Goal: Task Accomplishment & Management: Use online tool/utility

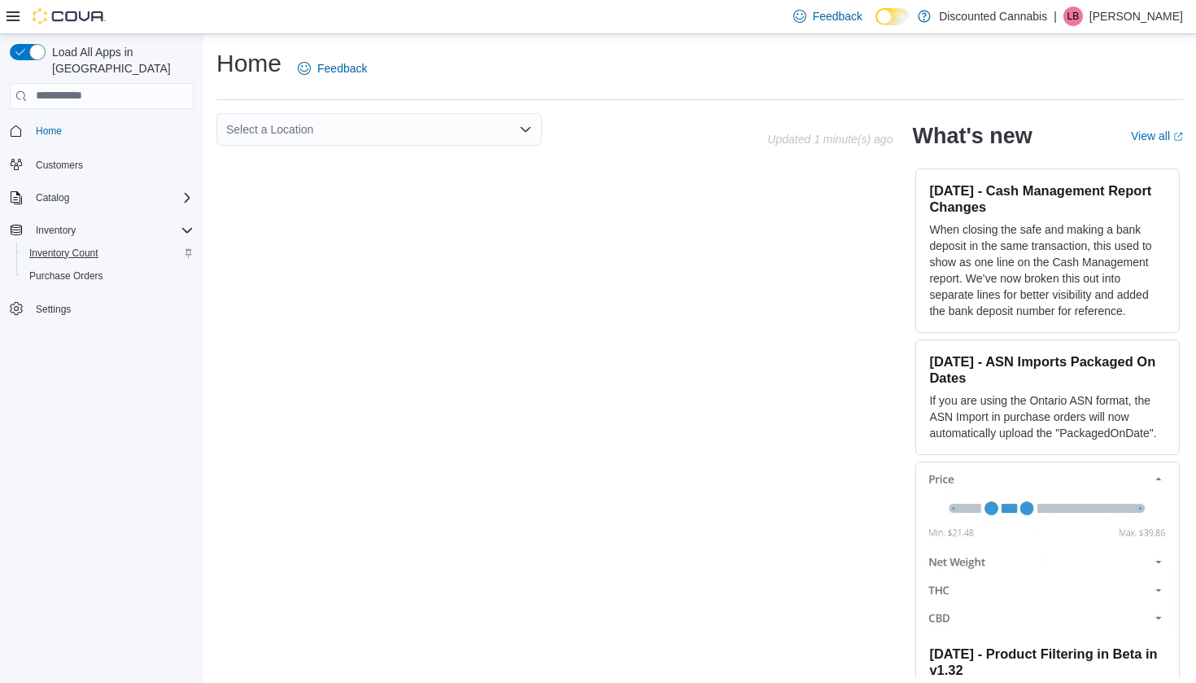
click at [74, 246] on span "Inventory Count" at bounding box center [63, 252] width 69 height 13
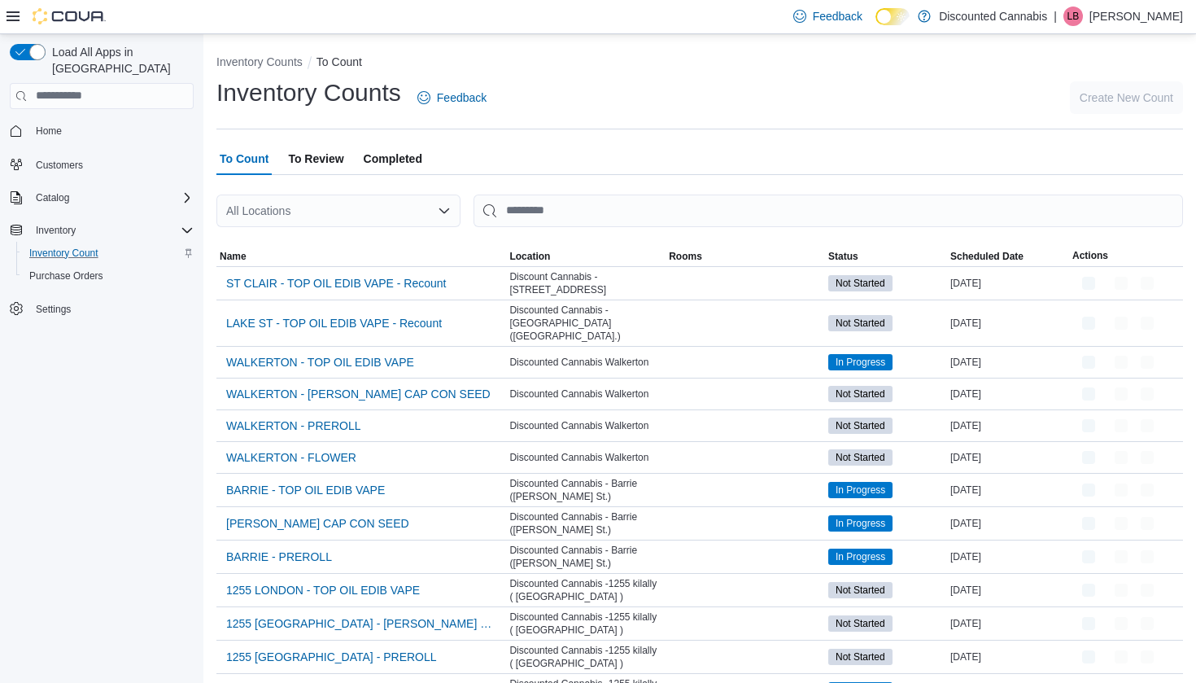
click at [376, 207] on div "All Locations" at bounding box center [338, 210] width 244 height 33
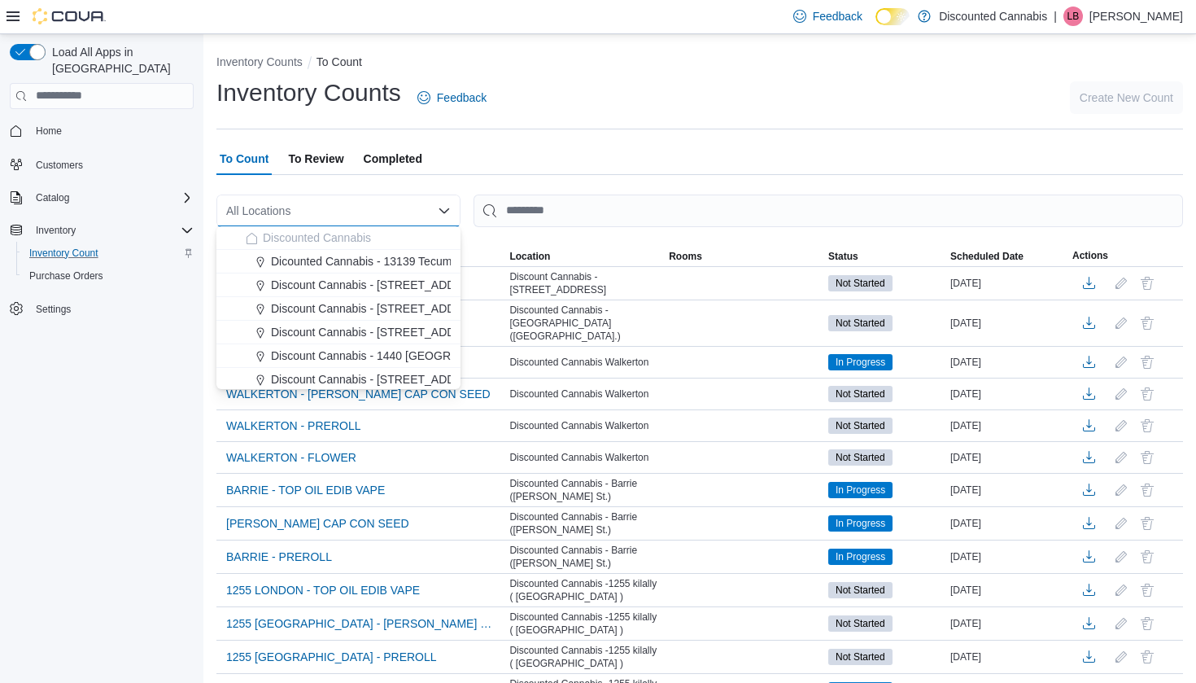
type input "*"
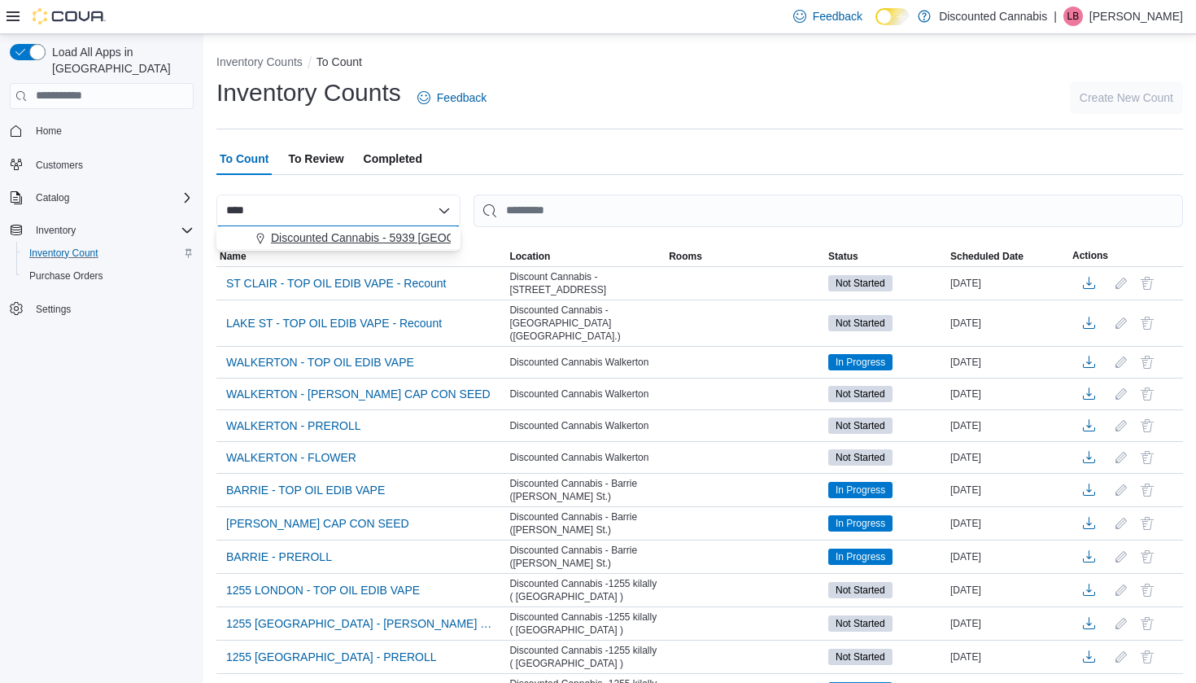
type input "****"
click at [355, 232] on span "Discounted Cannabis - 5939 [GEOGRAPHIC_DATA] ( [GEOGRAPHIC_DATA] )" at bounding box center [471, 237] width 401 height 16
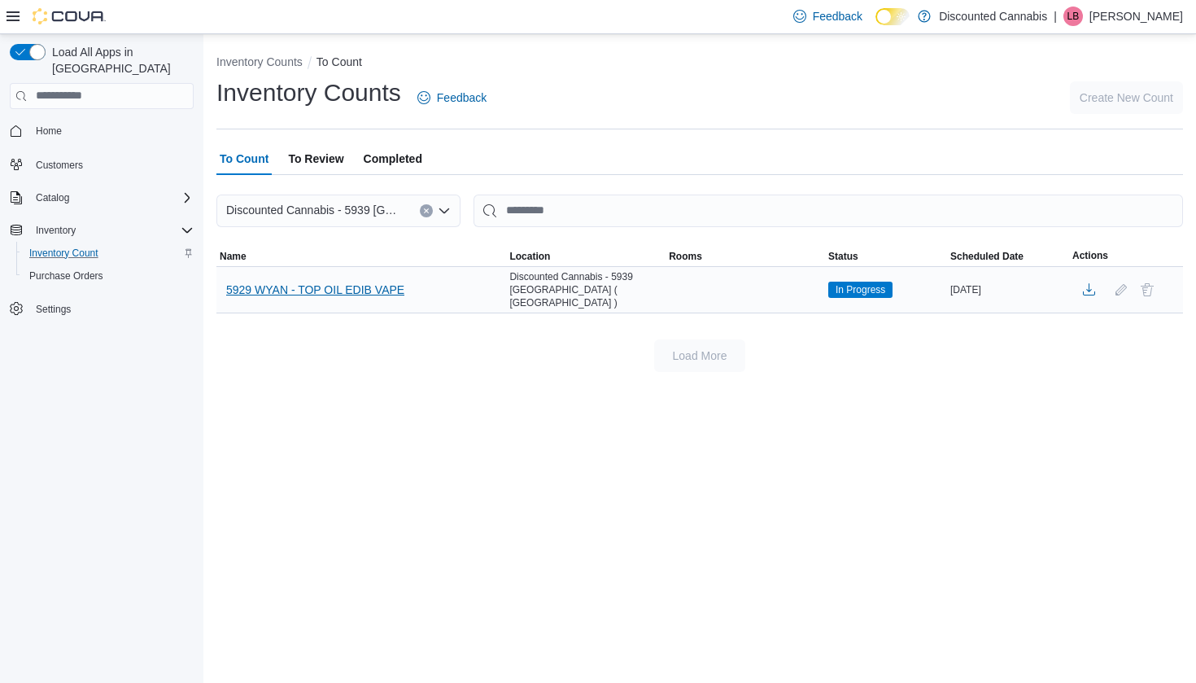
click at [364, 281] on span "5929 WYAN - TOP OIL EDIB VAPE" at bounding box center [315, 289] width 178 height 16
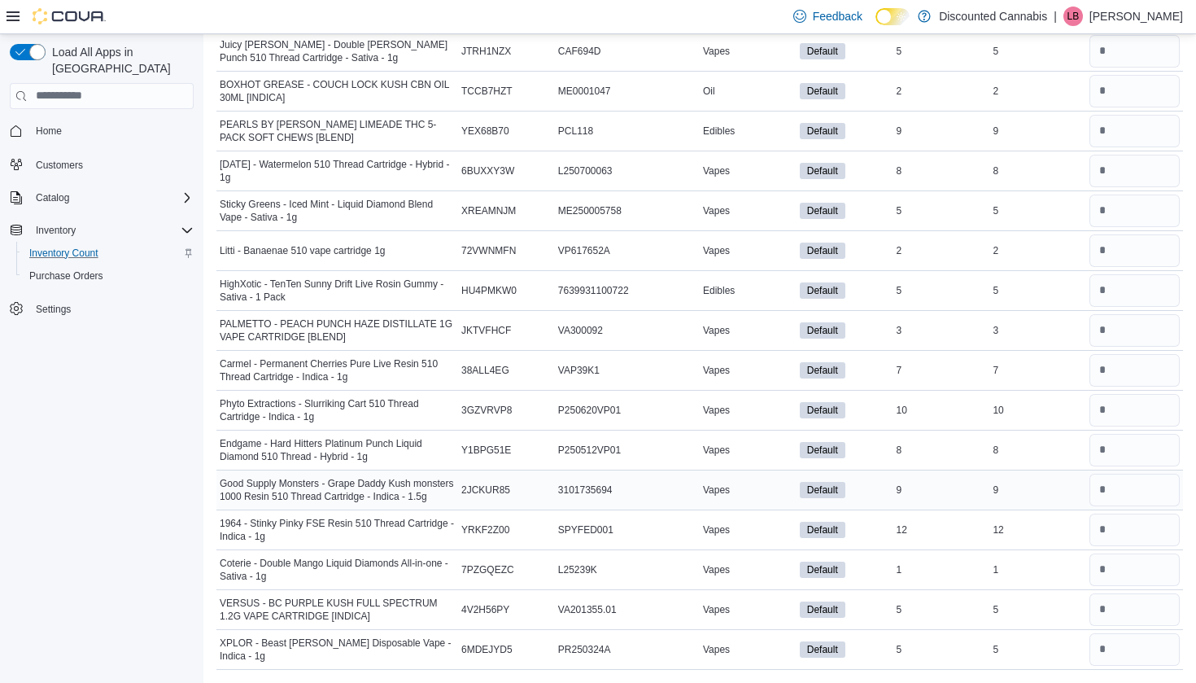
scroll to position [10178, 0]
click at [1108, 645] on input "number" at bounding box center [1134, 649] width 90 height 33
type input "*"
click at [1114, 591] on div at bounding box center [1134, 609] width 97 height 39
click at [1114, 604] on input "number" at bounding box center [1134, 609] width 90 height 33
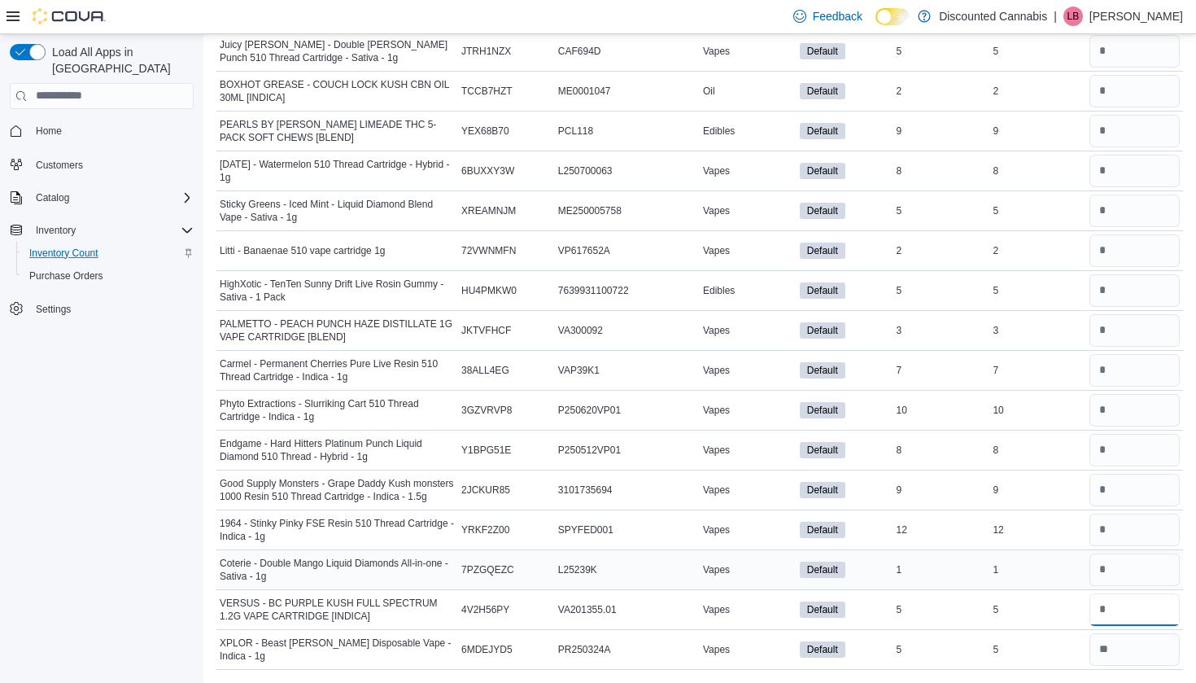
type input "*"
click at [1114, 582] on input "number" at bounding box center [1134, 569] width 90 height 33
type input "*"
click at [1111, 539] on input "number" at bounding box center [1134, 529] width 90 height 33
type input "**"
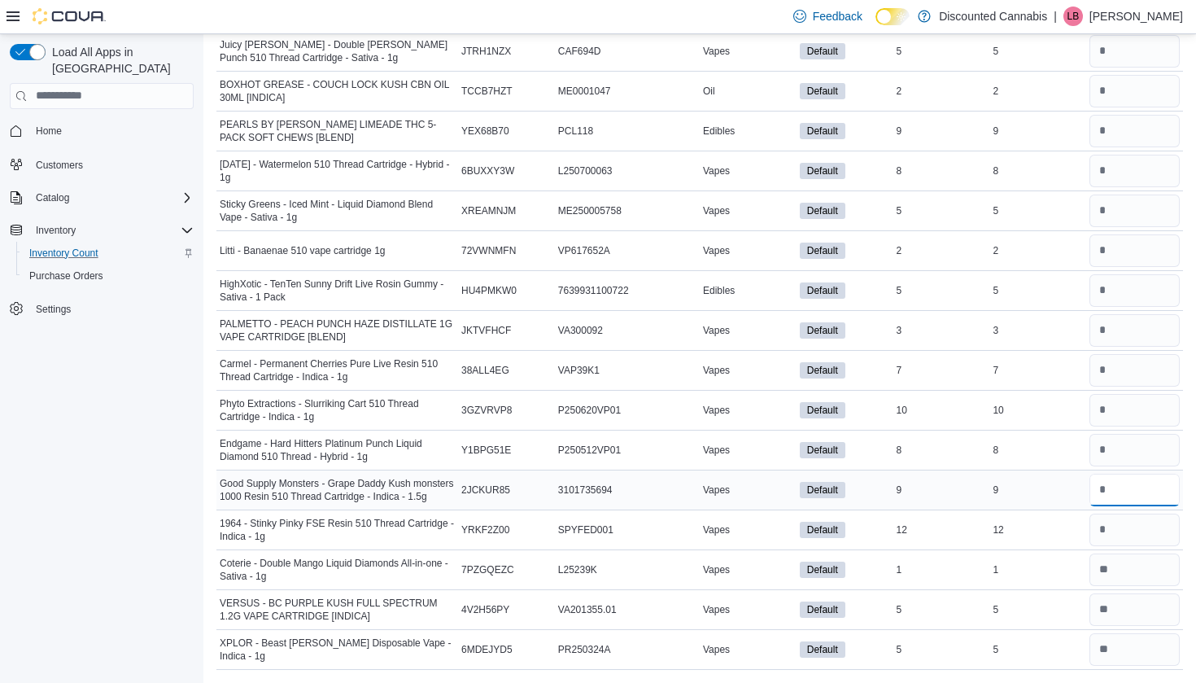
click at [1118, 482] on input "number" at bounding box center [1134, 489] width 90 height 33
type input "*"
click at [1114, 466] on div at bounding box center [1134, 449] width 97 height 39
click at [1103, 444] on input "number" at bounding box center [1134, 450] width 90 height 33
type input "*"
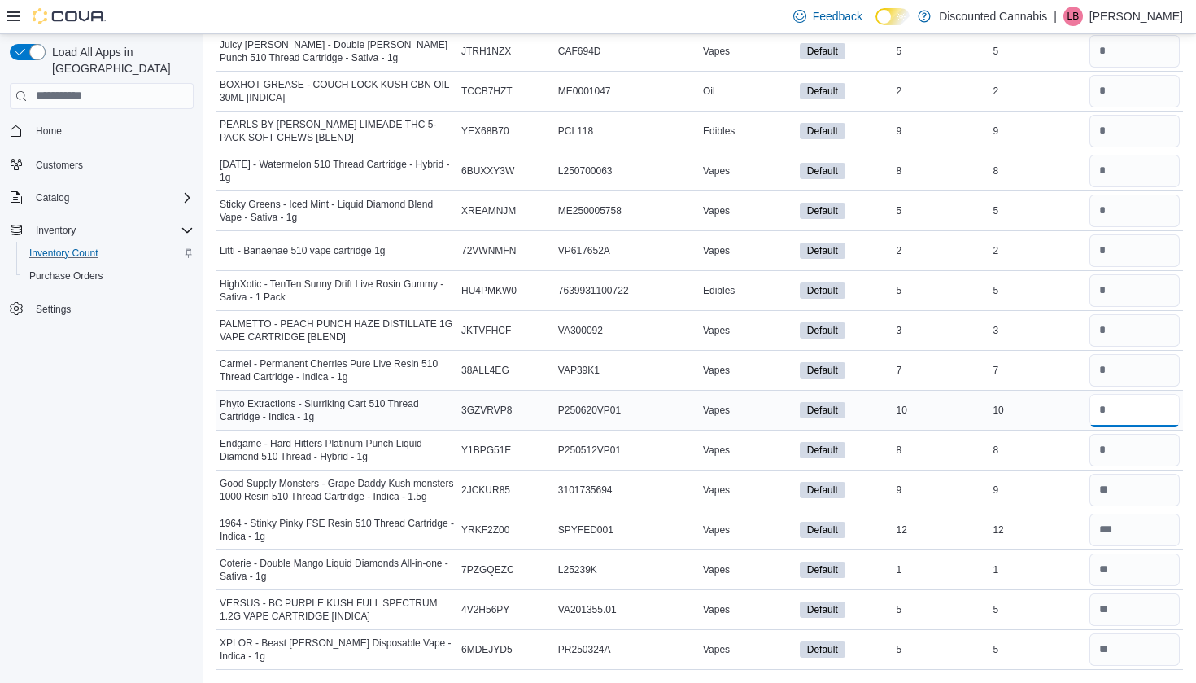
click at [1107, 415] on input "number" at bounding box center [1134, 410] width 90 height 33
type input "**"
click at [1109, 373] on input "number" at bounding box center [1134, 370] width 90 height 33
type input "*"
click at [1115, 334] on input "number" at bounding box center [1134, 330] width 90 height 33
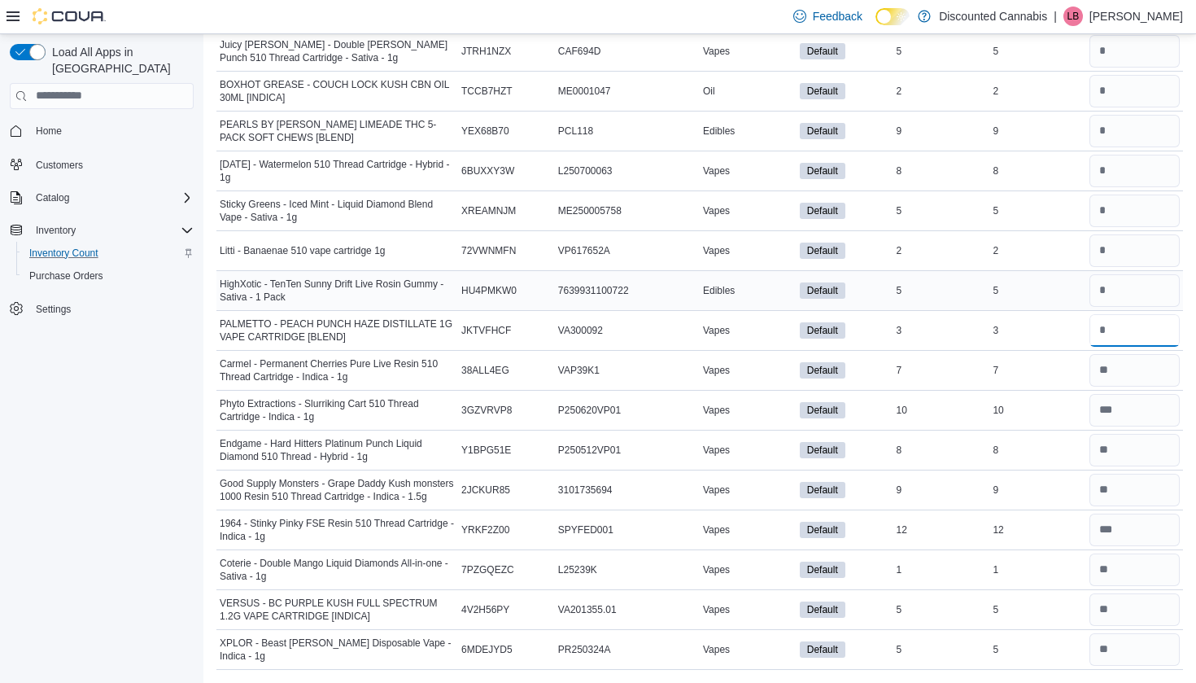
type input "*"
click at [1114, 294] on input "number" at bounding box center [1134, 290] width 90 height 33
type input "*"
click at [1114, 253] on input "number" at bounding box center [1134, 250] width 90 height 33
type input "*"
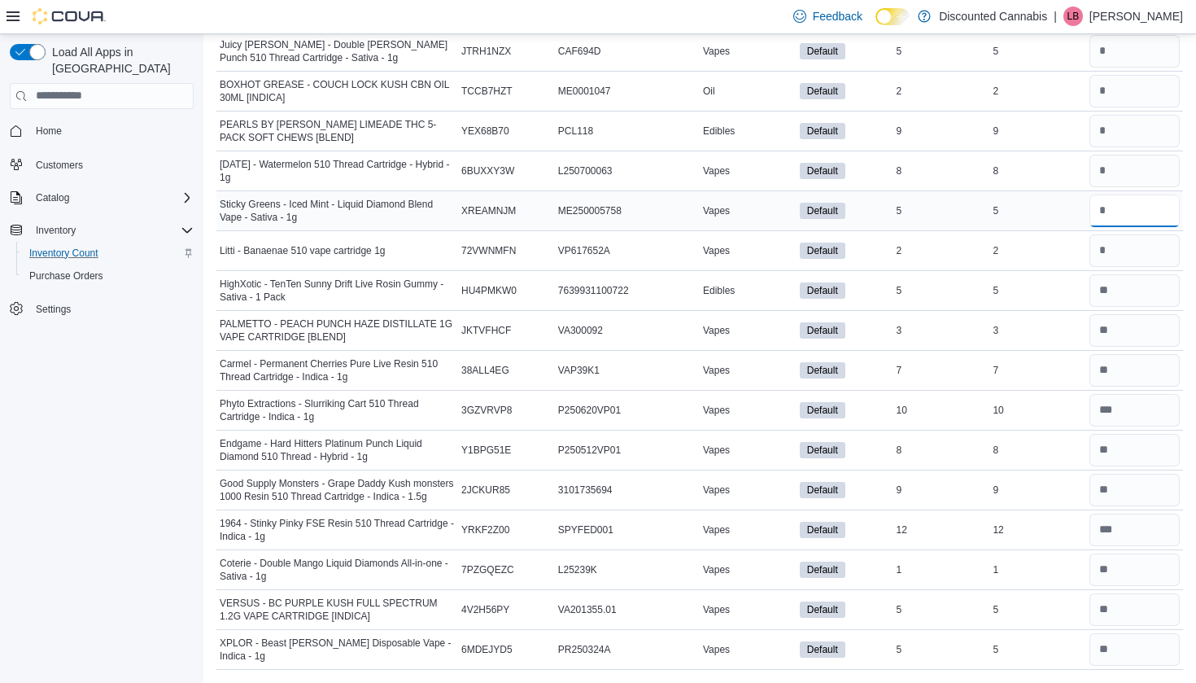
click at [1114, 219] on input "number" at bounding box center [1134, 210] width 90 height 33
type input "*"
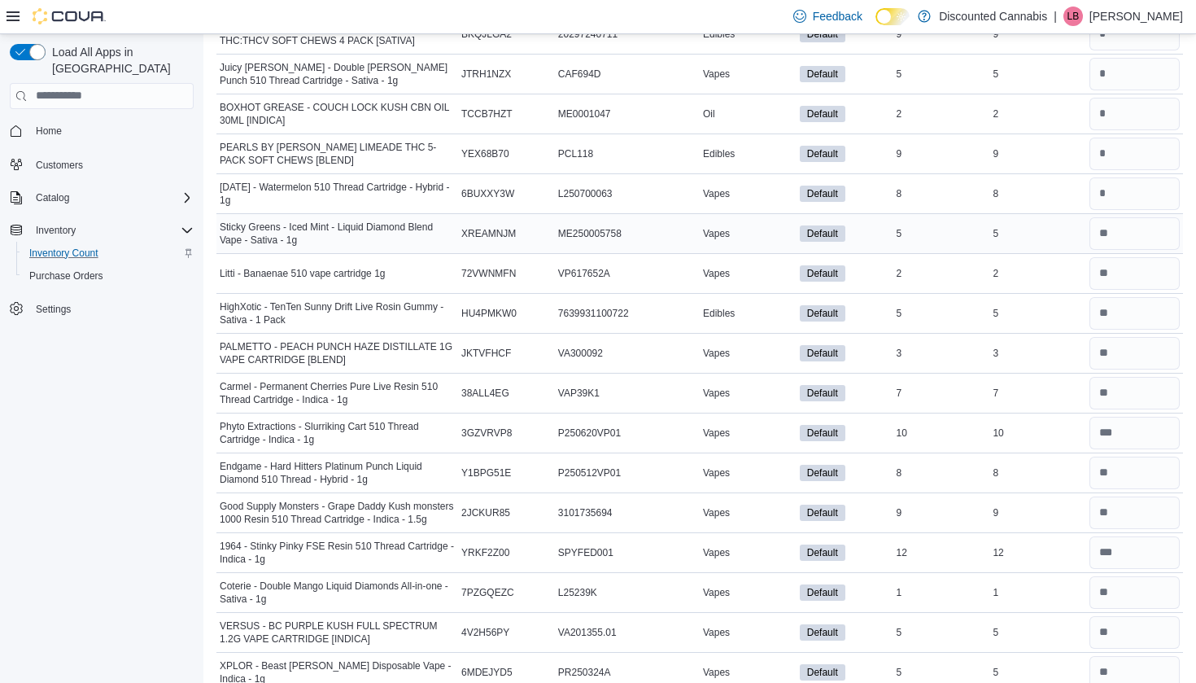
scroll to position [10157, 0]
click at [1107, 200] on input "number" at bounding box center [1134, 192] width 90 height 33
type input "*"
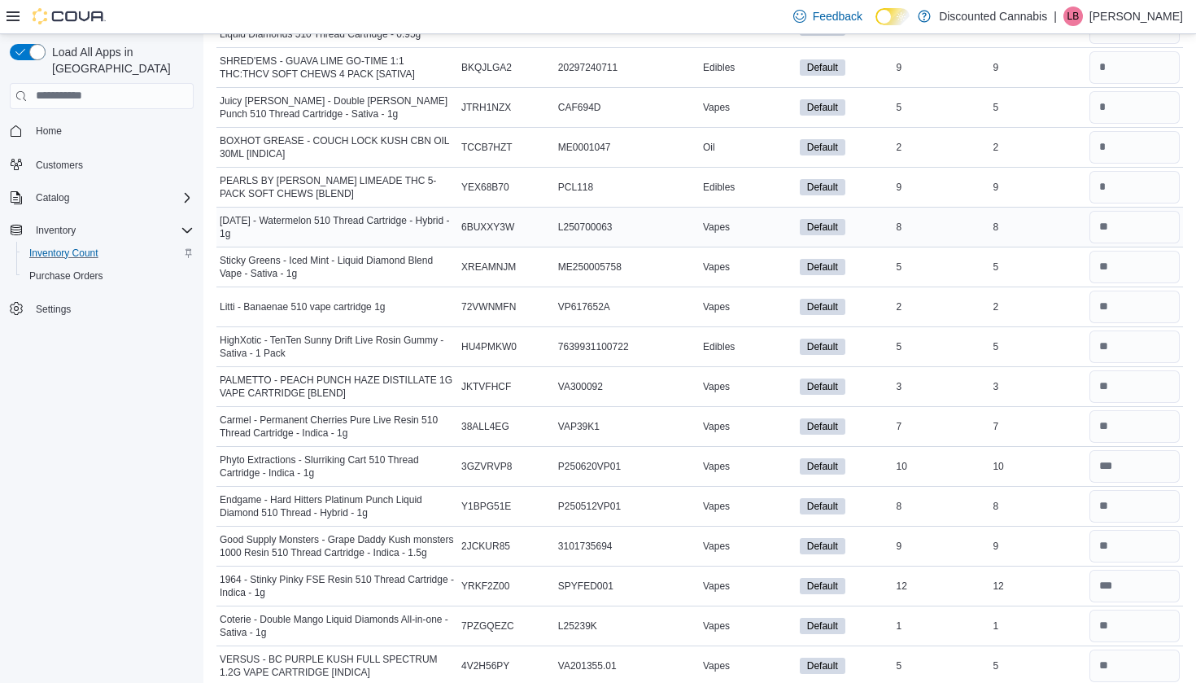
scroll to position [10121, 0]
click at [1102, 177] on input "number" at bounding box center [1134, 188] width 90 height 33
type input "*"
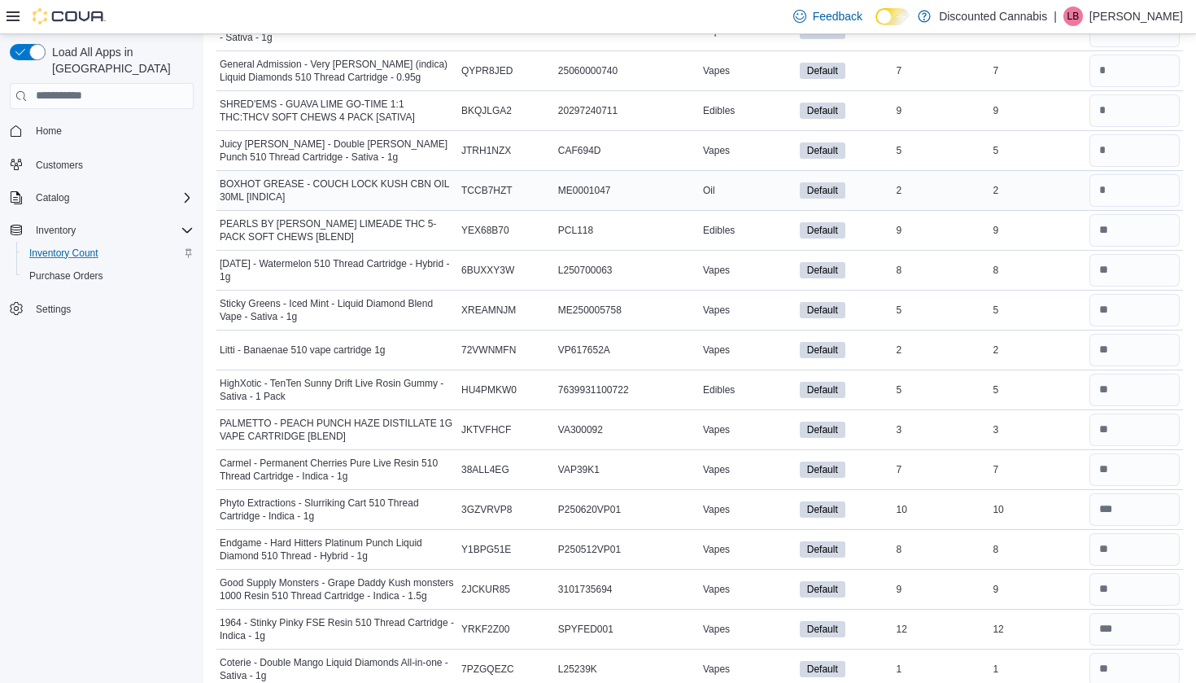
scroll to position [10077, 0]
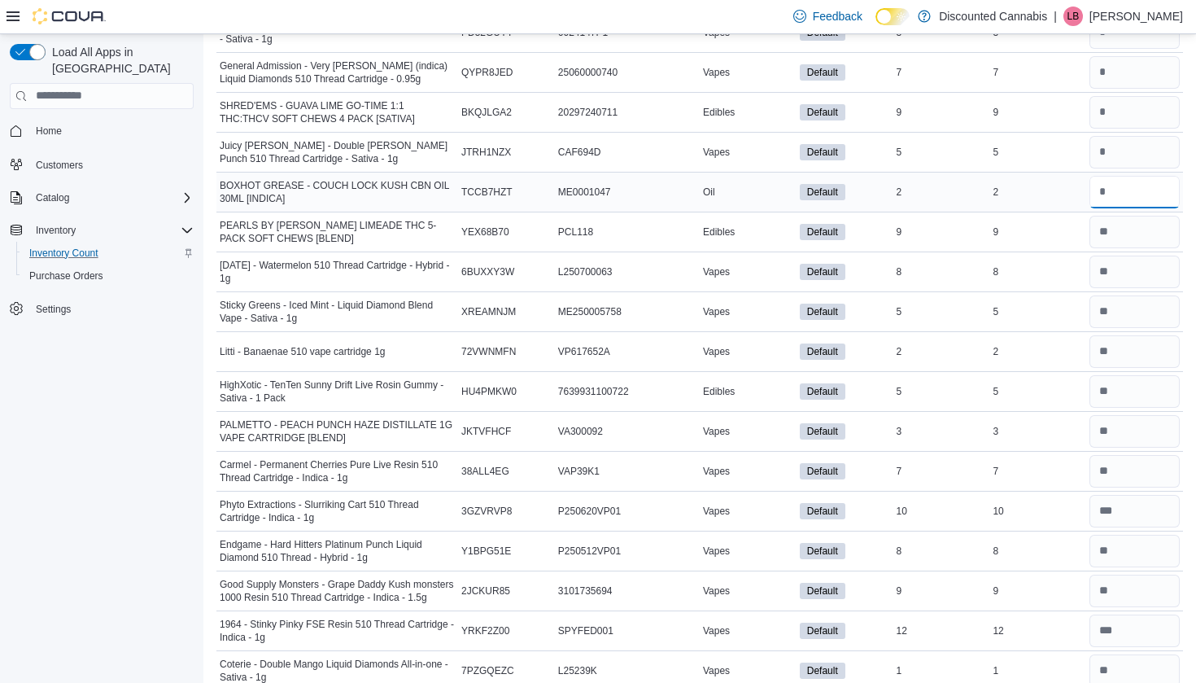
click at [1103, 183] on input "number" at bounding box center [1134, 192] width 90 height 33
type input "*"
click at [1112, 154] on input "number" at bounding box center [1134, 152] width 90 height 33
type input "*"
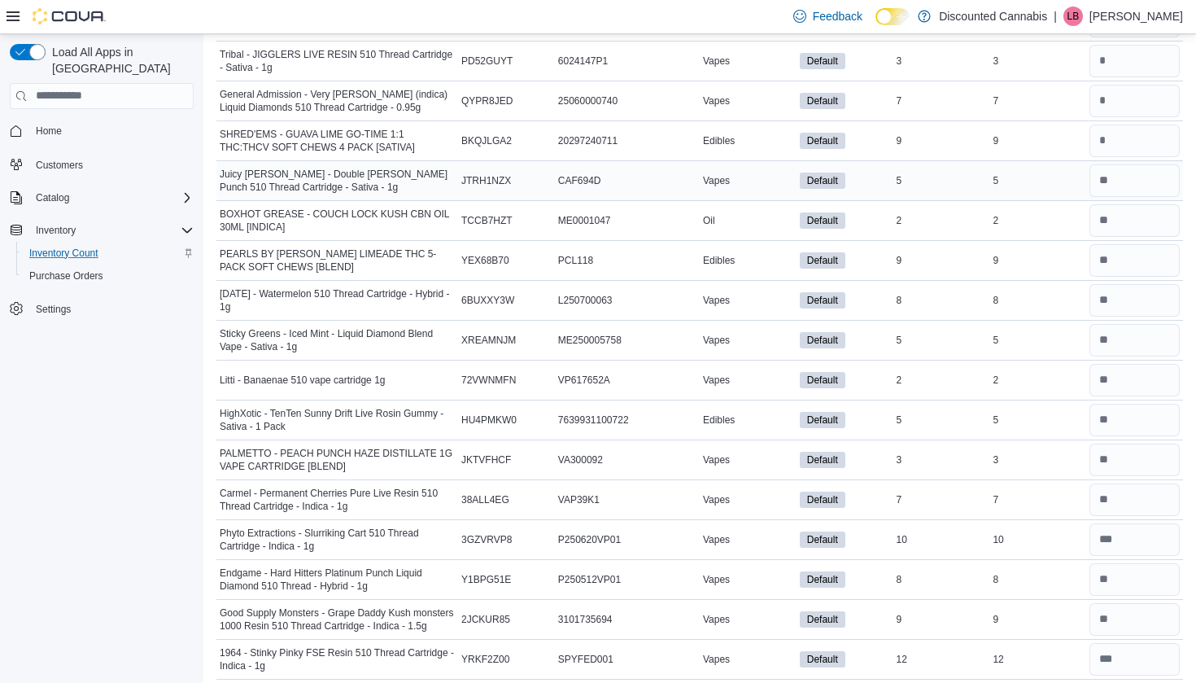
scroll to position [10047, 0]
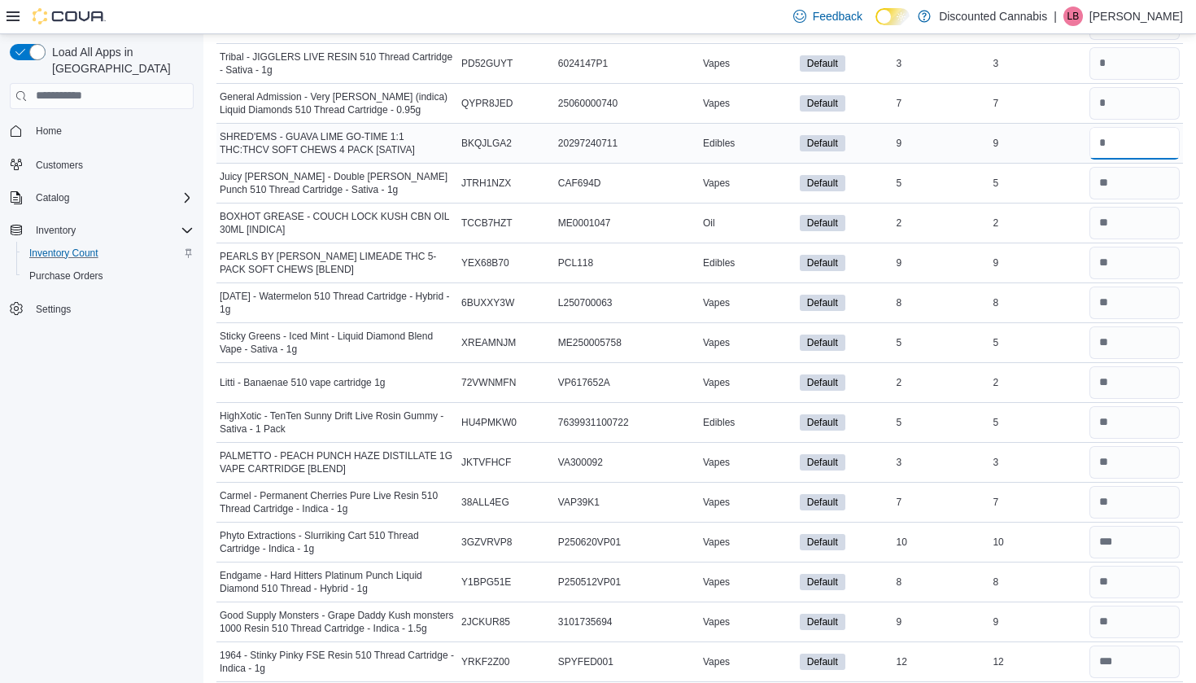
click at [1111, 133] on input "number" at bounding box center [1134, 143] width 90 height 33
type input "*"
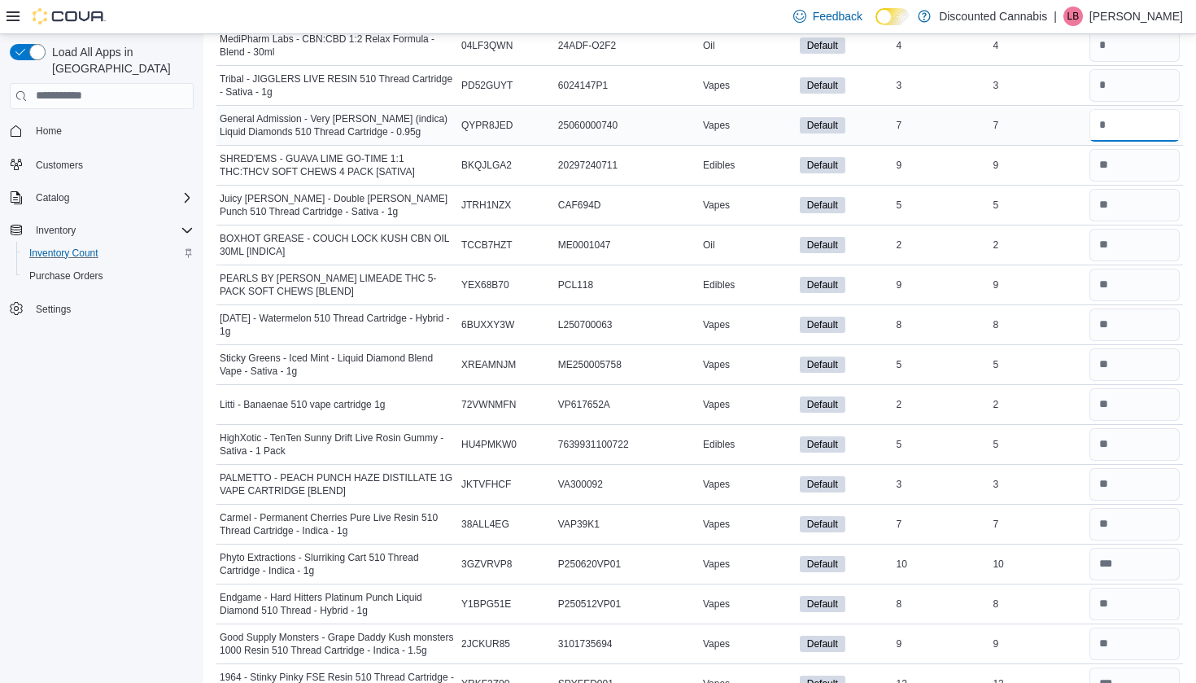
click at [1104, 115] on input "number" at bounding box center [1134, 125] width 90 height 33
type input "*"
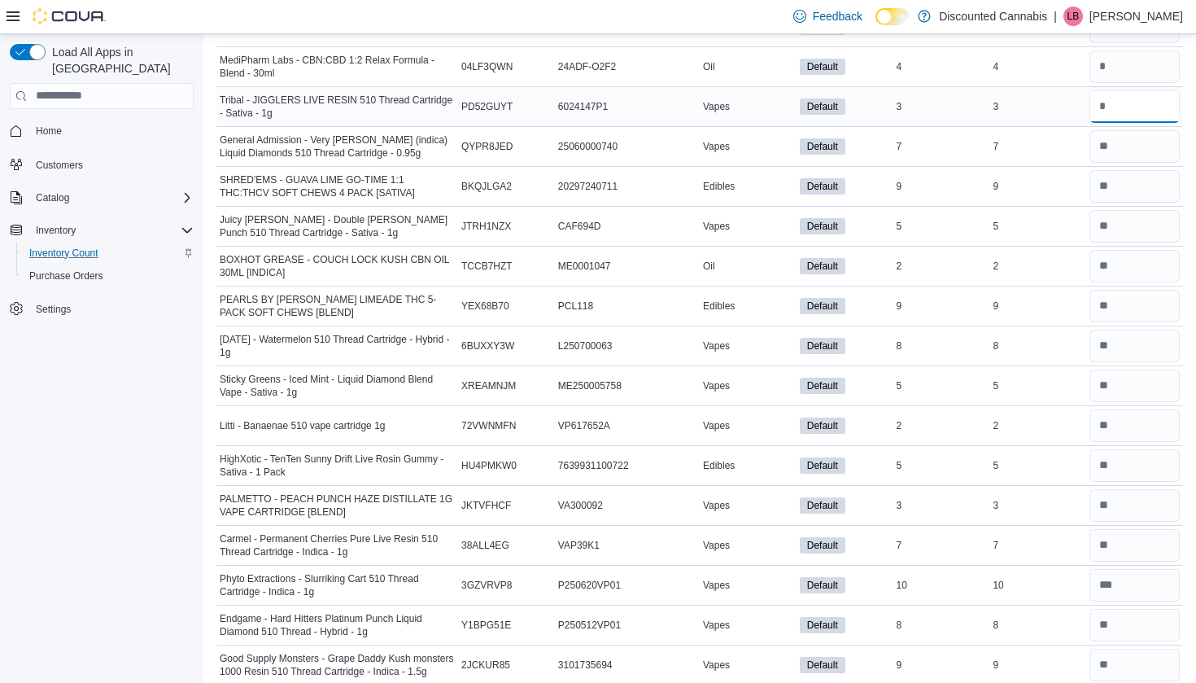
click at [1104, 116] on input "number" at bounding box center [1134, 106] width 90 height 33
type input "*"
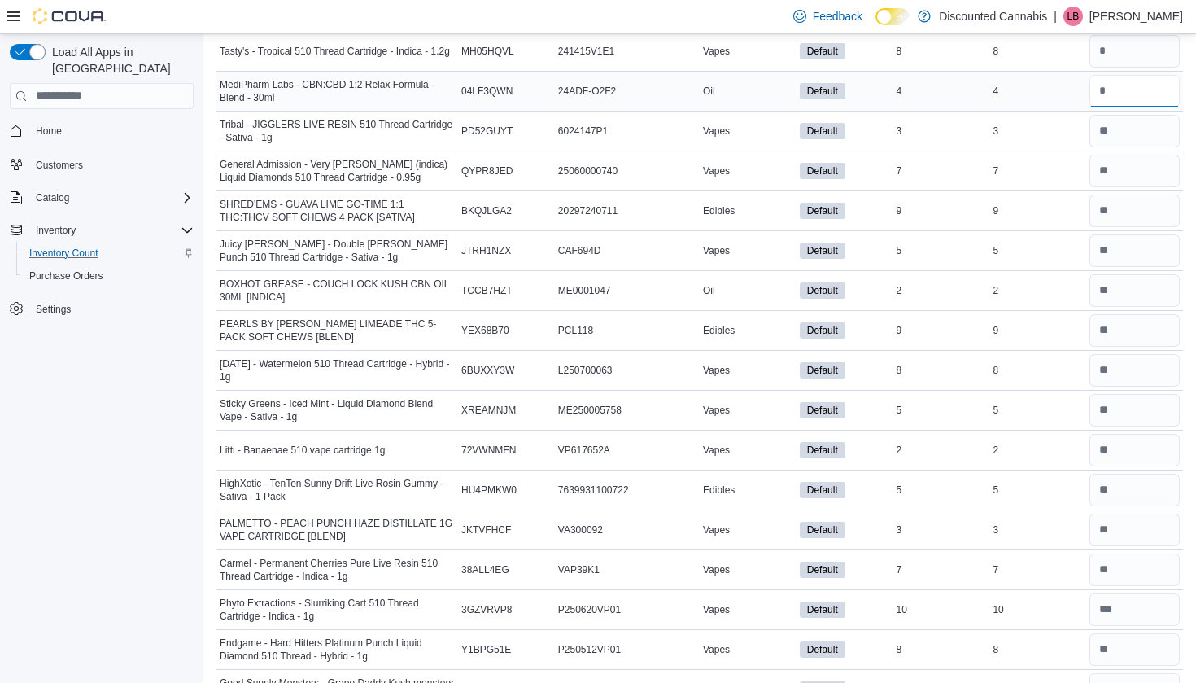
click at [1105, 87] on input "number" at bounding box center [1134, 91] width 90 height 33
type input "*"
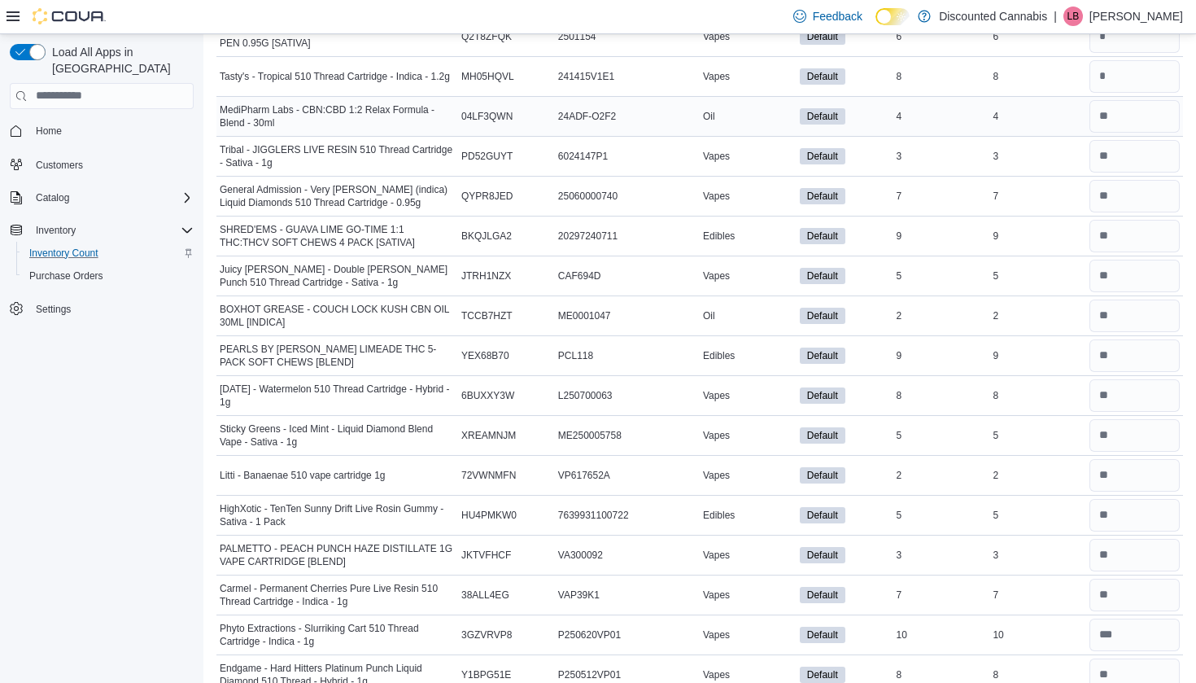
scroll to position [9952, 0]
click at [1104, 85] on input "number" at bounding box center [1134, 78] width 90 height 33
type input "*"
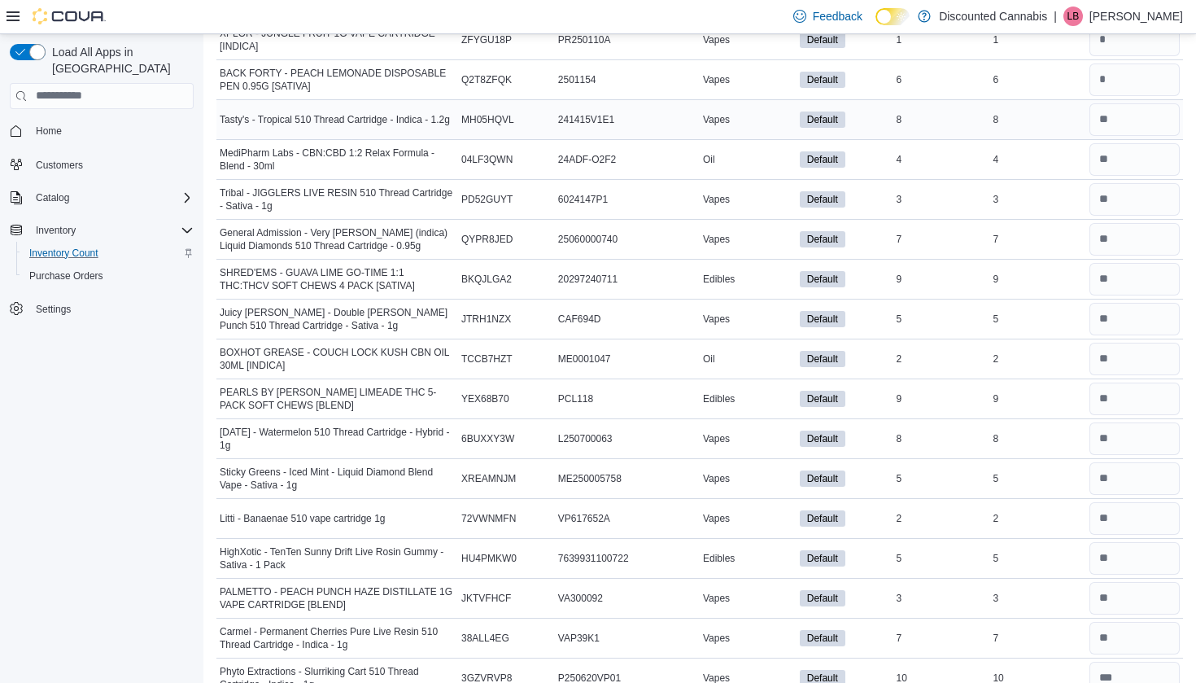
scroll to position [9906, 0]
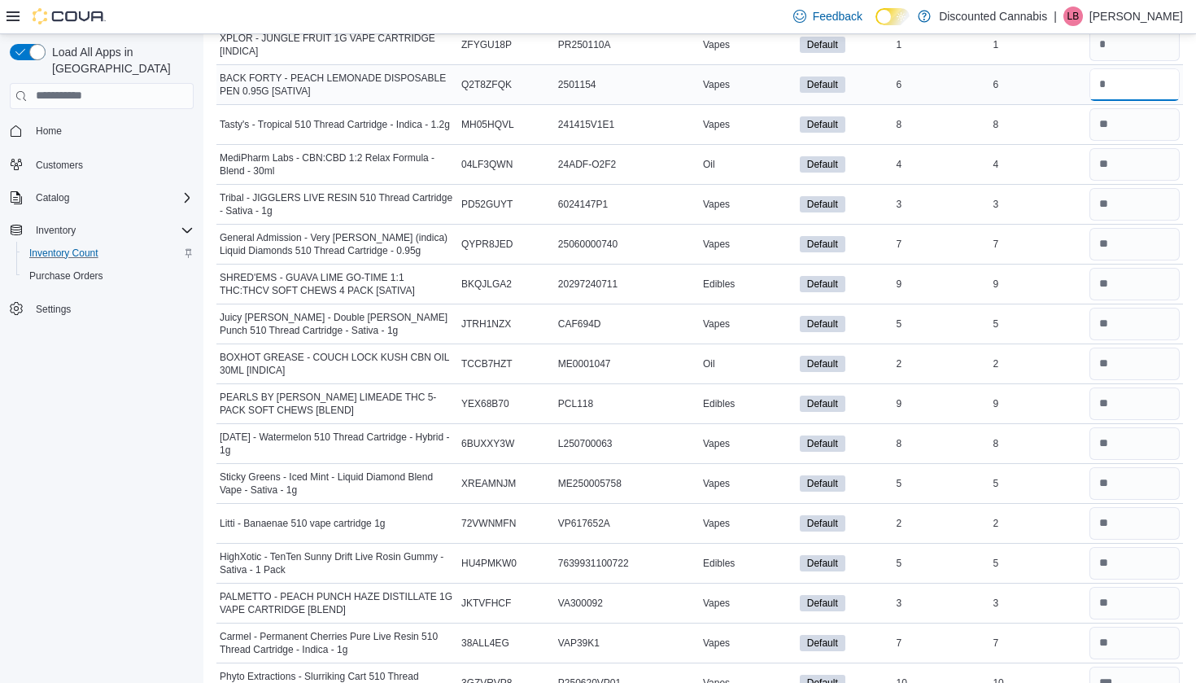
click at [1114, 81] on input "number" at bounding box center [1134, 84] width 90 height 33
type input "*"
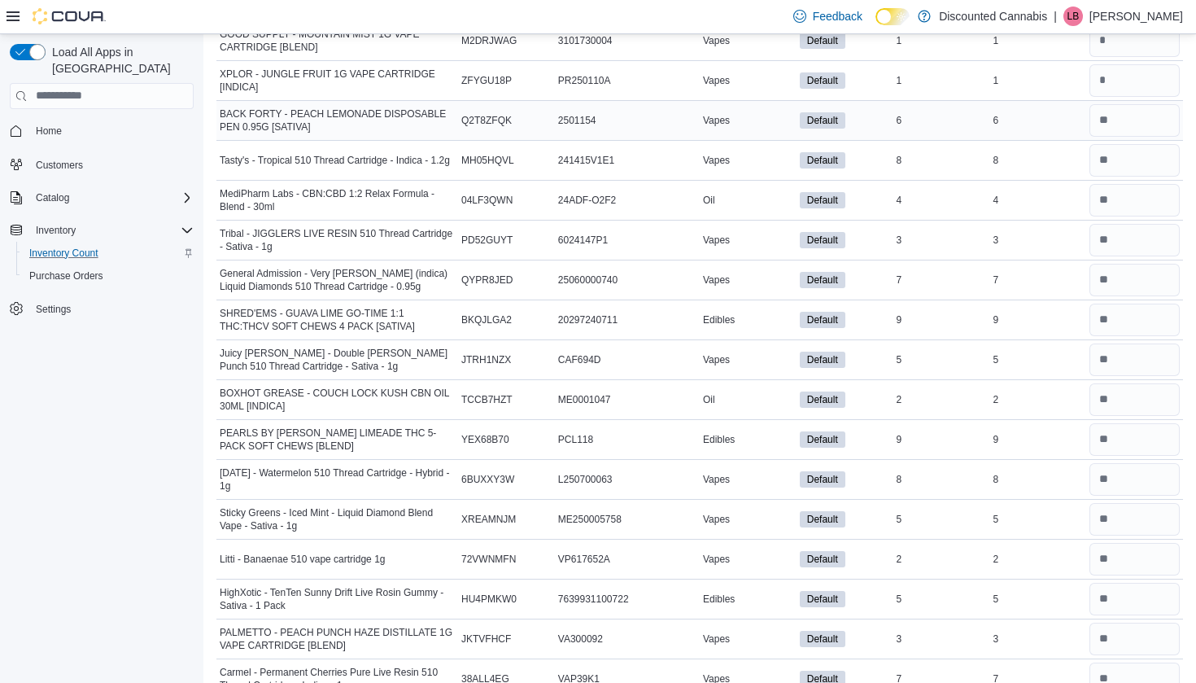
scroll to position [9870, 0]
click at [1114, 92] on input "number" at bounding box center [1134, 80] width 90 height 33
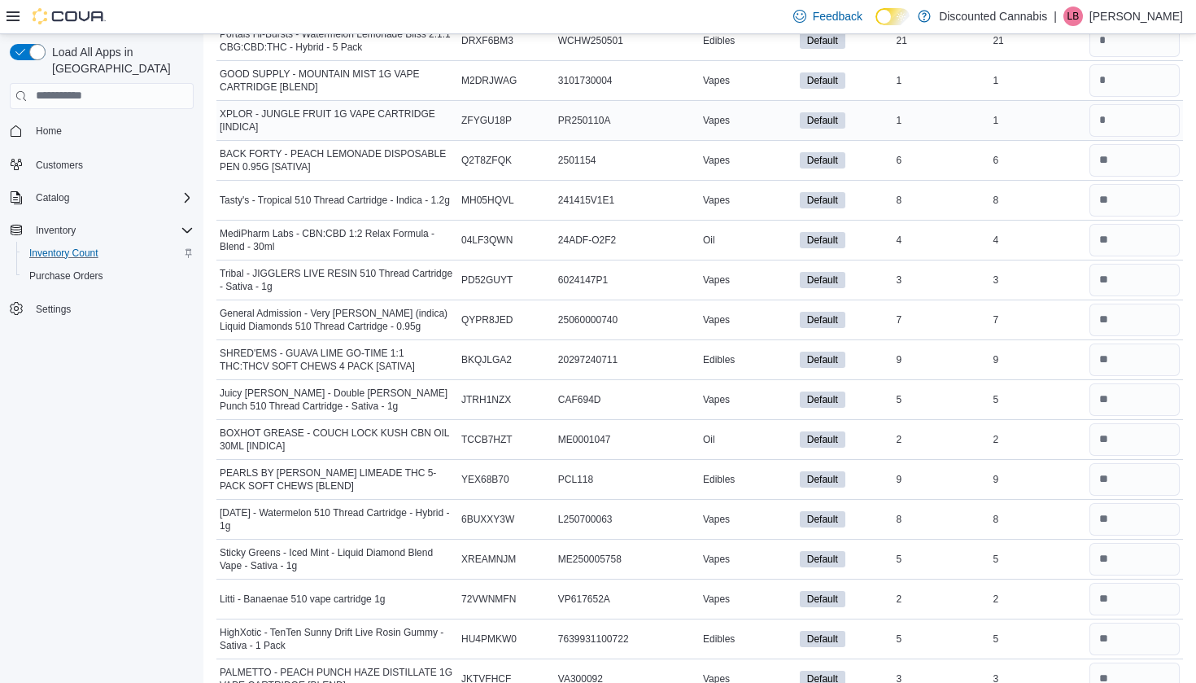
scroll to position [9829, 0]
click at [1130, 122] on input "number" at bounding box center [1134, 122] width 90 height 33
type input "*"
click at [1129, 100] on div at bounding box center [1134, 82] width 97 height 39
click at [1126, 86] on input "number" at bounding box center [1134, 82] width 90 height 33
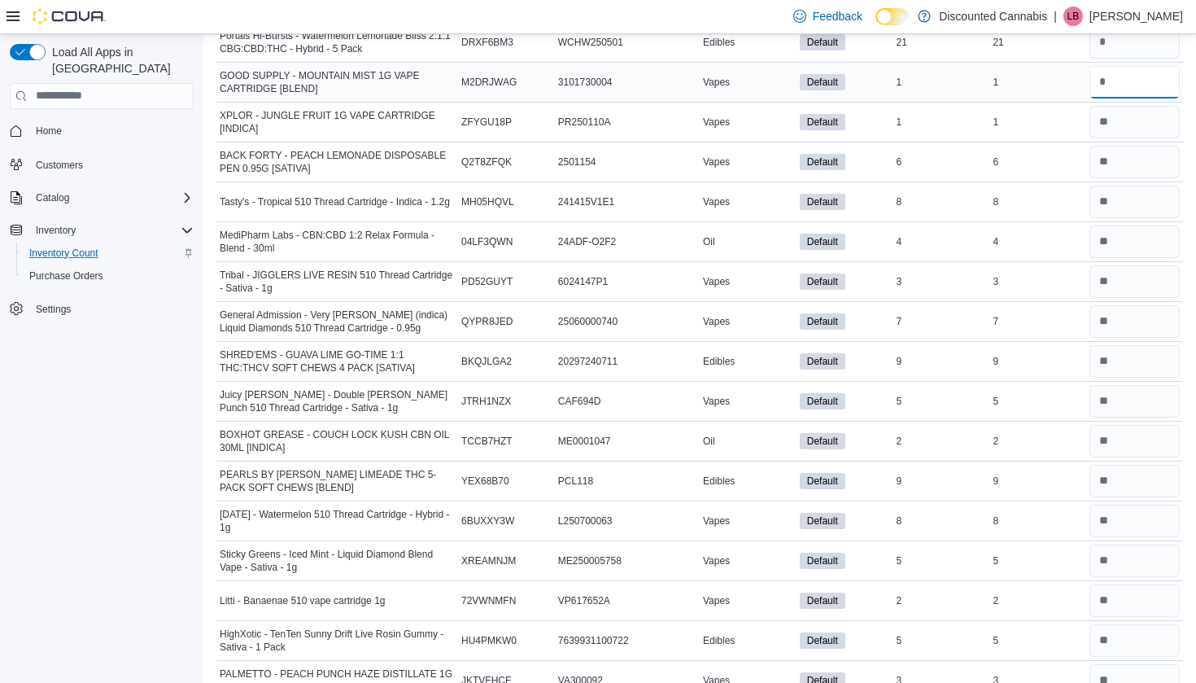
type input "*"
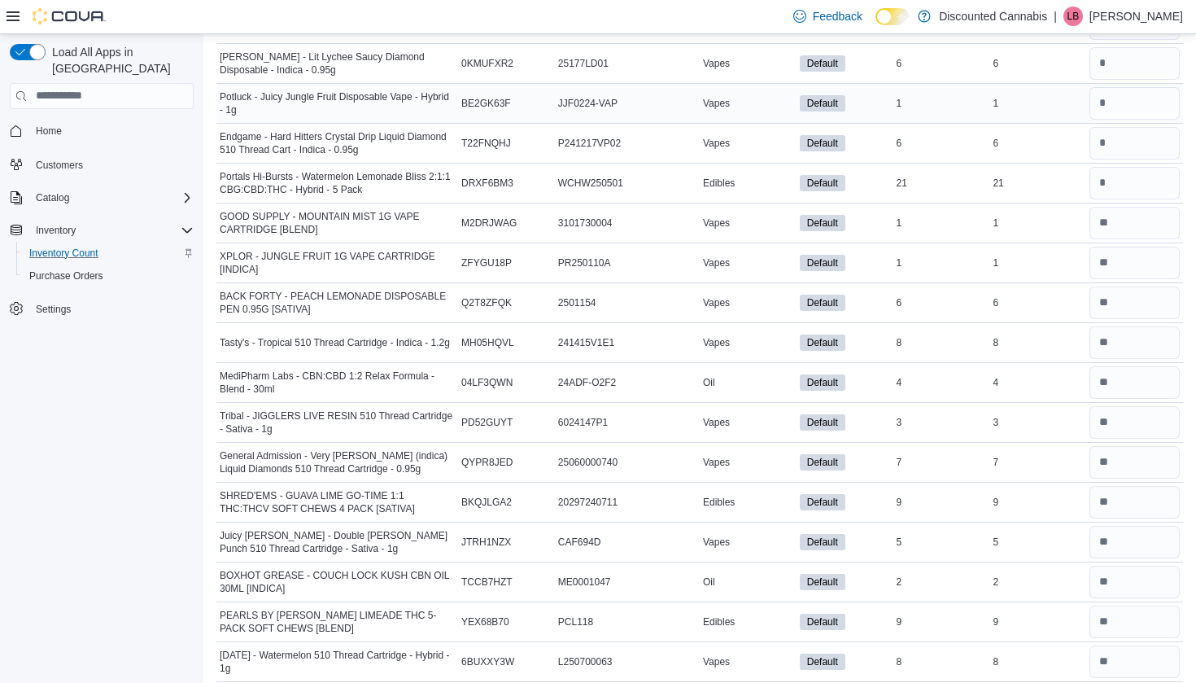
scroll to position [9667, 0]
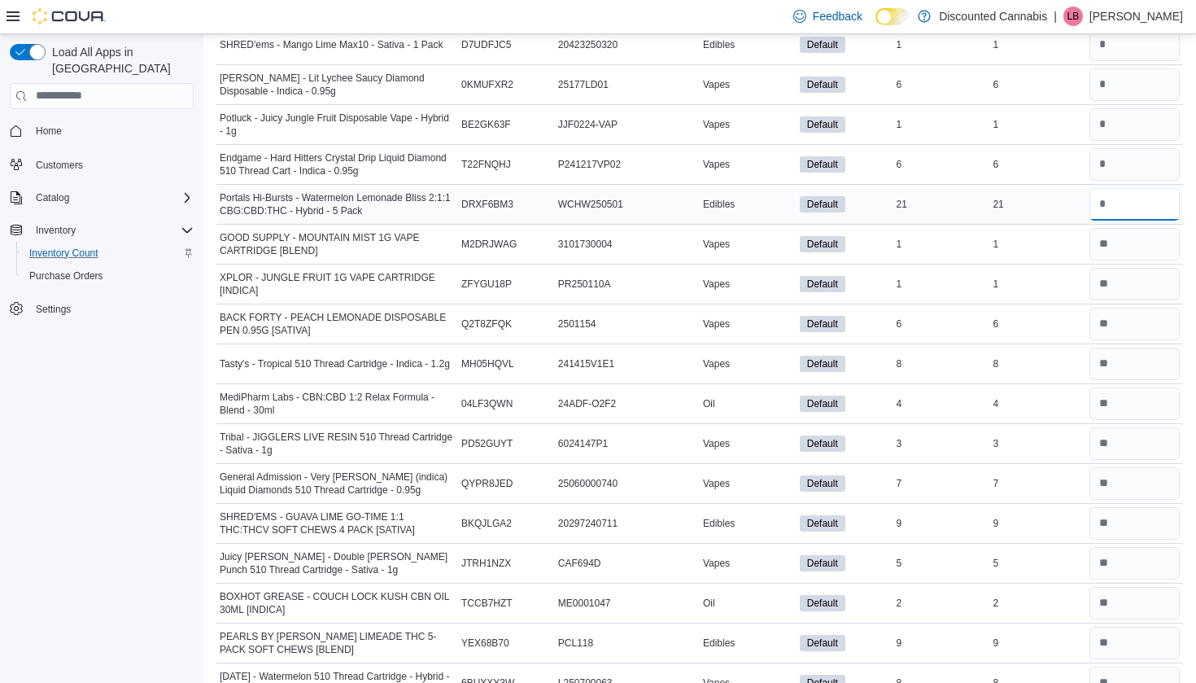
click at [1115, 214] on input "number" at bounding box center [1134, 204] width 90 height 33
type input "**"
click at [1113, 163] on input "number" at bounding box center [1134, 164] width 90 height 33
type input "*"
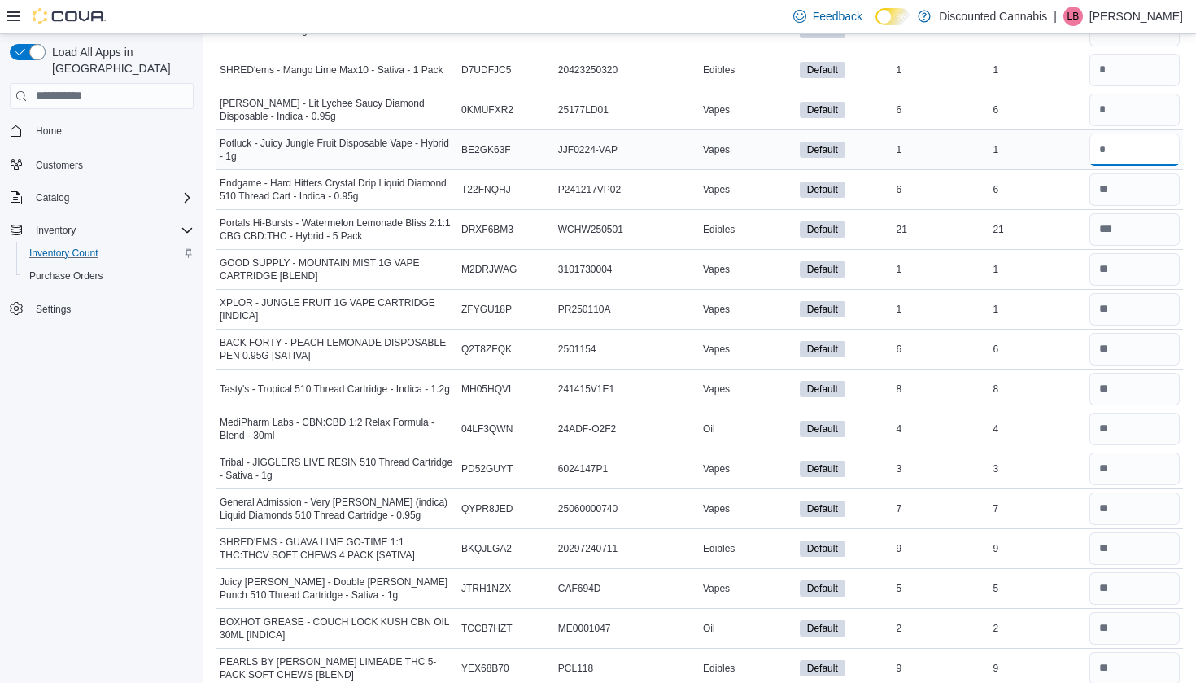
click at [1110, 154] on input "number" at bounding box center [1134, 149] width 90 height 33
type input "*"
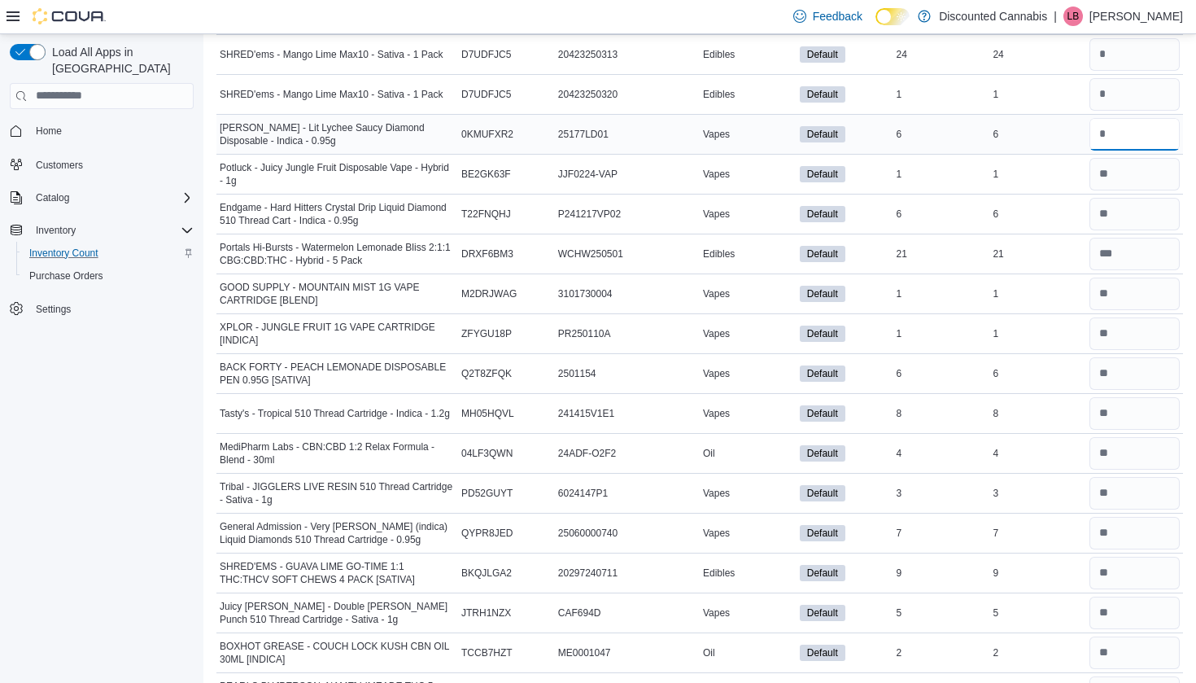
click at [1107, 149] on input "number" at bounding box center [1134, 134] width 90 height 33
type input "*"
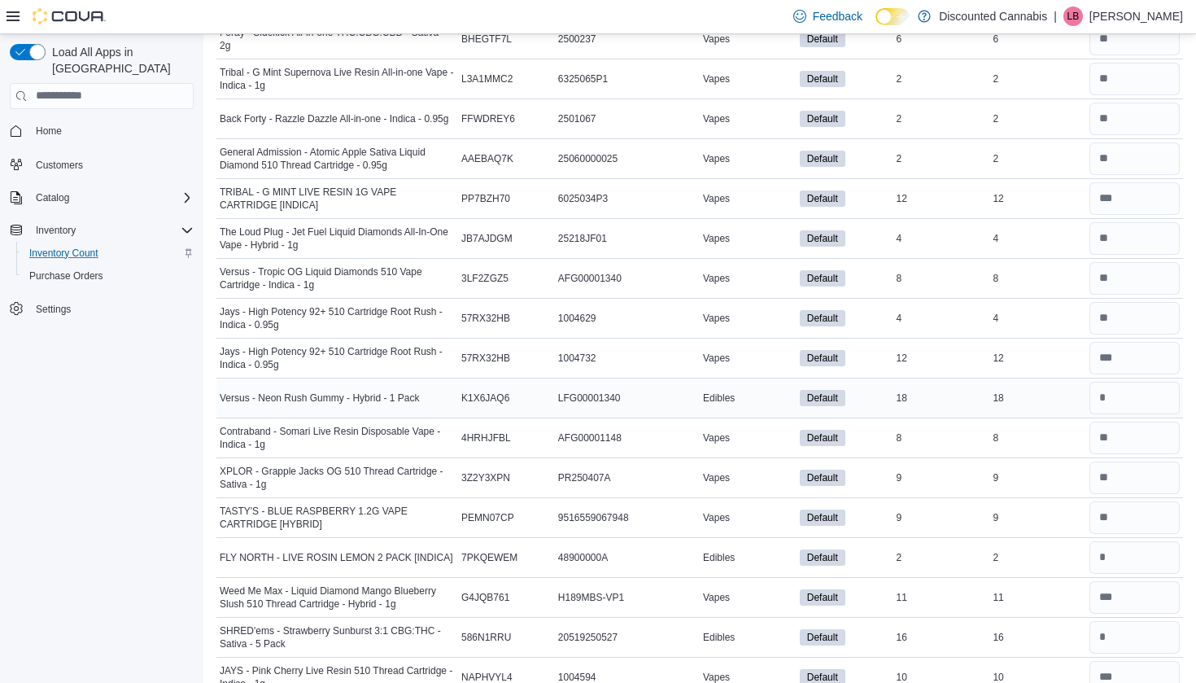
scroll to position [663, 0]
click at [1108, 399] on input "number" at bounding box center [1134, 398] width 90 height 33
type input "**"
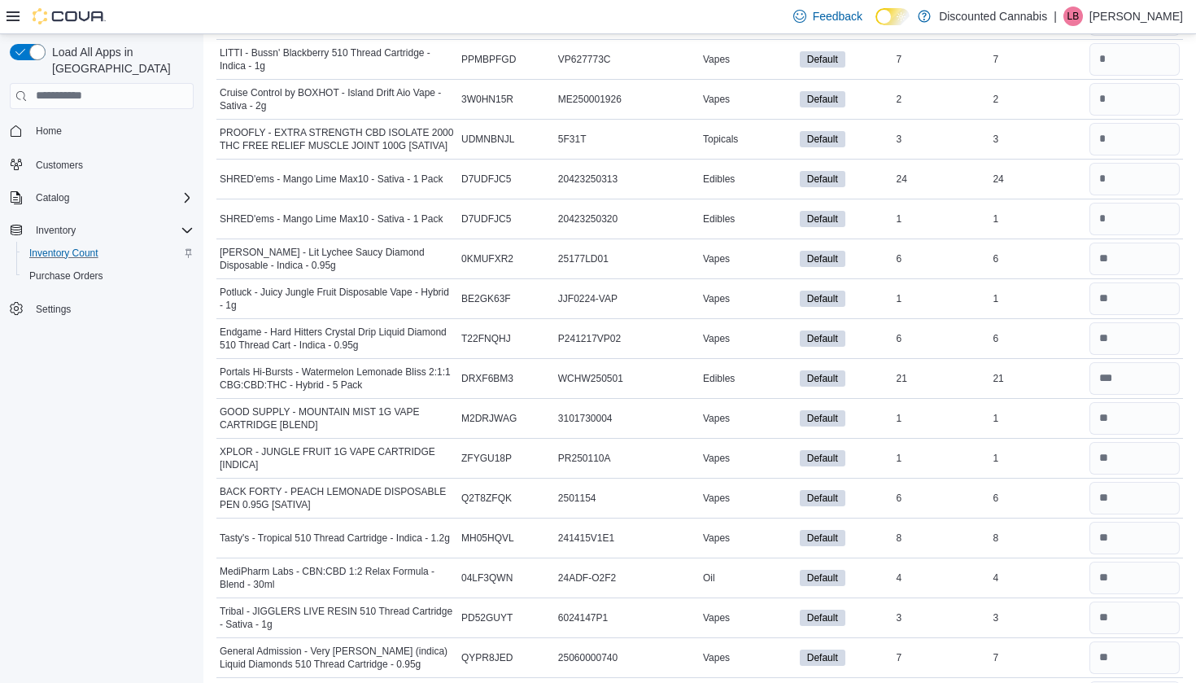
scroll to position [9506, 0]
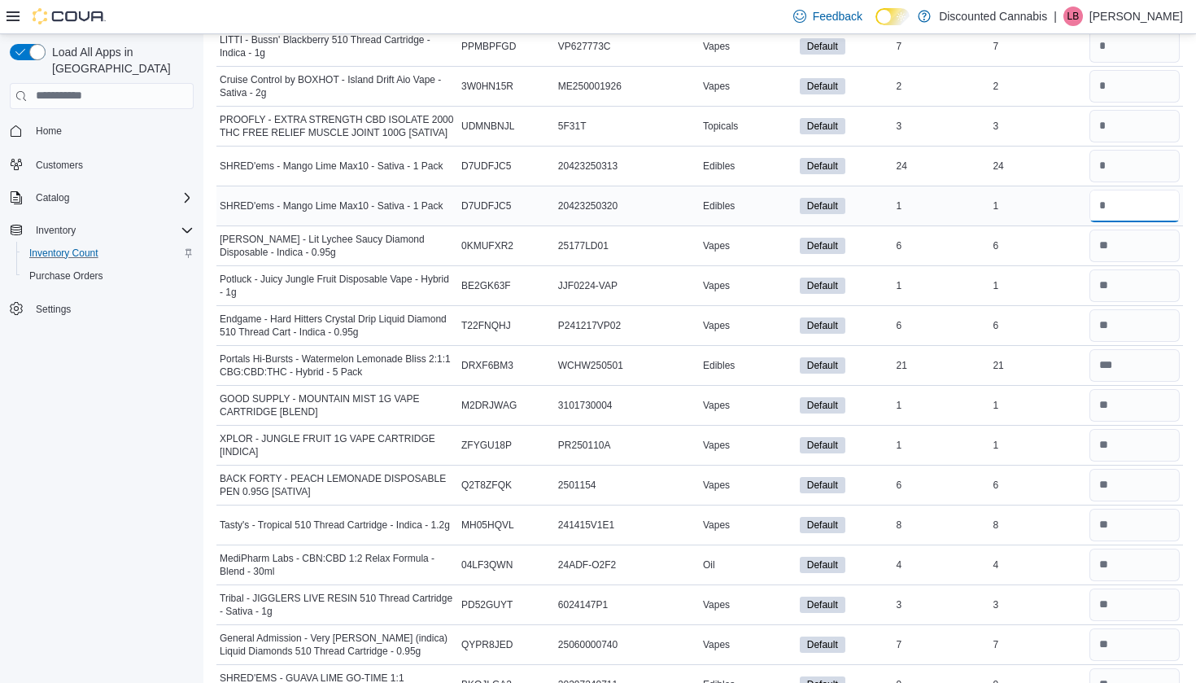
click at [1130, 213] on input "number" at bounding box center [1134, 206] width 90 height 33
type input "*"
click at [1119, 155] on input "number" at bounding box center [1134, 166] width 90 height 33
type input "**"
click at [1116, 125] on input "number" at bounding box center [1134, 126] width 90 height 33
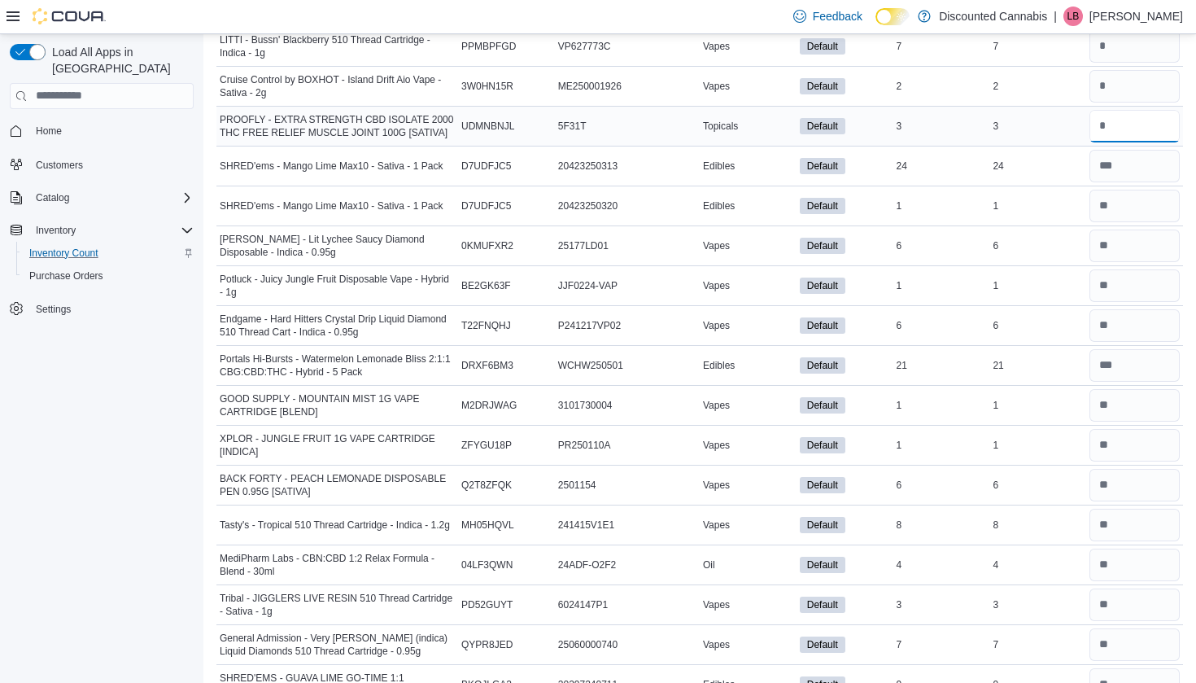
type input "*"
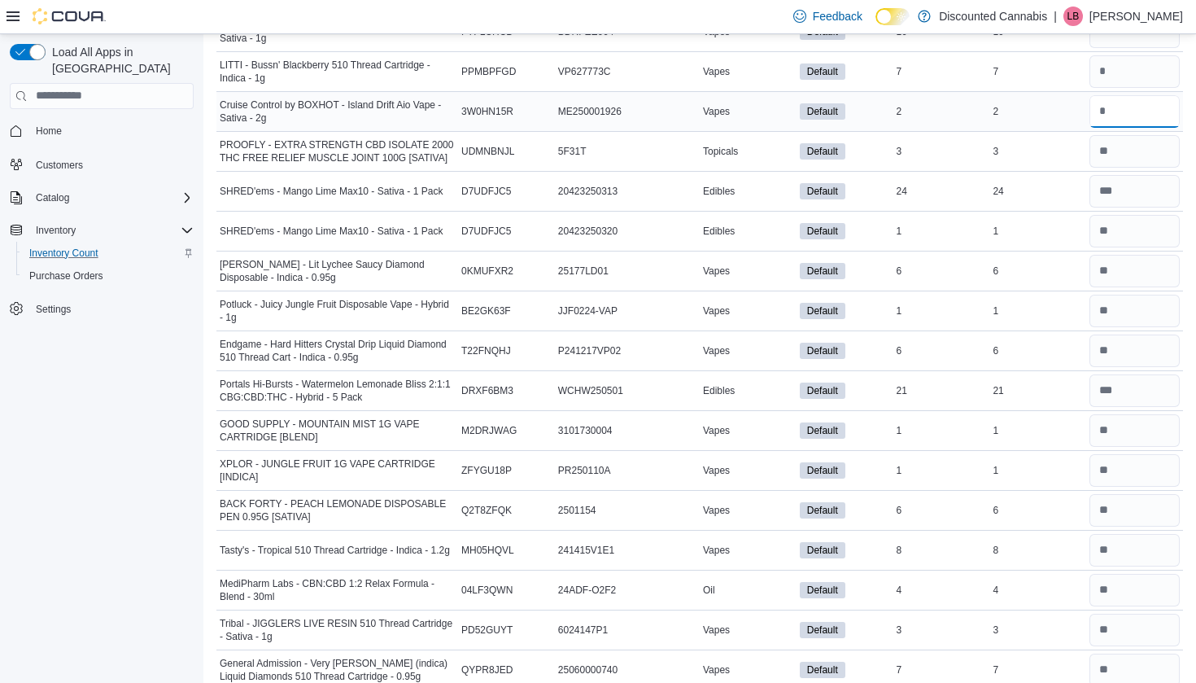
click at [1110, 122] on input "number" at bounding box center [1134, 111] width 90 height 33
type input "*"
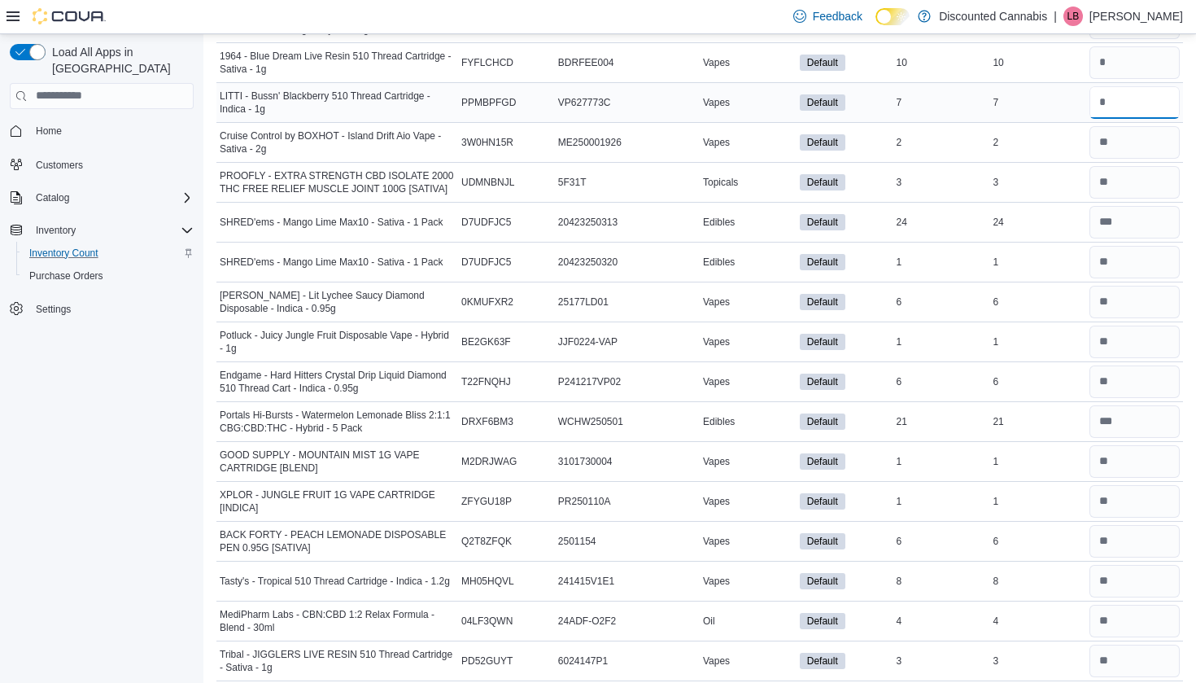
click at [1109, 109] on input "number" at bounding box center [1134, 102] width 90 height 33
type input "*"
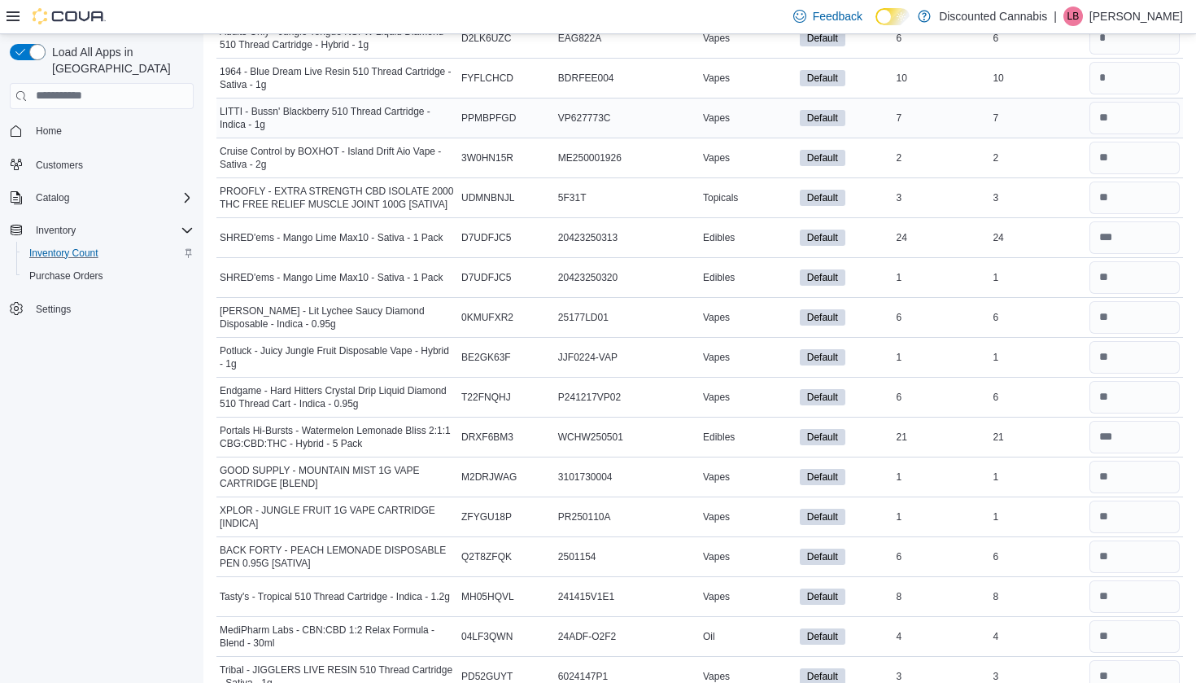
scroll to position [9425, 0]
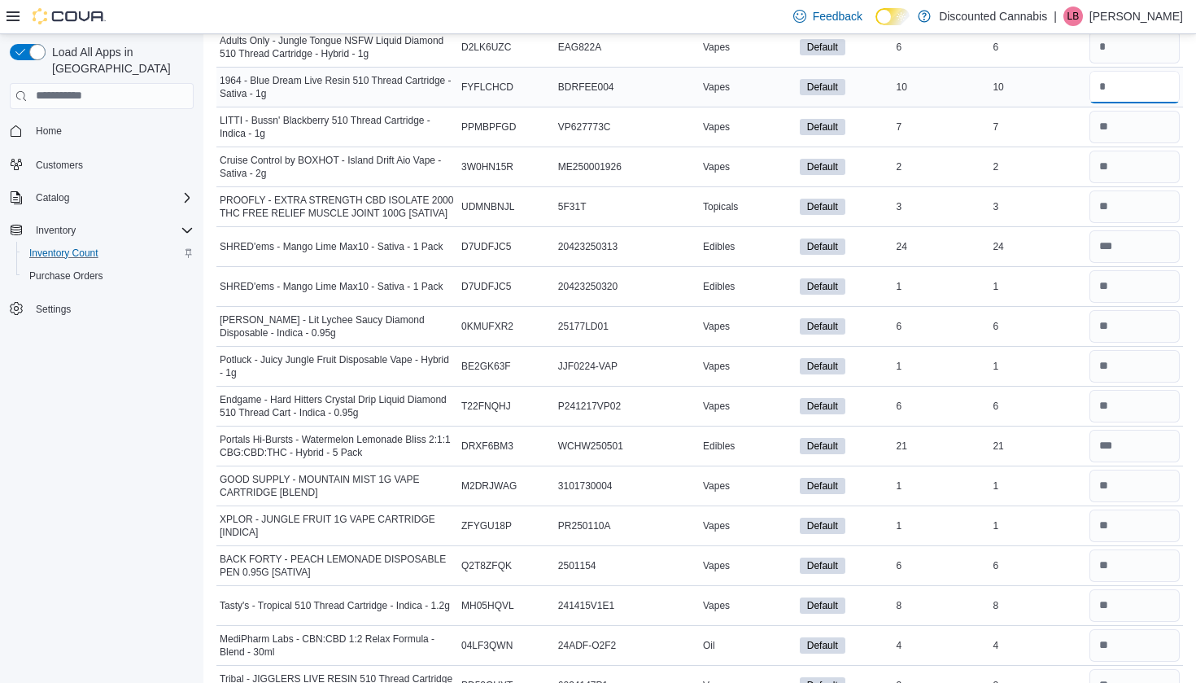
click at [1104, 94] on input "number" at bounding box center [1134, 87] width 90 height 33
type input "**"
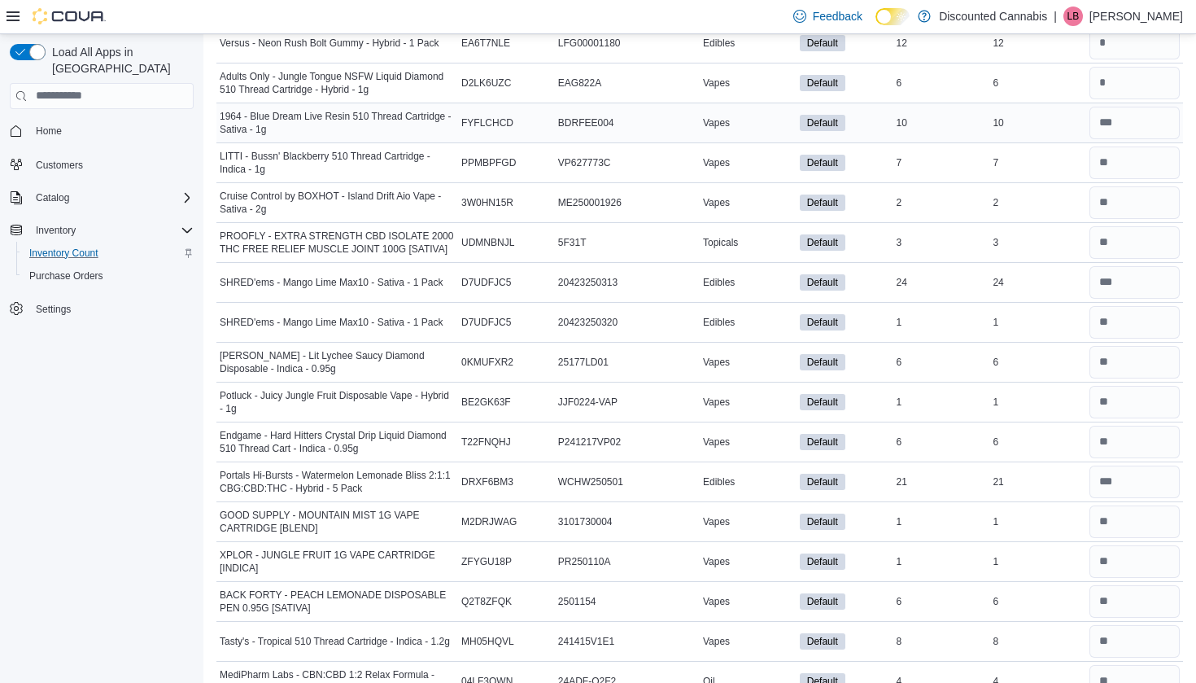
scroll to position [9384, 0]
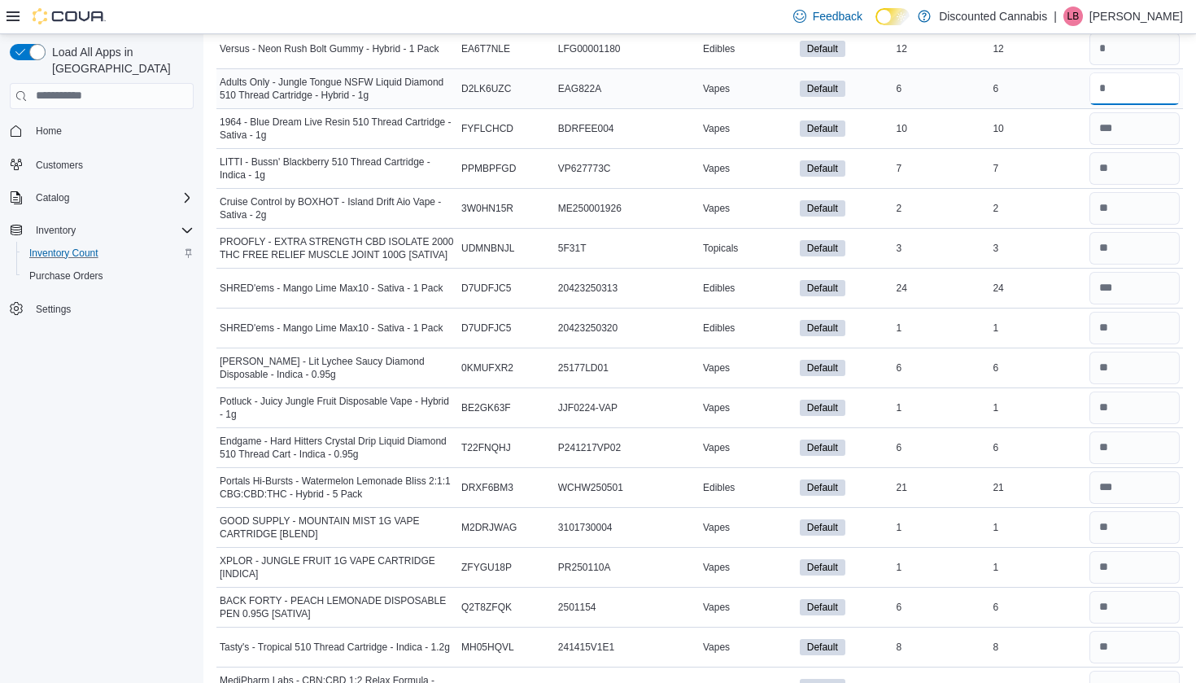
click at [1099, 92] on input "number" at bounding box center [1134, 88] width 90 height 33
type input "*"
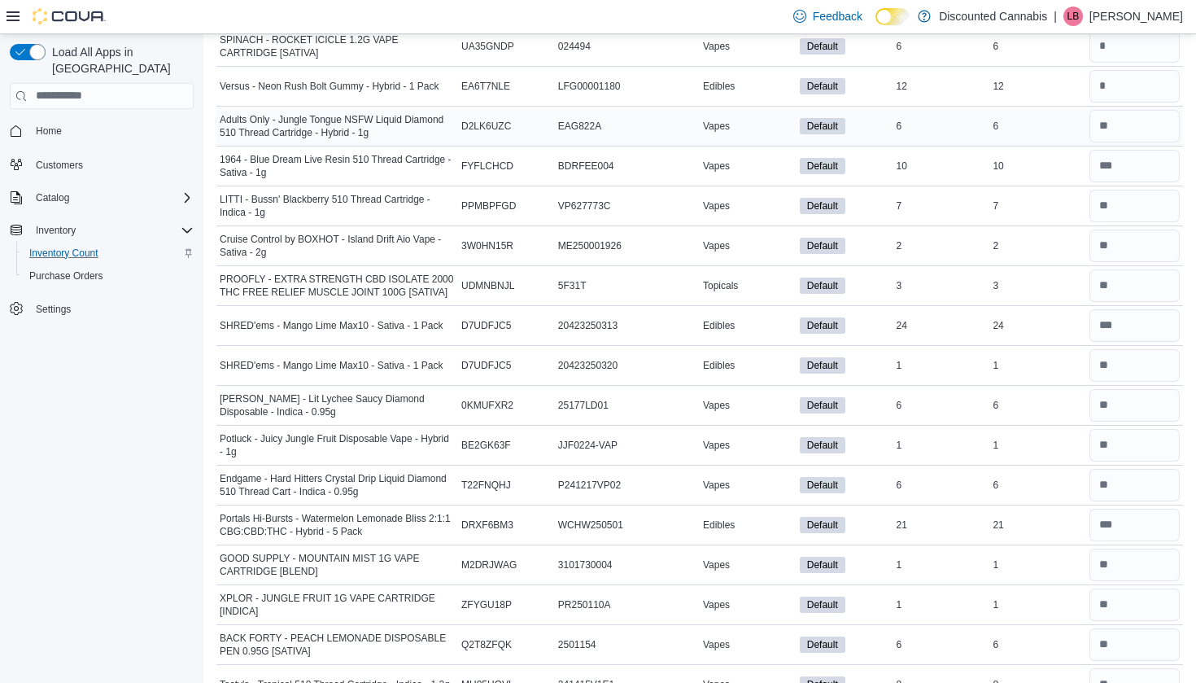
scroll to position [9345, 0]
click at [1110, 91] on input "number" at bounding box center [1134, 87] width 90 height 33
type input "**"
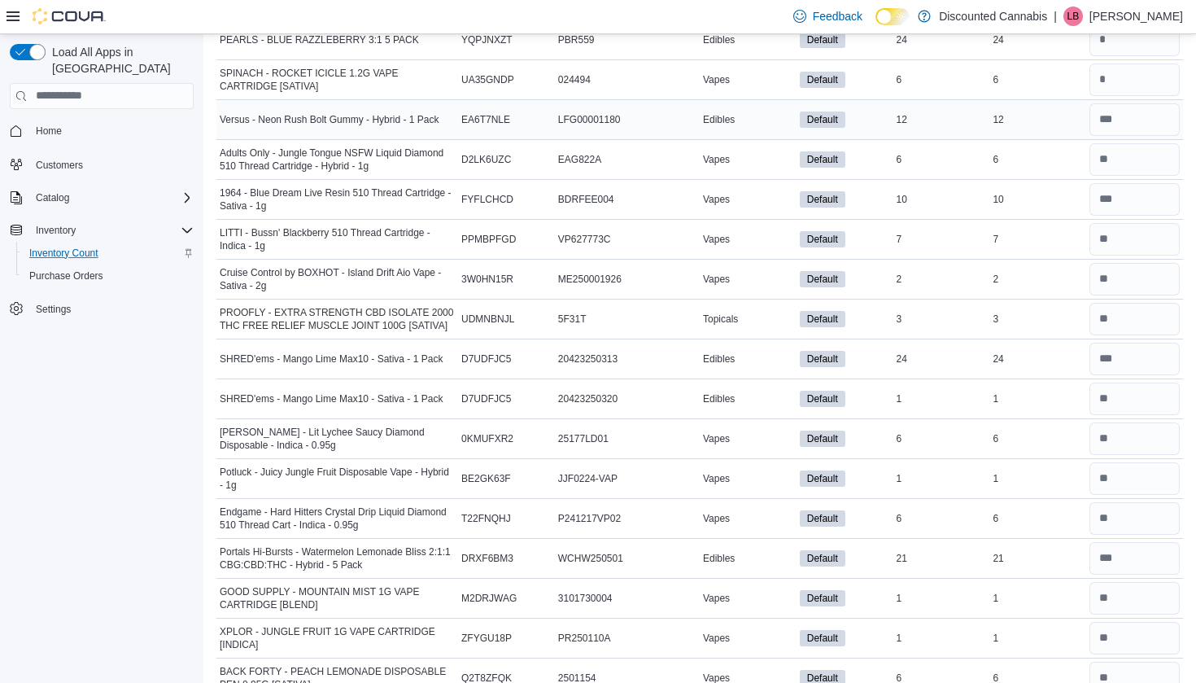
scroll to position [9312, 0]
click at [1108, 82] on input "number" at bounding box center [1134, 80] width 90 height 33
type input "*"
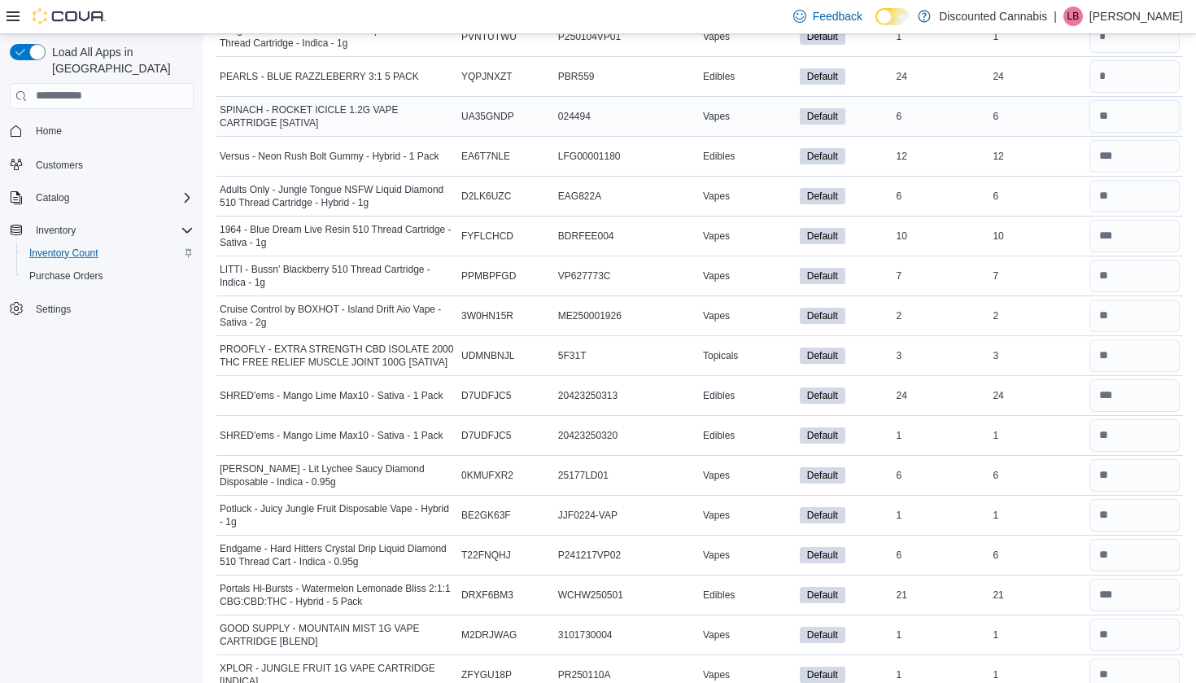
scroll to position [9254, 0]
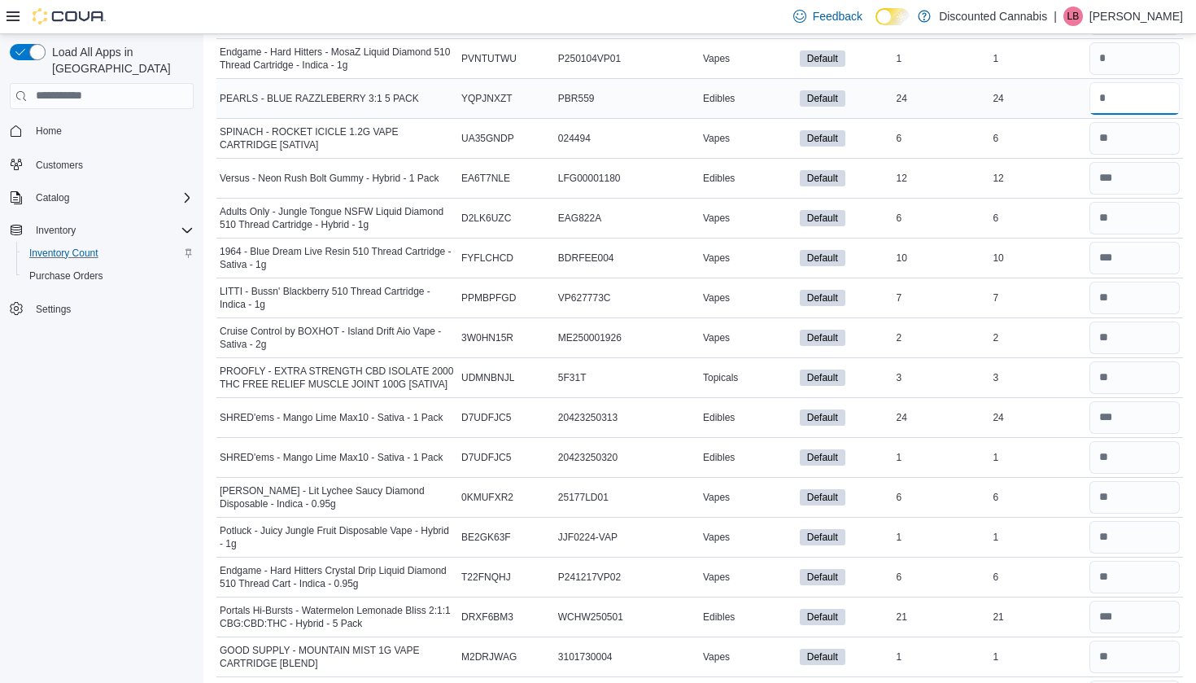
click at [1109, 91] on input "number" at bounding box center [1134, 98] width 90 height 33
type input "**"
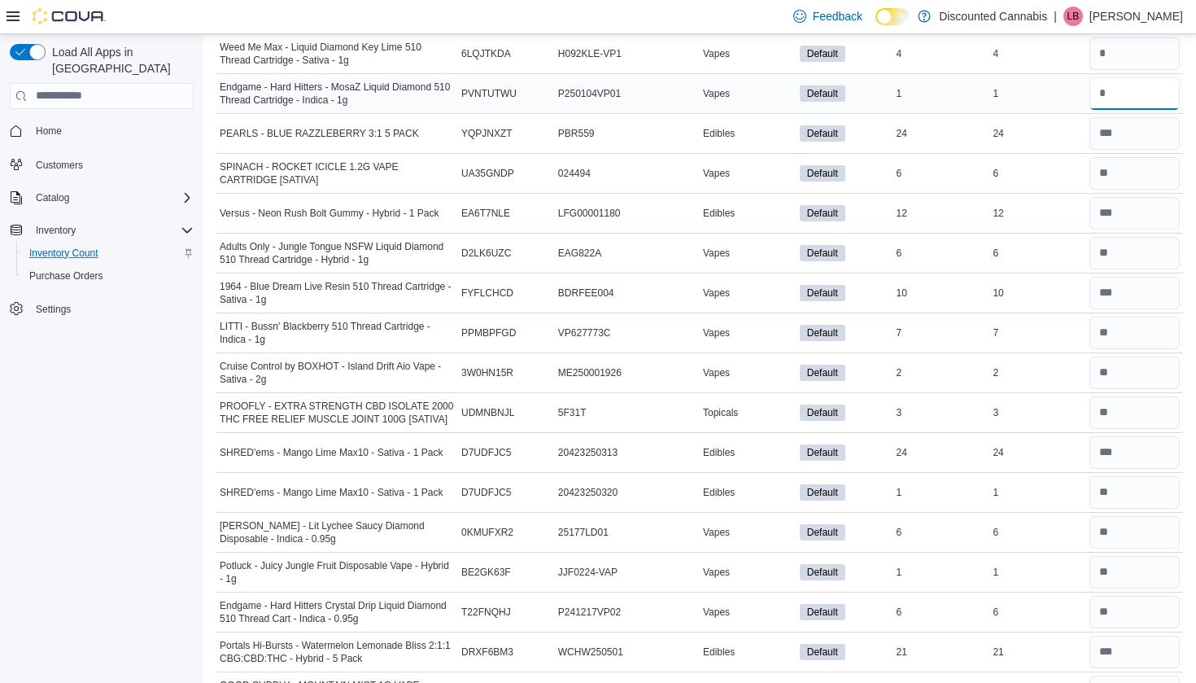
click at [1108, 107] on input "number" at bounding box center [1134, 93] width 90 height 33
type input "*"
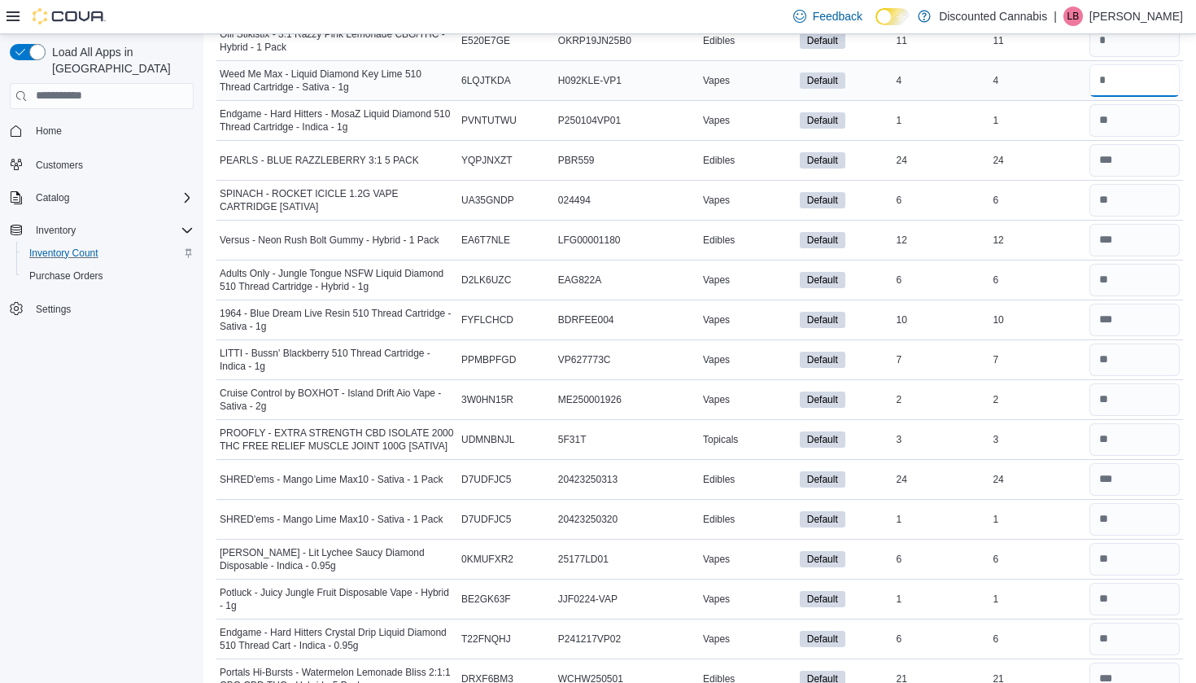
click at [1108, 85] on input "number" at bounding box center [1134, 80] width 90 height 33
type input "*"
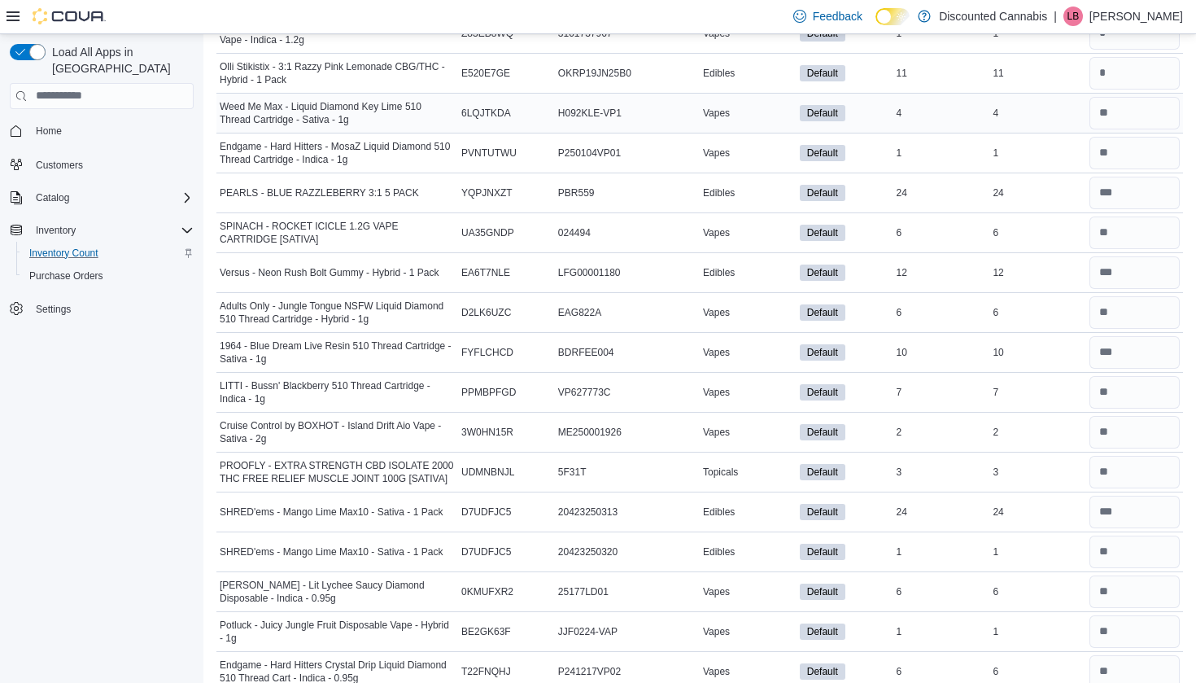
scroll to position [9153, 0]
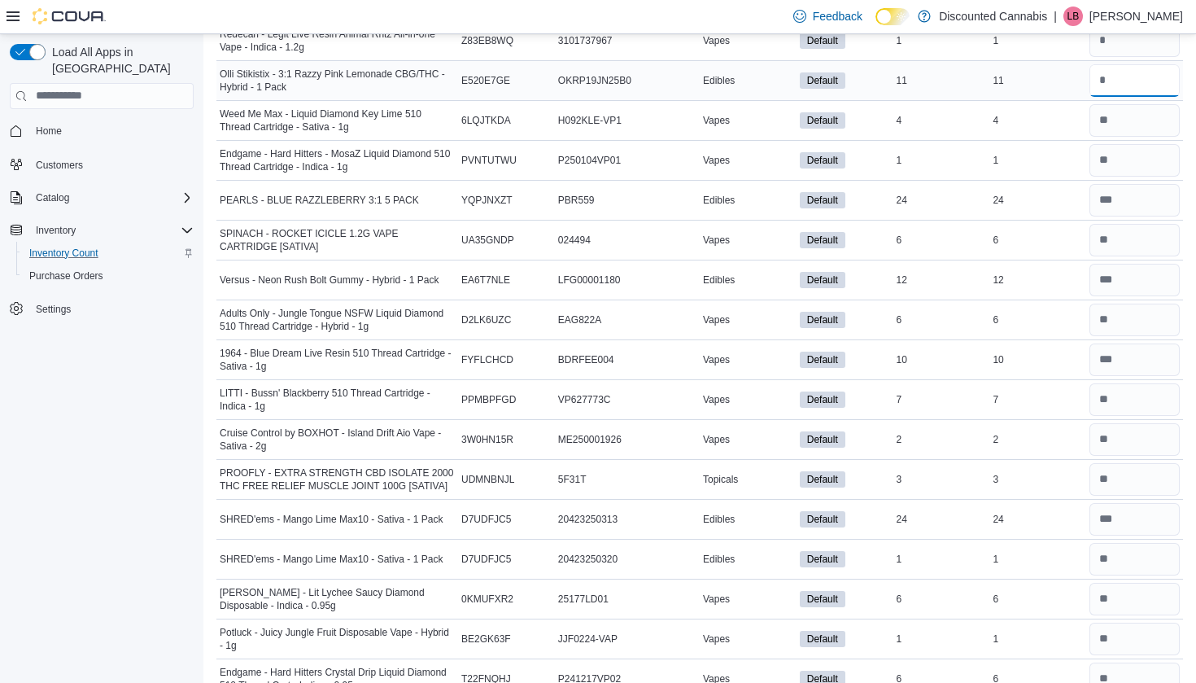
click at [1108, 76] on input "number" at bounding box center [1134, 80] width 90 height 33
type input "**"
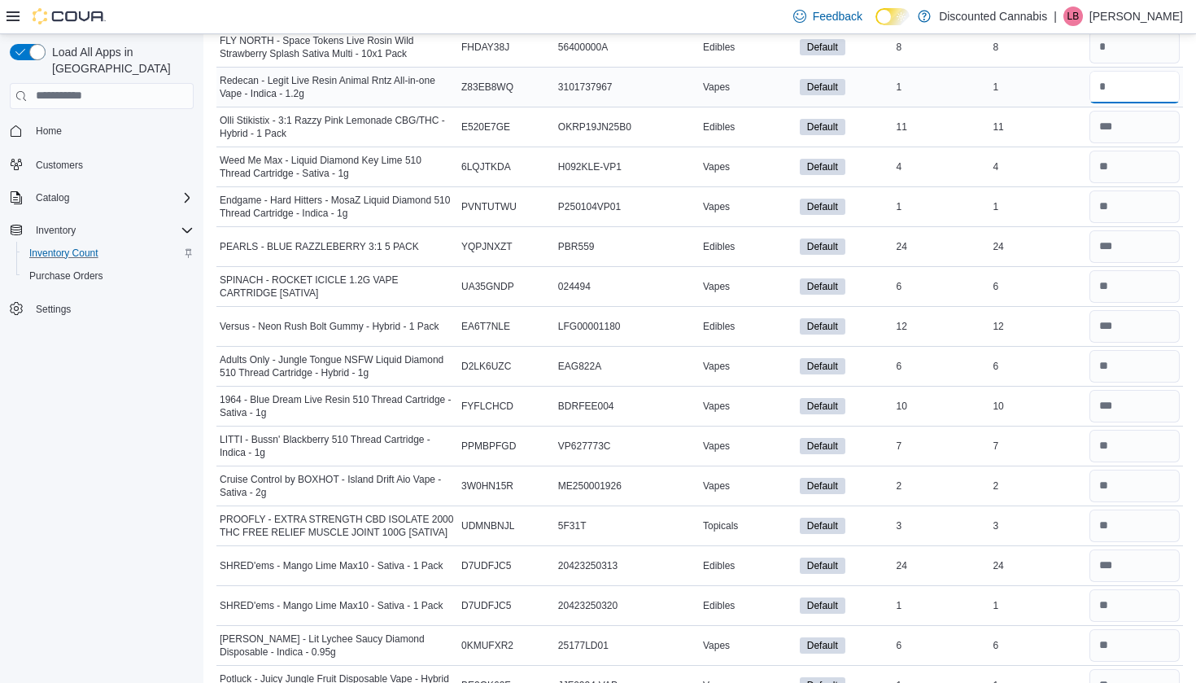
click at [1108, 76] on input "number" at bounding box center [1134, 87] width 90 height 33
type input "*"
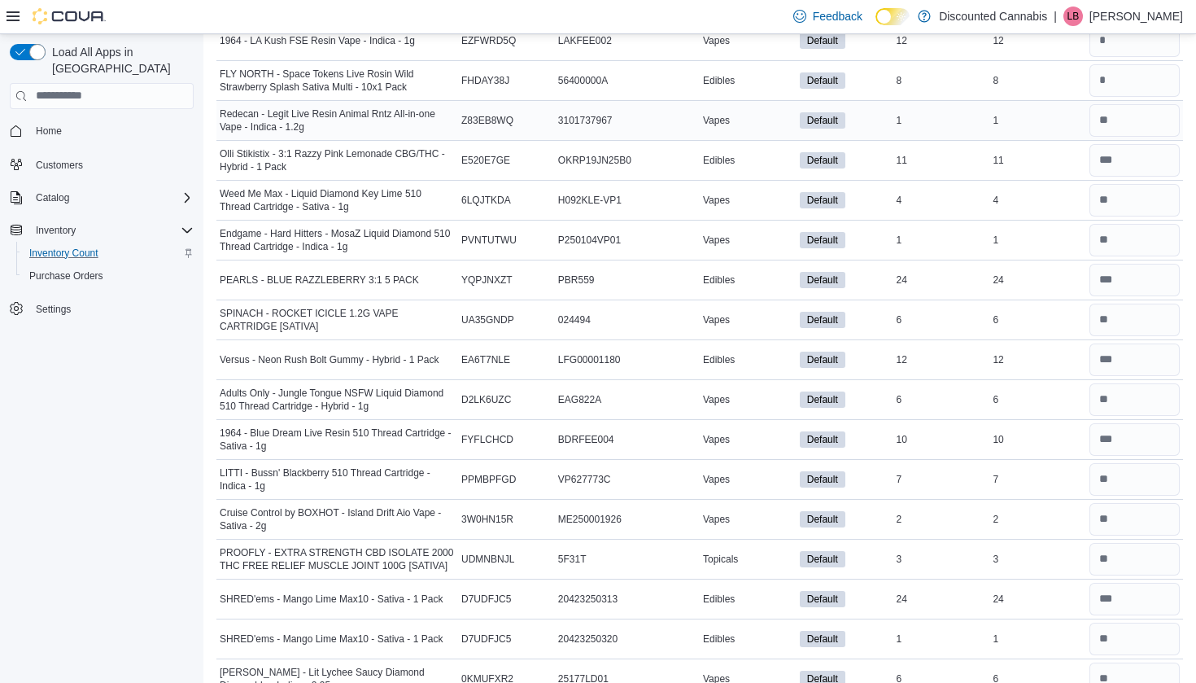
scroll to position [9065, 0]
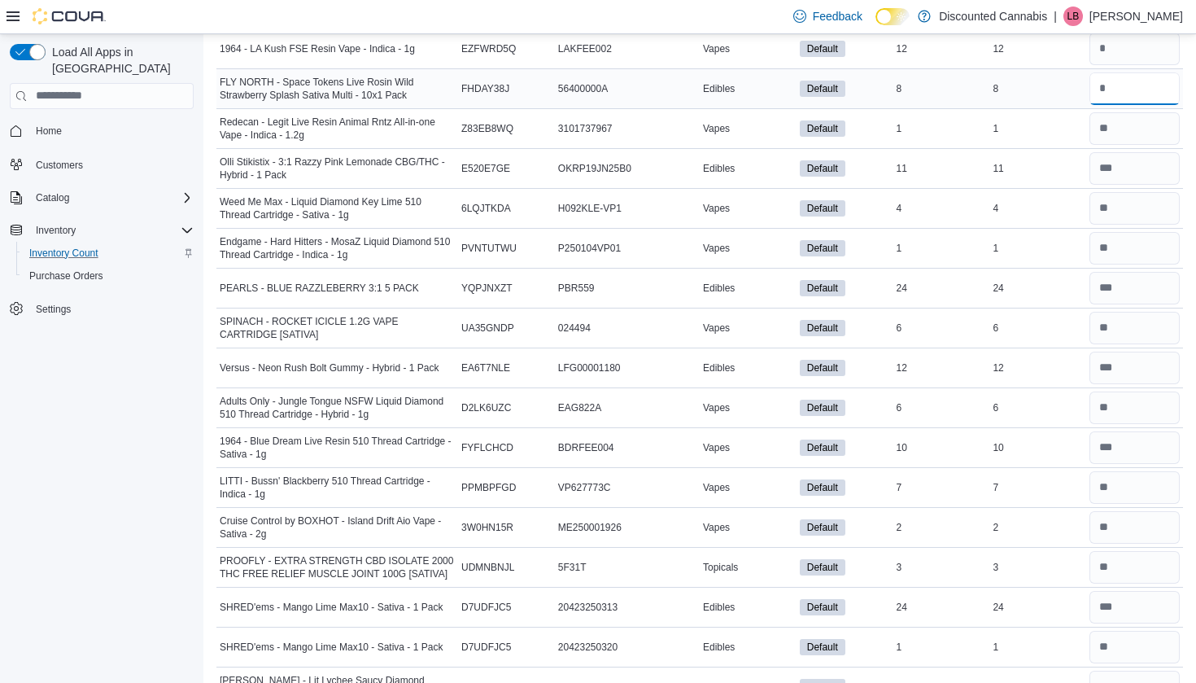
click at [1108, 85] on input "number" at bounding box center [1134, 88] width 90 height 33
type input "*"
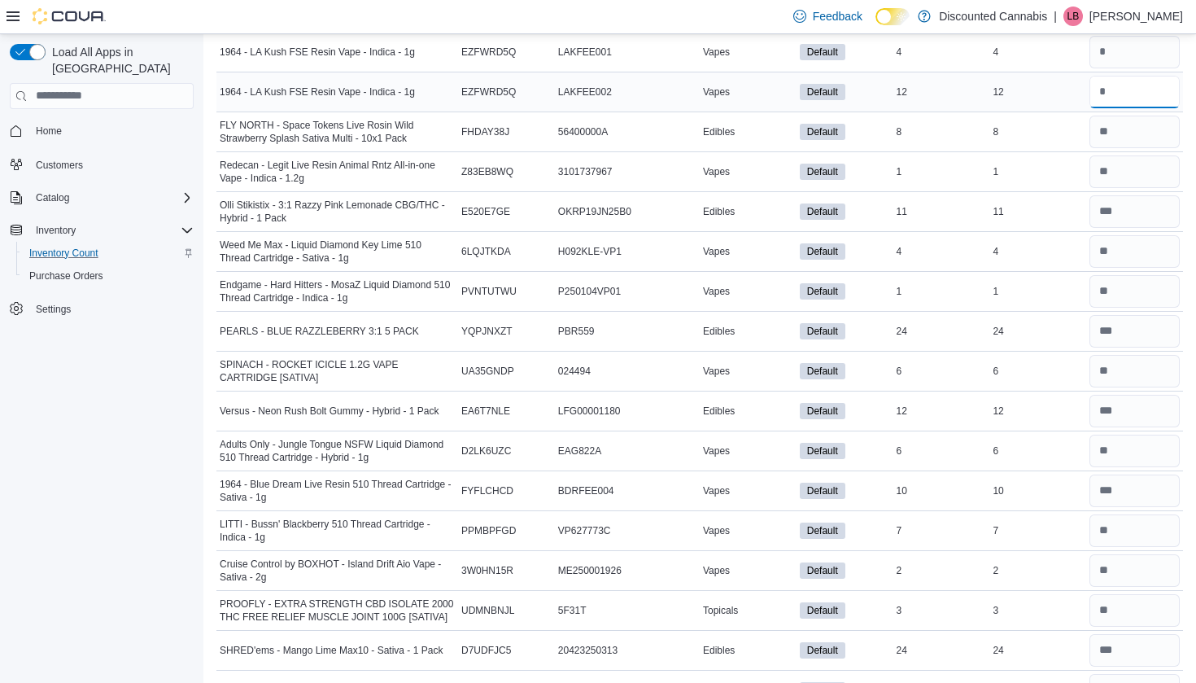
click at [1110, 90] on input "number" at bounding box center [1134, 92] width 90 height 33
type input "**"
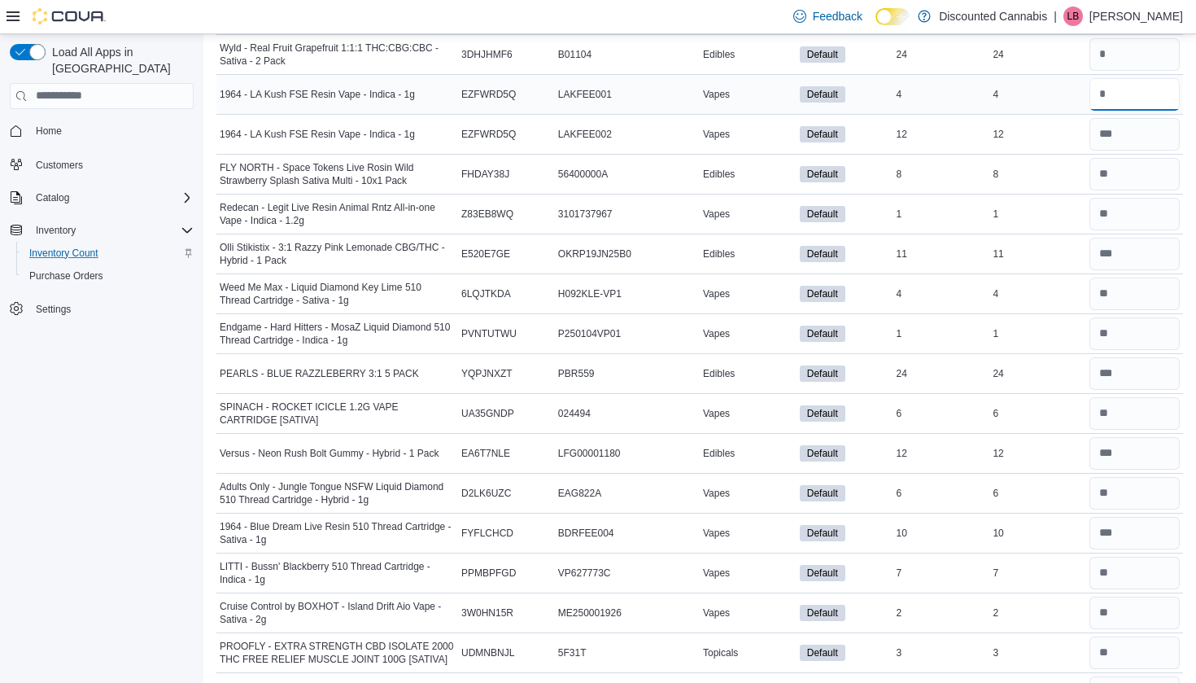
click at [1102, 88] on input "number" at bounding box center [1134, 94] width 90 height 33
type input "*"
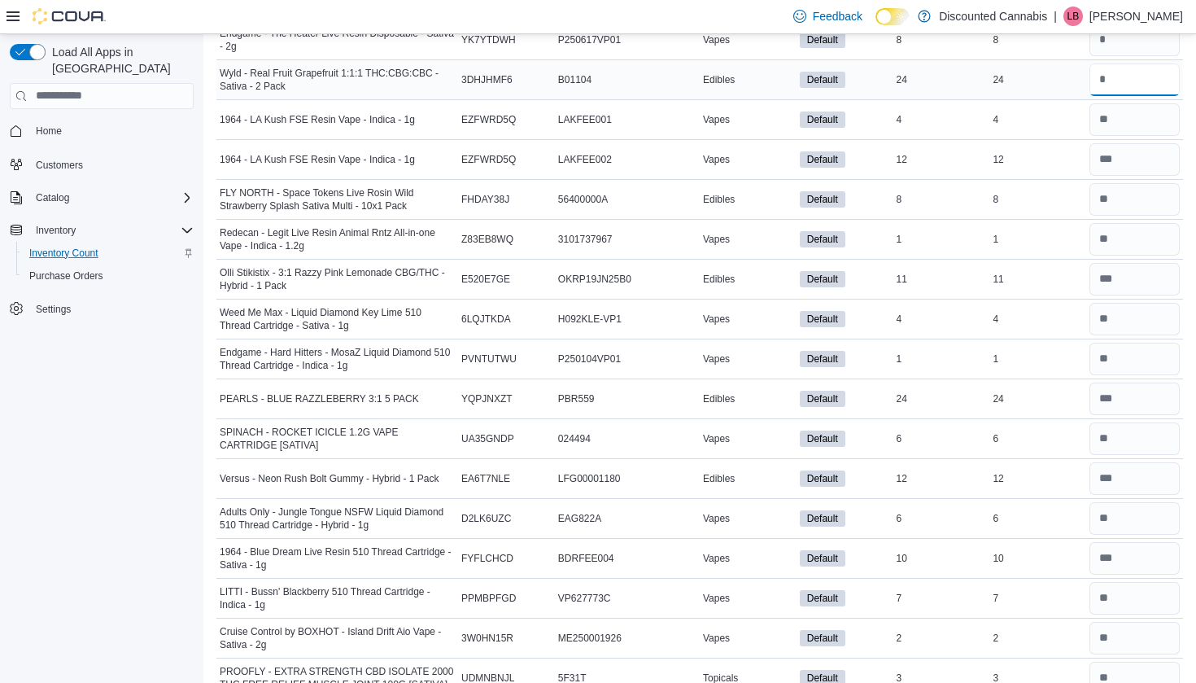
click at [1104, 84] on input "number" at bounding box center [1134, 79] width 90 height 33
type input "**"
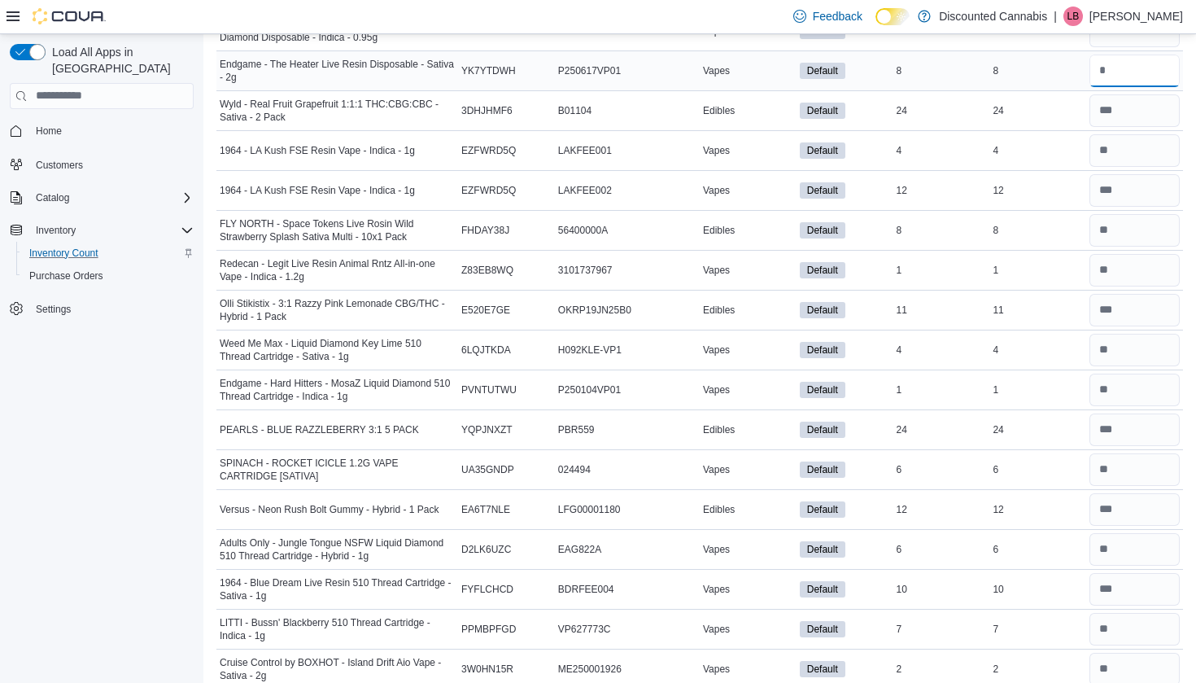
click at [1108, 69] on input "number" at bounding box center [1134, 71] width 90 height 33
type input "*"
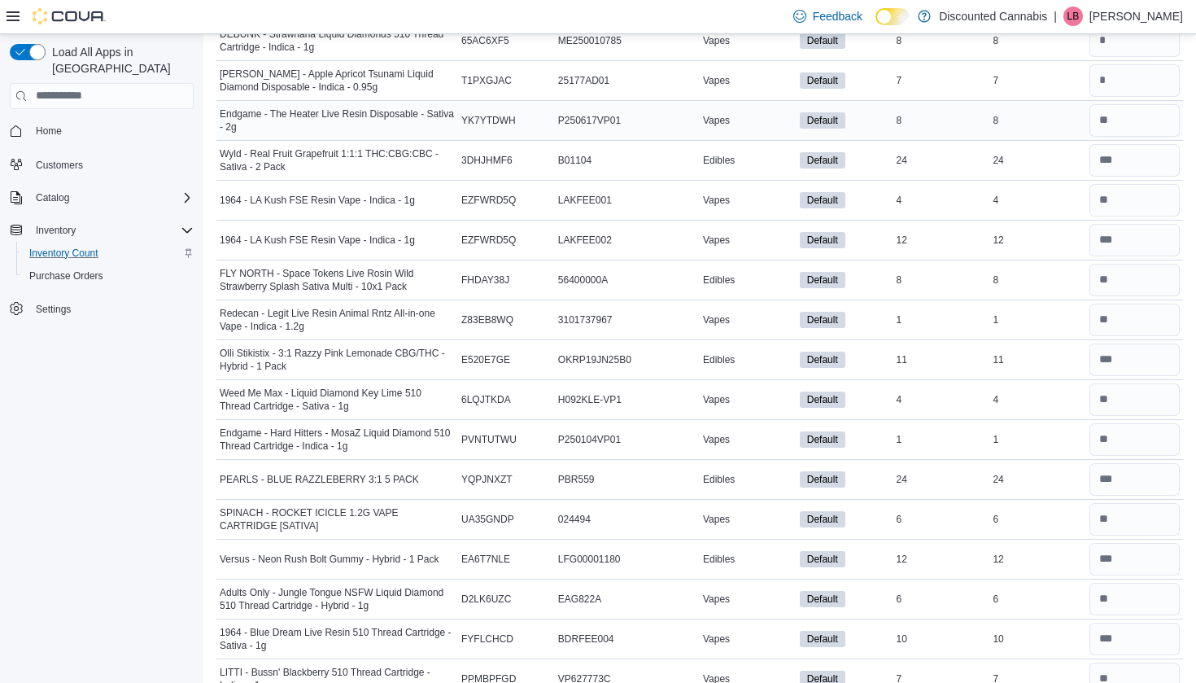
scroll to position [8863, 0]
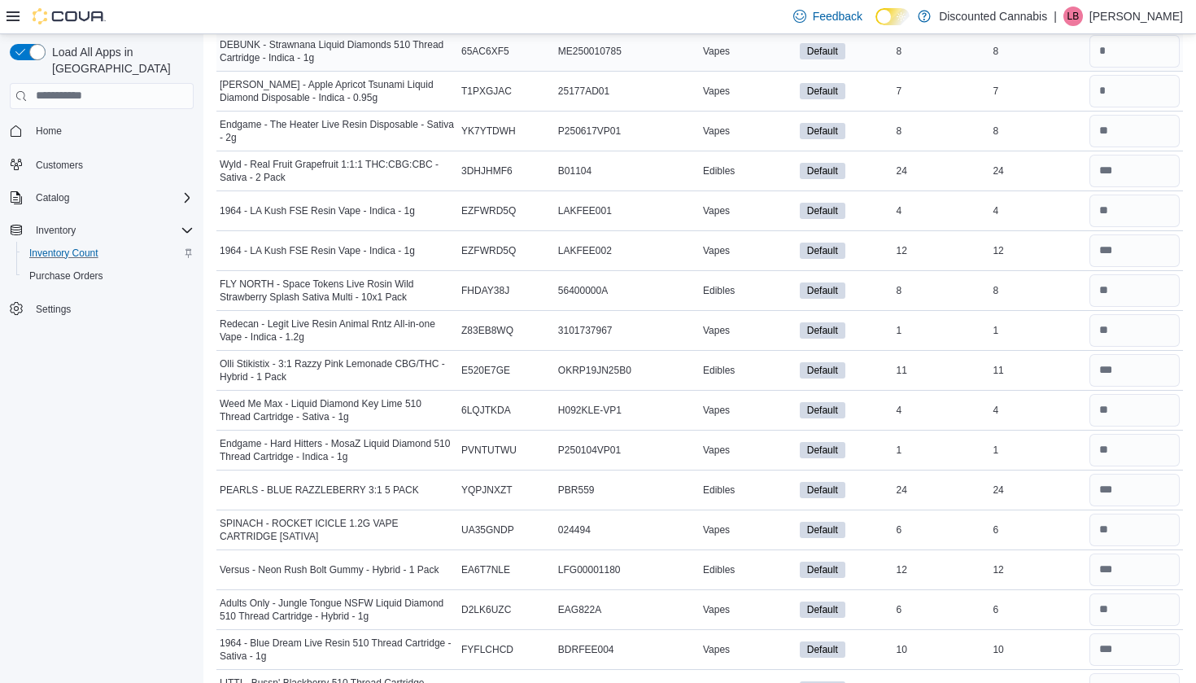
click at [1114, 70] on div at bounding box center [1134, 51] width 97 height 39
click at [1114, 98] on input "number" at bounding box center [1134, 91] width 90 height 33
type input "*"
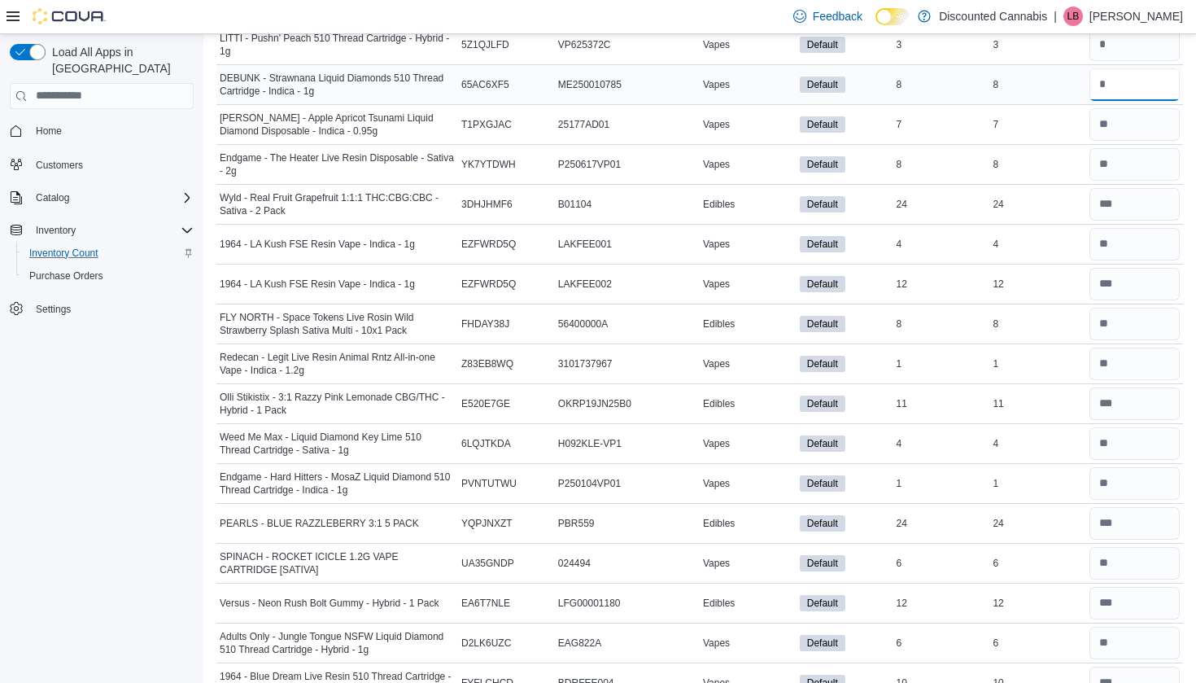
click at [1115, 90] on input "number" at bounding box center [1134, 84] width 90 height 33
type input "*"
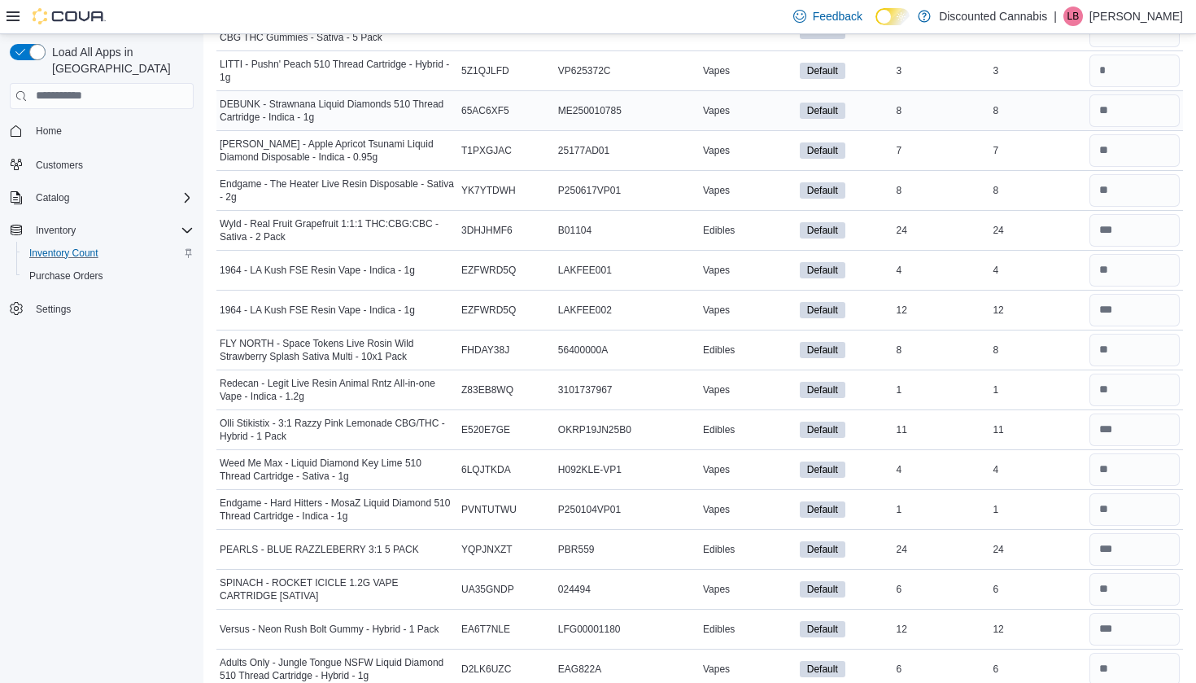
scroll to position [8800, 0]
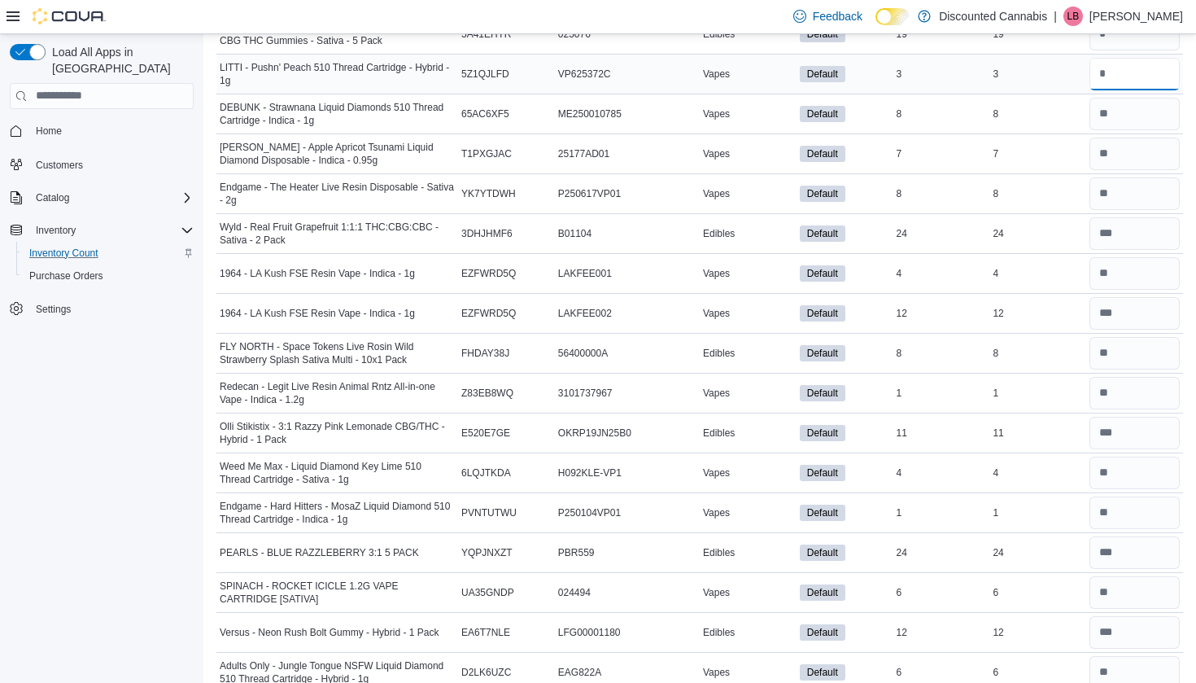
click at [1115, 68] on input "number" at bounding box center [1134, 74] width 90 height 33
type input "*"
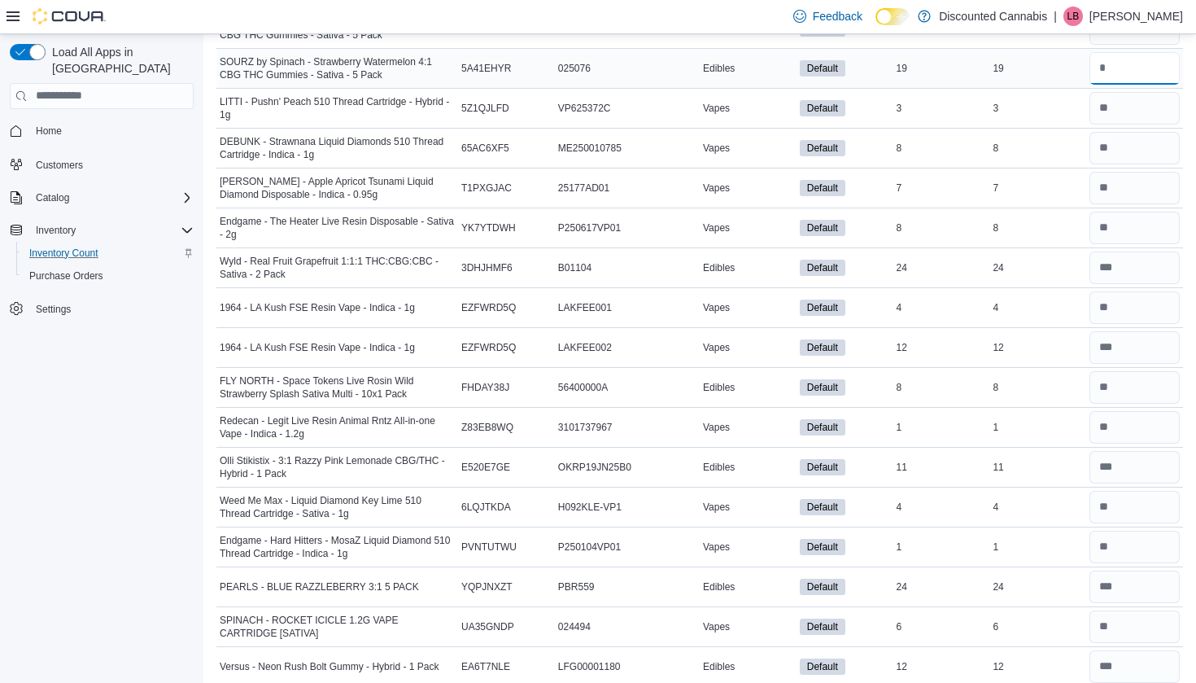
click at [1115, 75] on input "number" at bounding box center [1134, 68] width 90 height 33
type input "**"
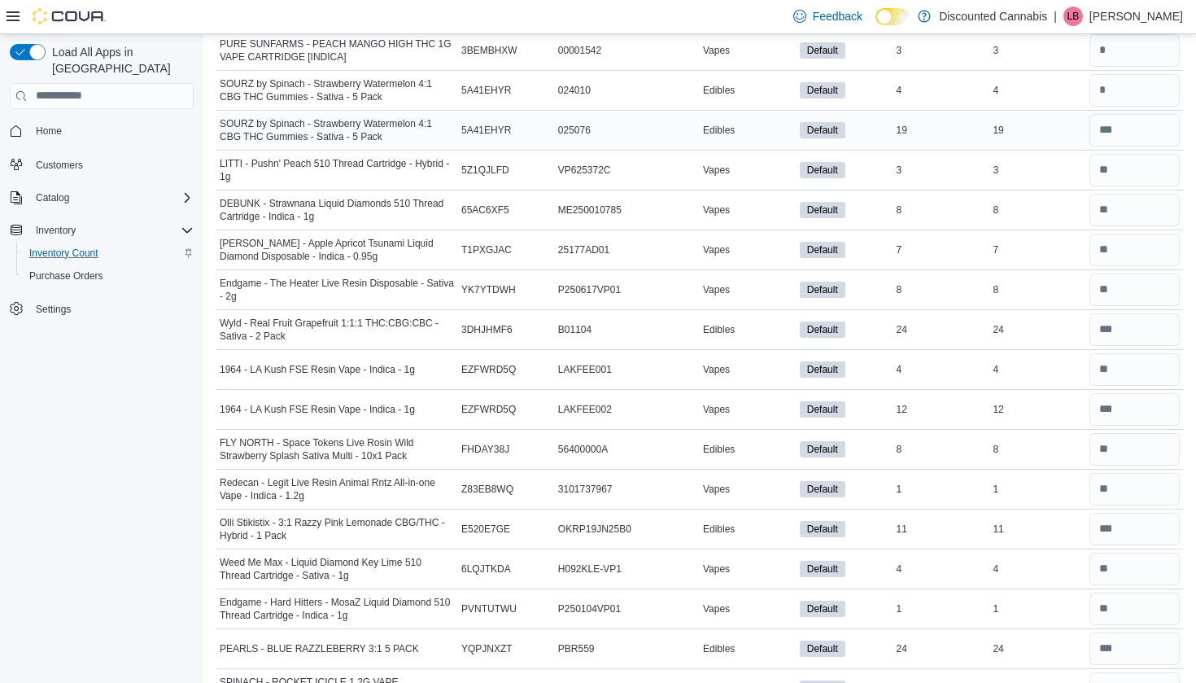
scroll to position [8703, 0]
click at [1114, 73] on div at bounding box center [1134, 91] width 97 height 39
click at [1114, 93] on input "number" at bounding box center [1134, 92] width 90 height 33
type input "*"
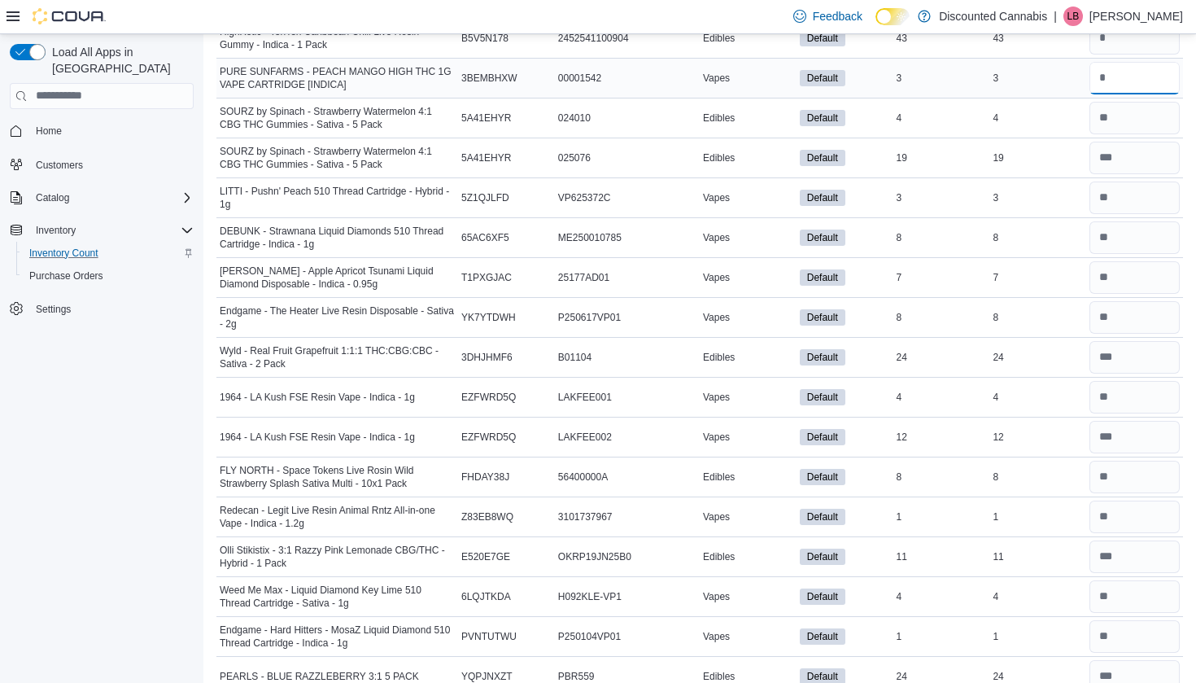
click at [1110, 81] on input "number" at bounding box center [1134, 78] width 90 height 33
type input "*"
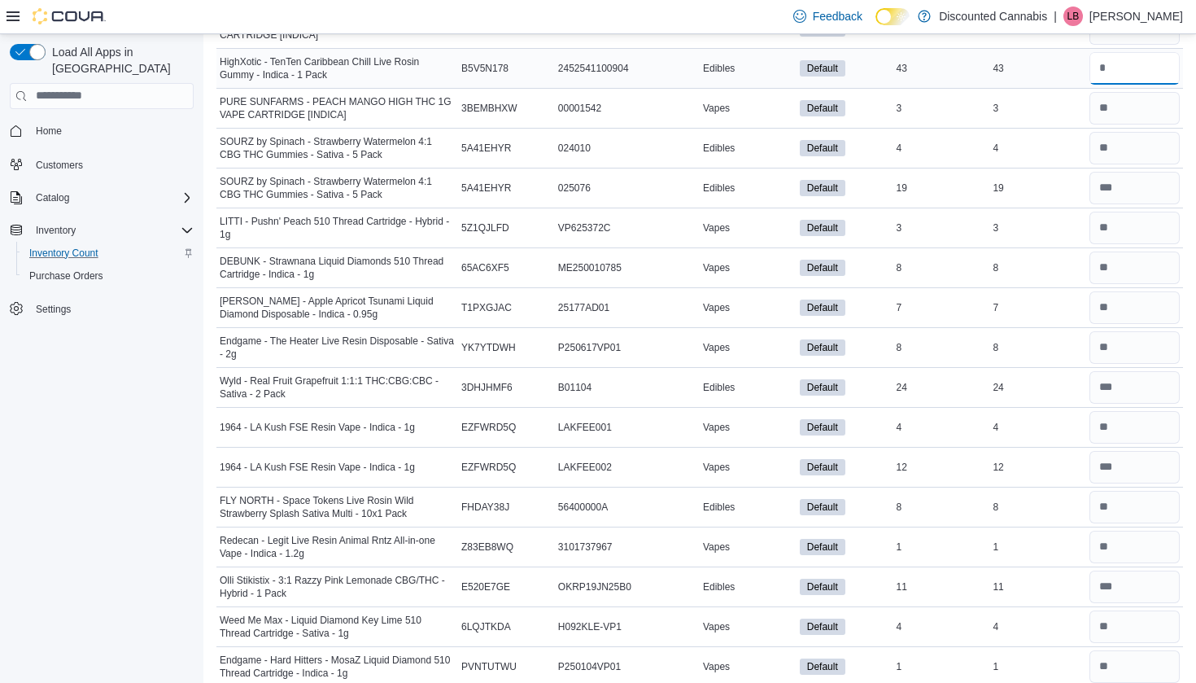
click at [1107, 76] on input "number" at bounding box center [1134, 68] width 90 height 33
type input "**"
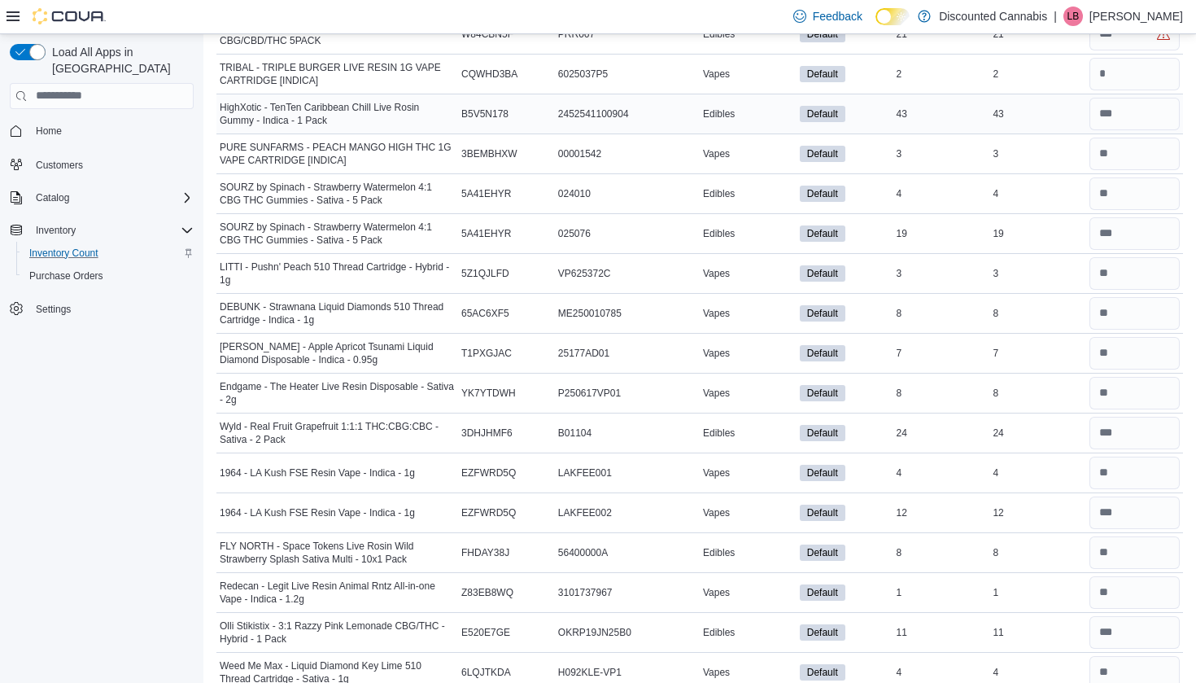
scroll to position [8593, 0]
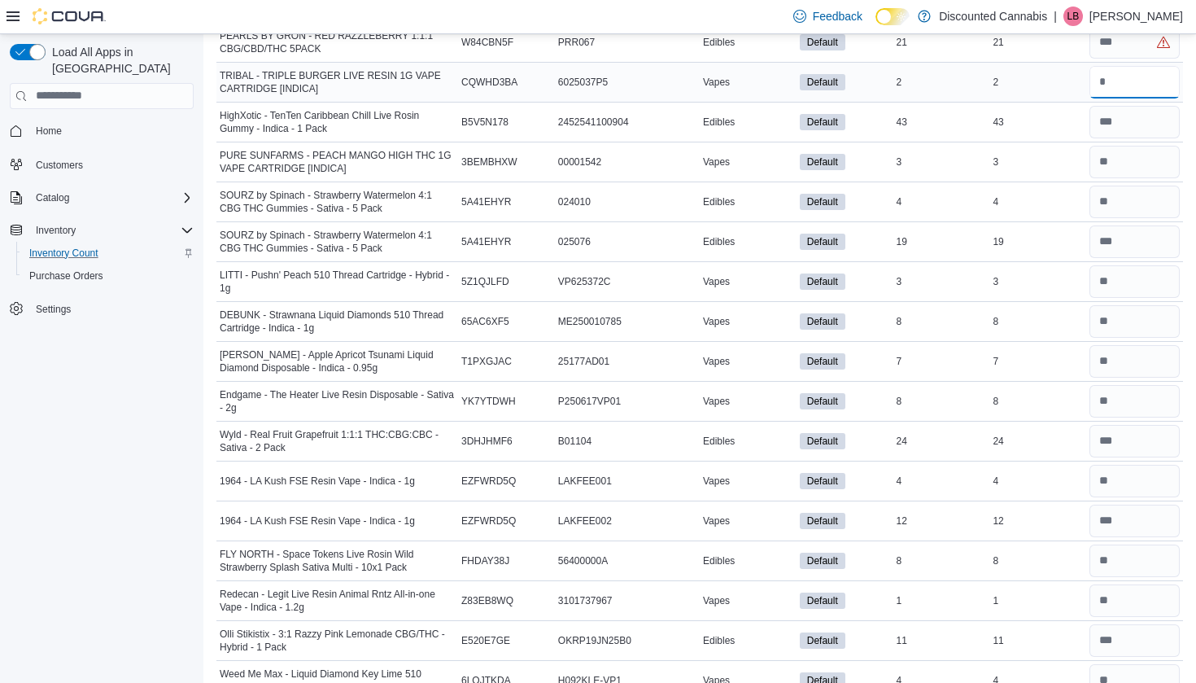
click at [1107, 88] on input "number" at bounding box center [1134, 82] width 90 height 33
type input "*"
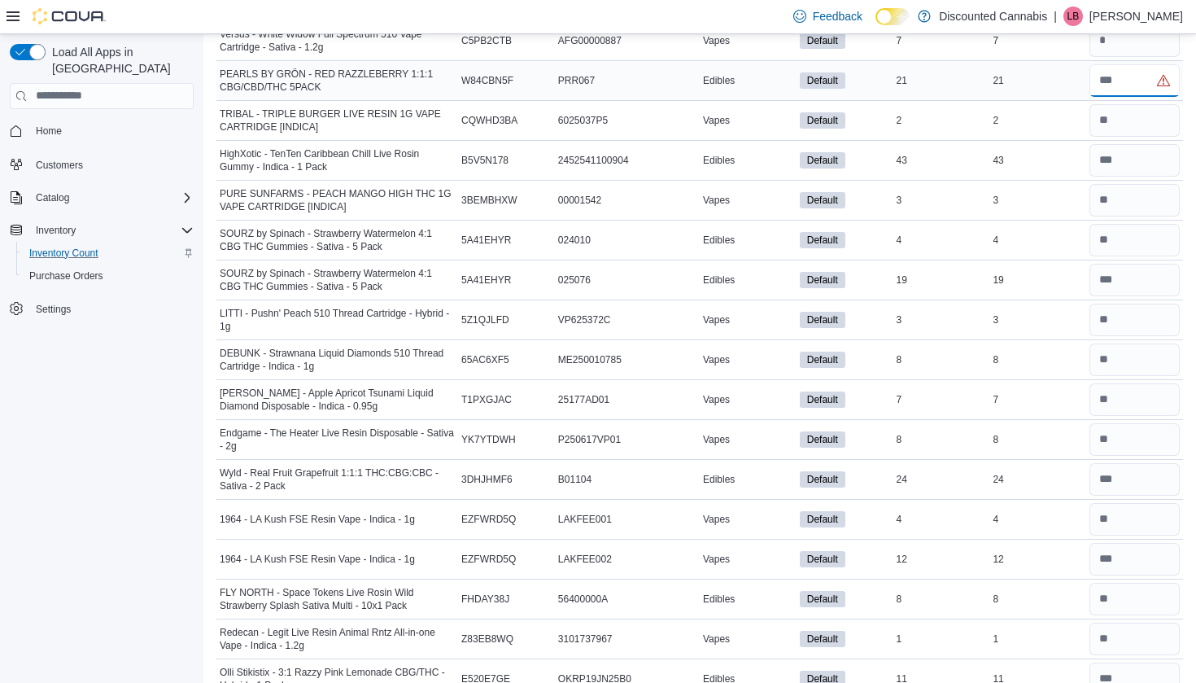
click at [1114, 76] on input "number" at bounding box center [1134, 80] width 90 height 33
type input "**"
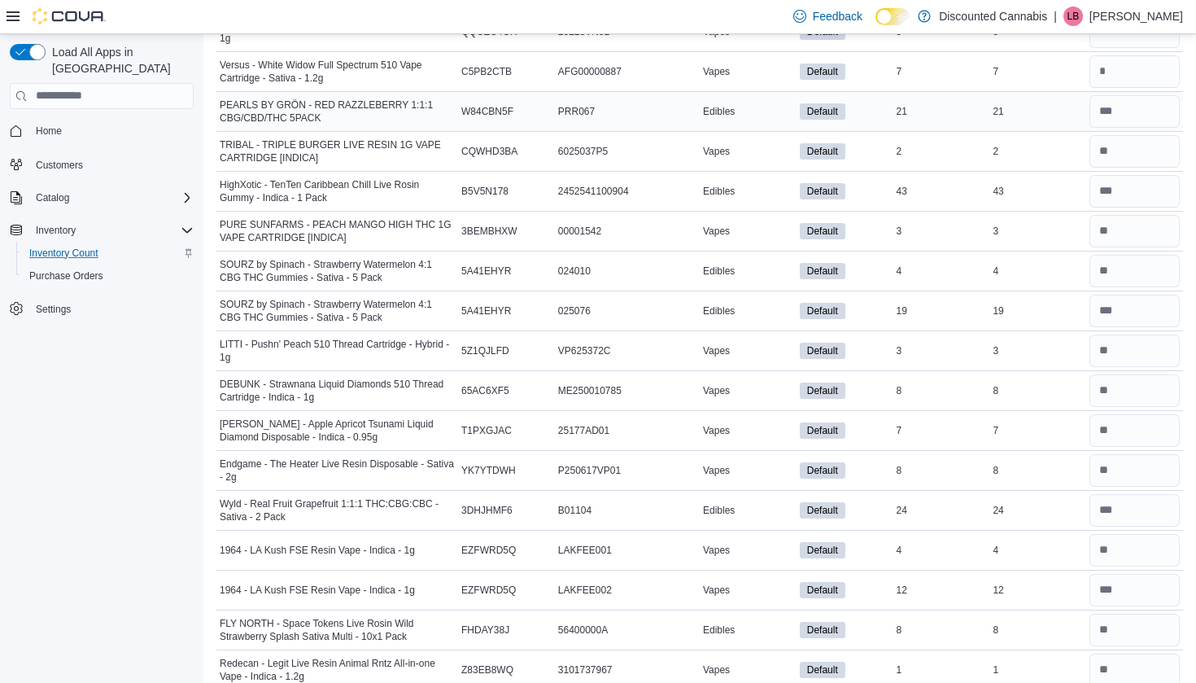
scroll to position [8513, 0]
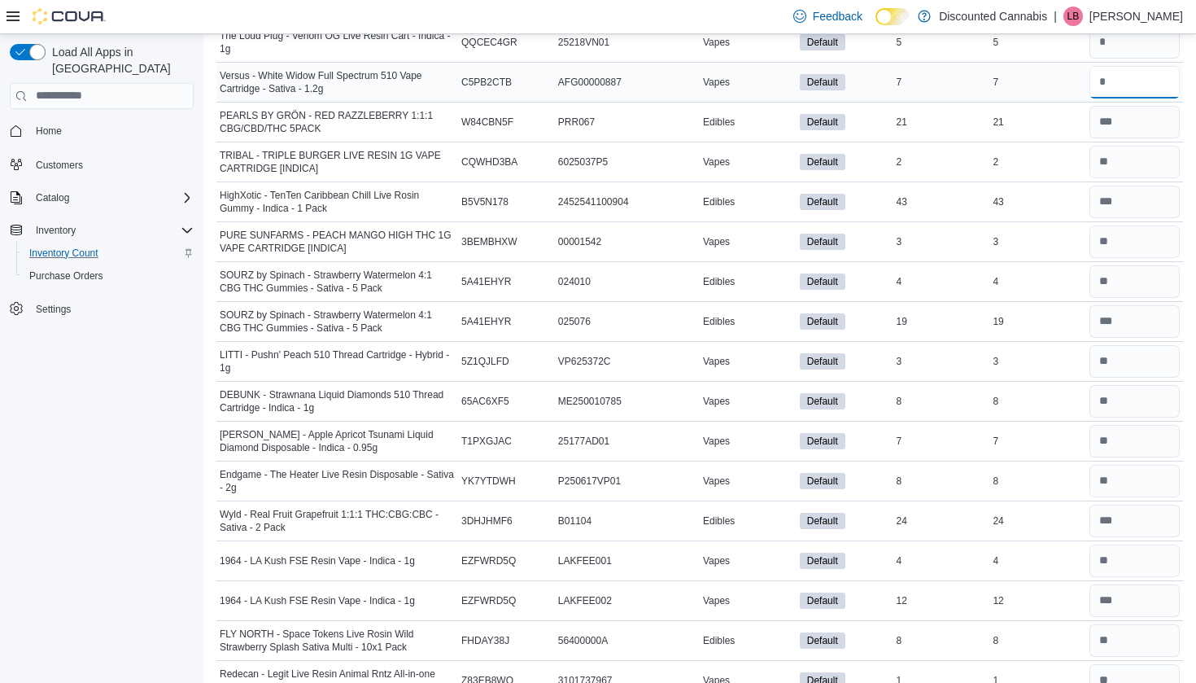
click at [1107, 76] on input "number" at bounding box center [1134, 82] width 90 height 33
type input "*"
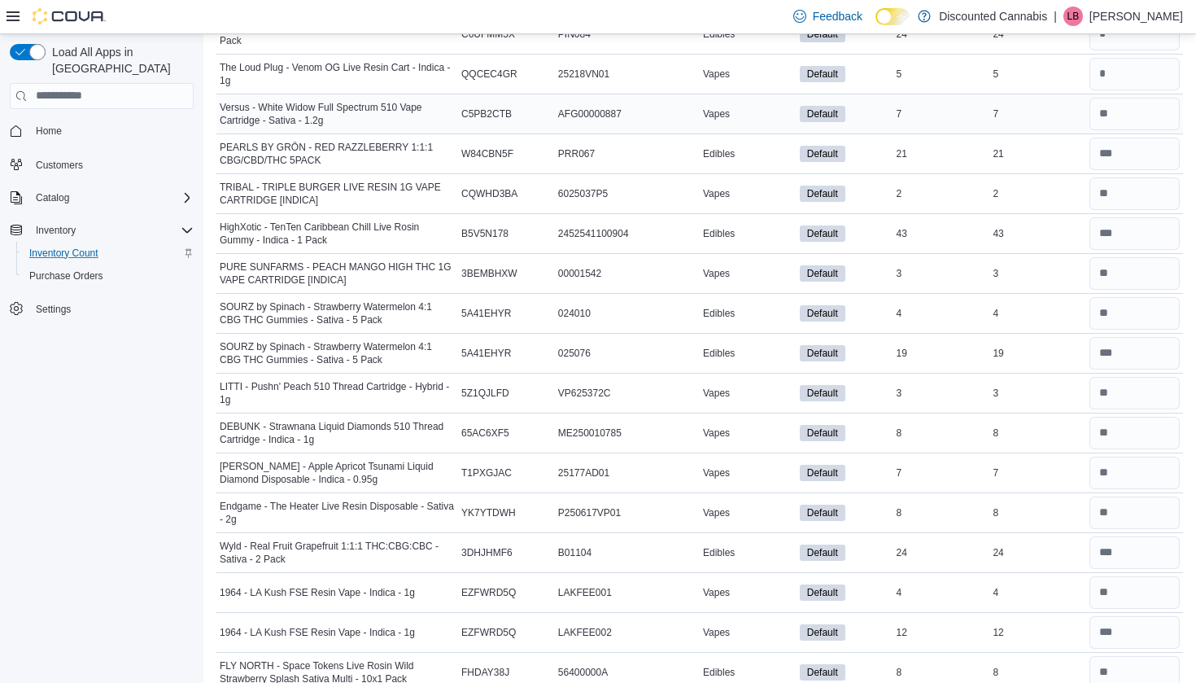
scroll to position [8471, 0]
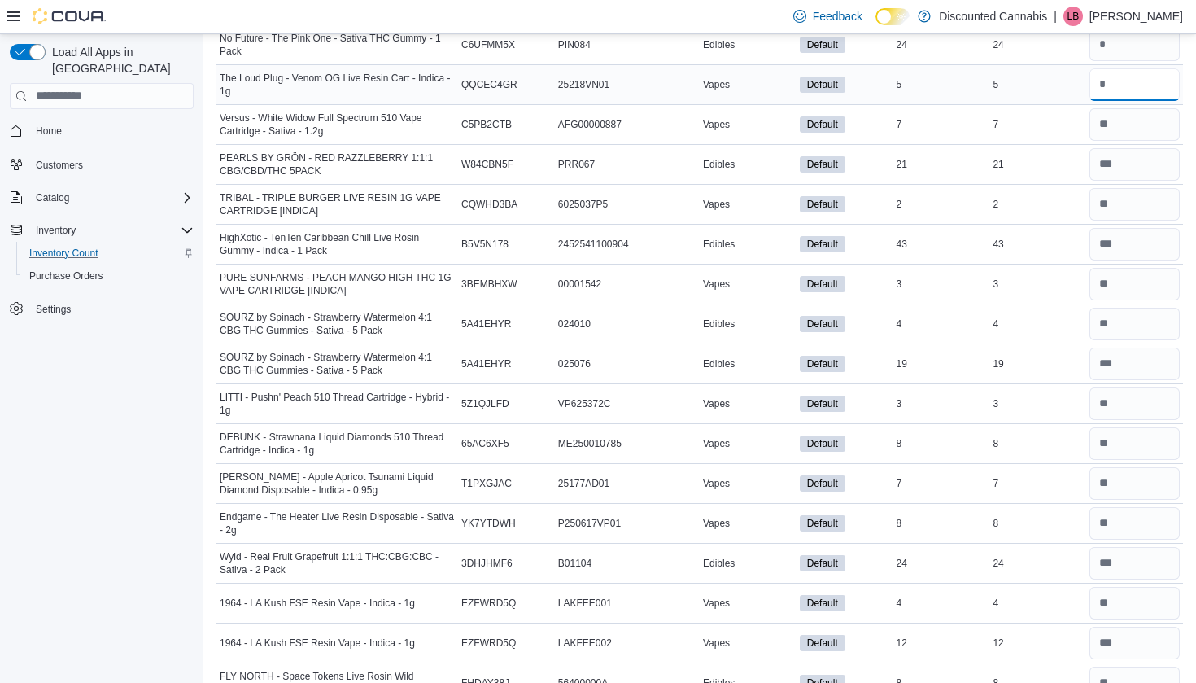
click at [1126, 76] on input "number" at bounding box center [1134, 84] width 90 height 33
type input "*"
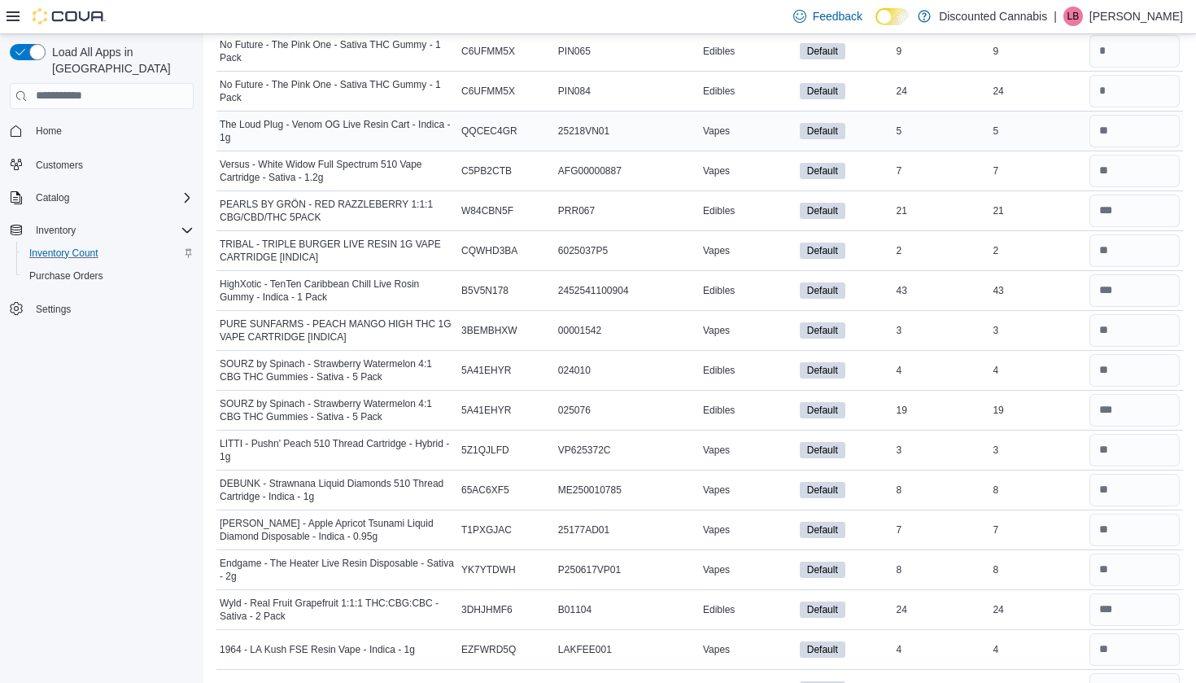
scroll to position [8418, 0]
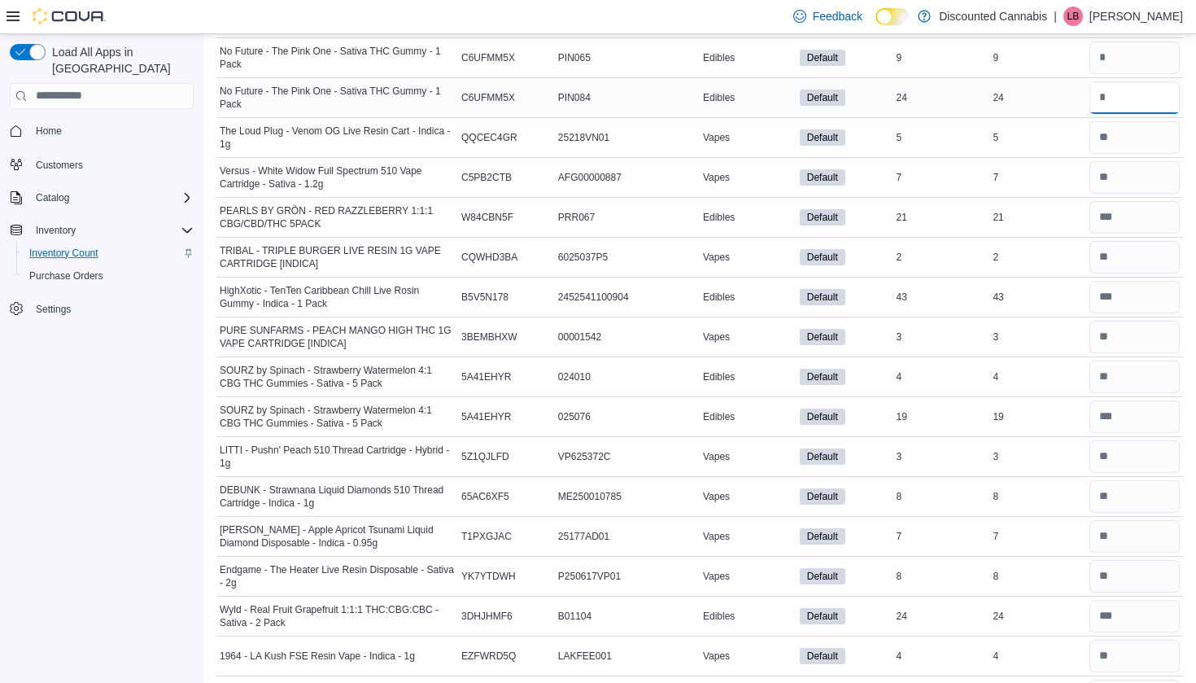
click at [1124, 105] on input "number" at bounding box center [1134, 97] width 90 height 33
type input "**"
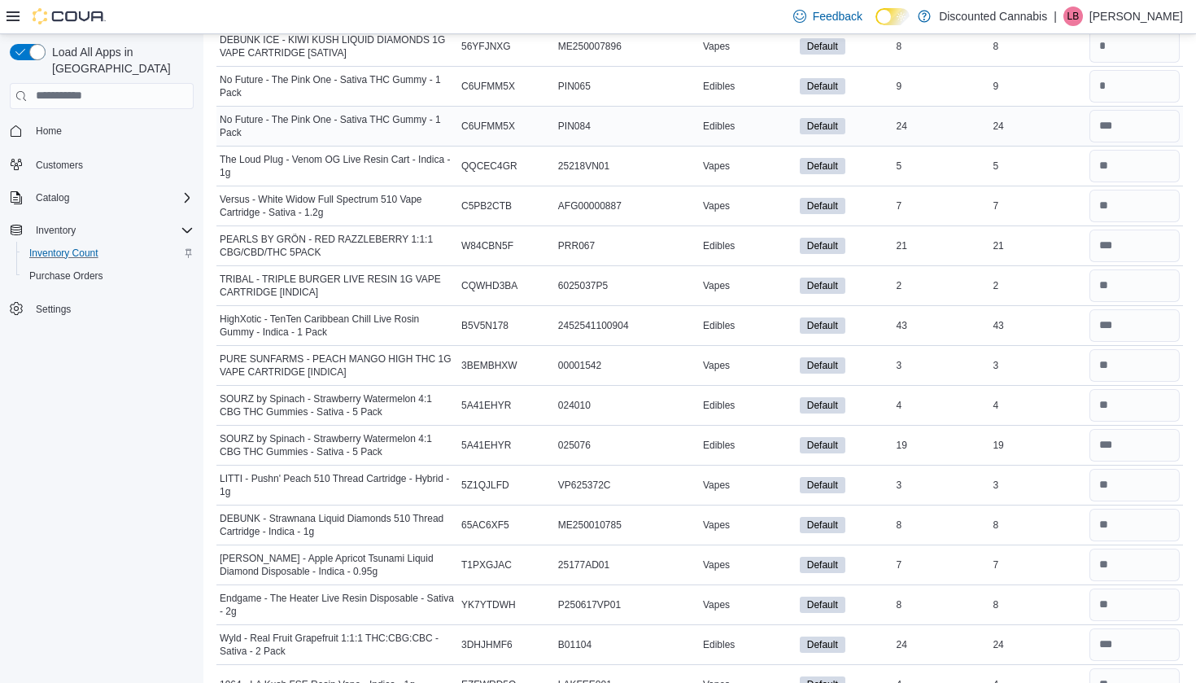
scroll to position [8385, 0]
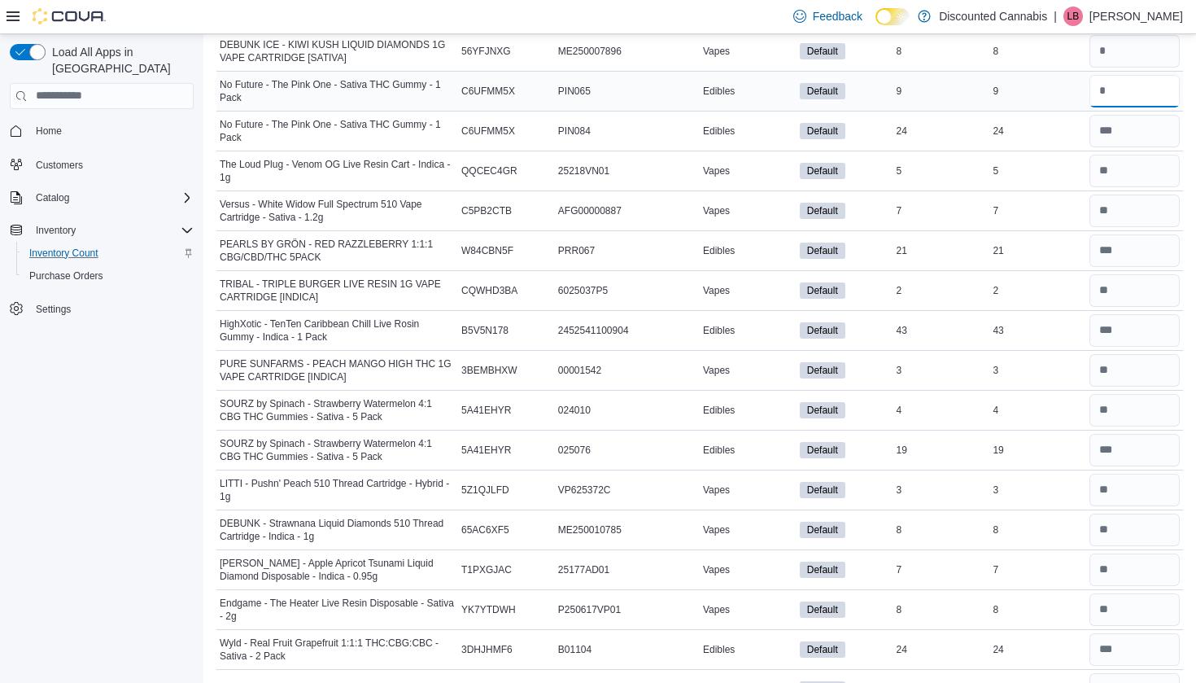
click at [1124, 105] on input "number" at bounding box center [1134, 91] width 90 height 33
type input "*"
click at [1114, 52] on input "number" at bounding box center [1134, 51] width 90 height 33
type input "*"
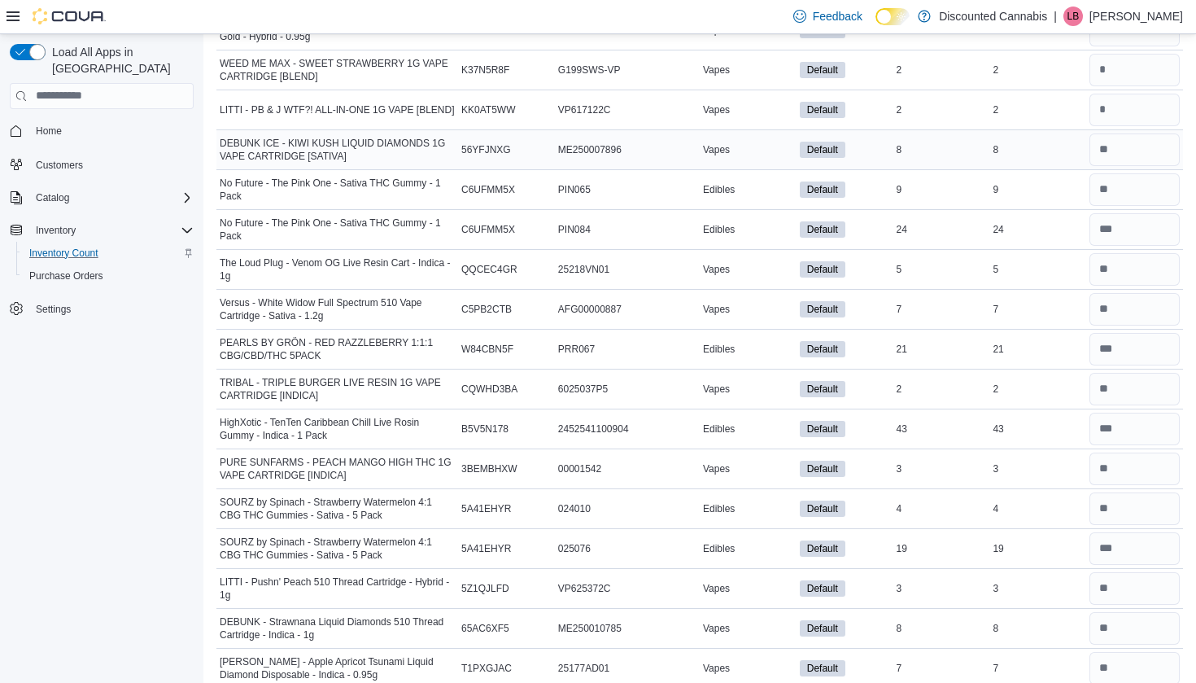
scroll to position [8280, 0]
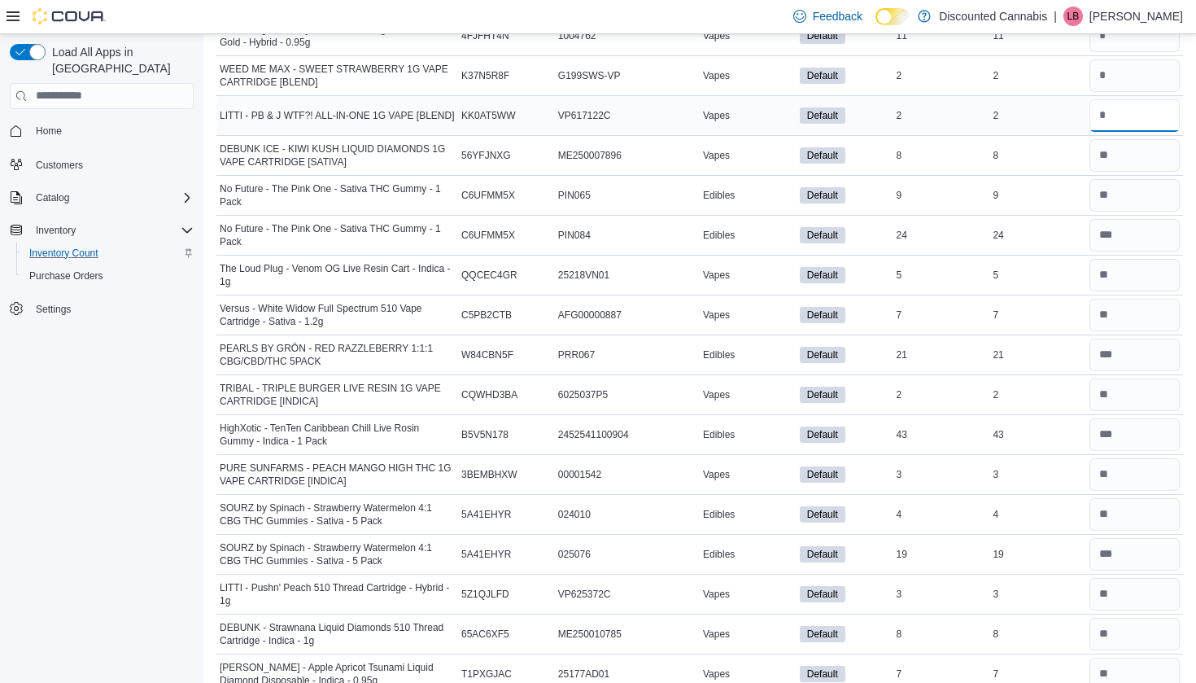
click at [1109, 127] on input "number" at bounding box center [1134, 115] width 90 height 33
click at [1109, 106] on input "*" at bounding box center [1134, 115] width 90 height 33
type input "*"
click at [1107, 82] on input "number" at bounding box center [1134, 75] width 90 height 33
type input "*"
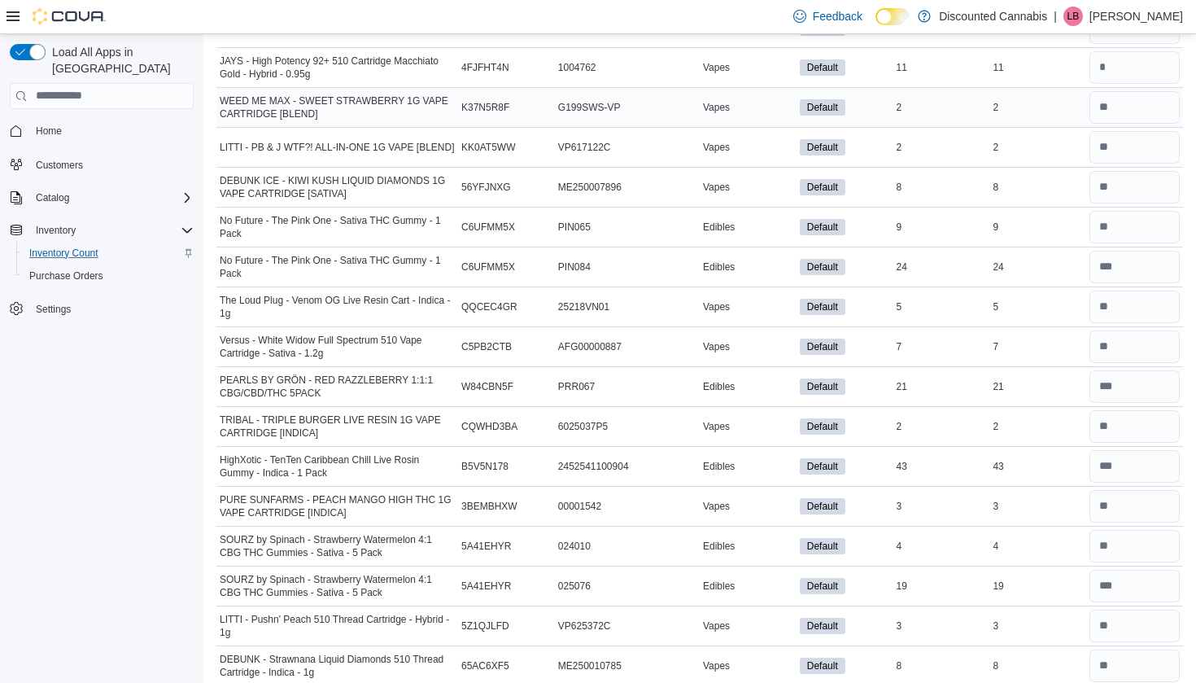
scroll to position [8242, 0]
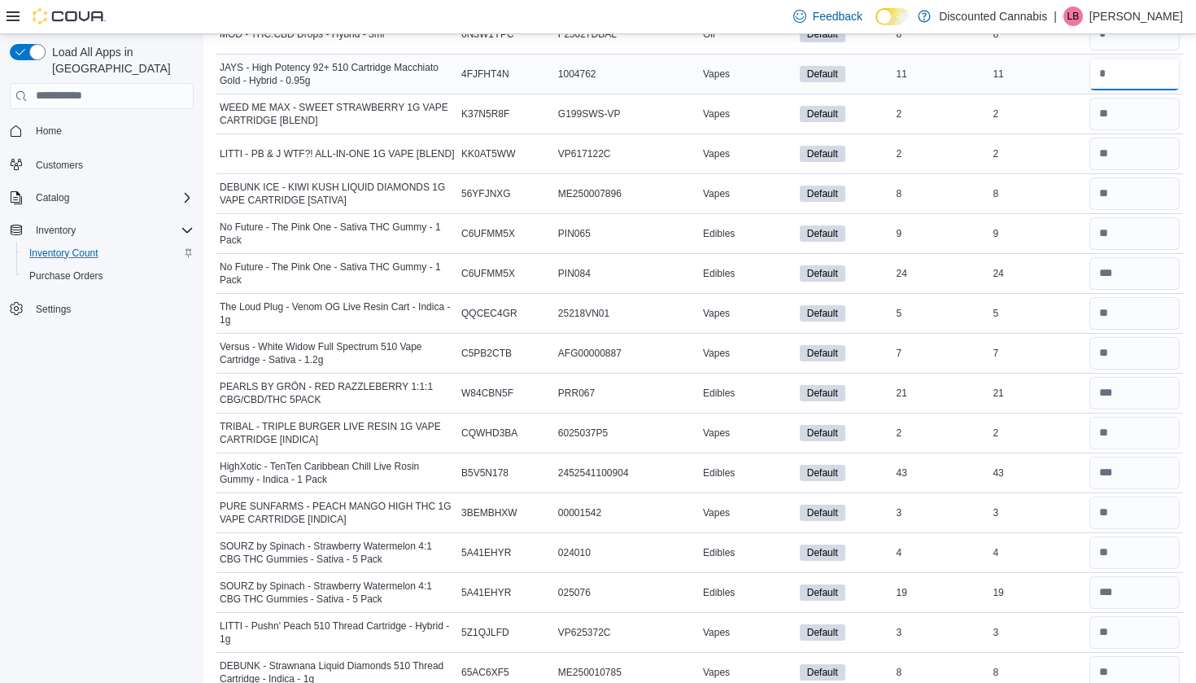
click at [1105, 84] on input "number" at bounding box center [1134, 74] width 90 height 33
type input "**"
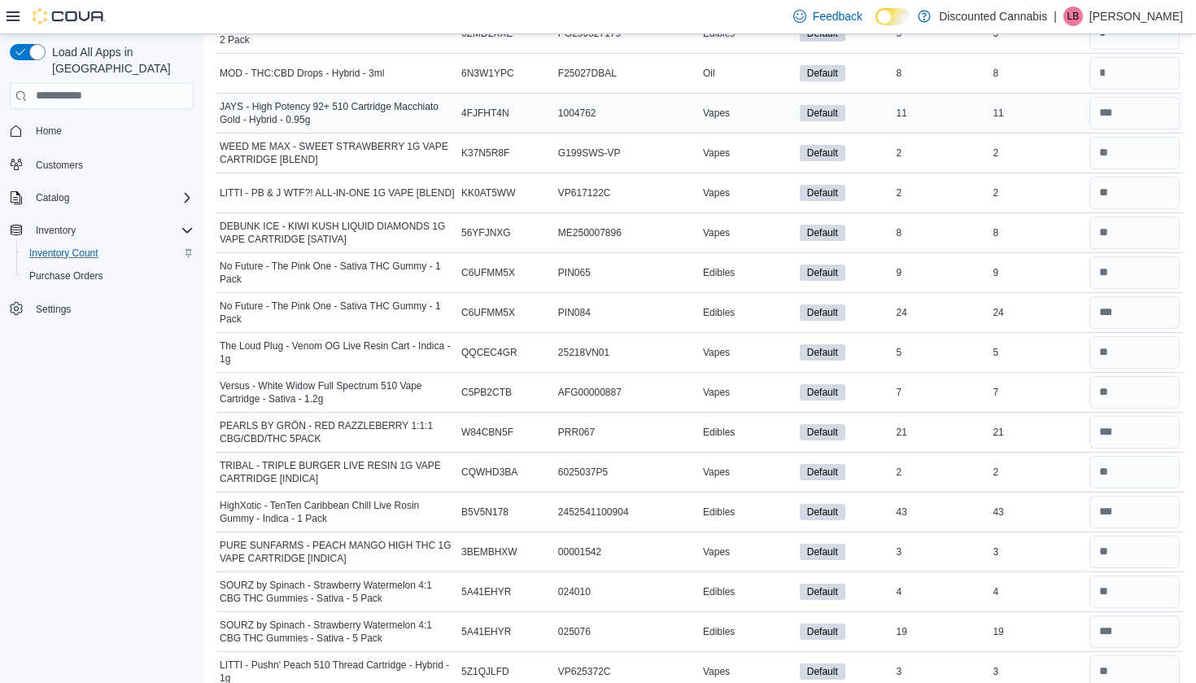
scroll to position [8199, 0]
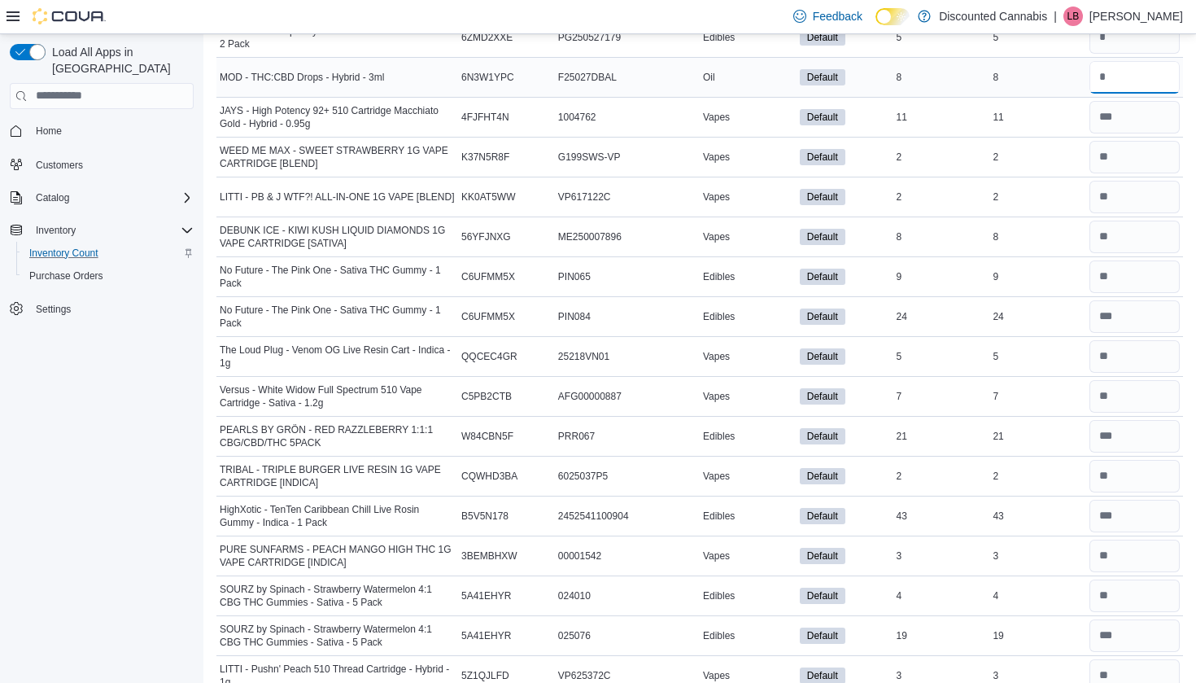
click at [1106, 64] on input "number" at bounding box center [1134, 77] width 90 height 33
type input "*"
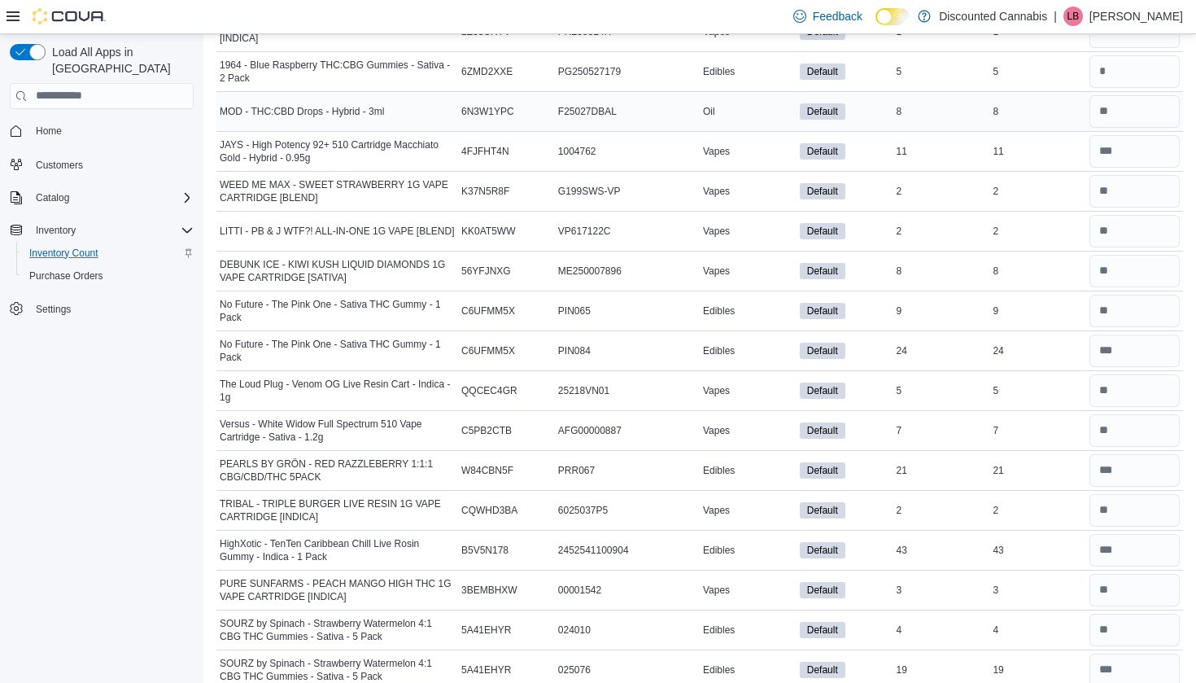
scroll to position [8163, 0]
click at [1106, 84] on input "number" at bounding box center [1134, 73] width 90 height 33
type input "*"
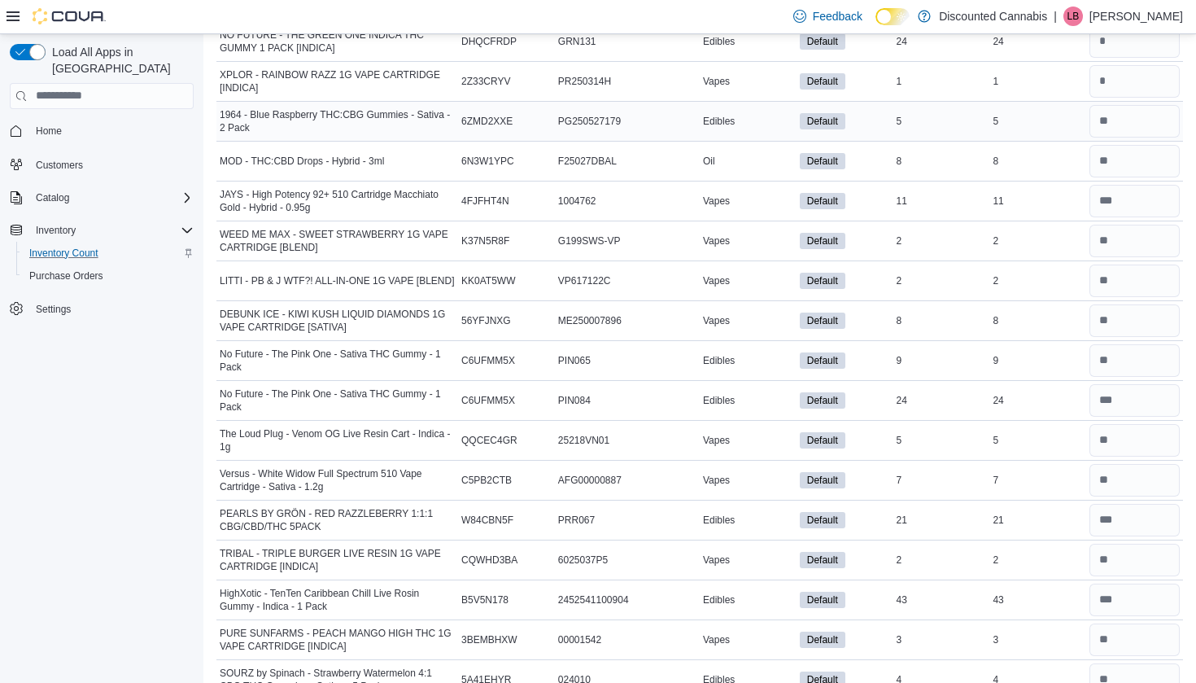
scroll to position [8106, 0]
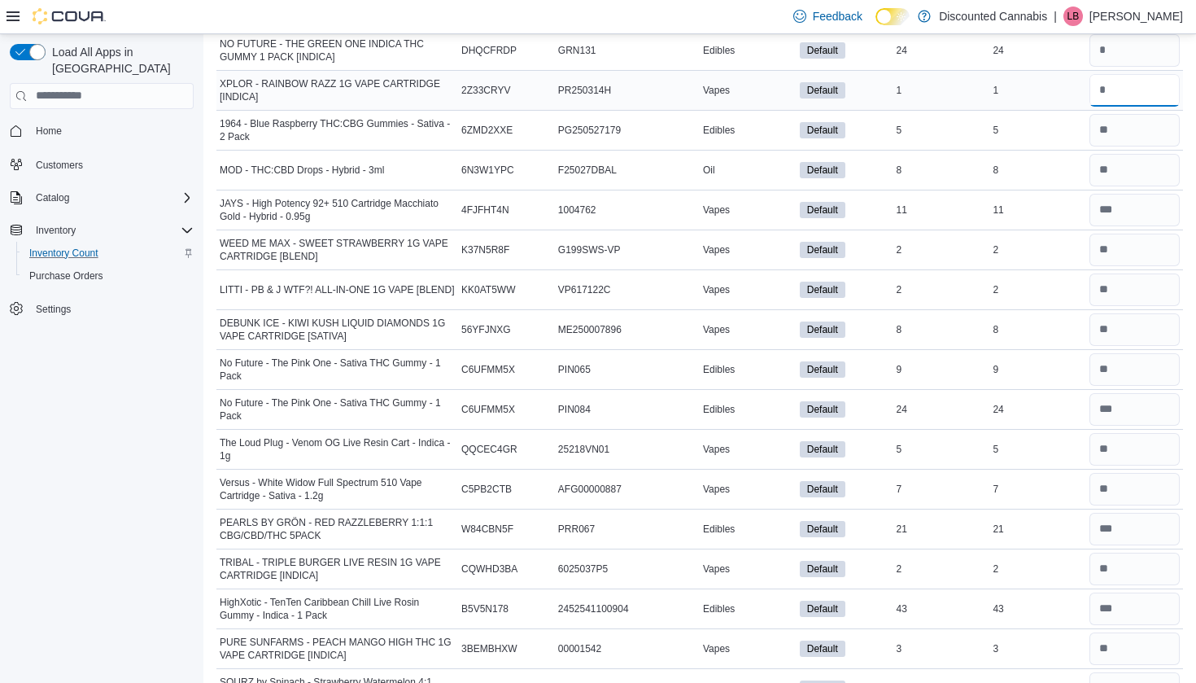
click at [1114, 86] on input "number" at bounding box center [1134, 90] width 90 height 33
type input "*"
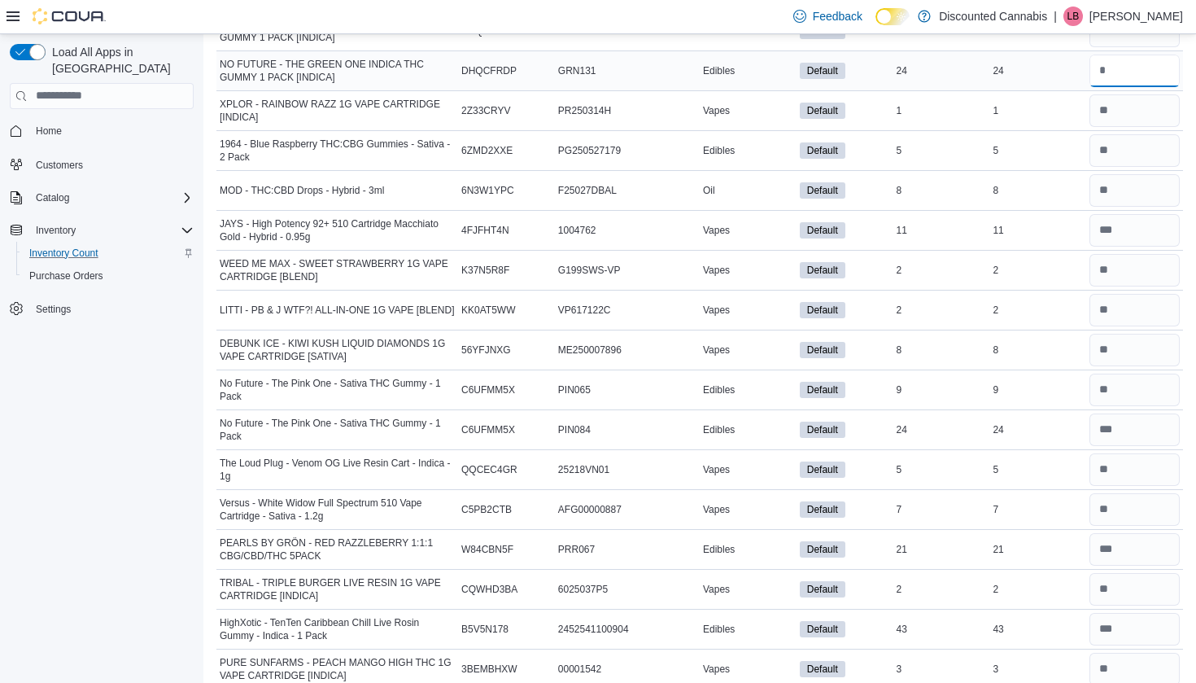
click at [1115, 82] on input "number" at bounding box center [1134, 71] width 90 height 33
type input "**"
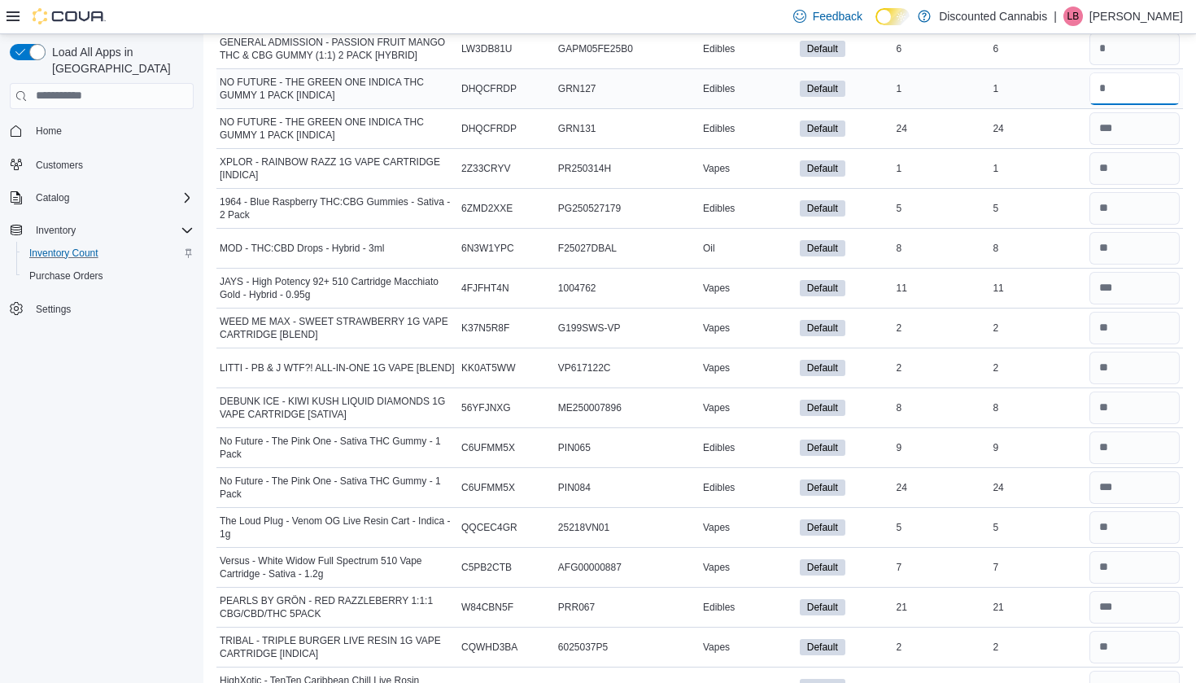
click at [1118, 94] on input "number" at bounding box center [1134, 88] width 90 height 33
type input "*"
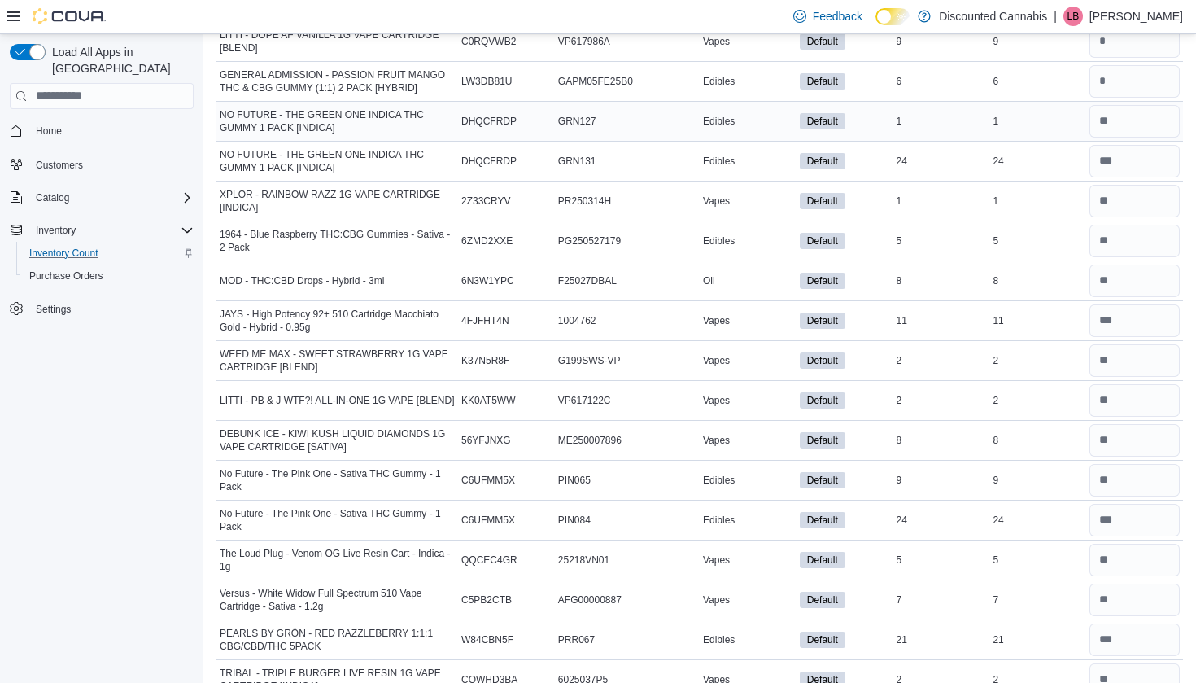
scroll to position [7994, 0]
click at [1123, 87] on input "number" at bounding box center [1134, 83] width 90 height 33
type input "*"
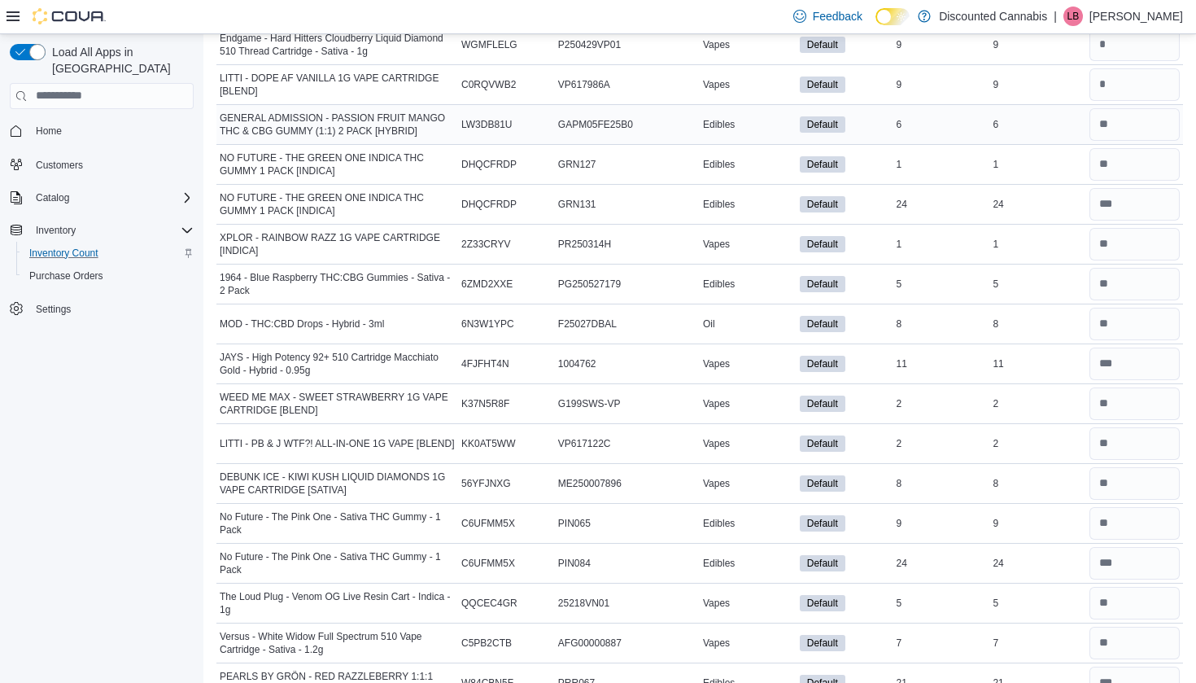
scroll to position [7951, 0]
click at [1114, 85] on input "number" at bounding box center [1134, 86] width 90 height 33
type input "*"
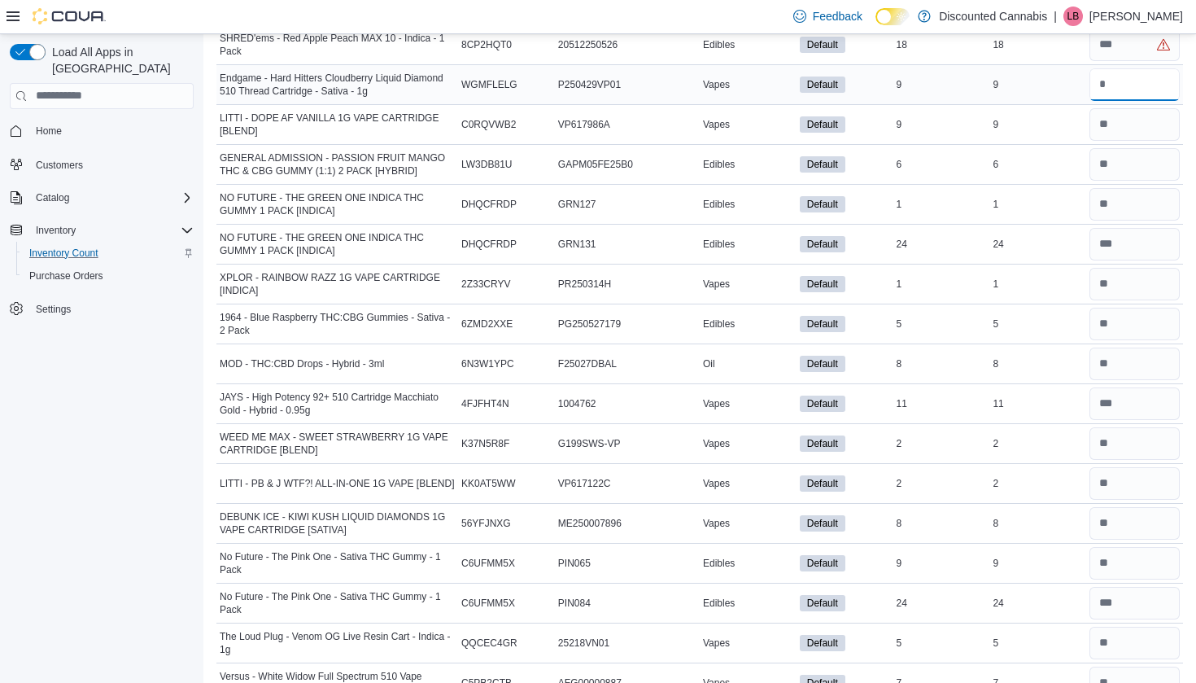
click at [1110, 98] on input "number" at bounding box center [1134, 84] width 90 height 33
type input "*"
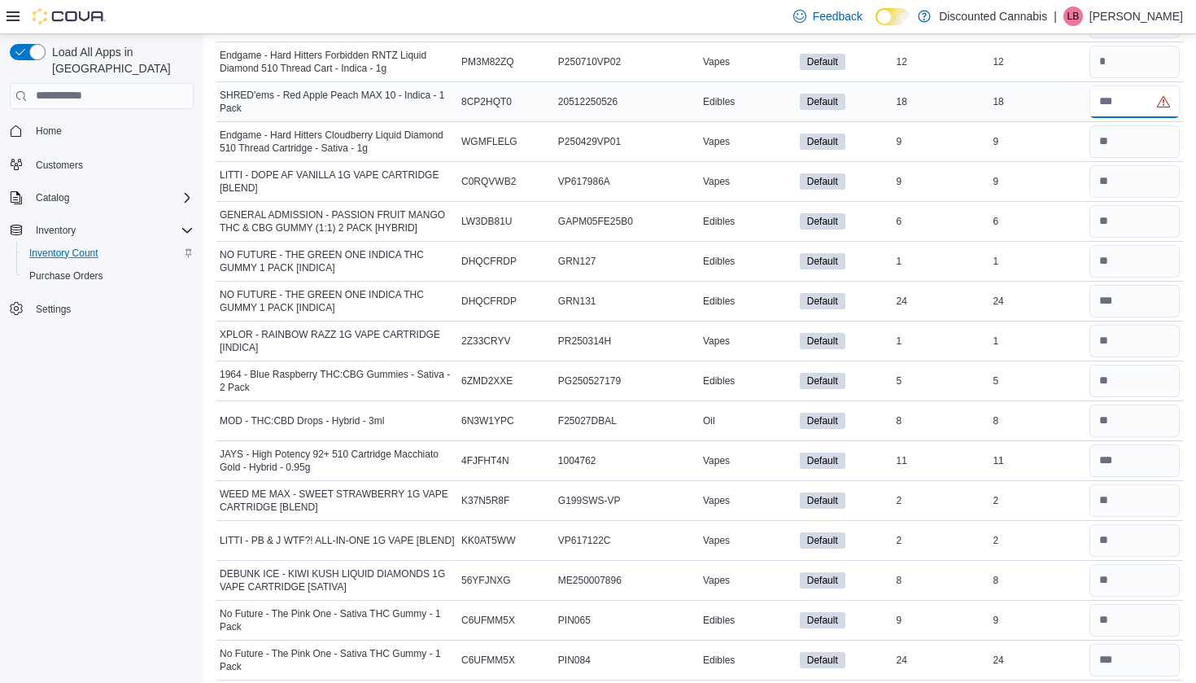
click at [1110, 98] on input "number" at bounding box center [1134, 101] width 90 height 33
type input "**"
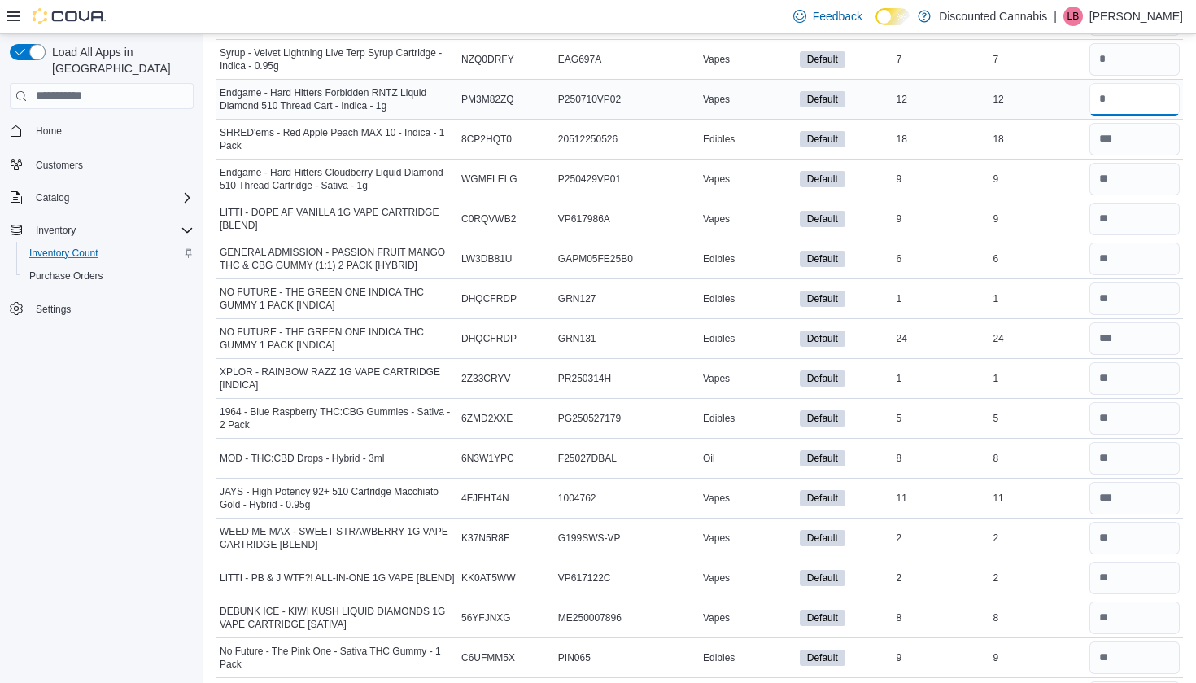
click at [1110, 112] on input "number" at bounding box center [1134, 99] width 90 height 33
type input "**"
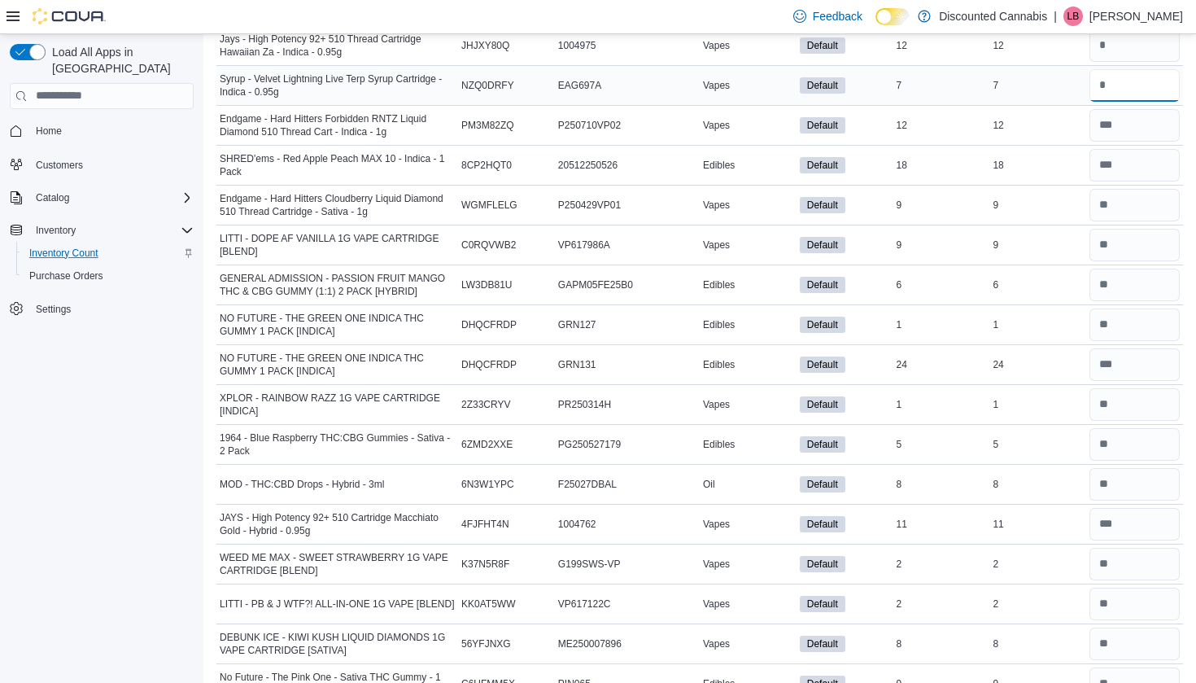
click at [1111, 84] on input "number" at bounding box center [1134, 85] width 90 height 33
type input "*"
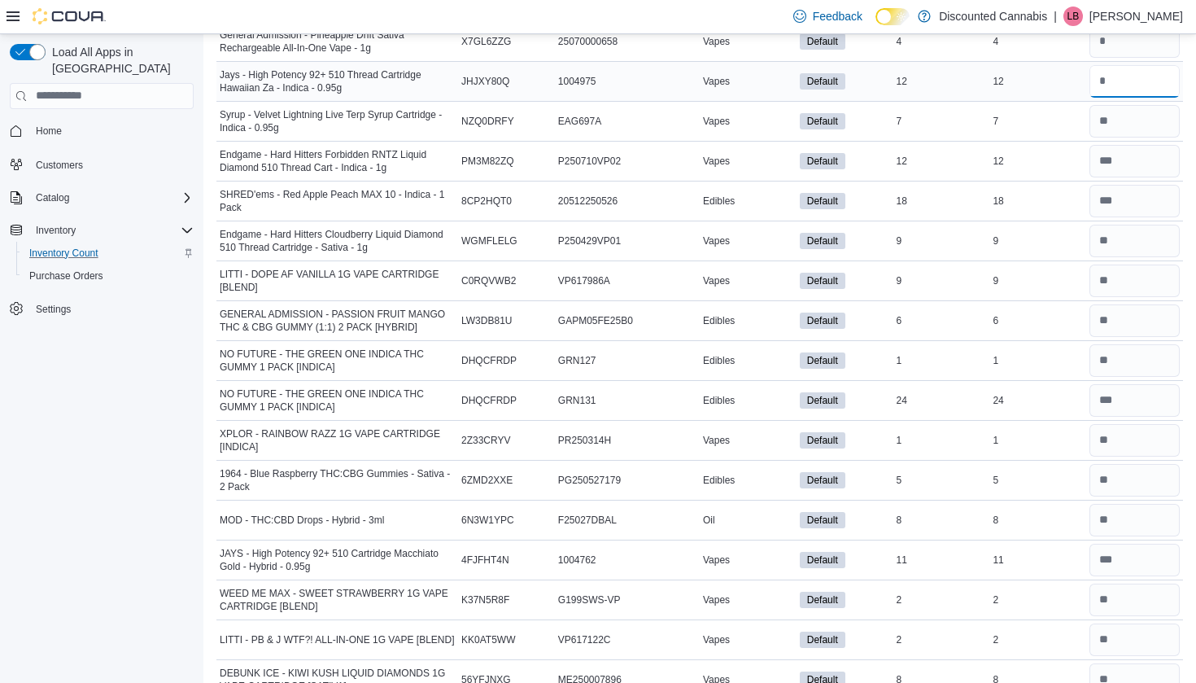
click at [1114, 95] on input "number" at bounding box center [1134, 81] width 90 height 33
type input "**"
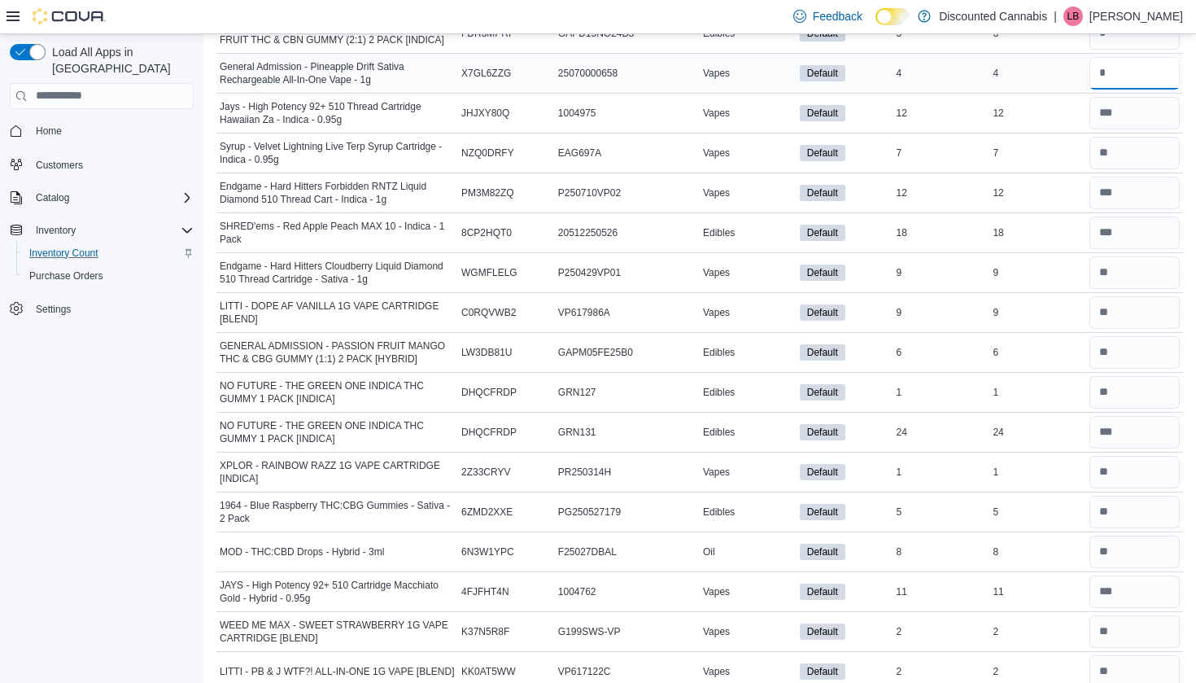
click at [1112, 89] on input "number" at bounding box center [1134, 73] width 90 height 33
type input "*"
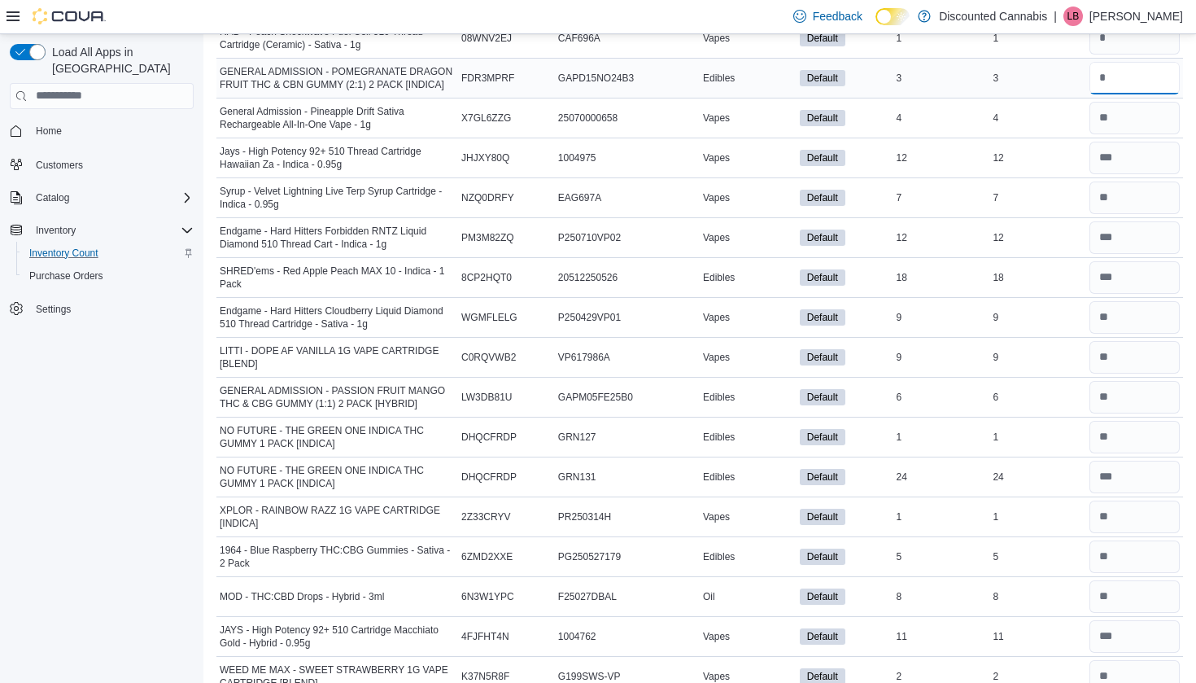
click at [1110, 72] on input "number" at bounding box center [1134, 78] width 90 height 33
type input "*"
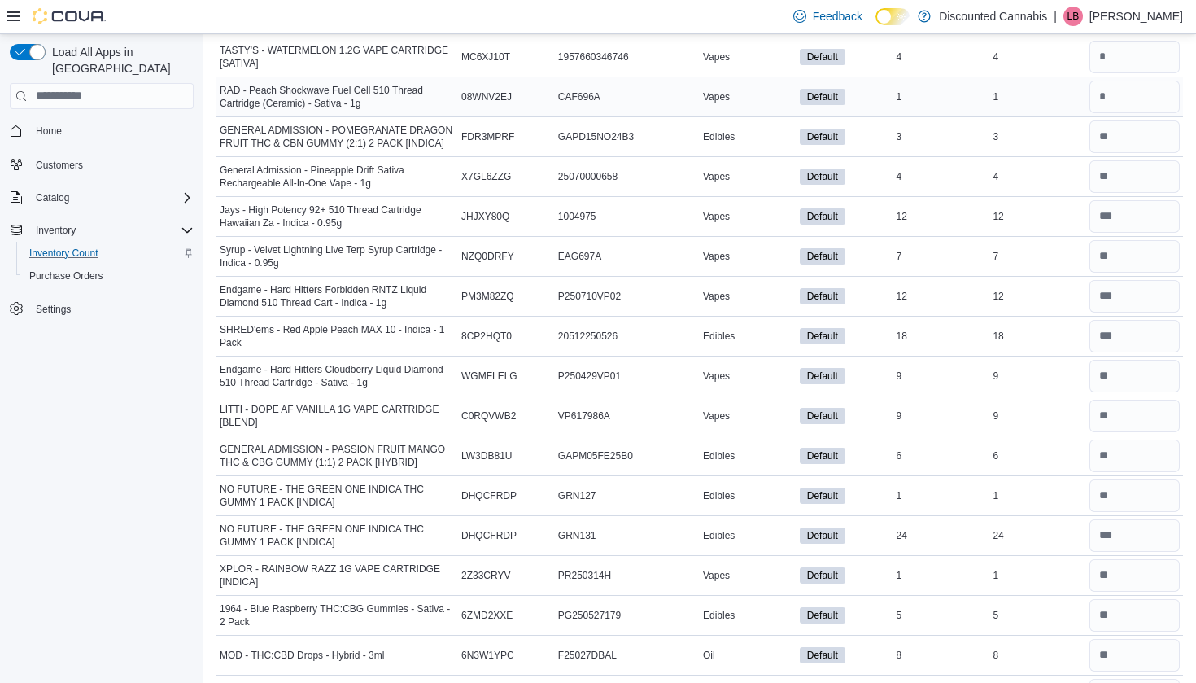
click at [1110, 78] on div at bounding box center [1134, 96] width 97 height 39
click at [1110, 93] on input "number" at bounding box center [1134, 97] width 90 height 33
type input "*"
click at [1113, 63] on input "number" at bounding box center [1134, 57] width 90 height 33
type input "*"
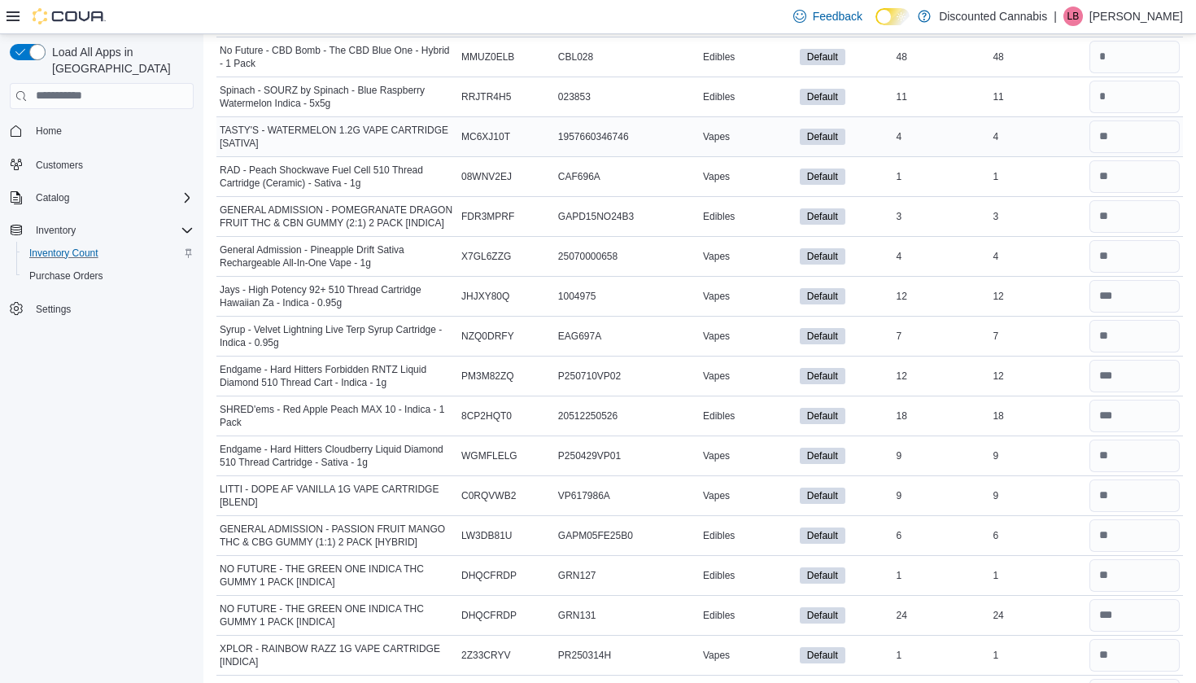
scroll to position [7526, 0]
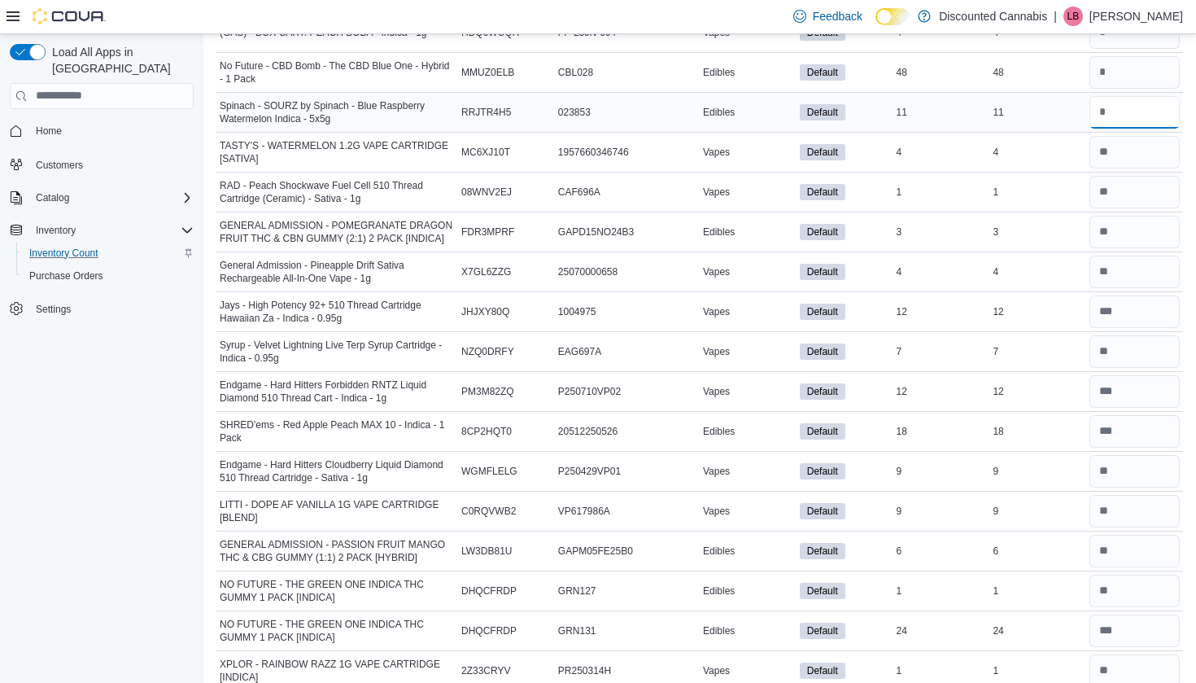
click at [1114, 103] on input "number" at bounding box center [1134, 112] width 90 height 33
type input "**"
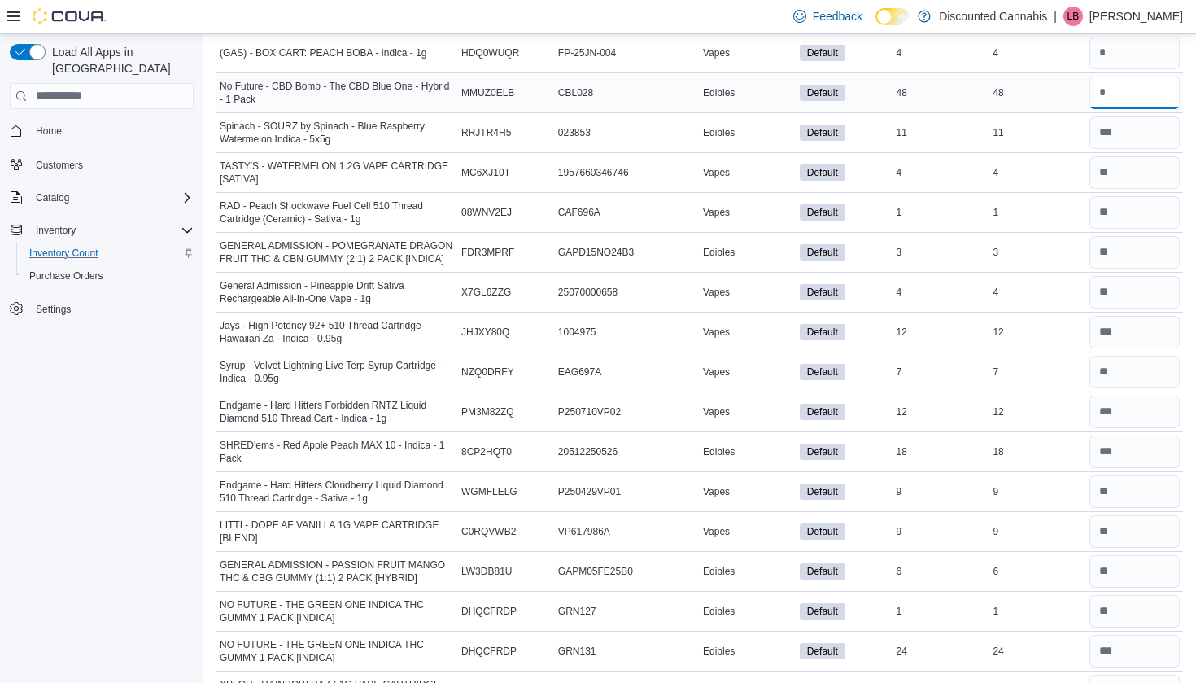
click at [1112, 104] on input "number" at bounding box center [1134, 92] width 90 height 33
type input "**"
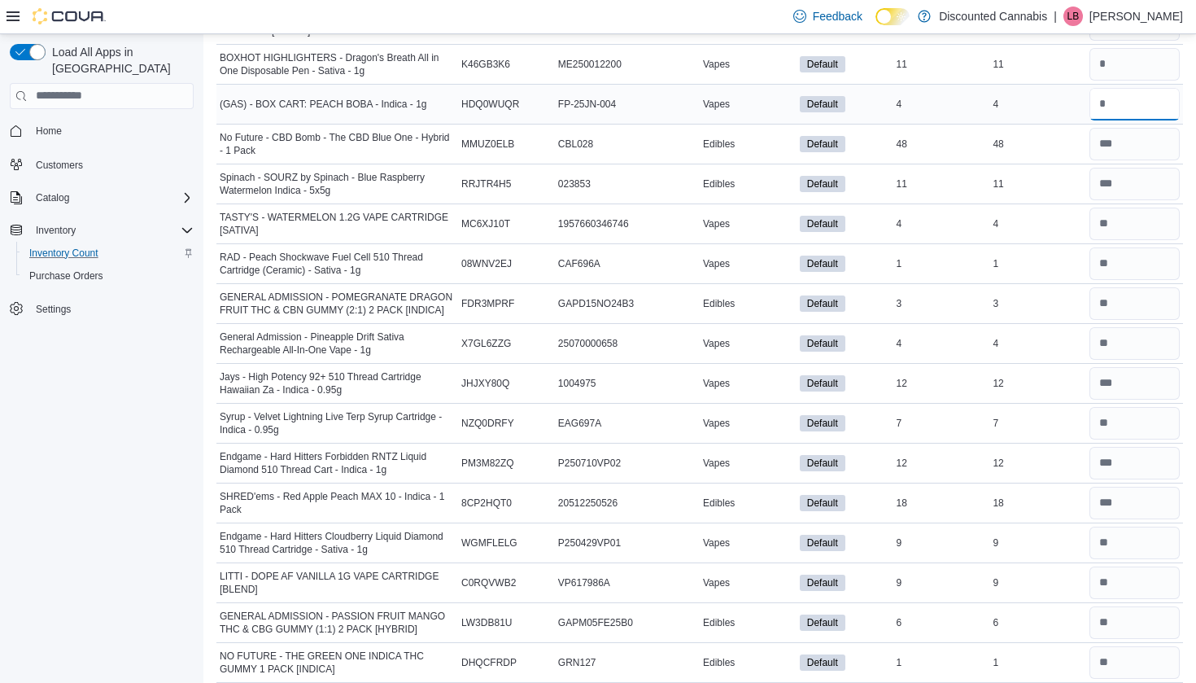
click at [1111, 112] on input "number" at bounding box center [1134, 104] width 90 height 33
type input "*"
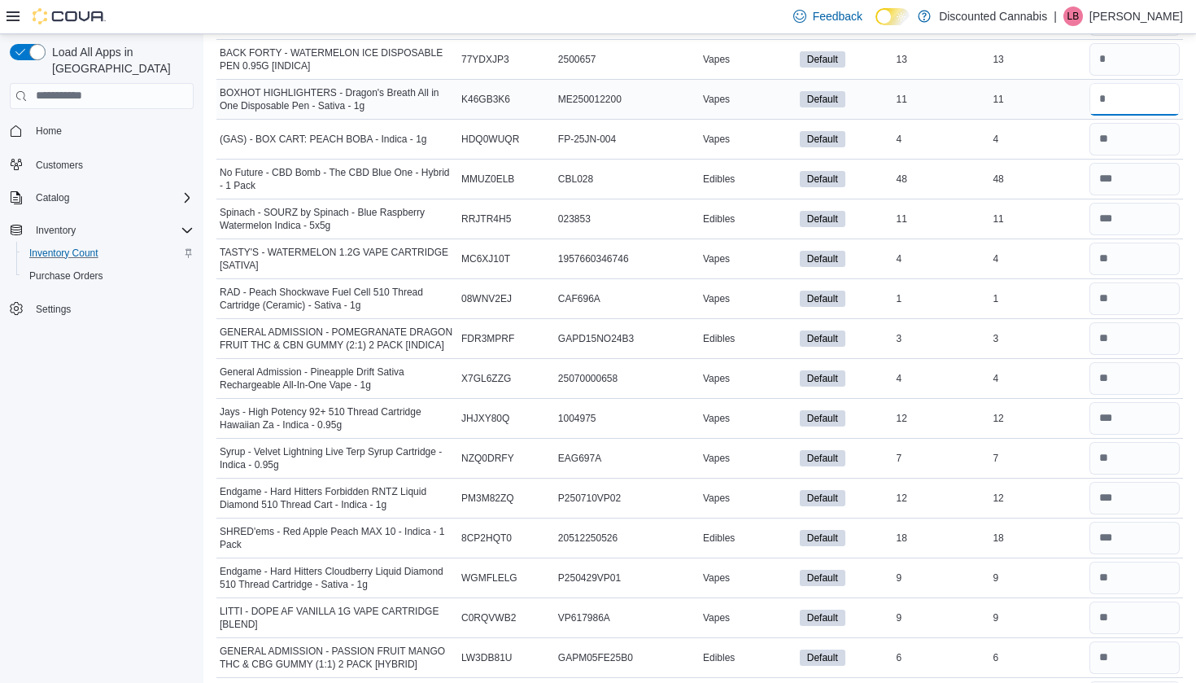
click at [1110, 108] on input "number" at bounding box center [1134, 99] width 90 height 33
type input "**"
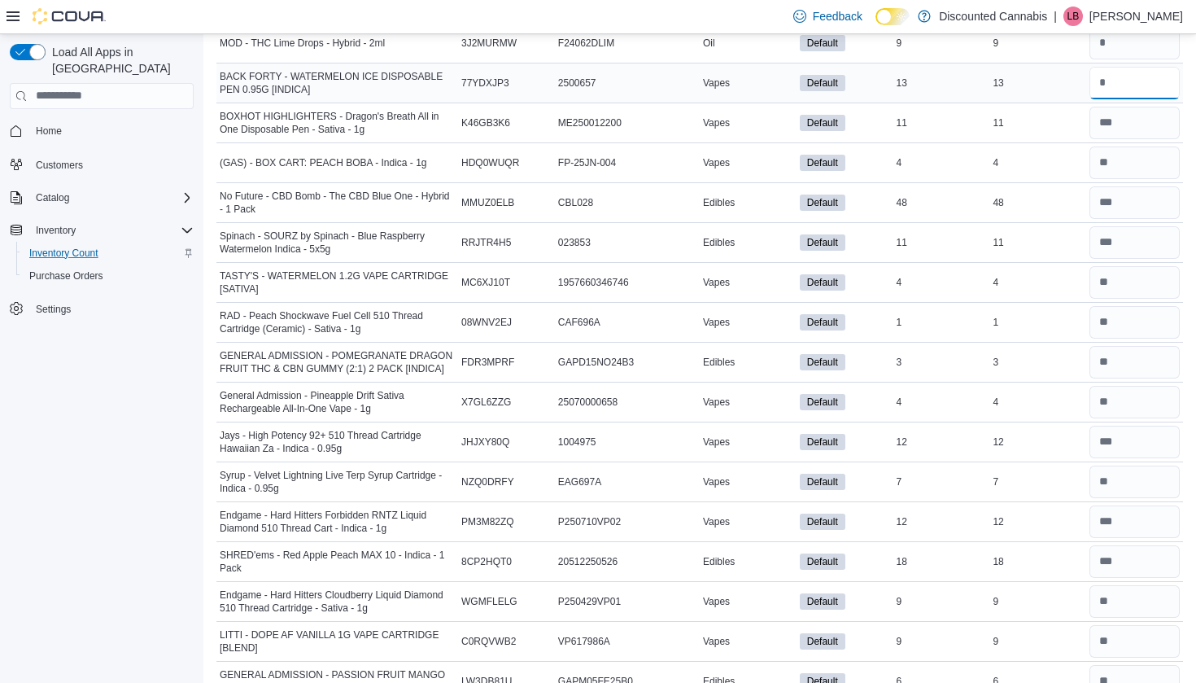
click at [1101, 79] on input "number" at bounding box center [1134, 83] width 90 height 33
type input "**"
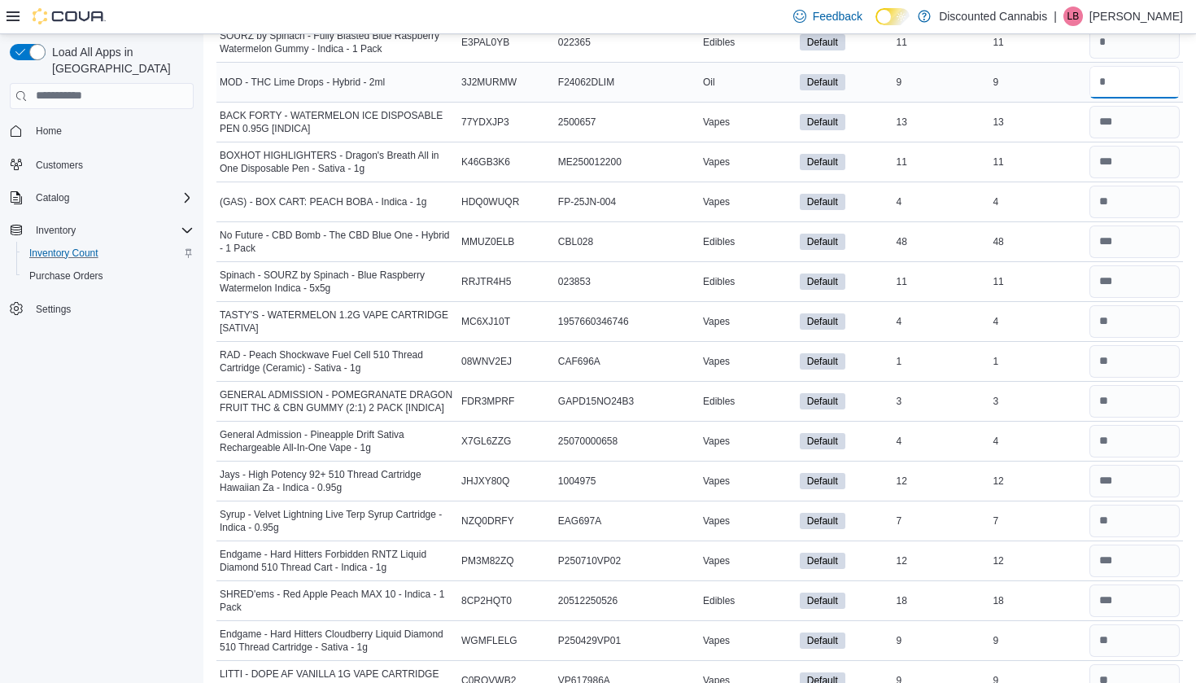
click at [1102, 88] on input "number" at bounding box center [1134, 82] width 90 height 33
type input "*"
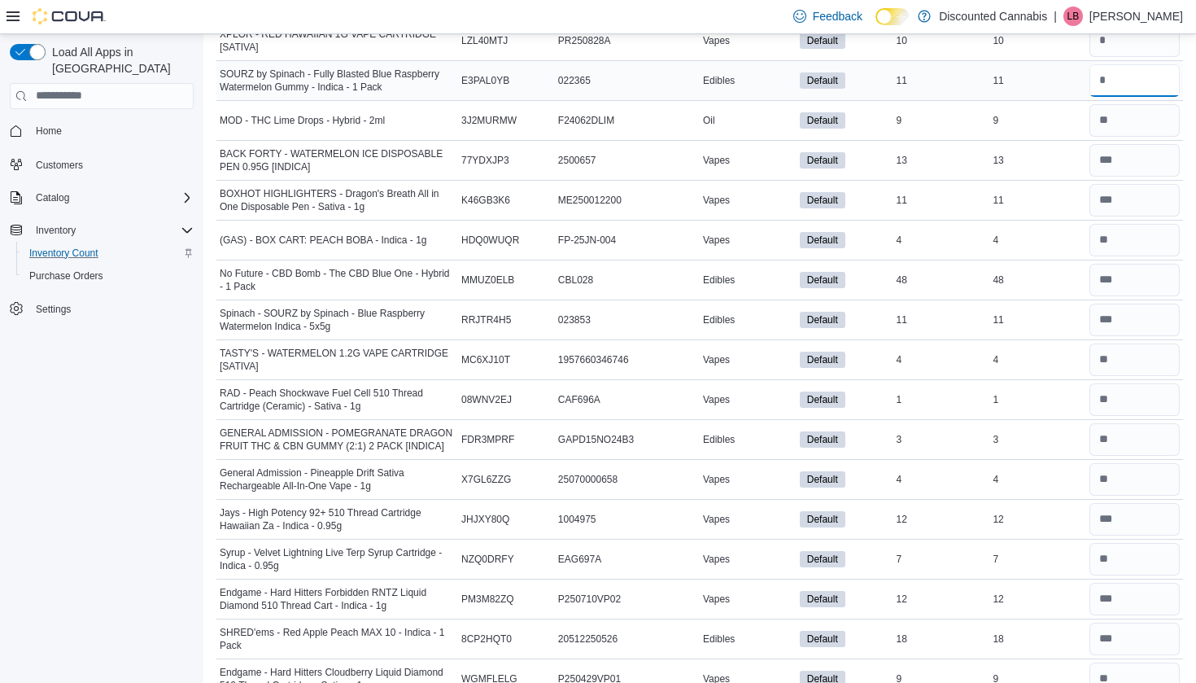
click at [1103, 88] on input "number" at bounding box center [1134, 80] width 90 height 33
type input "**"
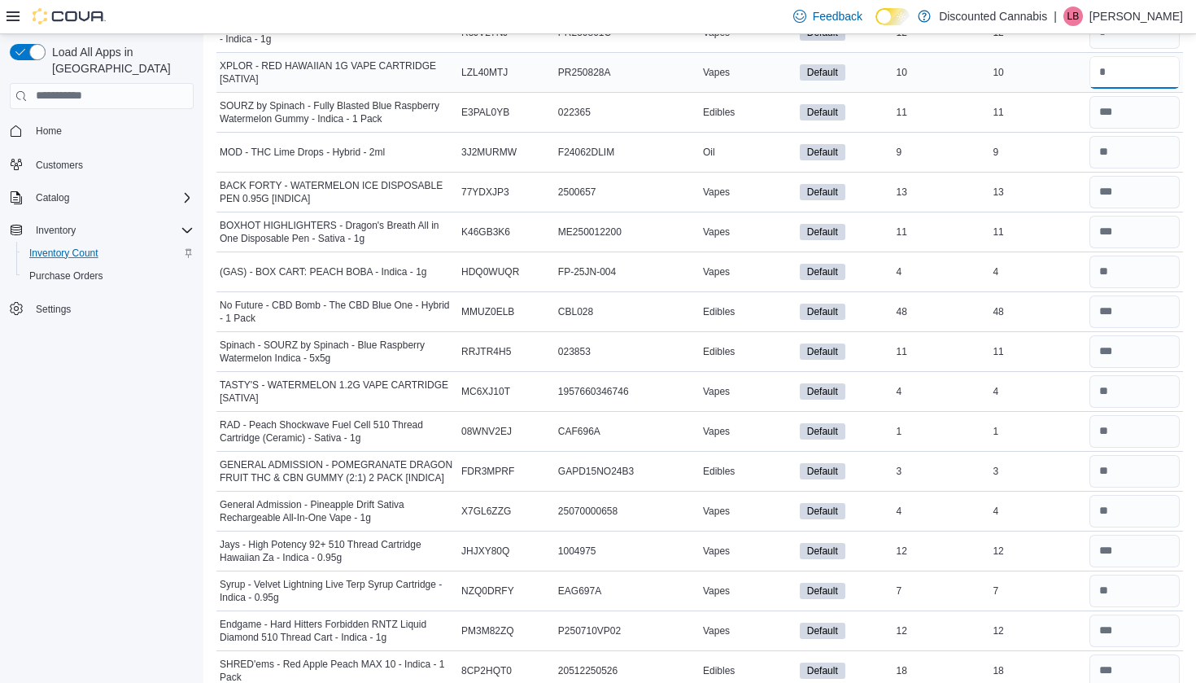
click at [1097, 65] on input "number" at bounding box center [1134, 72] width 90 height 33
type input "**"
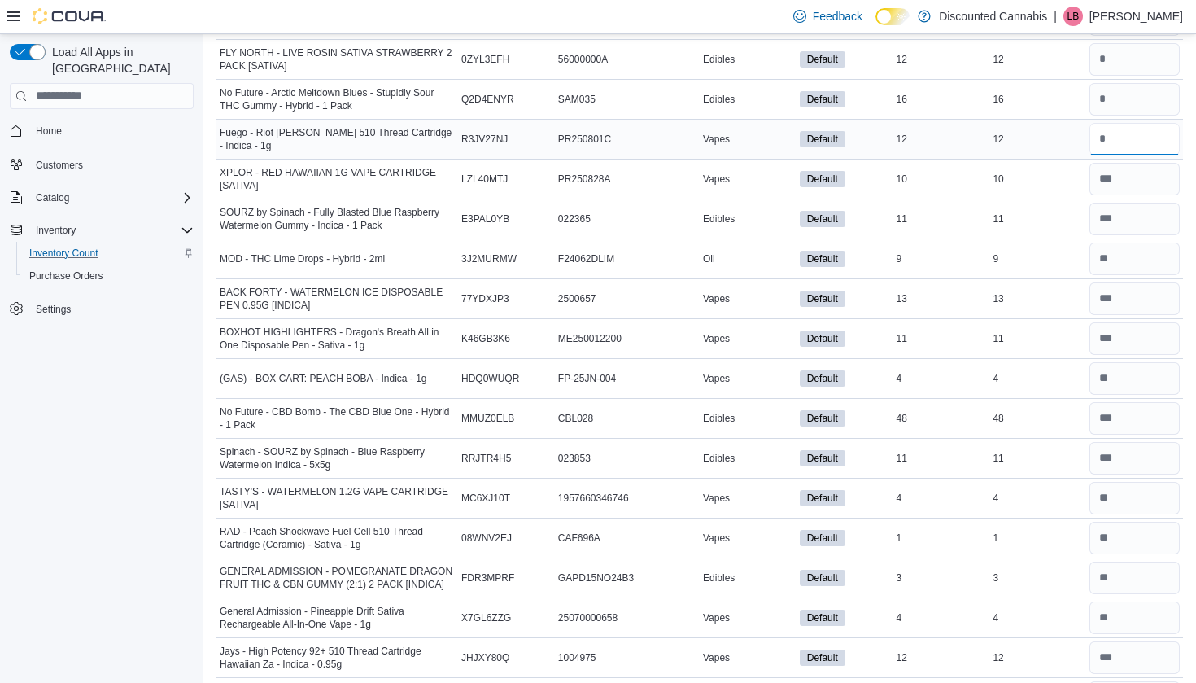
click at [1127, 139] on input "number" at bounding box center [1134, 139] width 90 height 33
type input "**"
click at [1120, 98] on input "number" at bounding box center [1134, 99] width 90 height 33
type input "**"
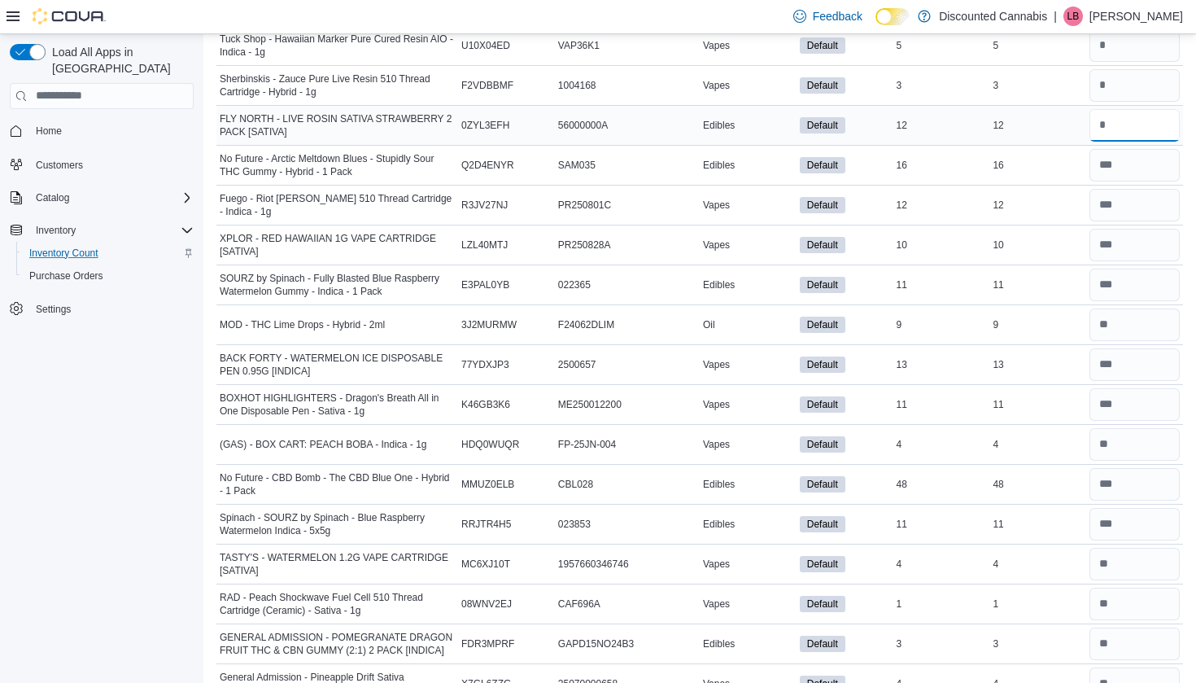
click at [1120, 124] on input "number" at bounding box center [1134, 125] width 90 height 33
type input "**"
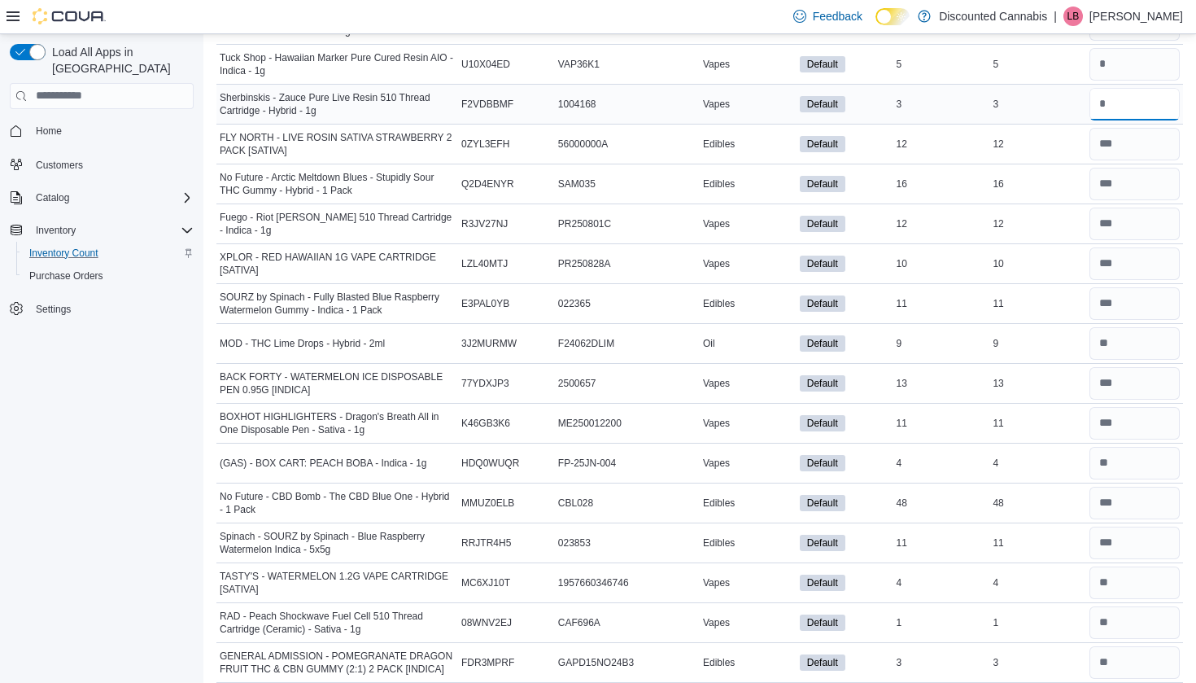
click at [1115, 116] on input "number" at bounding box center [1134, 104] width 90 height 33
type input "*"
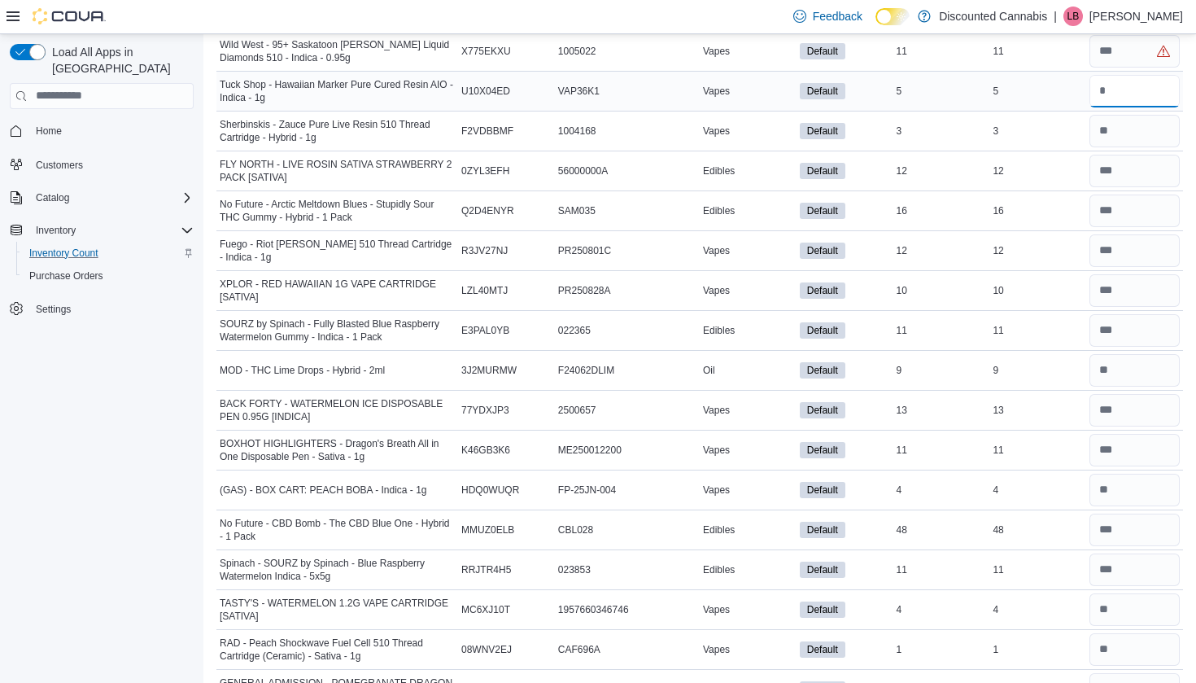
click at [1107, 95] on input "number" at bounding box center [1134, 91] width 90 height 33
type input "*"
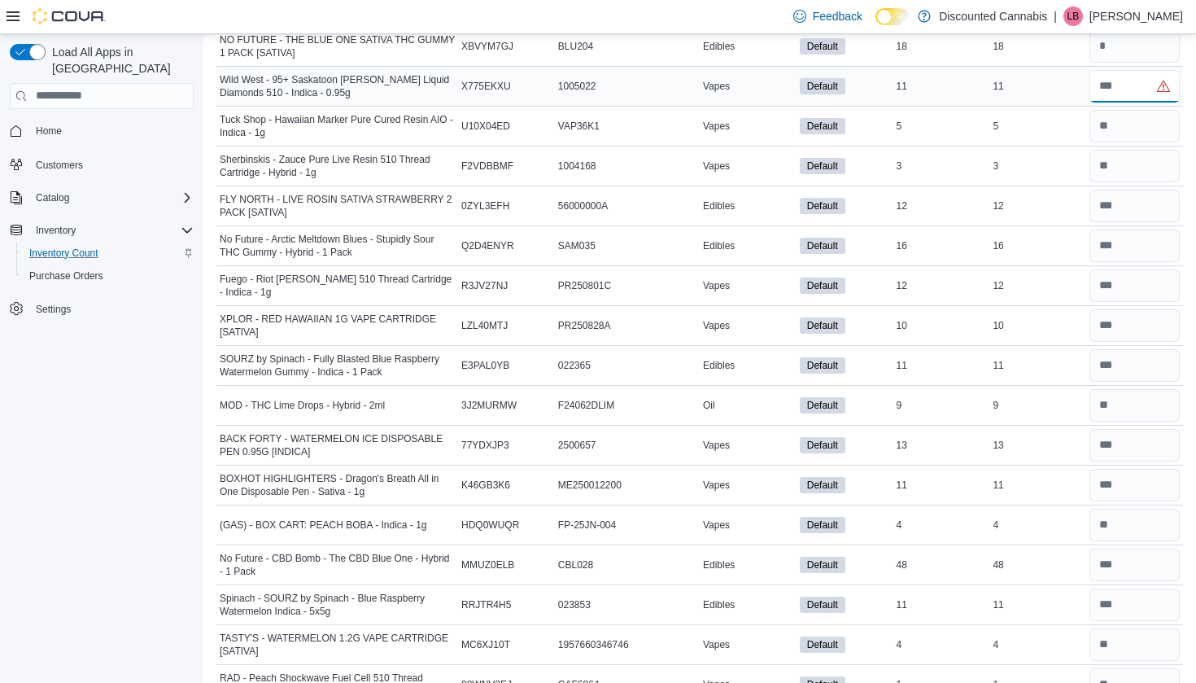
click at [1119, 80] on input "number" at bounding box center [1134, 86] width 90 height 33
type input "**"
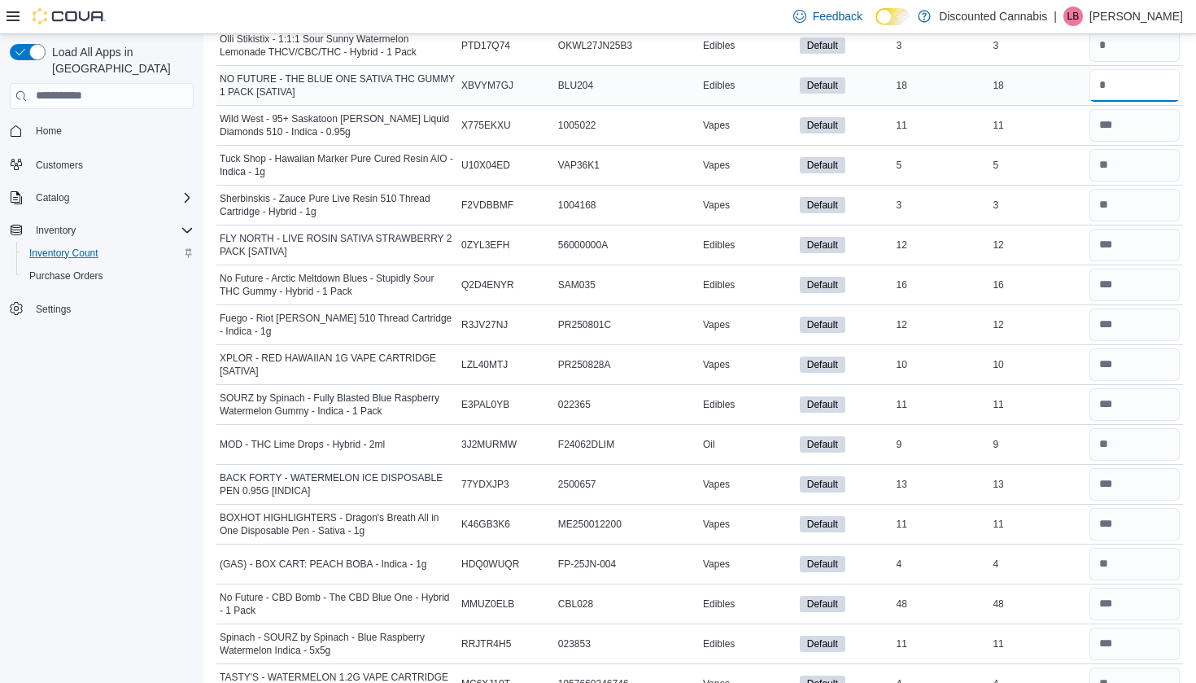
click at [1116, 85] on input "number" at bounding box center [1134, 85] width 90 height 33
type input "**"
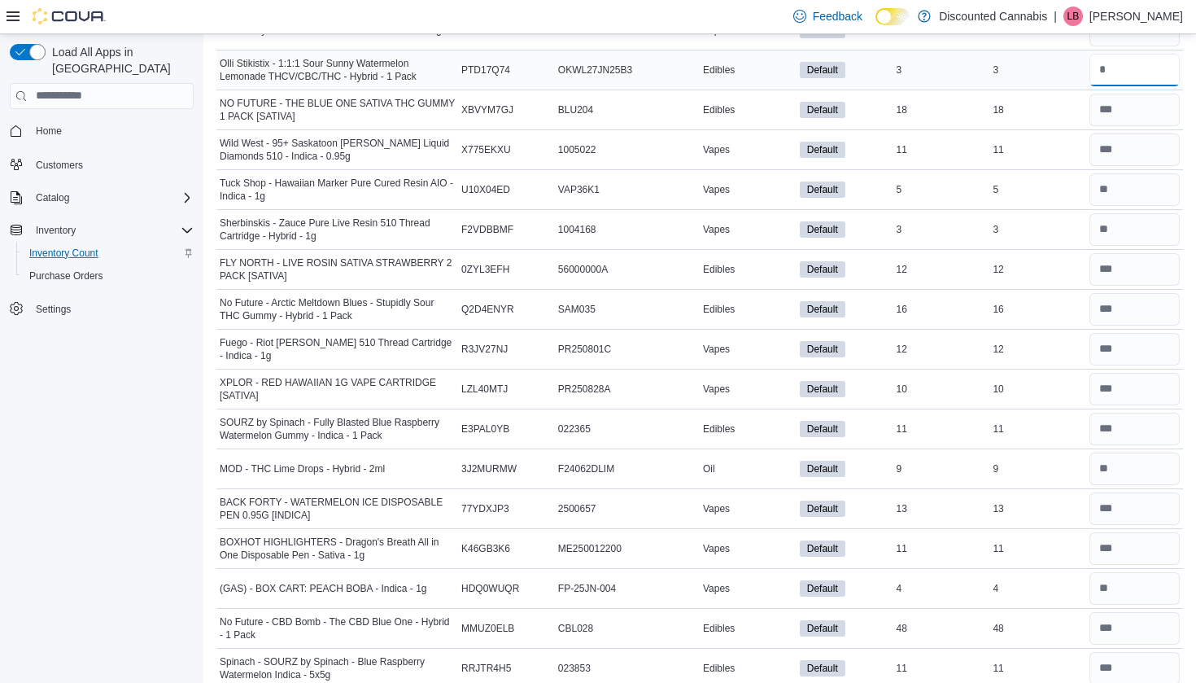
click at [1114, 82] on input "number" at bounding box center [1134, 70] width 90 height 33
type input "*"
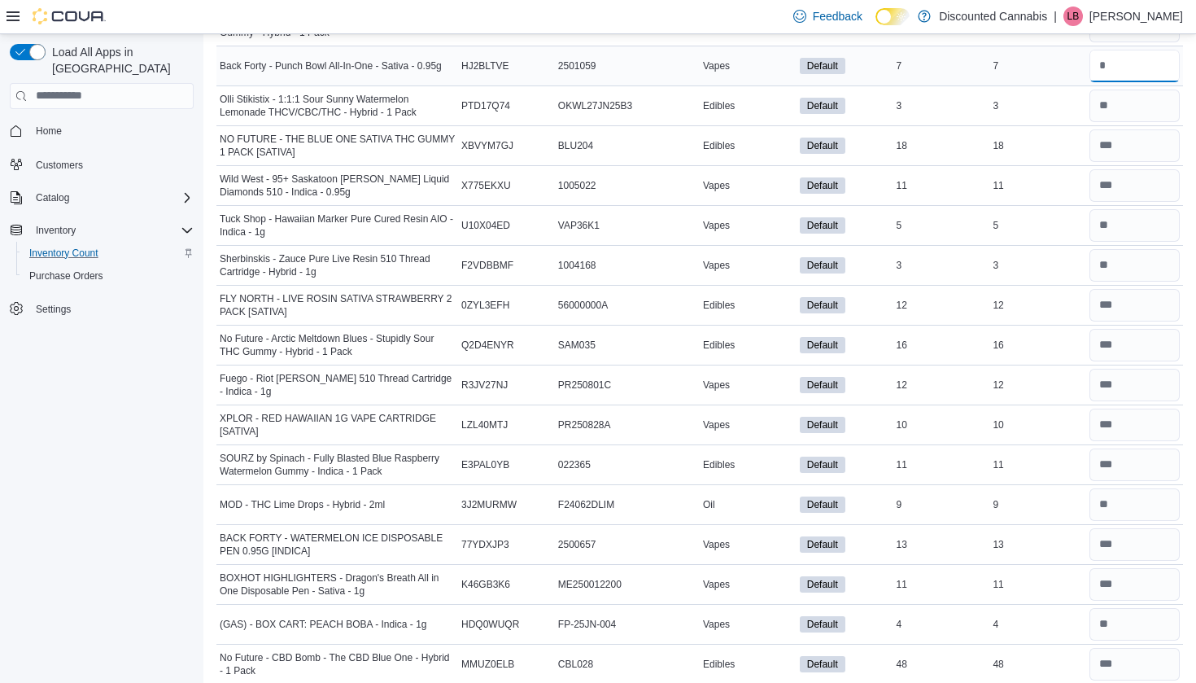
click at [1110, 77] on input "number" at bounding box center [1134, 66] width 90 height 33
type input "*"
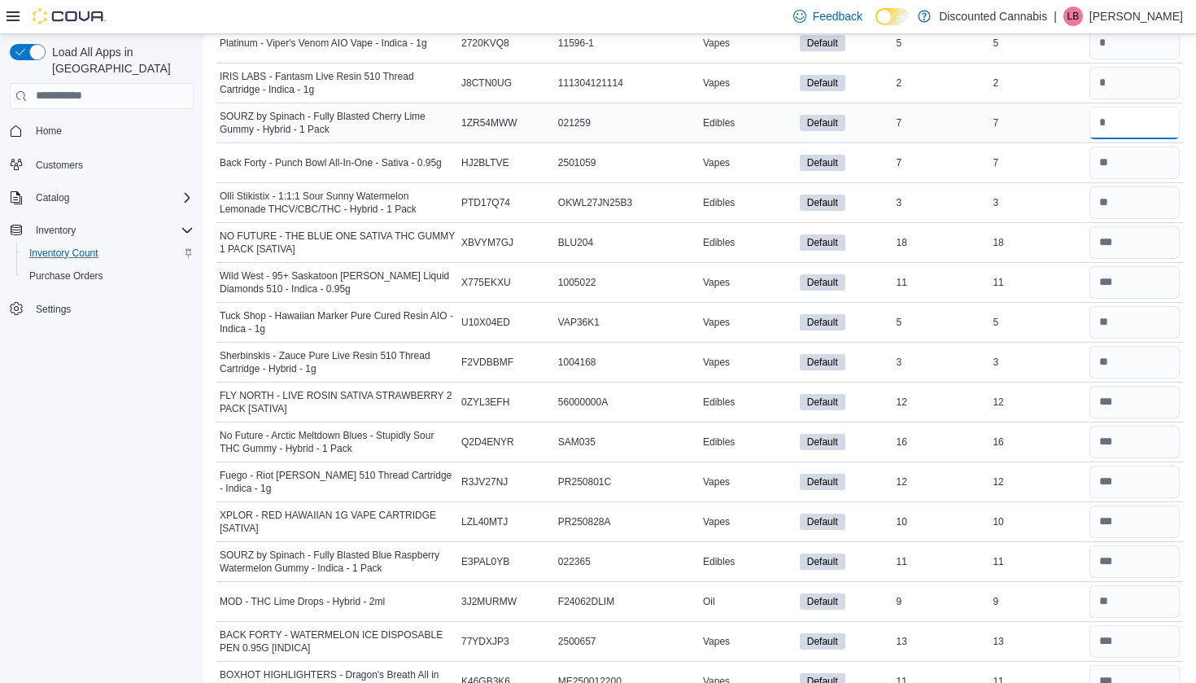
click at [1116, 124] on input "number" at bounding box center [1134, 123] width 90 height 33
type input "*"
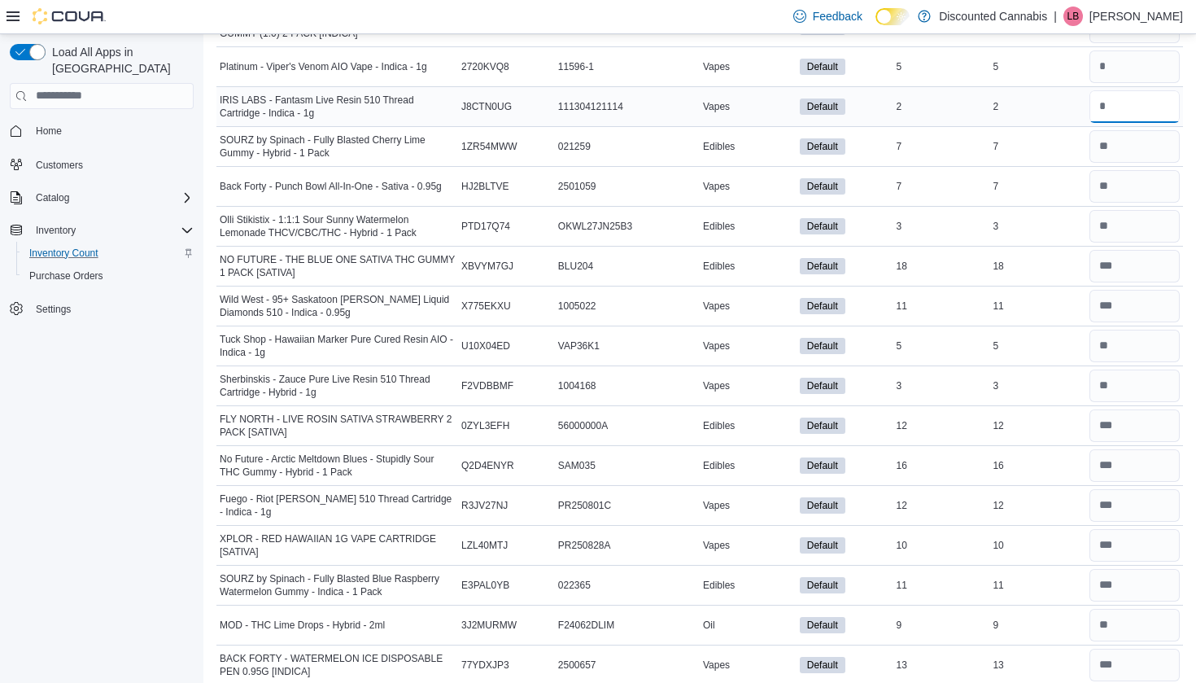
click at [1118, 119] on input "number" at bounding box center [1134, 106] width 90 height 33
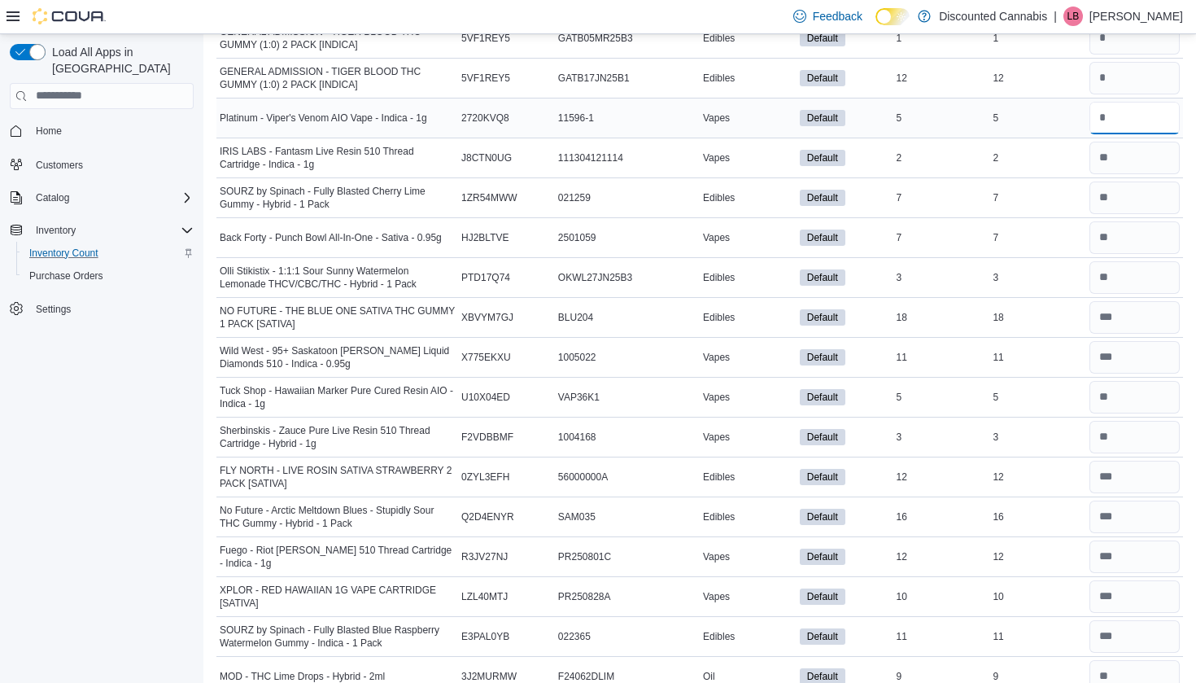
click at [1112, 116] on input "number" at bounding box center [1134, 118] width 90 height 33
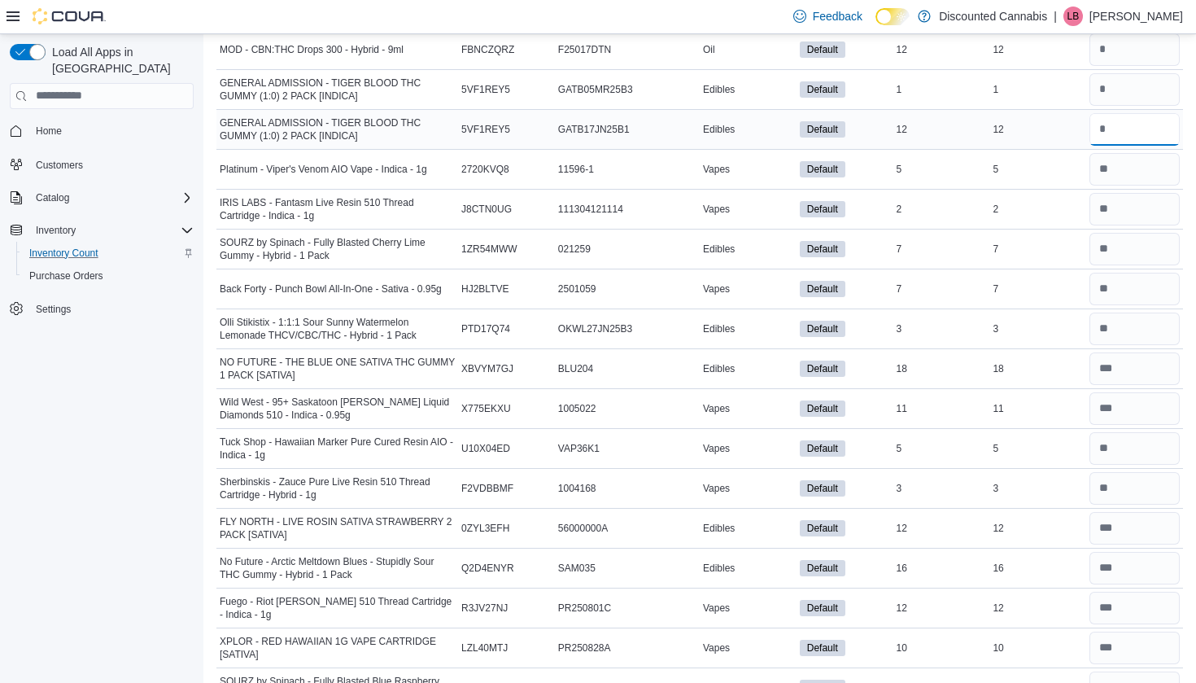
click at [1118, 127] on input "number" at bounding box center [1134, 129] width 90 height 33
click at [1110, 102] on input "number" at bounding box center [1134, 89] width 90 height 33
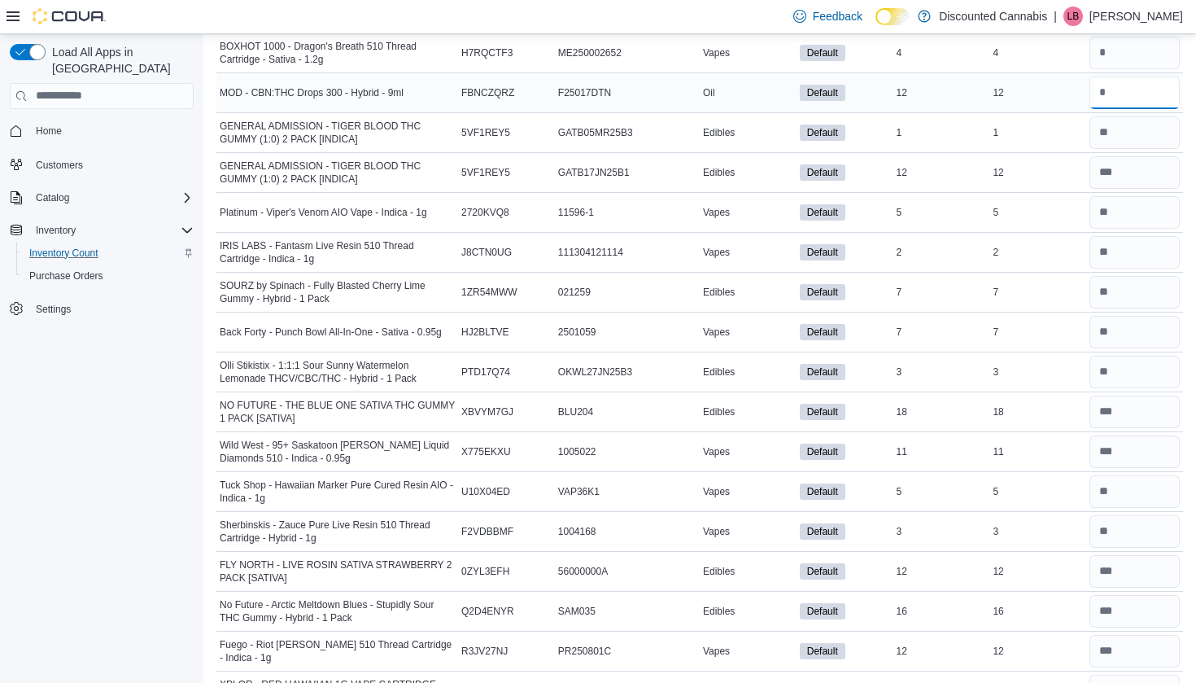
click at [1110, 93] on input "number" at bounding box center [1134, 92] width 90 height 33
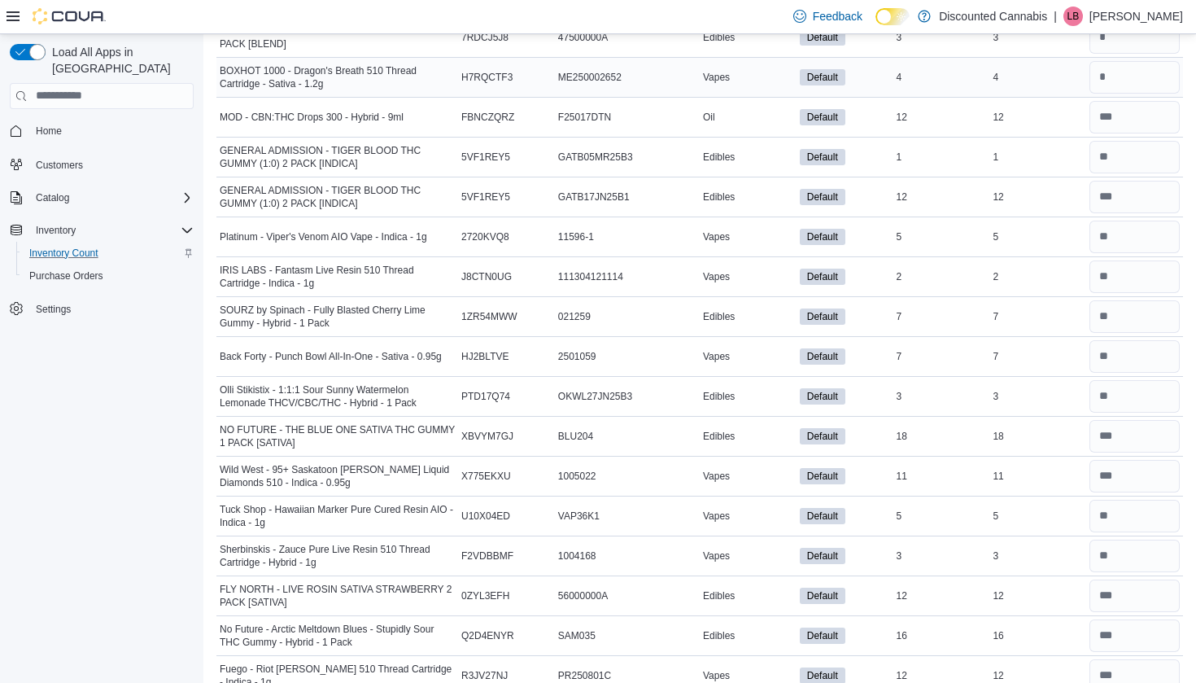
click at [1106, 94] on div at bounding box center [1134, 77] width 97 height 39
click at [1106, 89] on input "number" at bounding box center [1134, 77] width 90 height 33
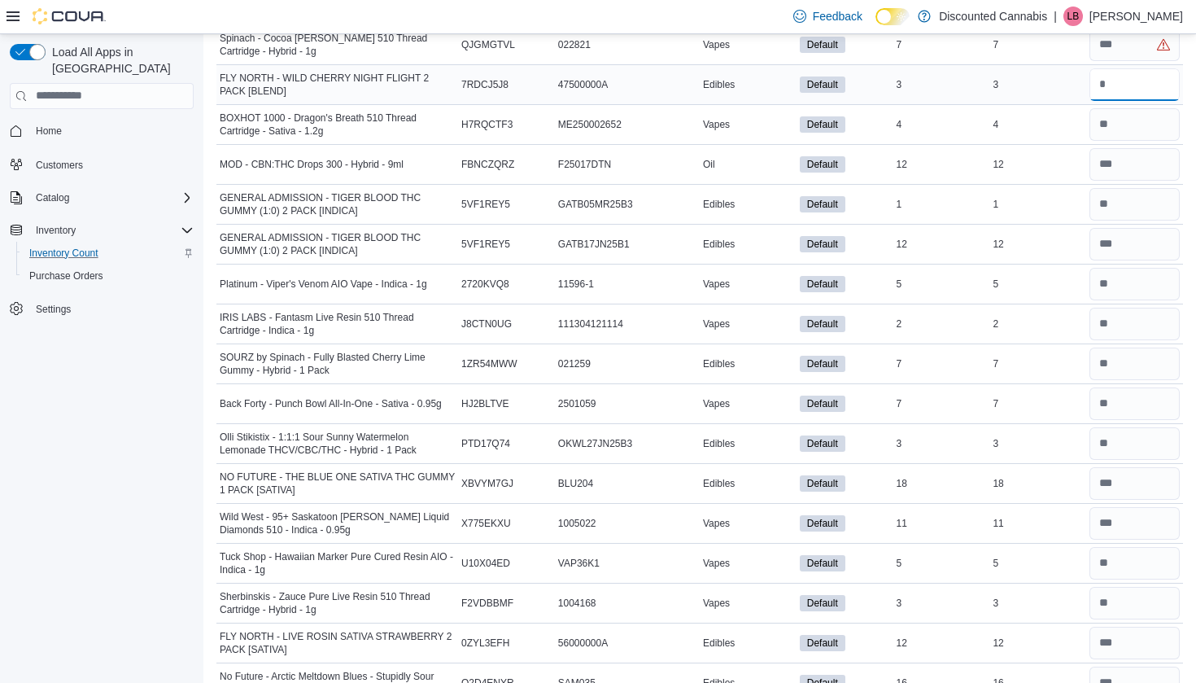
click at [1104, 72] on input "number" at bounding box center [1134, 84] width 90 height 33
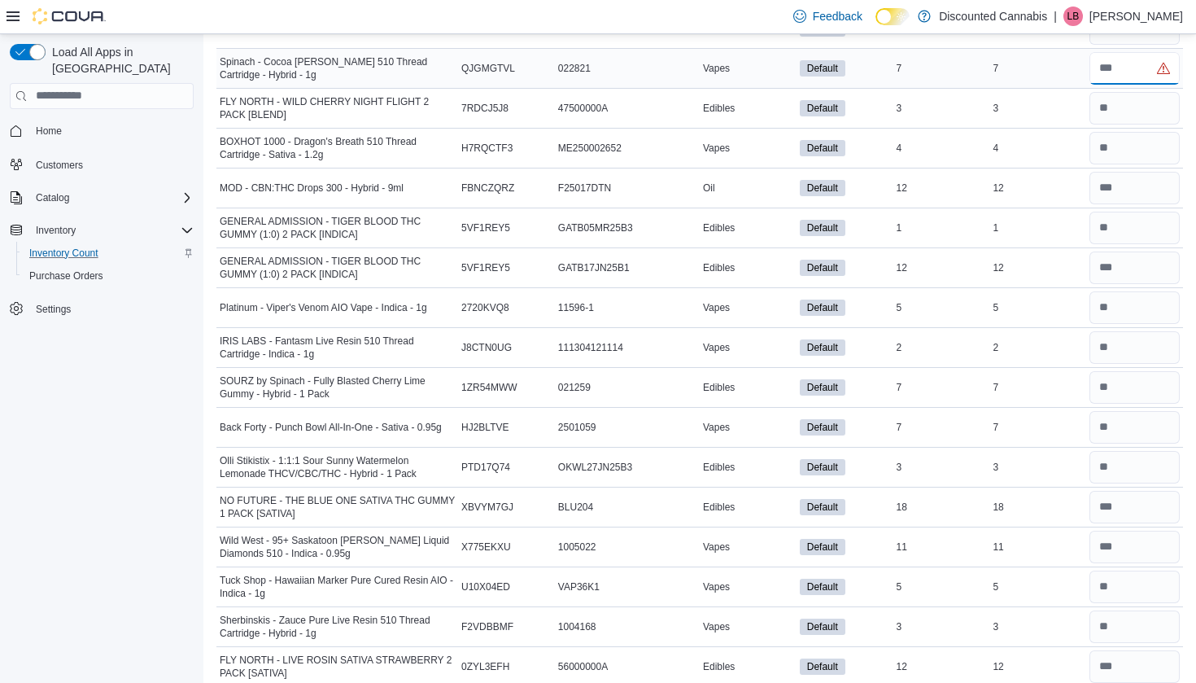
click at [1106, 63] on input "number" at bounding box center [1134, 68] width 90 height 33
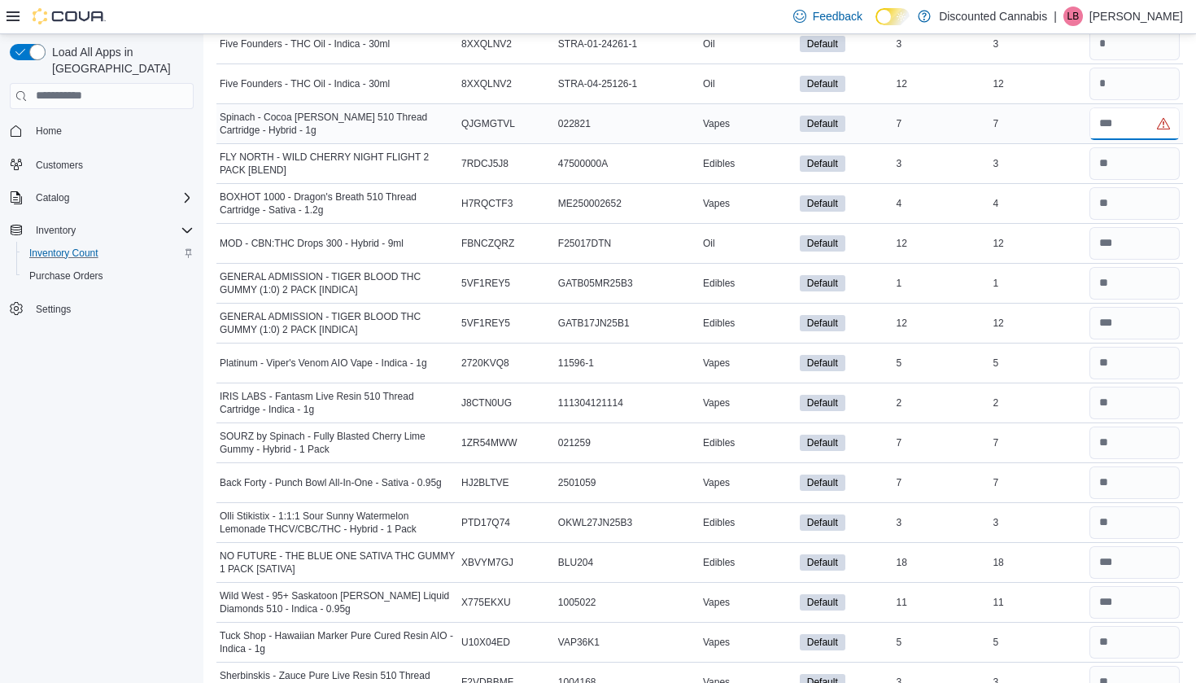
click at [1105, 108] on input "*" at bounding box center [1134, 123] width 90 height 33
click at [1103, 76] on input "number" at bounding box center [1134, 84] width 90 height 33
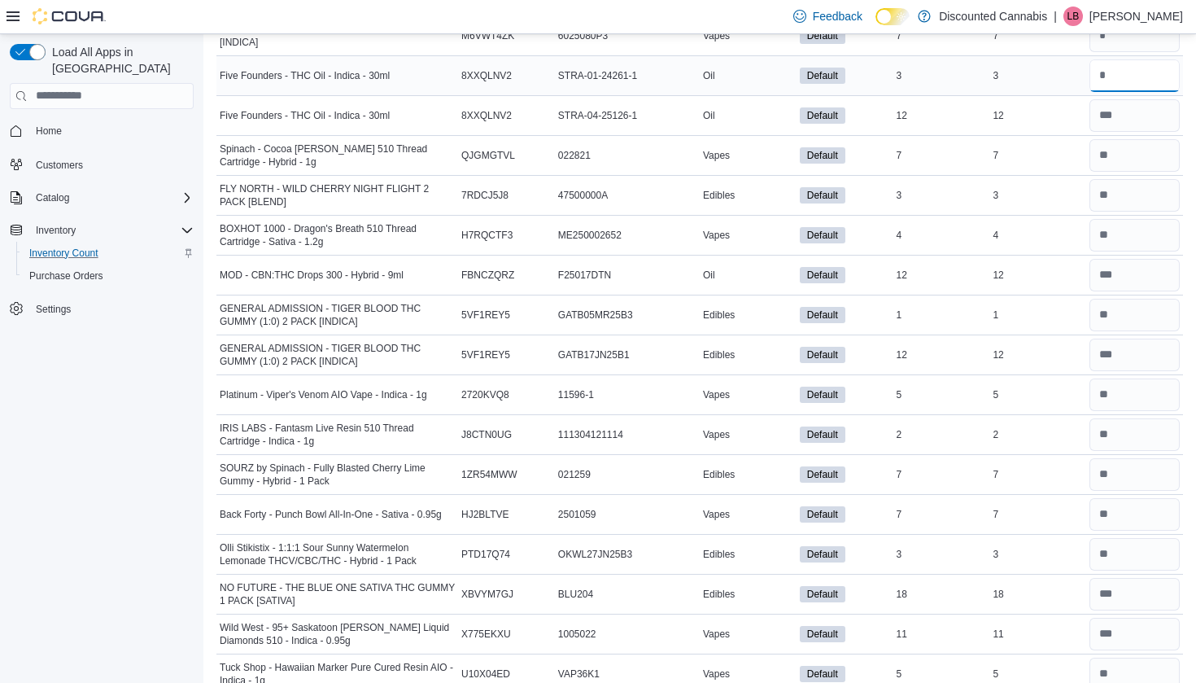
click at [1104, 76] on input "number" at bounding box center [1134, 75] width 90 height 33
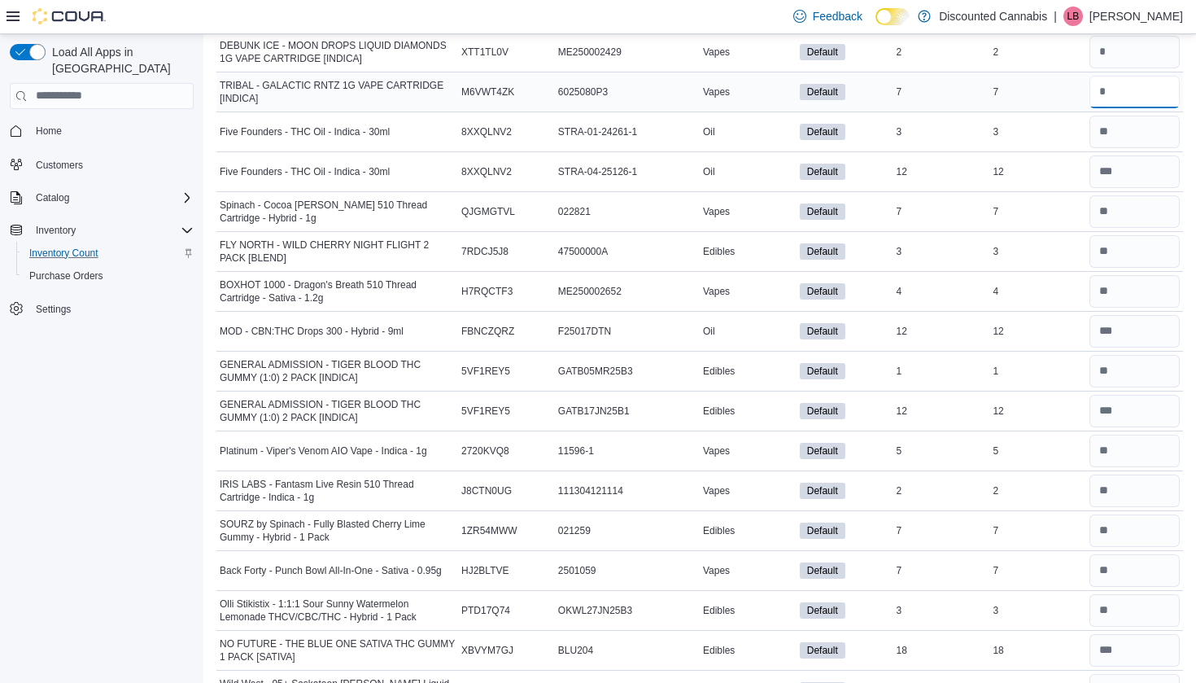
click at [1104, 76] on input "number" at bounding box center [1134, 92] width 90 height 33
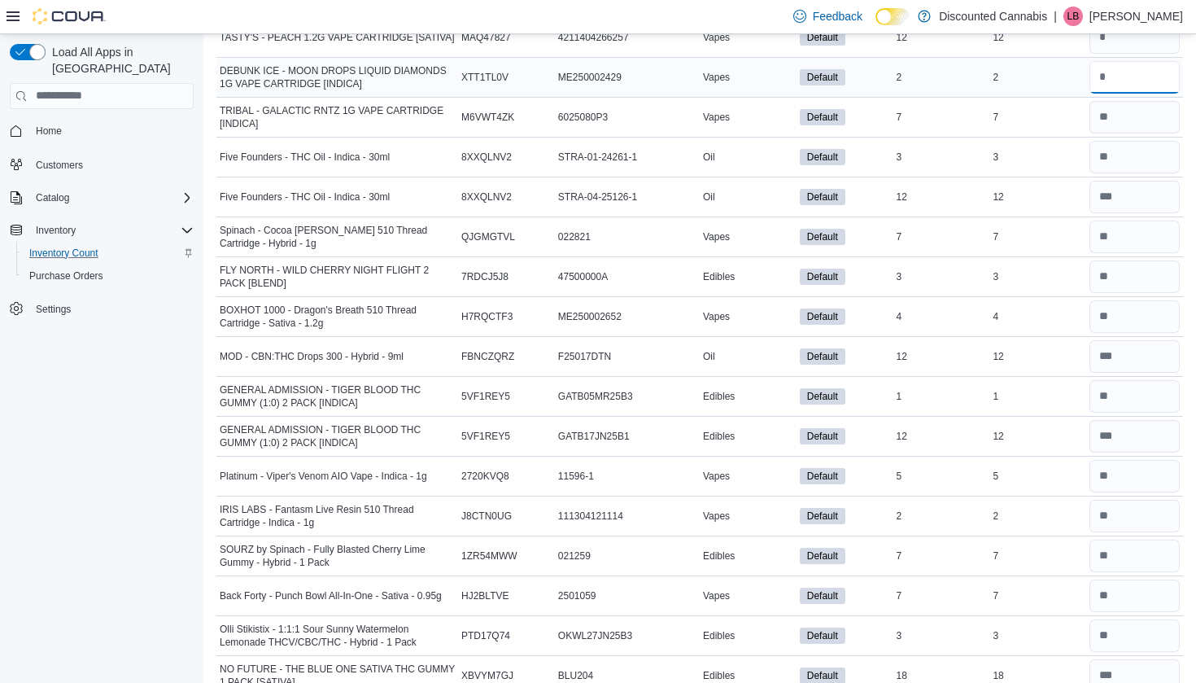
click at [1108, 76] on input "number" at bounding box center [1134, 77] width 90 height 33
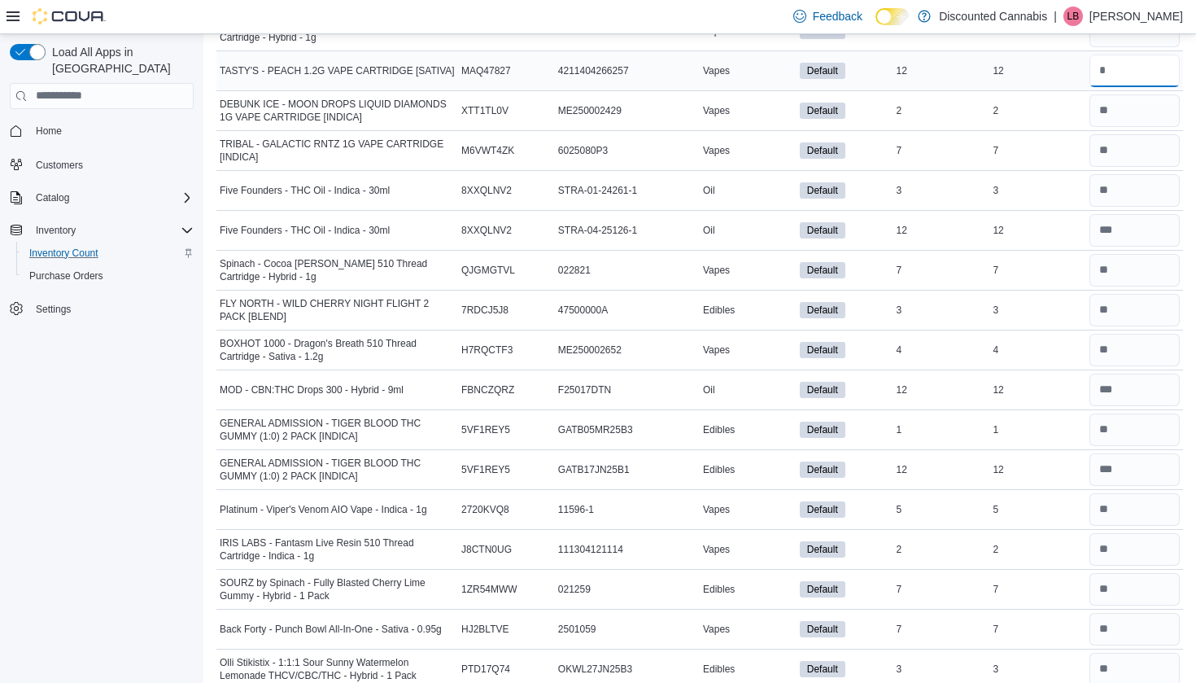
click at [1108, 75] on input "*" at bounding box center [1134, 71] width 90 height 33
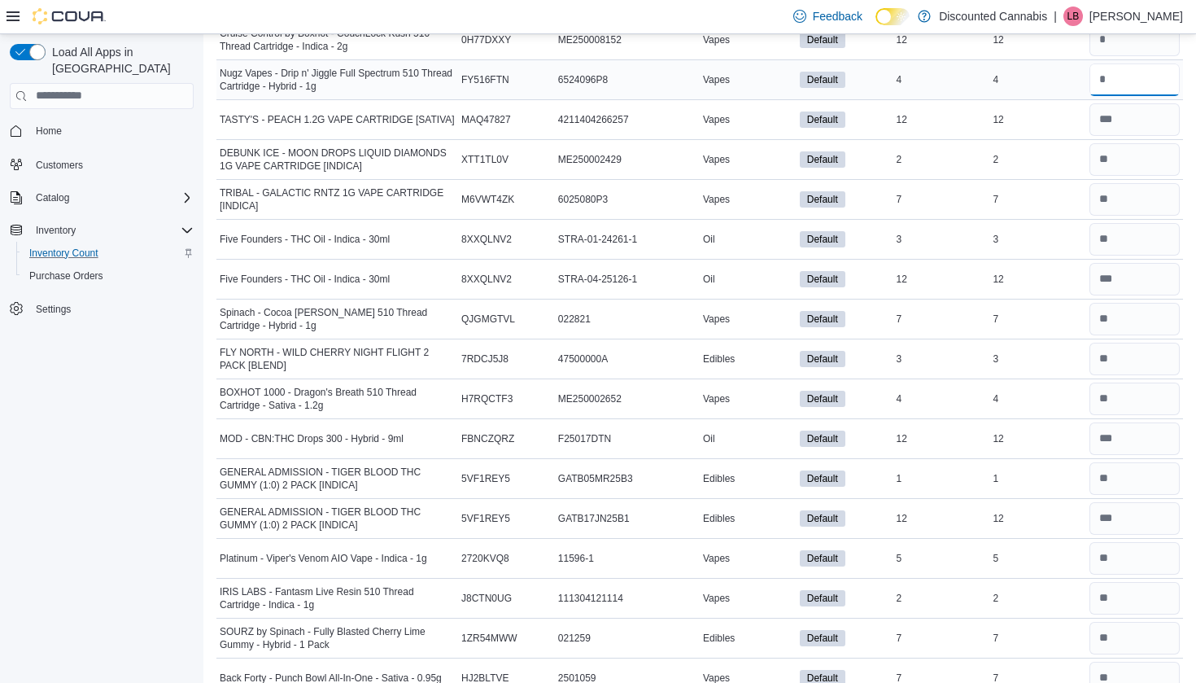
click at [1112, 88] on input "number" at bounding box center [1134, 79] width 90 height 33
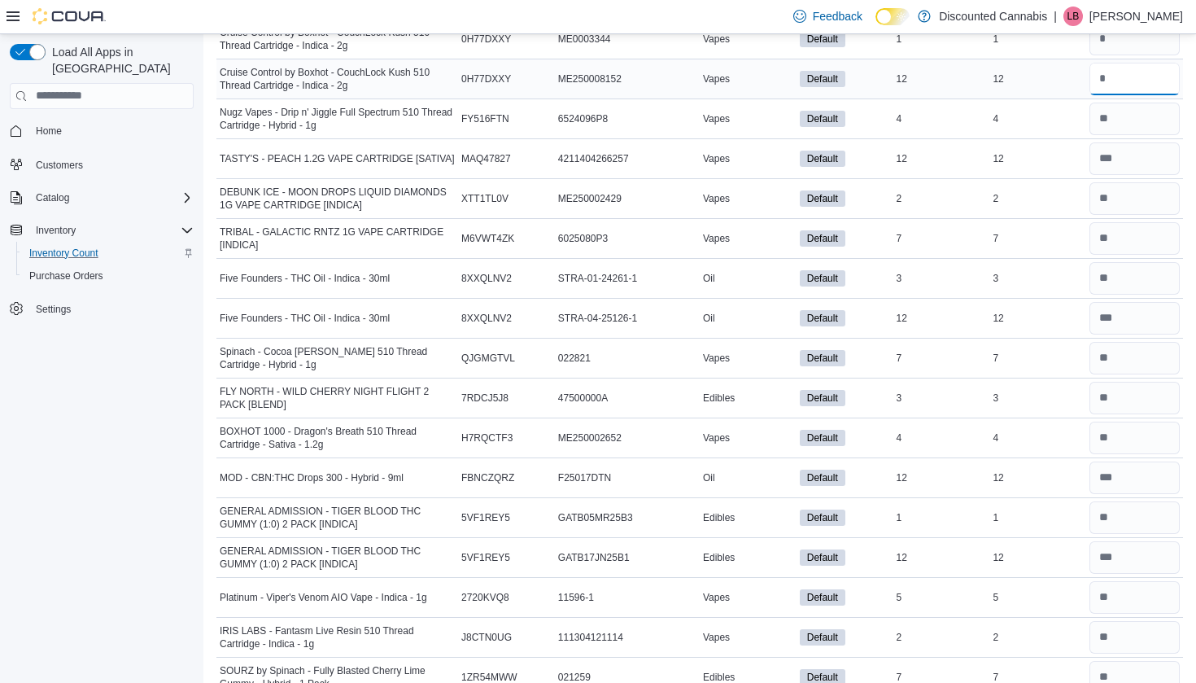
click at [1107, 77] on input "number" at bounding box center [1134, 79] width 90 height 33
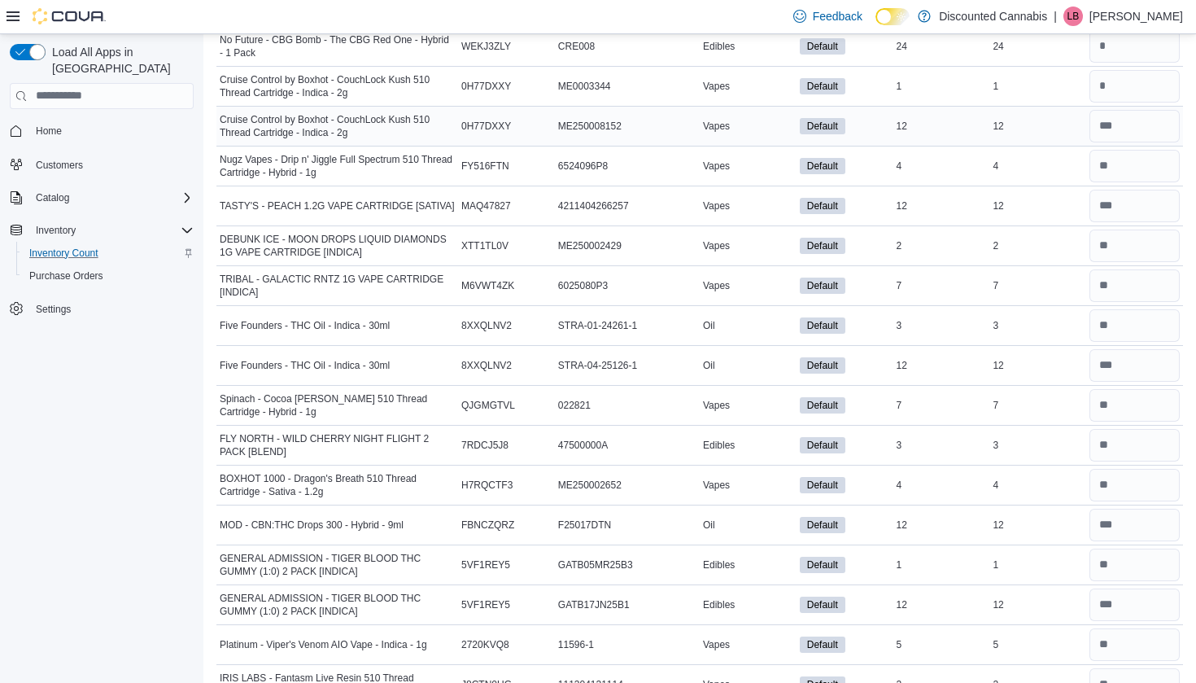
scroll to position [6237, 1]
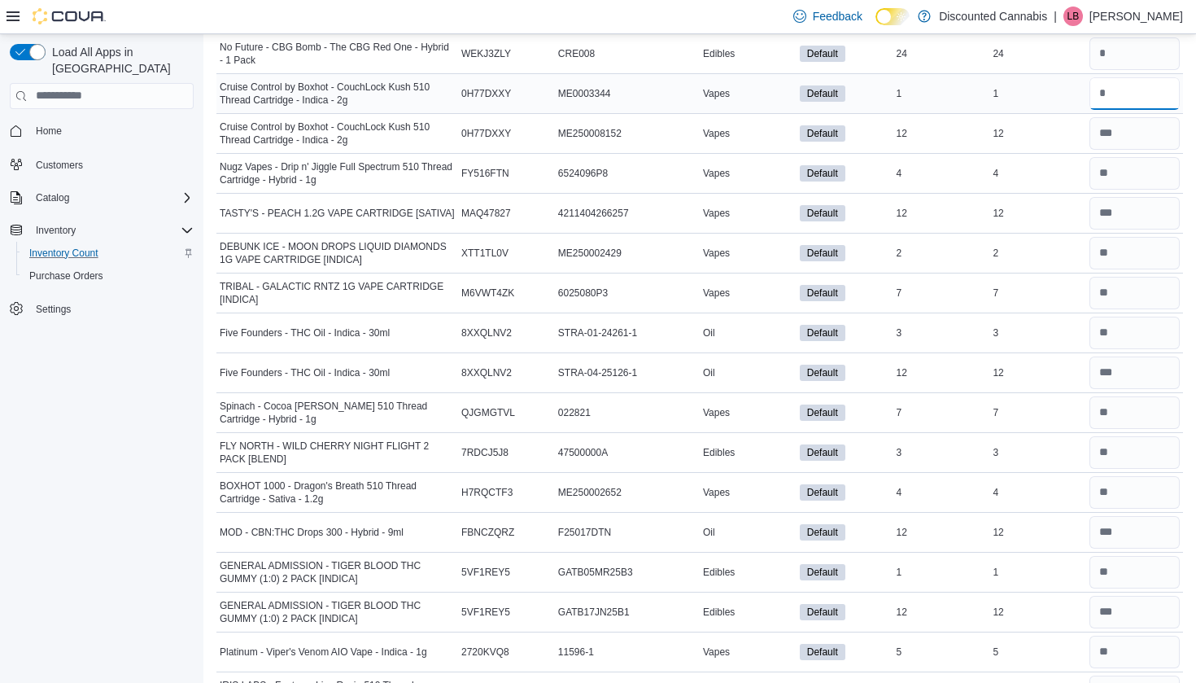
click at [1107, 94] on input "number" at bounding box center [1134, 93] width 90 height 33
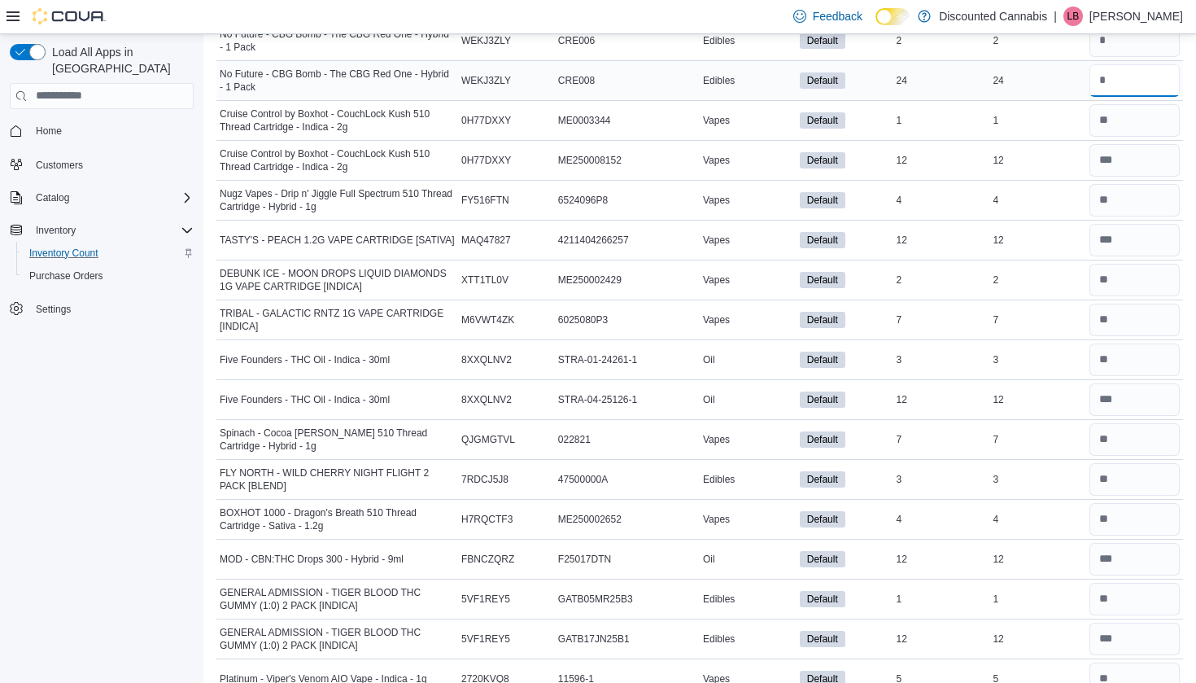
click at [1101, 75] on input "number" at bounding box center [1134, 80] width 90 height 33
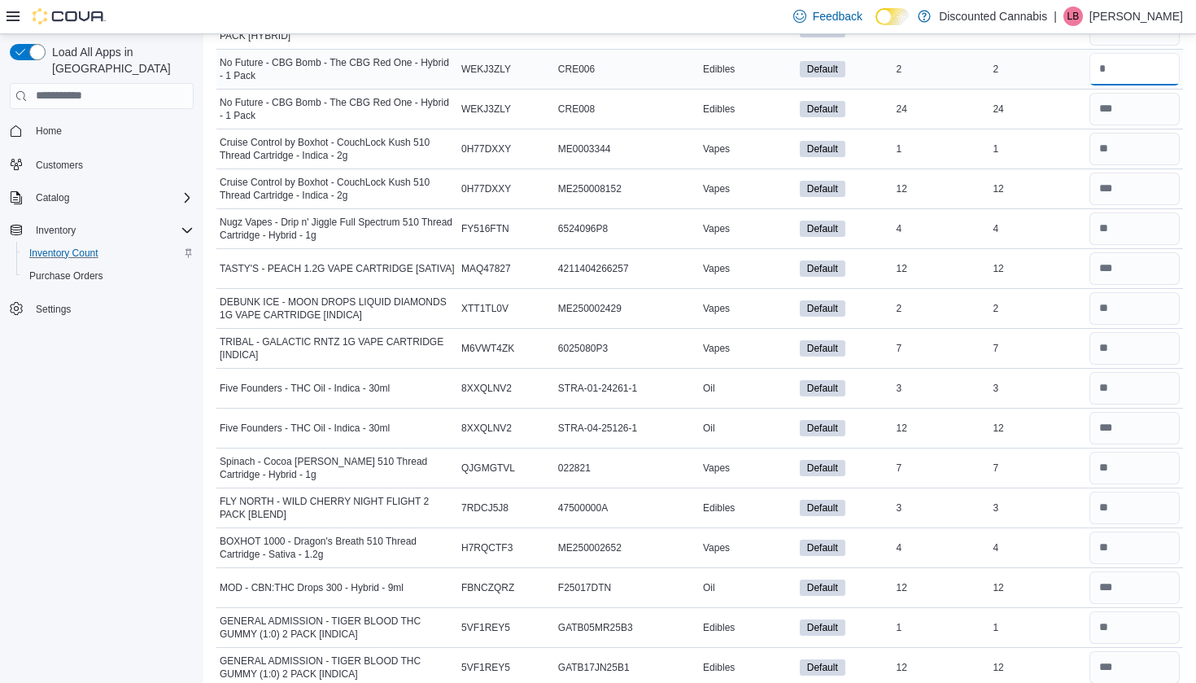
click at [1099, 63] on input "number" at bounding box center [1134, 69] width 90 height 33
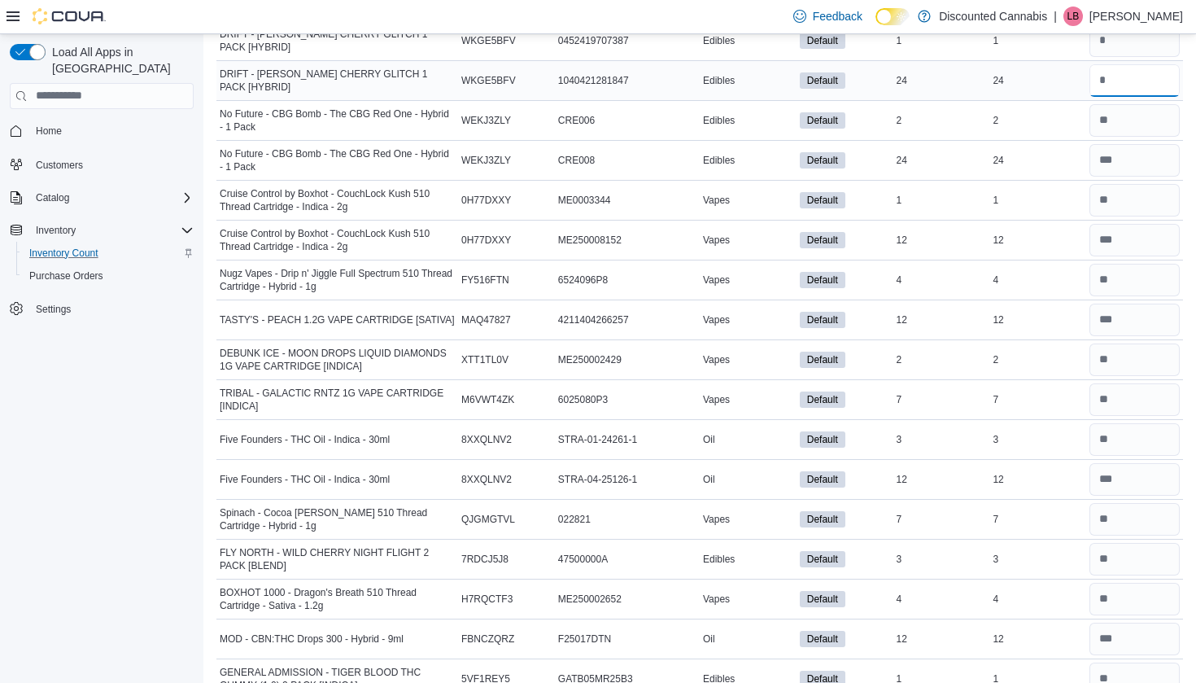
click at [1106, 66] on input "number" at bounding box center [1134, 80] width 90 height 33
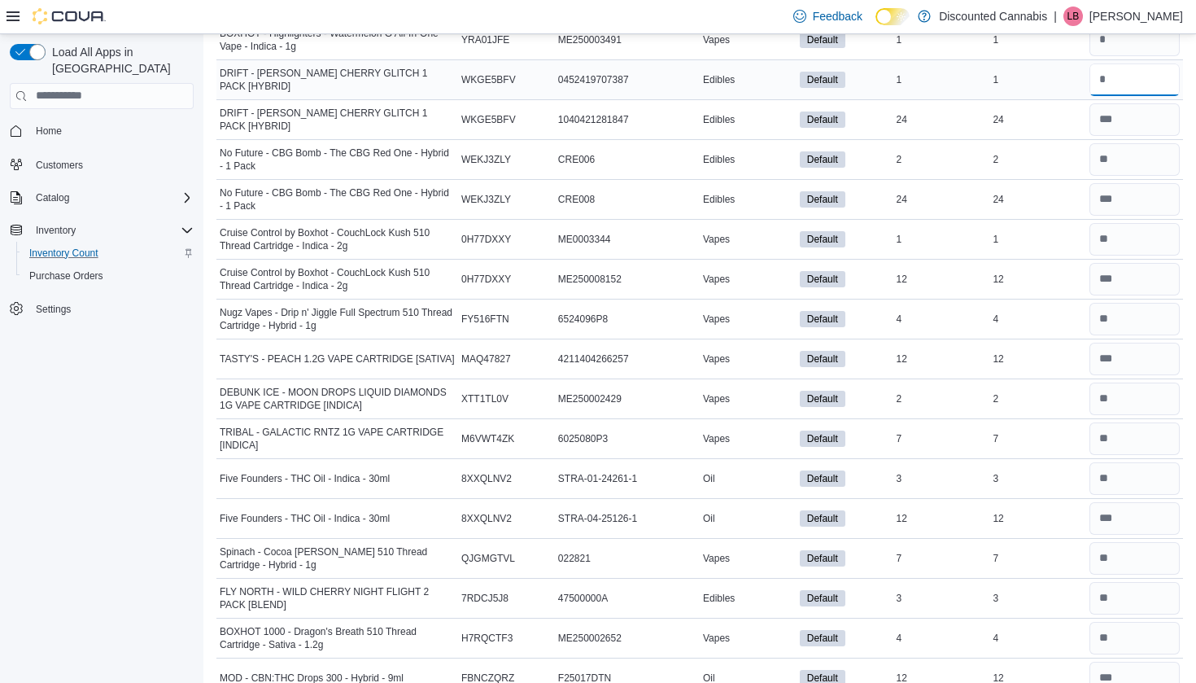
click at [1106, 82] on input "number" at bounding box center [1134, 79] width 90 height 33
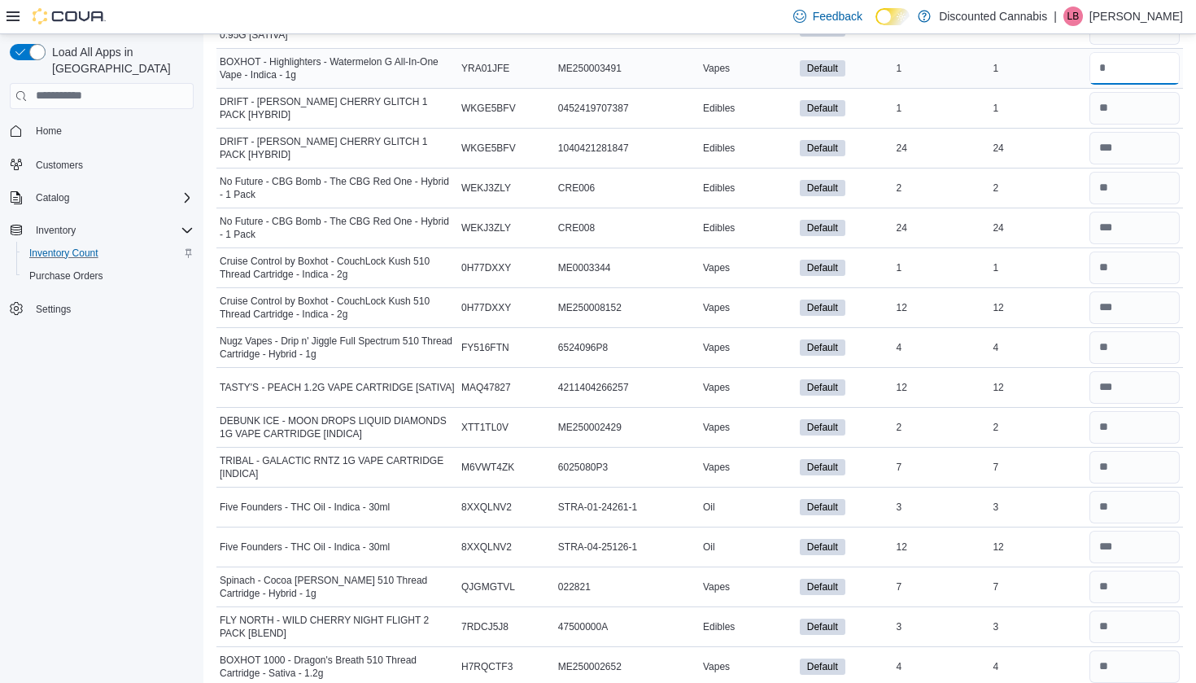
click at [1107, 74] on input "*" at bounding box center [1134, 68] width 90 height 33
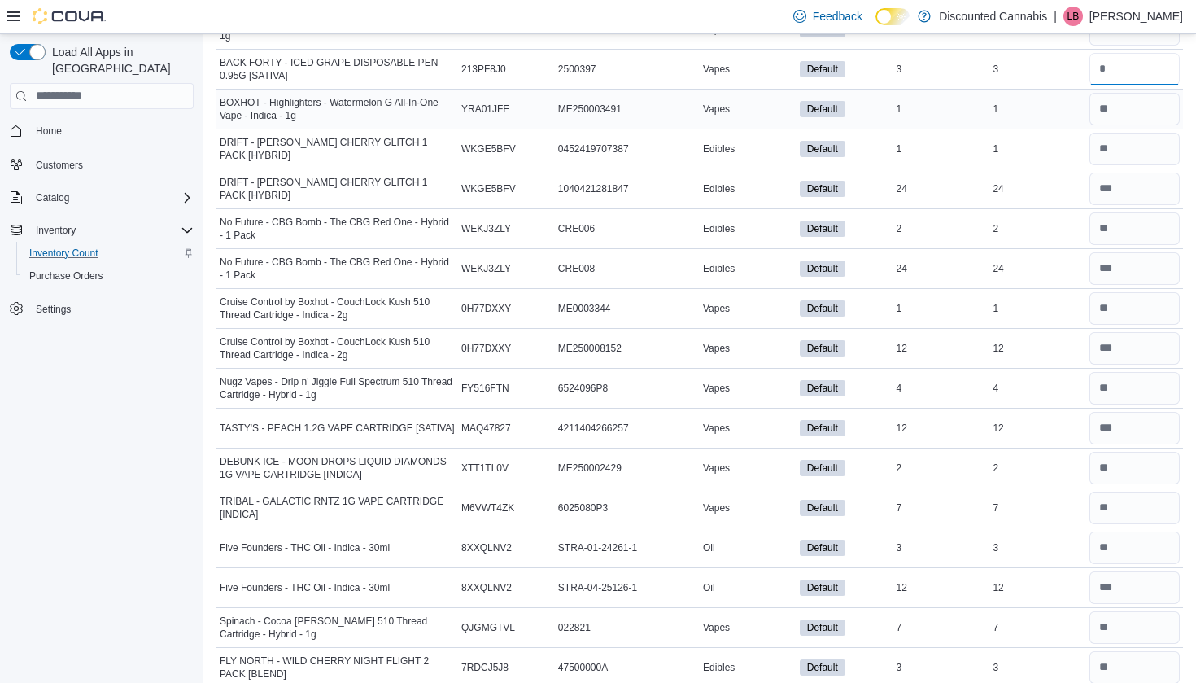
click at [1107, 74] on input "number" at bounding box center [1134, 69] width 90 height 33
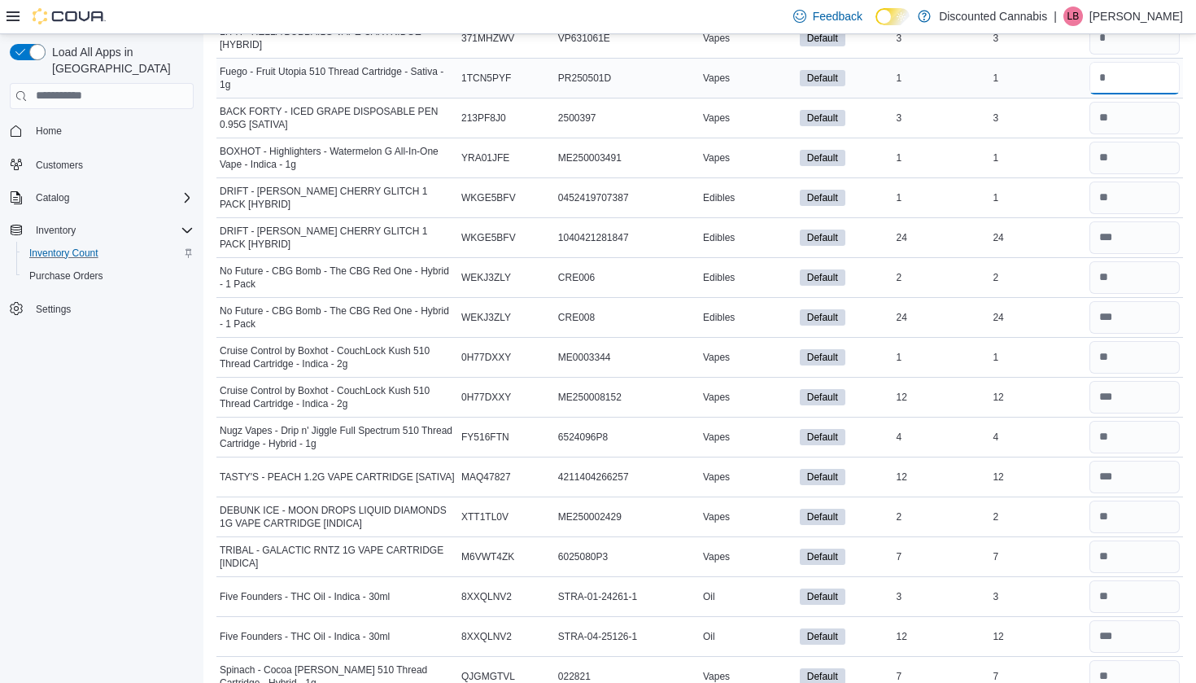
click at [1107, 74] on input "number" at bounding box center [1134, 78] width 90 height 33
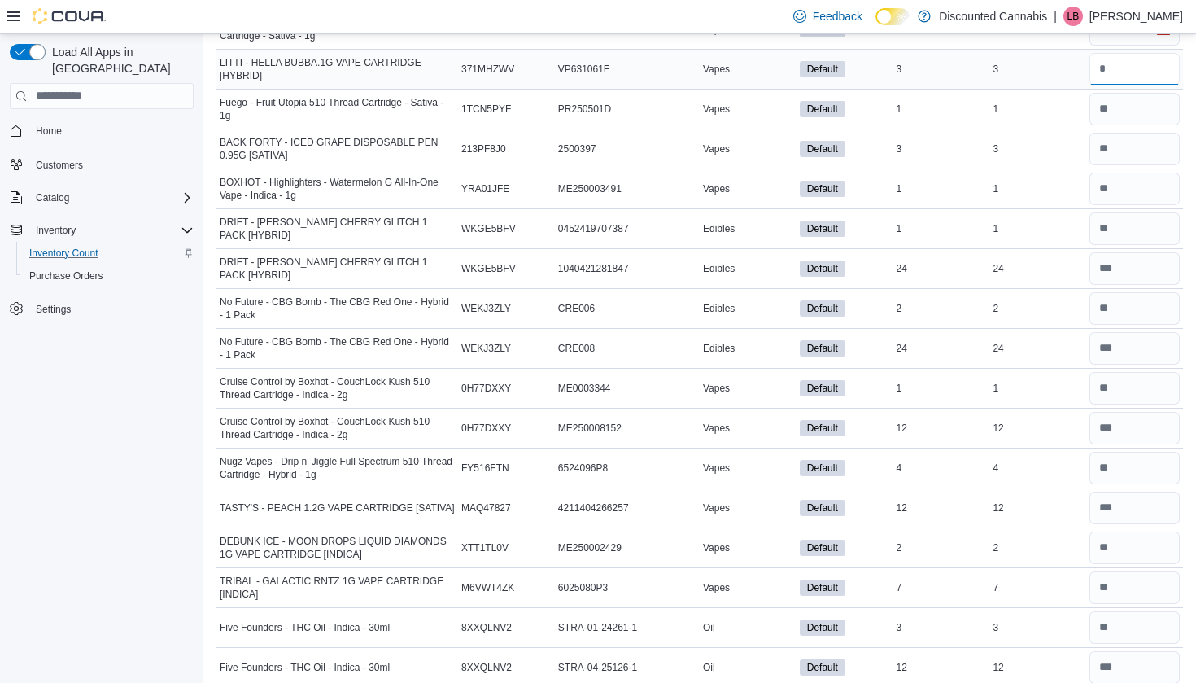
click at [1106, 68] on input "number" at bounding box center [1134, 69] width 90 height 33
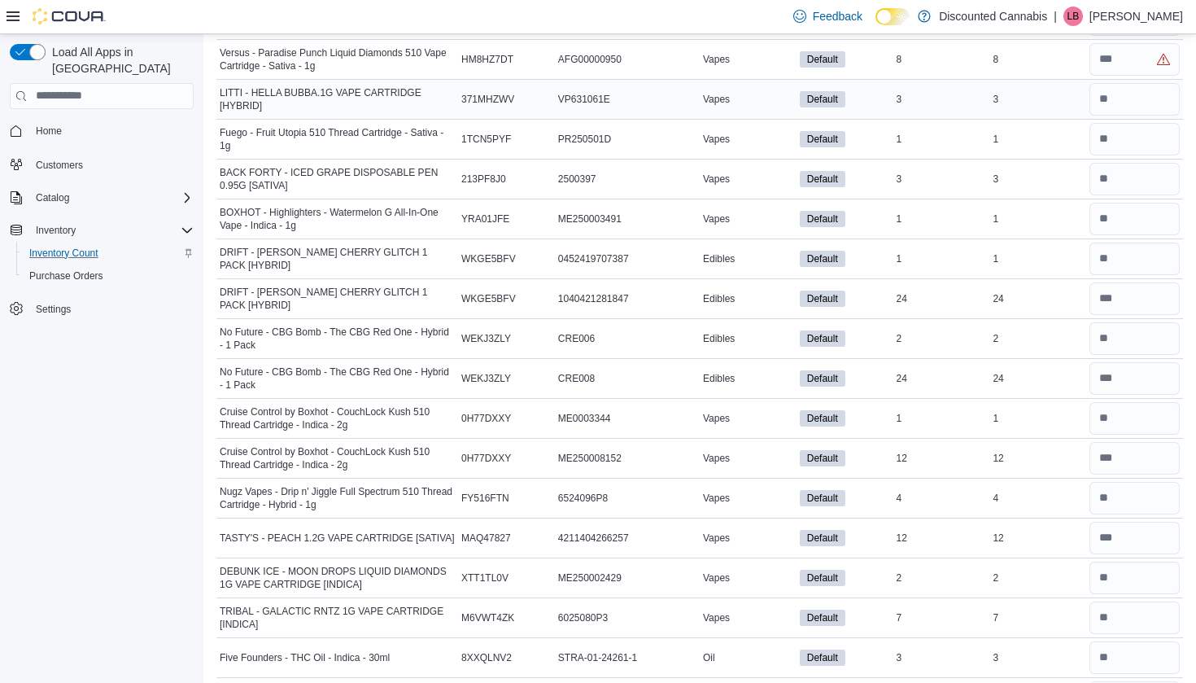
scroll to position [5902, 0]
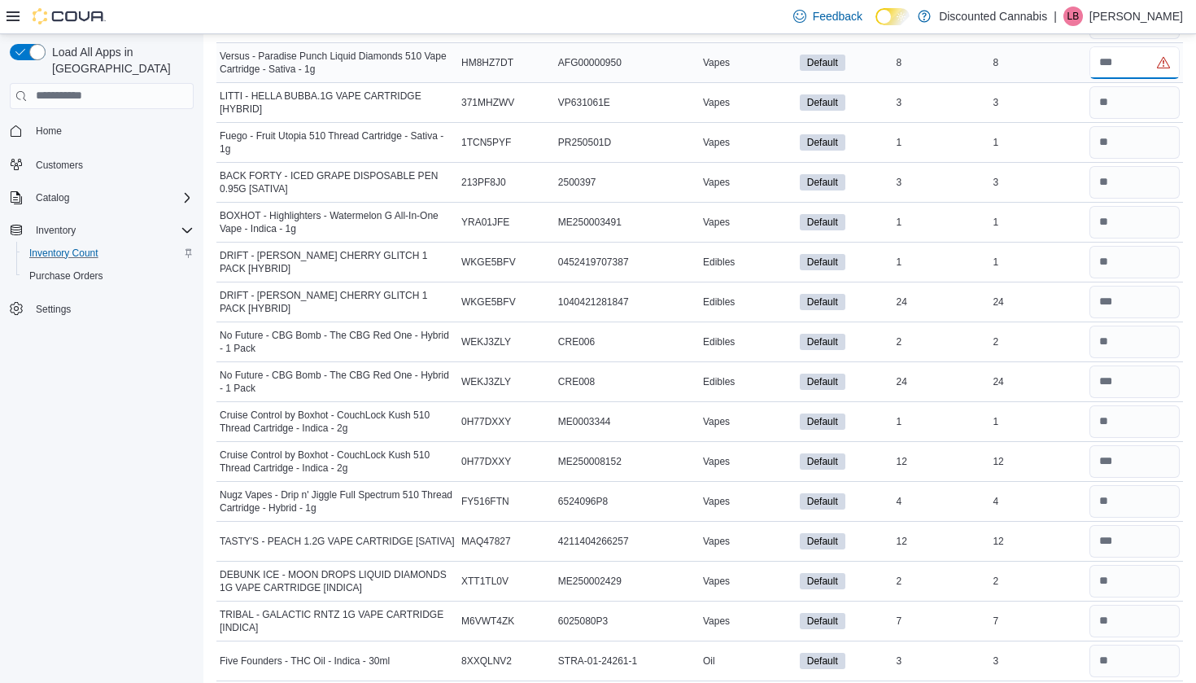
click at [1103, 59] on input "number" at bounding box center [1134, 62] width 90 height 33
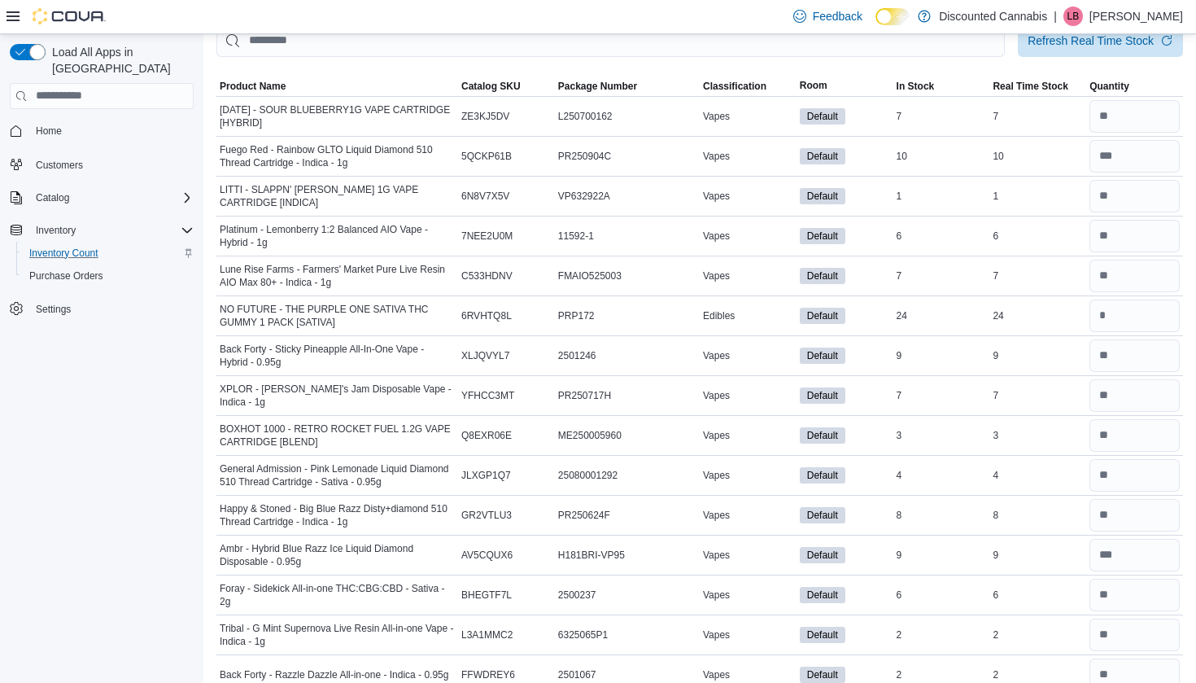
scroll to position [119, 0]
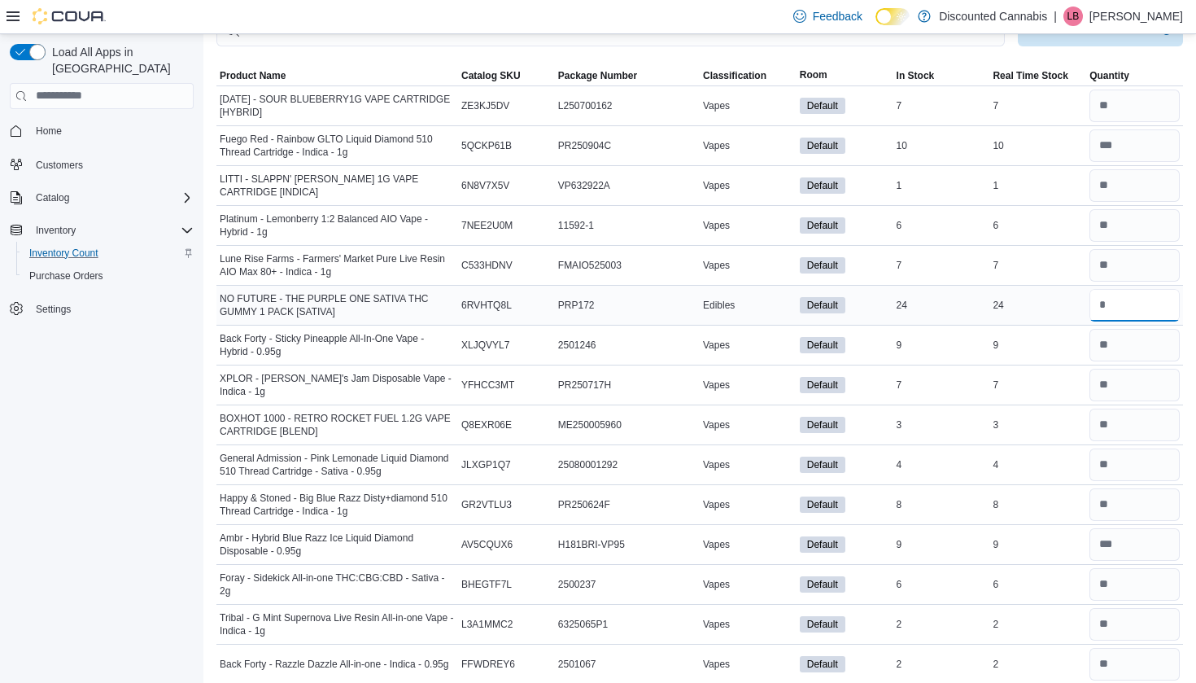
click at [1124, 319] on input "number" at bounding box center [1134, 305] width 90 height 33
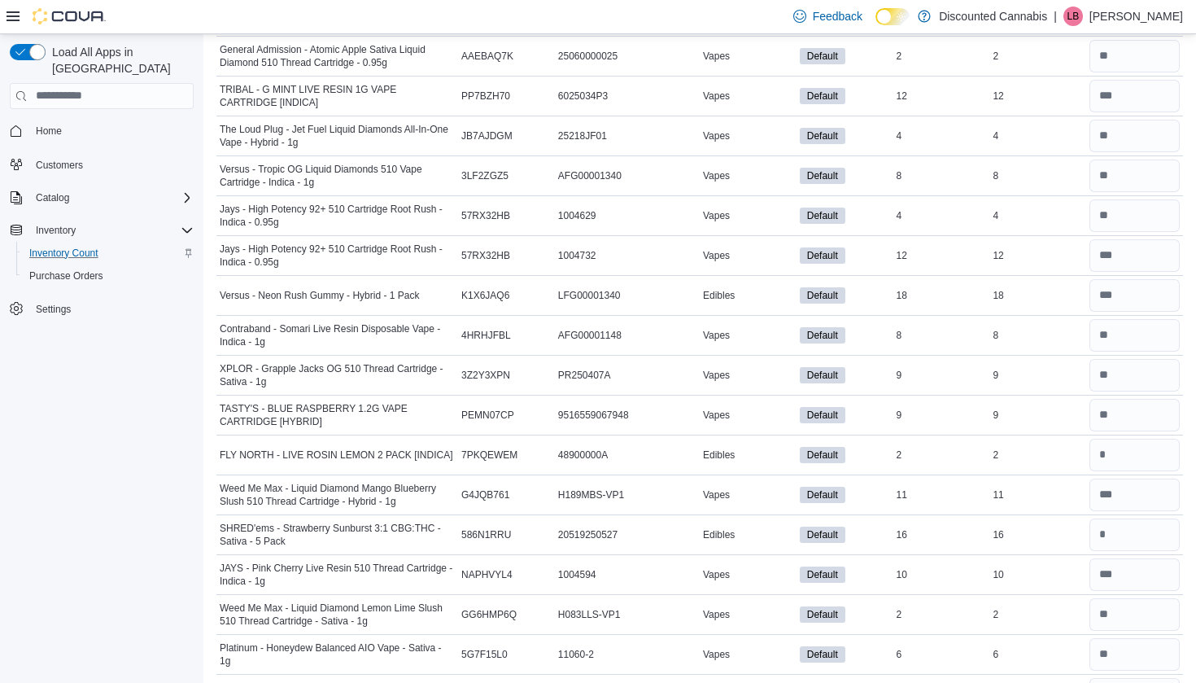
scroll to position [802, 0]
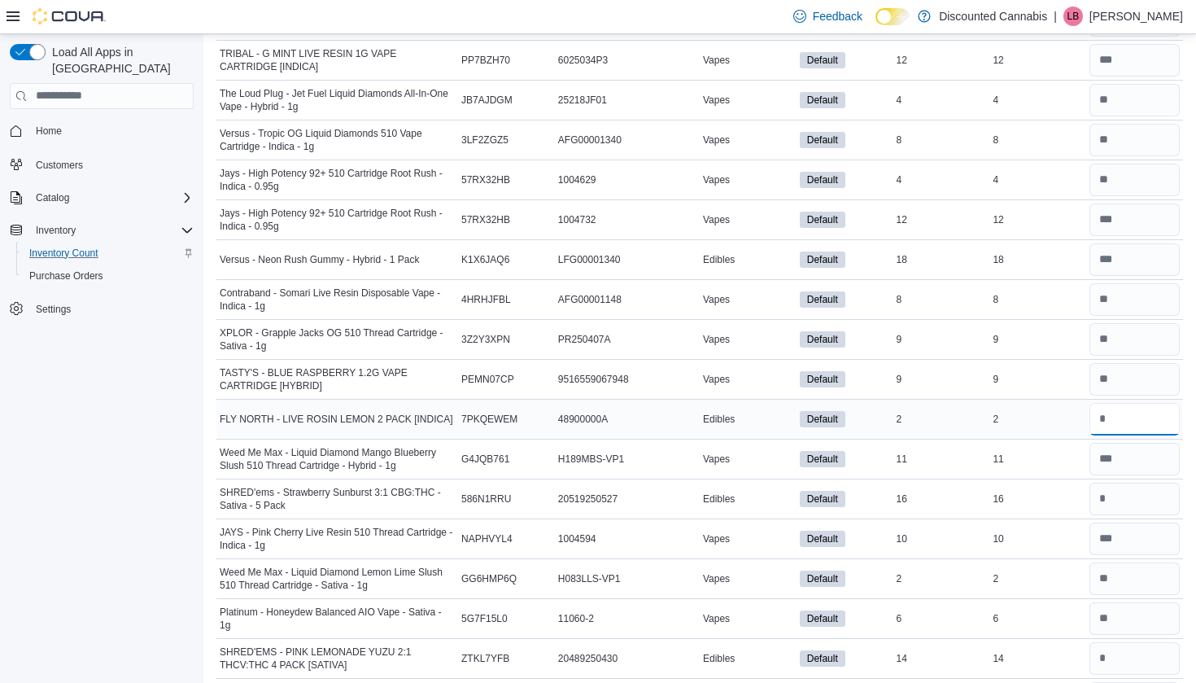
click at [1110, 413] on input "number" at bounding box center [1134, 419] width 90 height 33
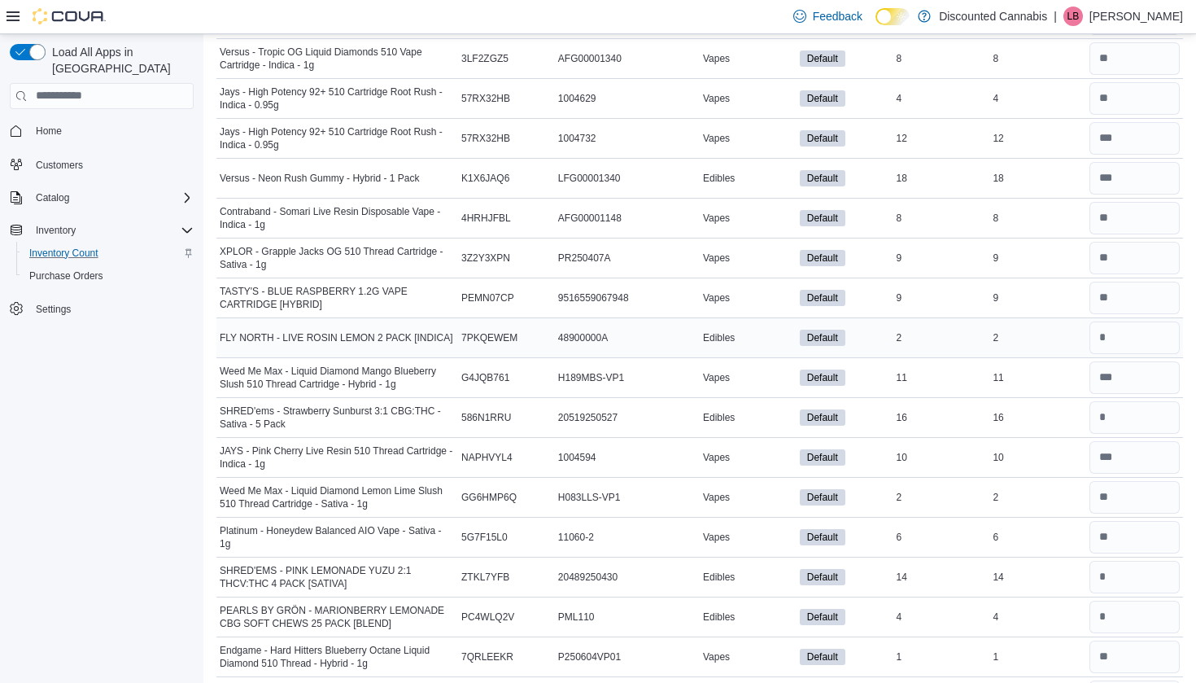
scroll to position [896, 0]
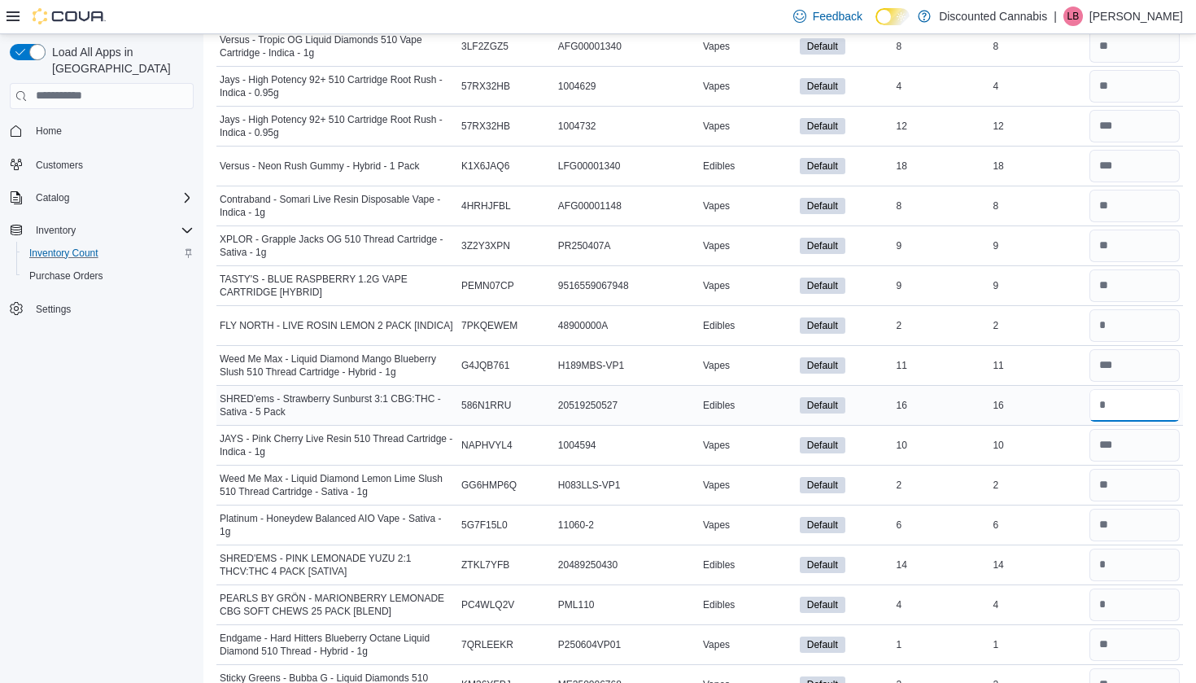
click at [1126, 405] on input "number" at bounding box center [1134, 405] width 90 height 33
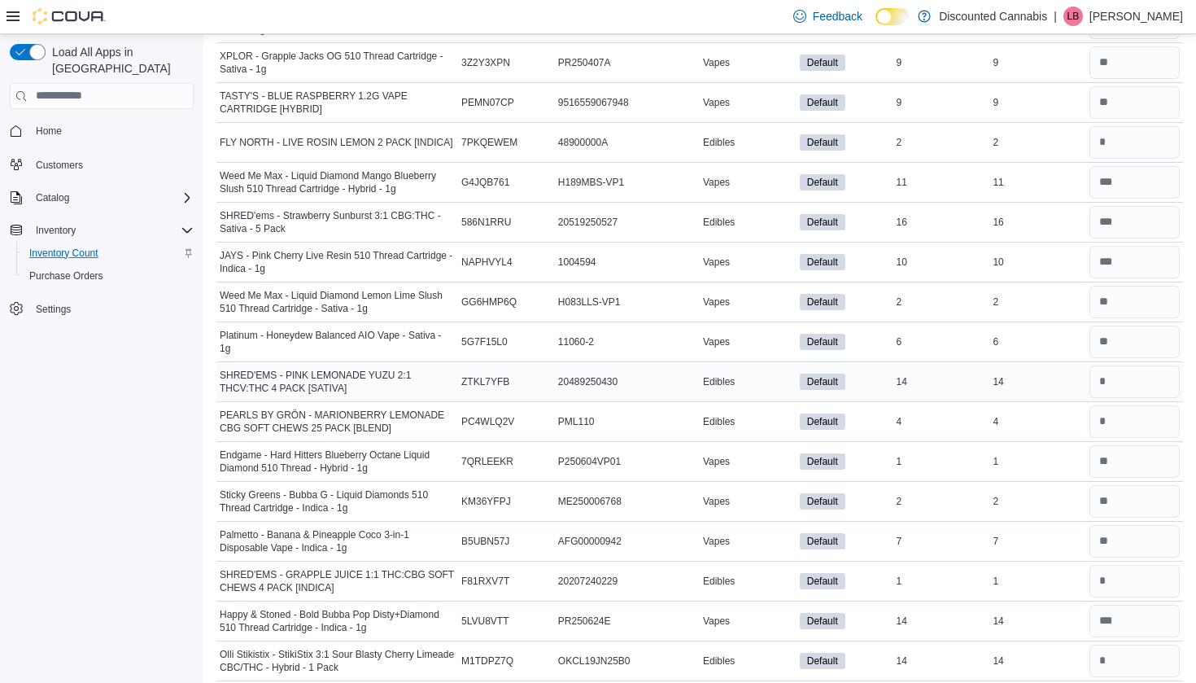
scroll to position [1079, 0]
click at [1106, 392] on input "number" at bounding box center [1134, 380] width 90 height 33
click at [1114, 433] on input "number" at bounding box center [1134, 420] width 90 height 33
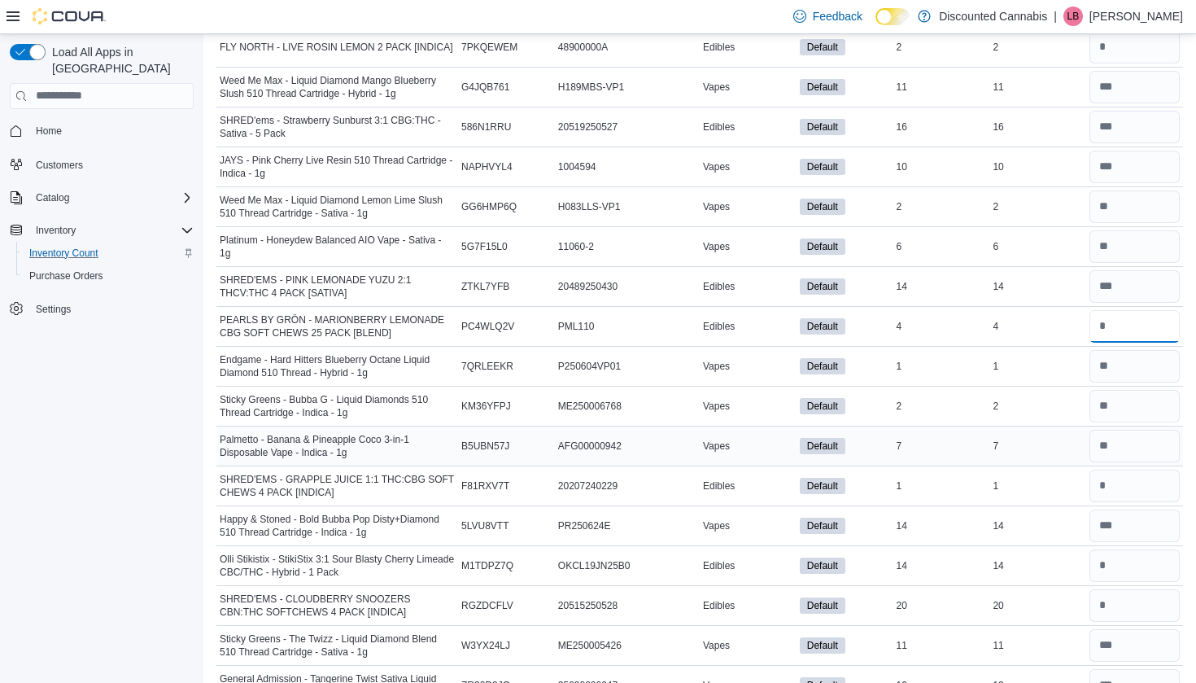
scroll to position [1178, 0]
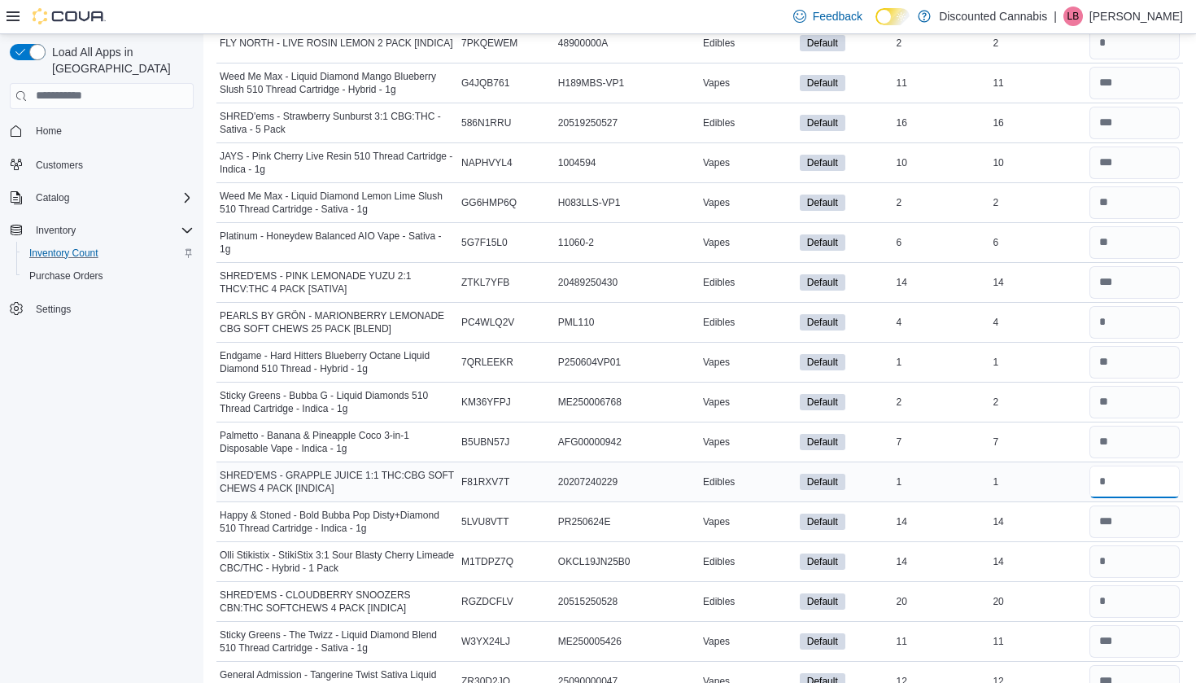
click at [1115, 477] on input "number" at bounding box center [1134, 481] width 90 height 33
click at [1112, 550] on input "number" at bounding box center [1134, 561] width 90 height 33
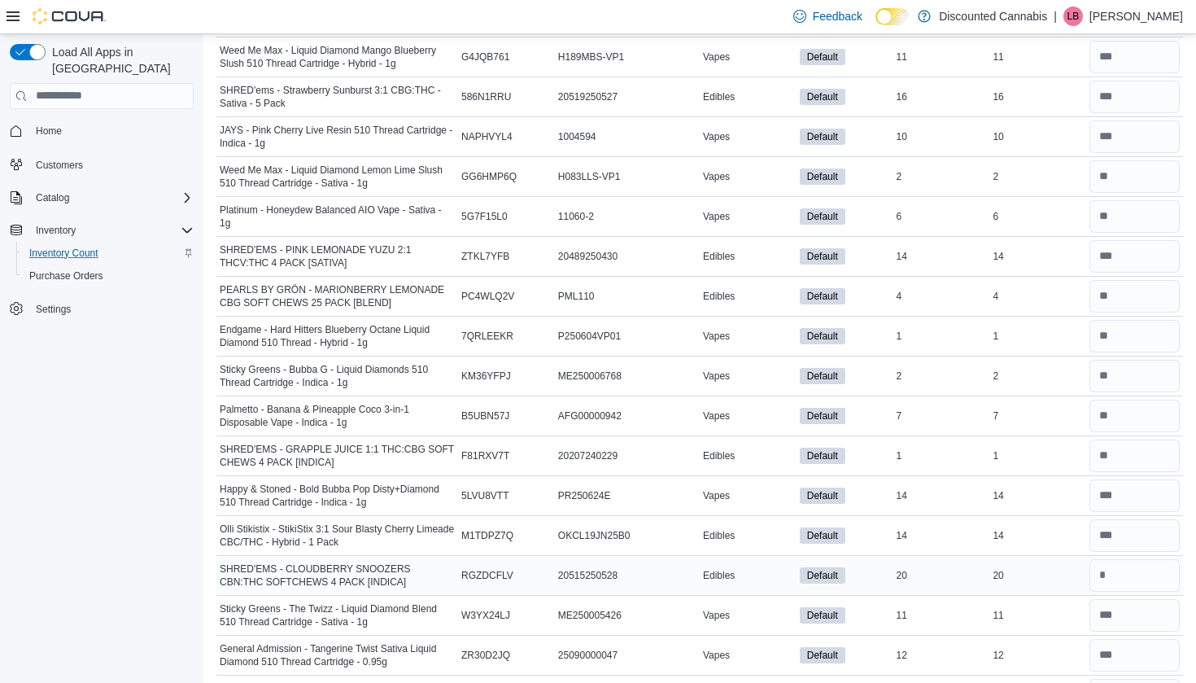
click at [1110, 556] on div at bounding box center [1134, 575] width 97 height 39
click at [1109, 590] on input "number" at bounding box center [1134, 575] width 90 height 33
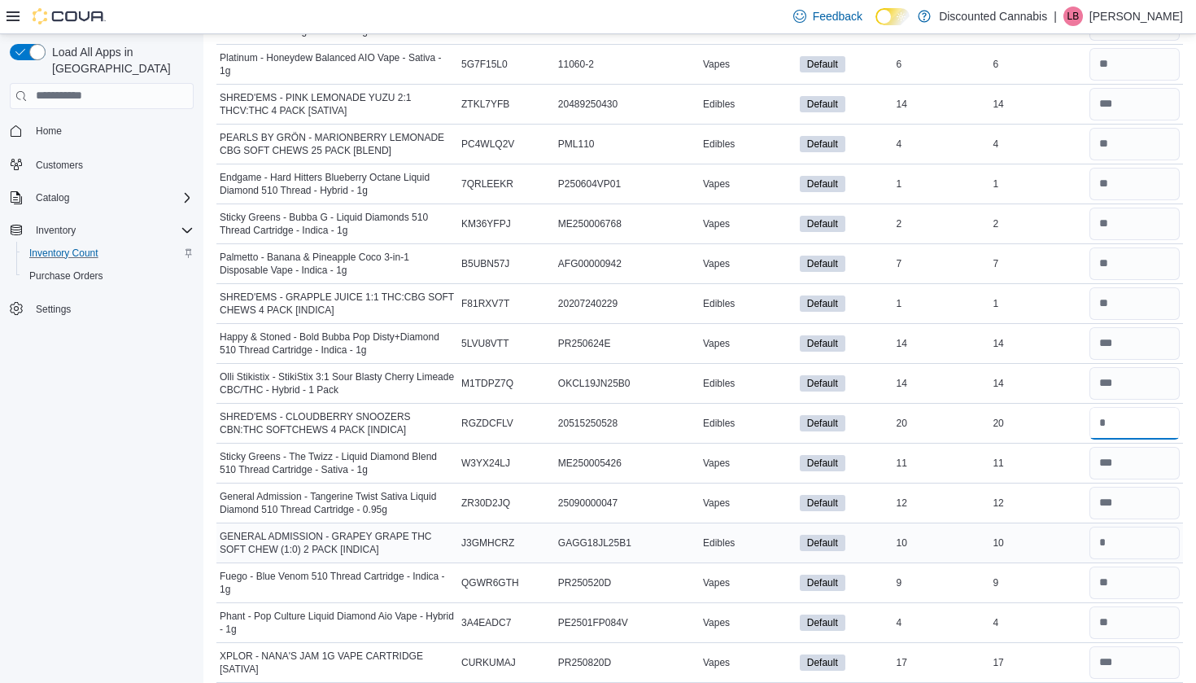
scroll to position [1358, 0]
click at [1141, 554] on input "number" at bounding box center [1134, 541] width 90 height 33
click at [1125, 583] on input "number" at bounding box center [1134, 581] width 90 height 33
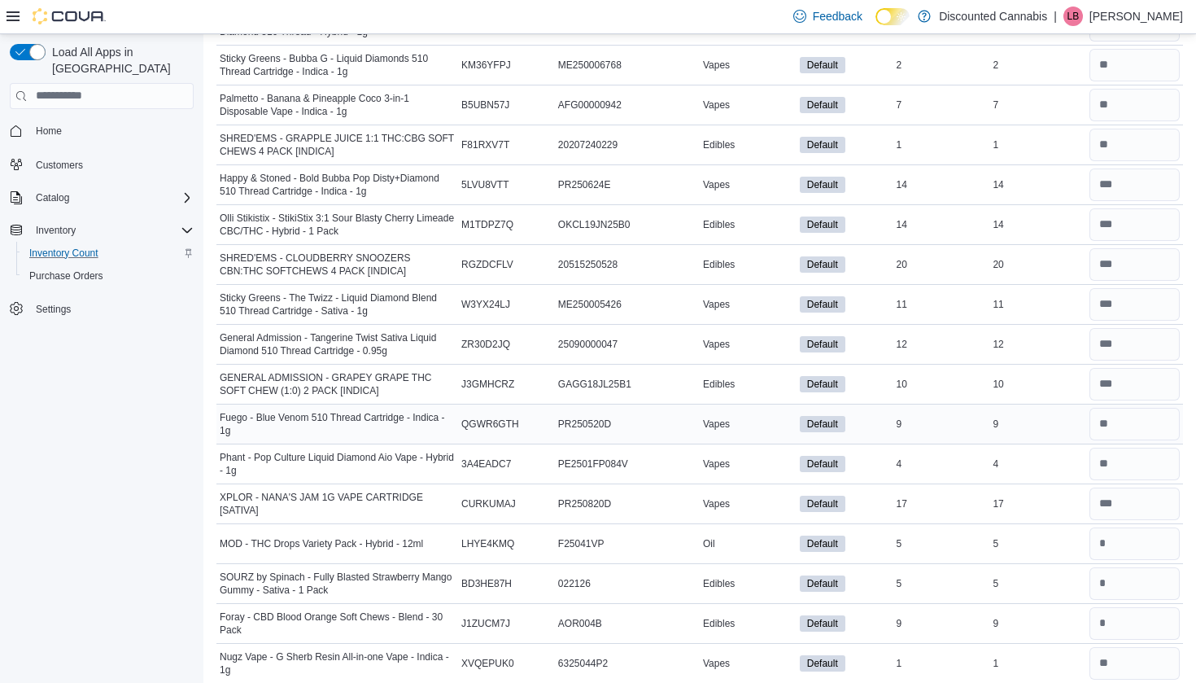
scroll to position [1524, 0]
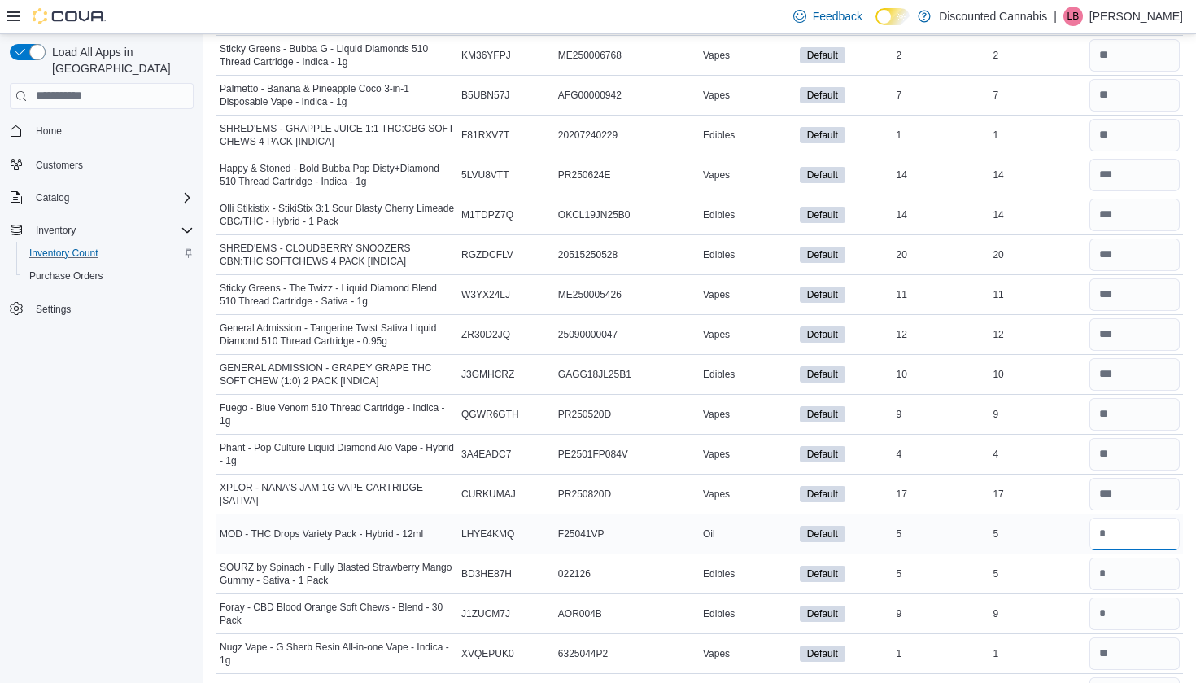
click at [1102, 541] on input "number" at bounding box center [1134, 533] width 90 height 33
click at [1109, 576] on input "number" at bounding box center [1134, 573] width 90 height 33
click at [1110, 607] on input "number" at bounding box center [1134, 613] width 90 height 33
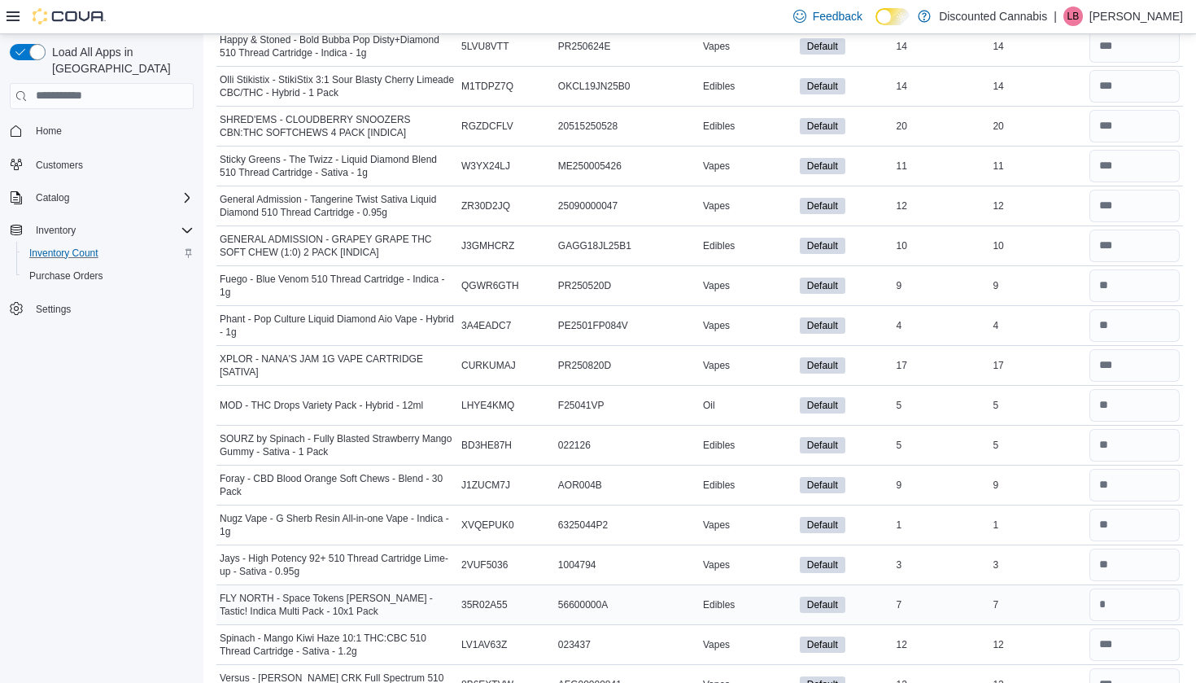
scroll to position [1656, 0]
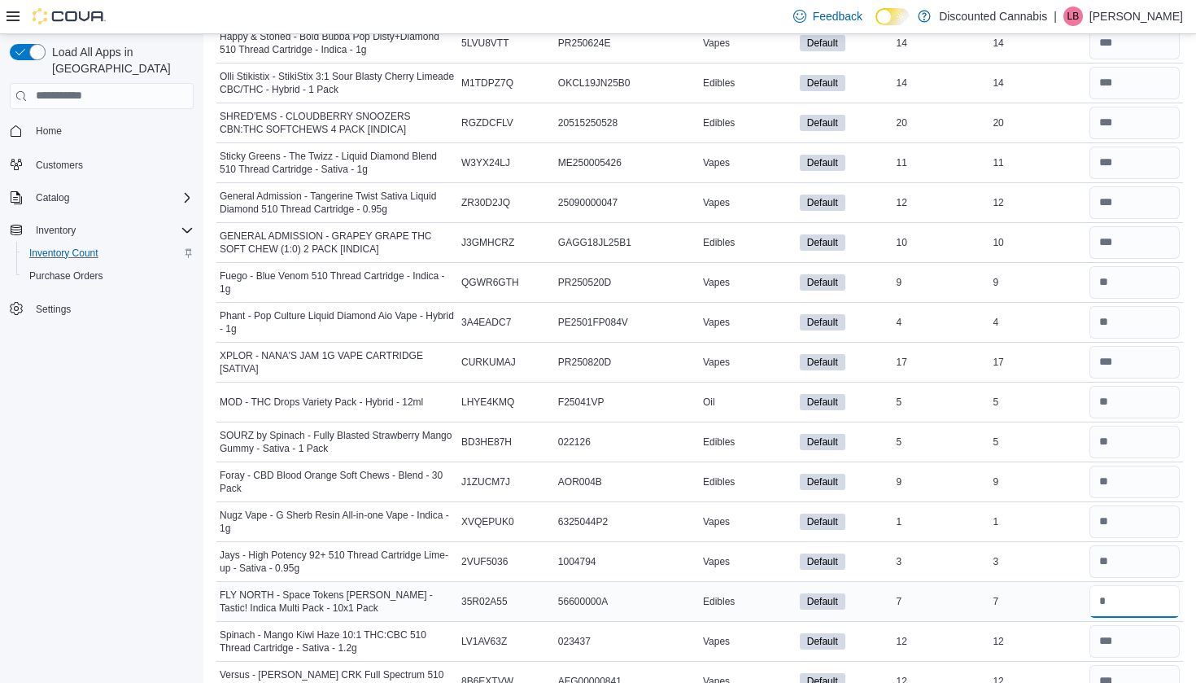
click at [1113, 604] on input "number" at bounding box center [1134, 601] width 90 height 33
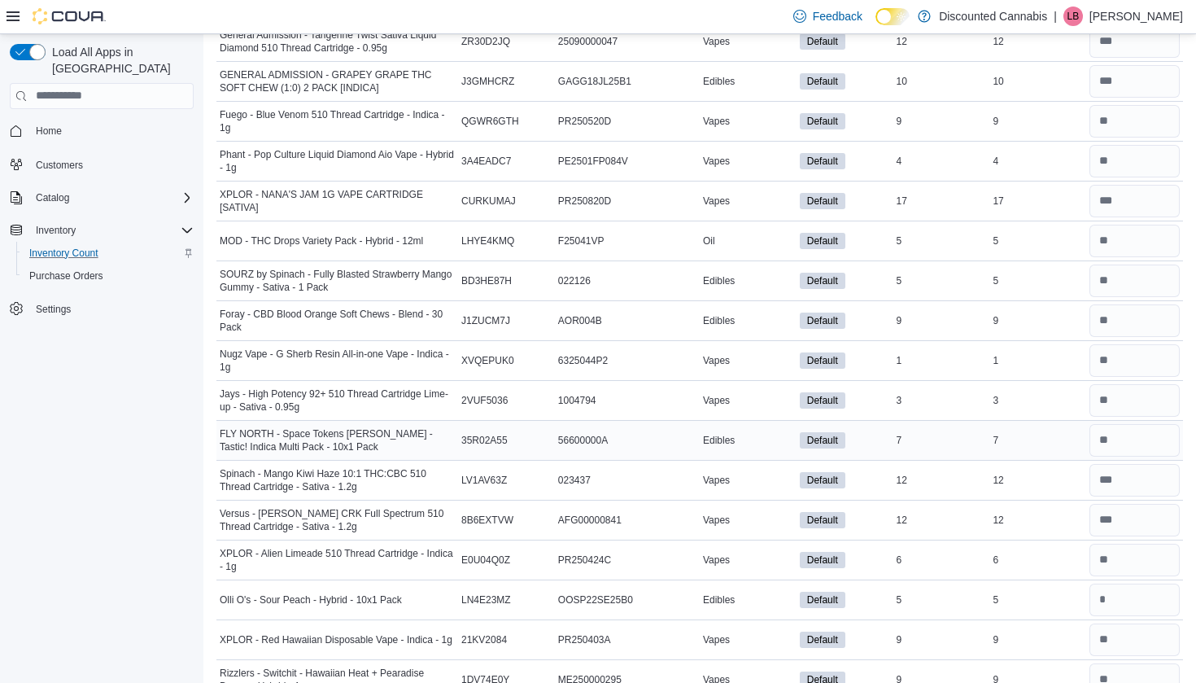
scroll to position [1821, 0]
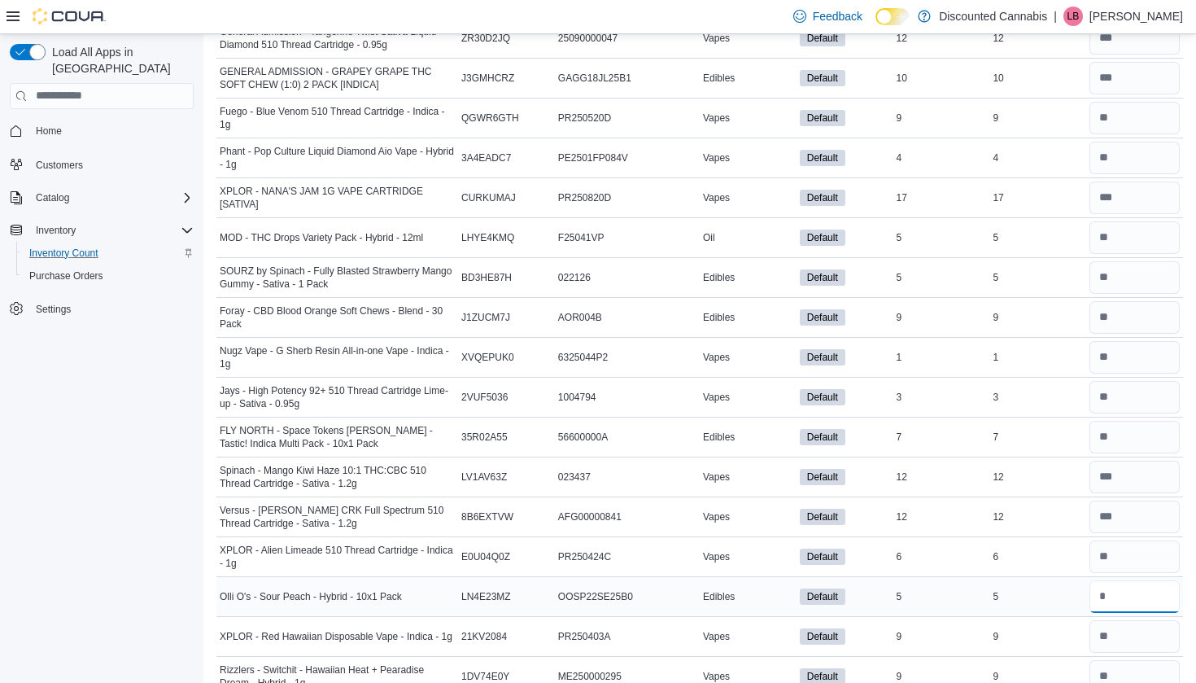
click at [1107, 593] on input "number" at bounding box center [1134, 596] width 90 height 33
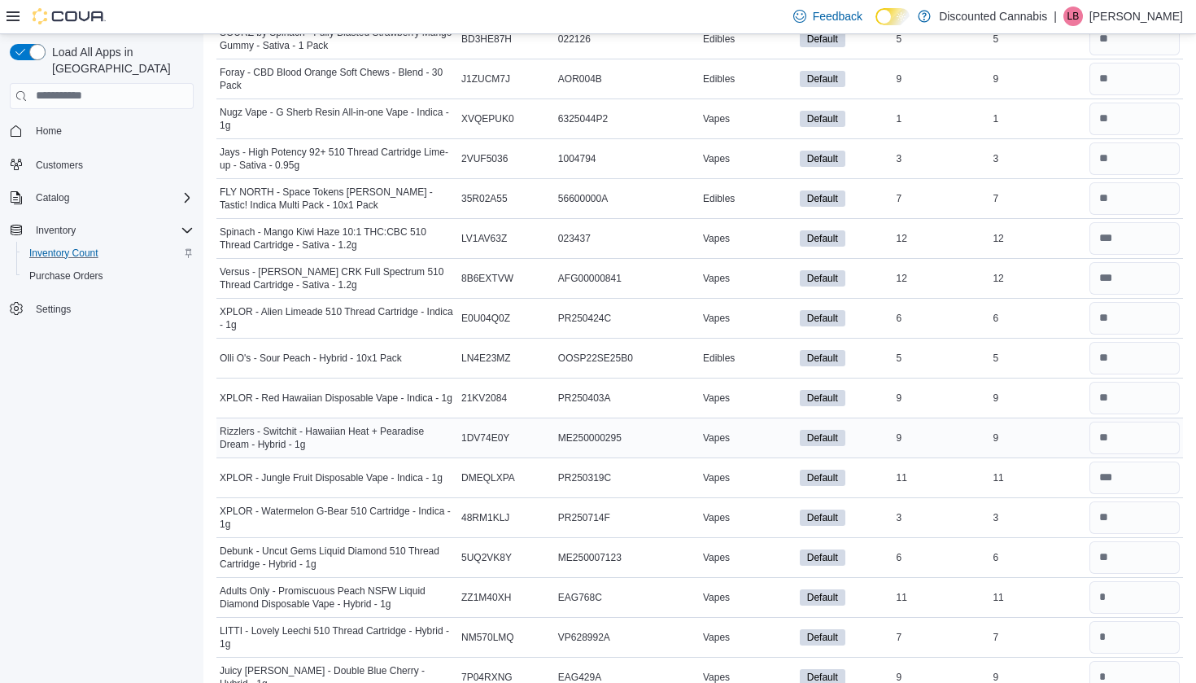
scroll to position [2061, 0]
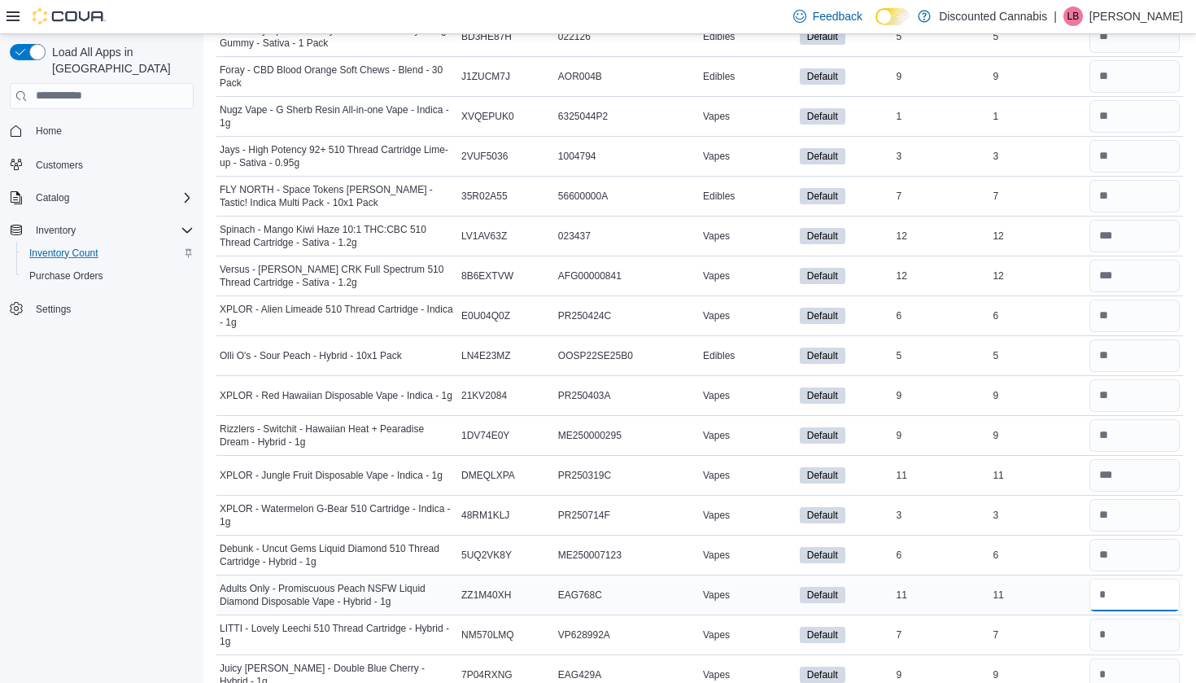
click at [1132, 604] on input "number" at bounding box center [1134, 594] width 90 height 33
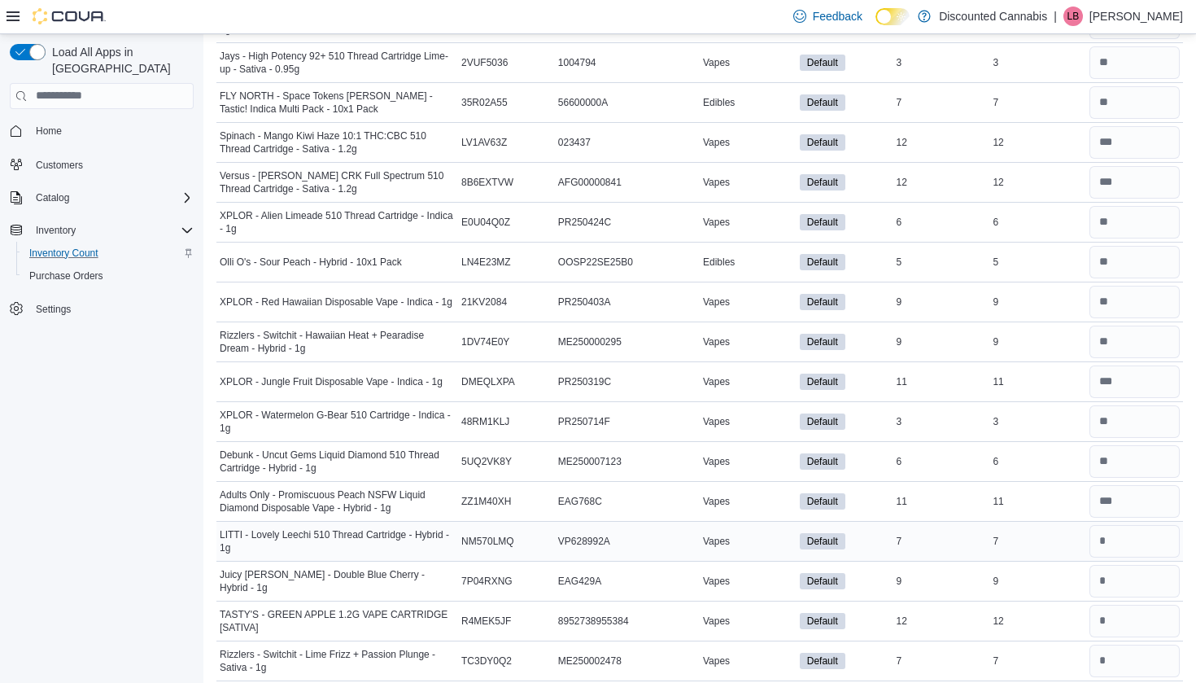
scroll to position [2157, 0]
click at [1108, 545] on input "number" at bounding box center [1134, 539] width 90 height 33
click at [1105, 578] on input "number" at bounding box center [1134, 579] width 90 height 33
click at [1108, 620] on input "number" at bounding box center [1134, 619] width 90 height 33
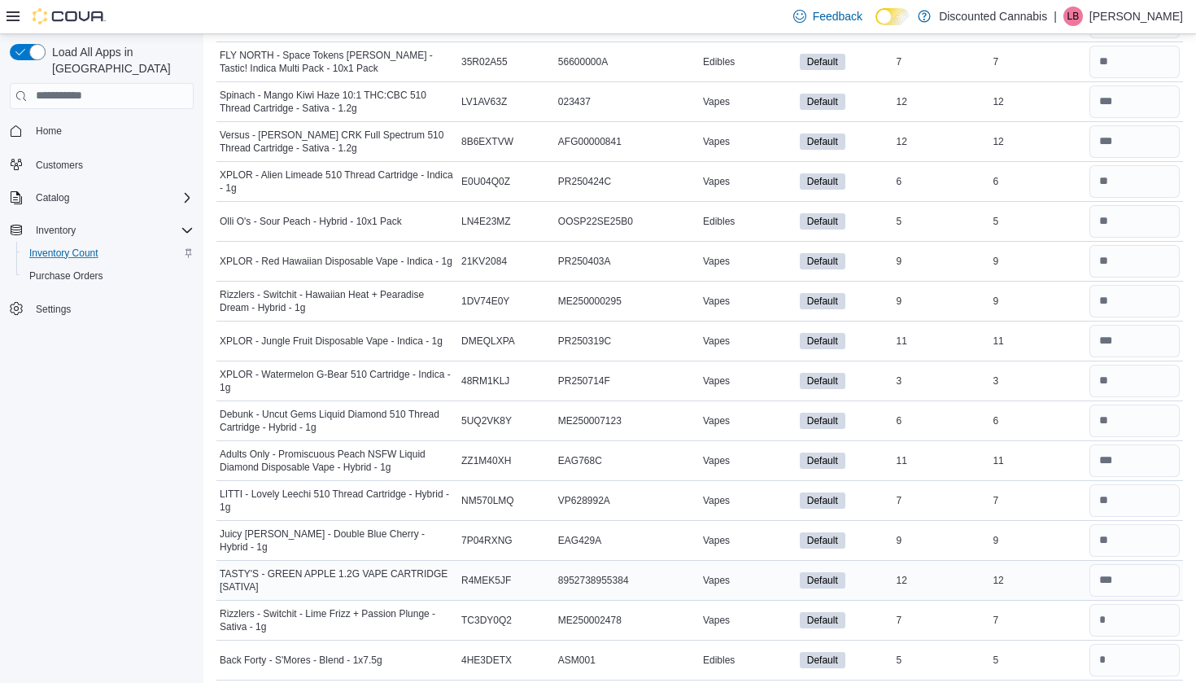
scroll to position [2204, 0]
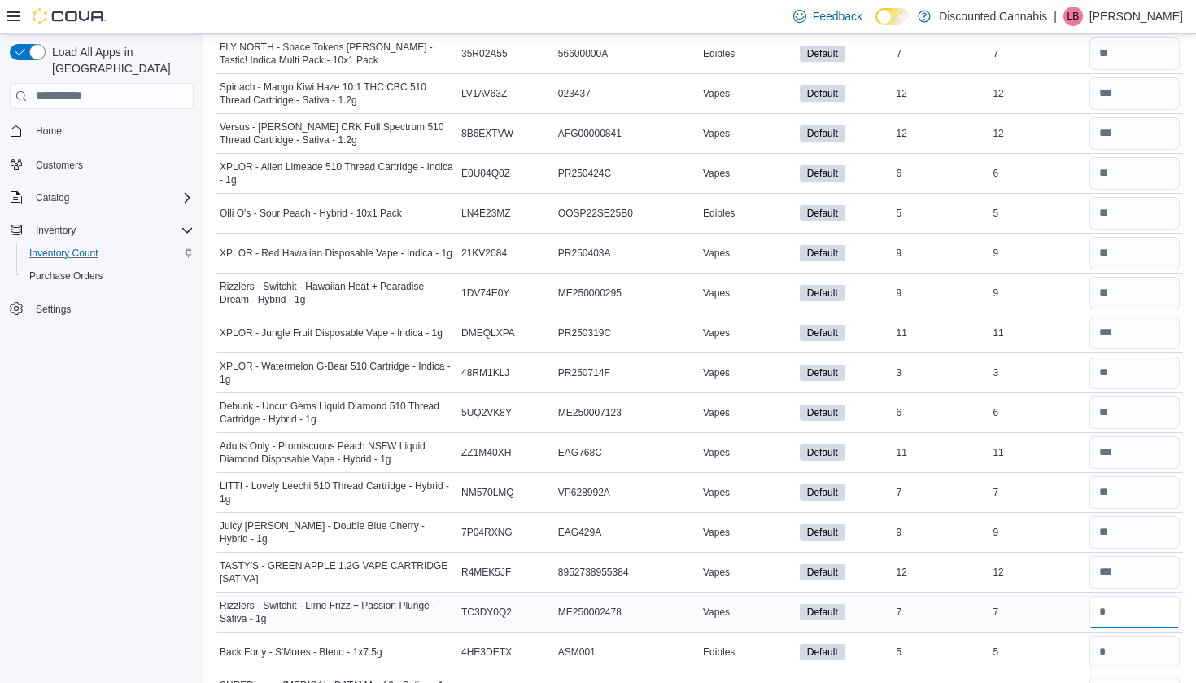
click at [1111, 608] on input "number" at bounding box center [1134, 611] width 90 height 33
click at [1121, 641] on input "number" at bounding box center [1134, 651] width 90 height 33
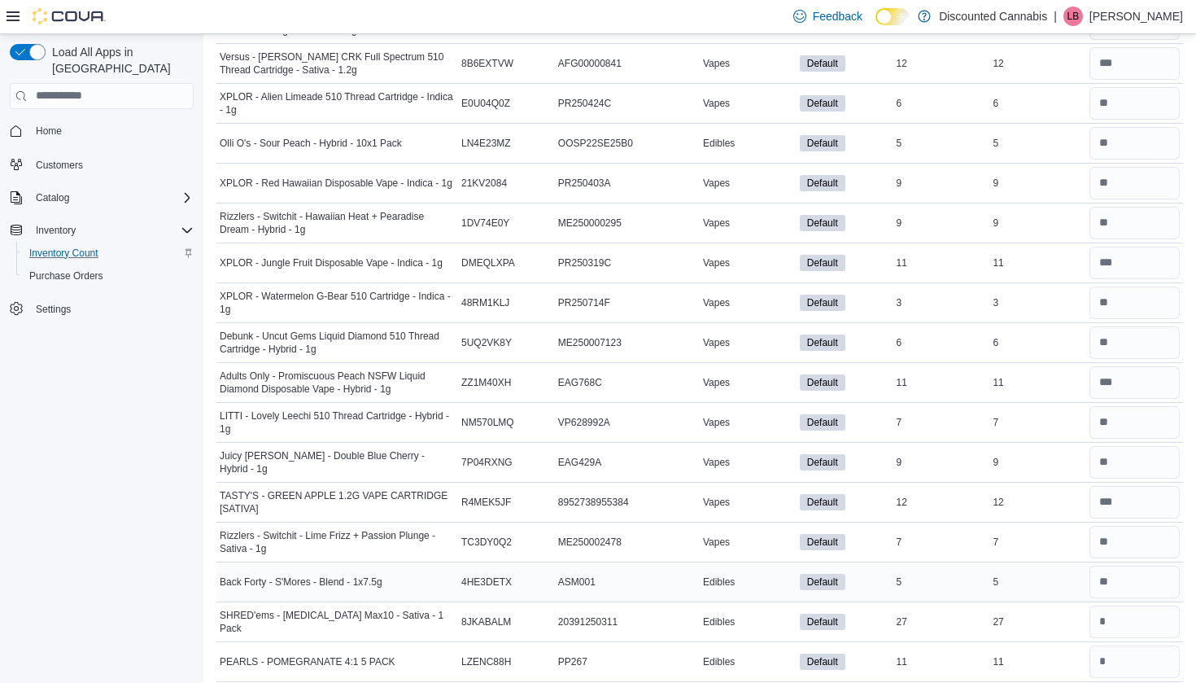
scroll to position [2282, 0]
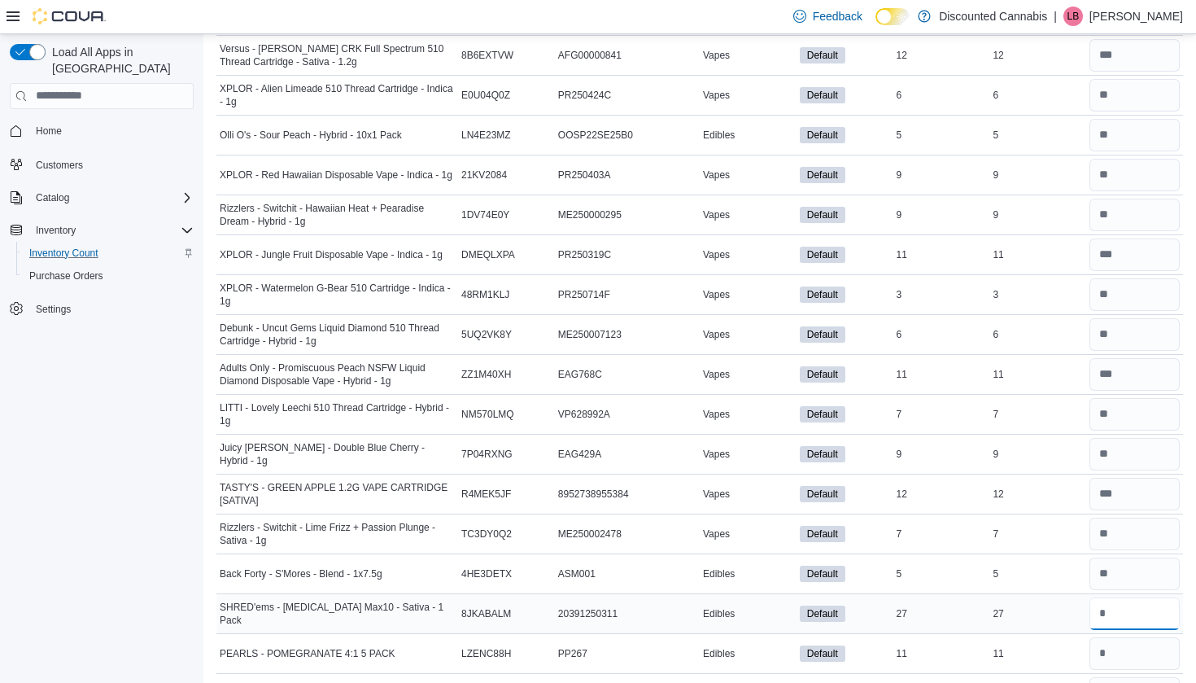
click at [1115, 626] on input "number" at bounding box center [1134, 613] width 90 height 33
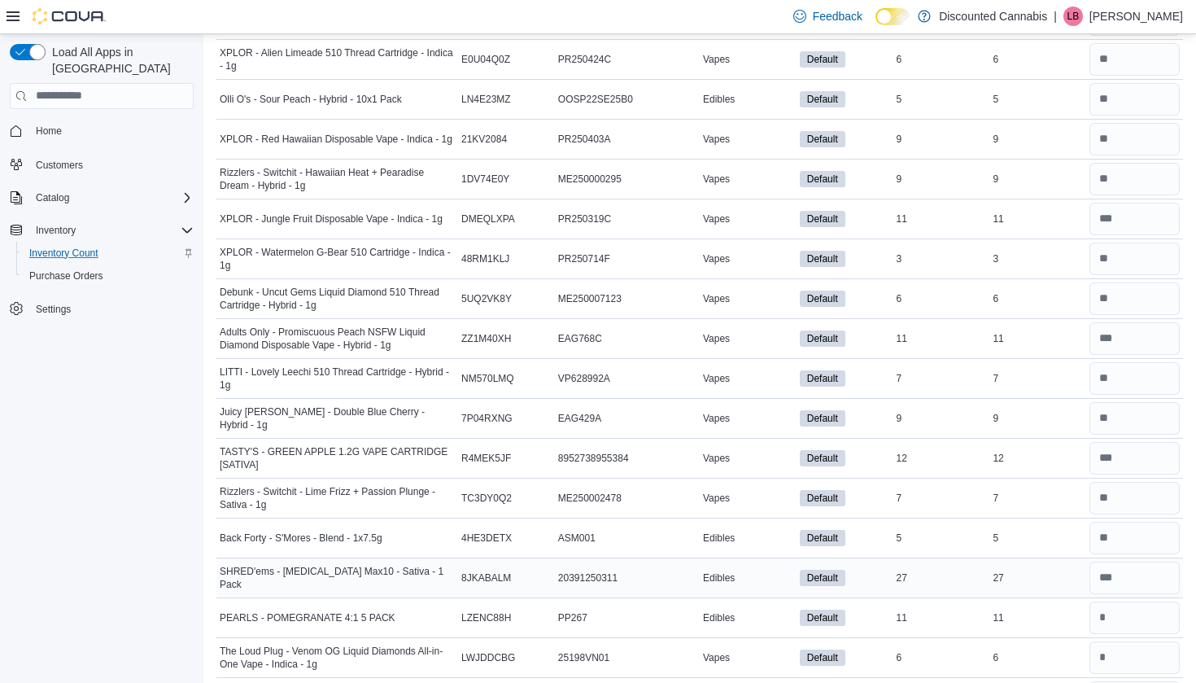
scroll to position [2319, 0]
click at [1114, 608] on input "number" at bounding box center [1134, 616] width 90 height 33
click at [1109, 659] on input "number" at bounding box center [1134, 655] width 90 height 33
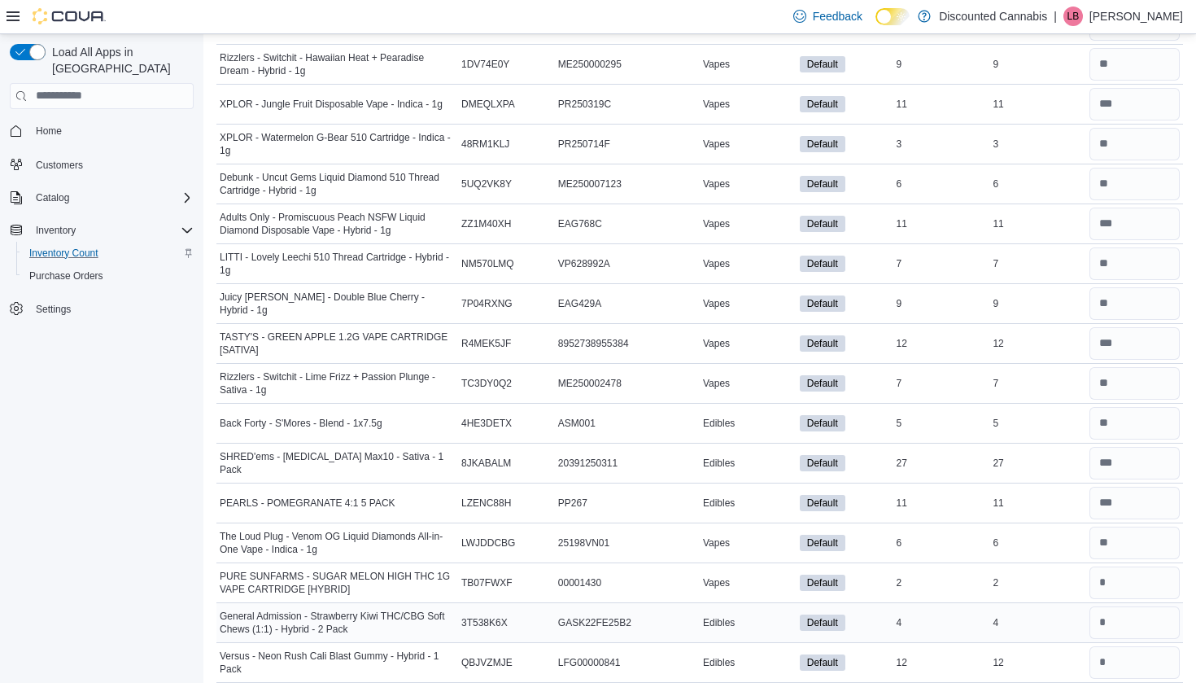
scroll to position [2436, 0]
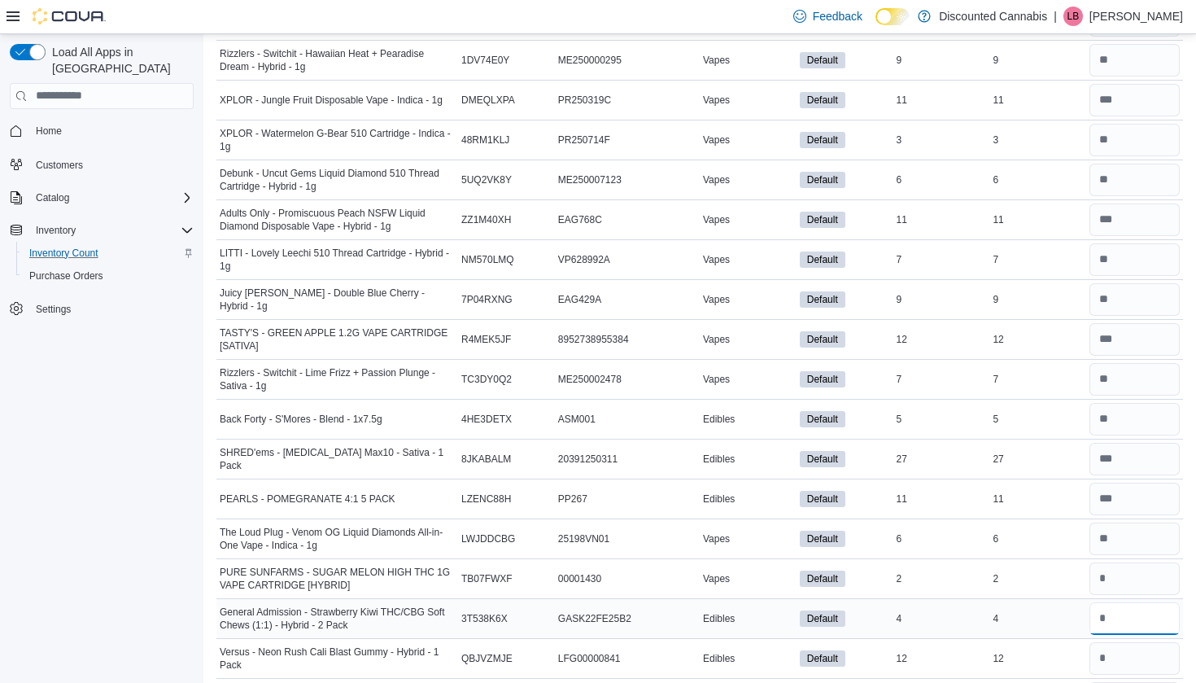
click at [1106, 623] on input "number" at bounding box center [1134, 618] width 90 height 33
click at [1108, 665] on input "*" at bounding box center [1134, 658] width 90 height 33
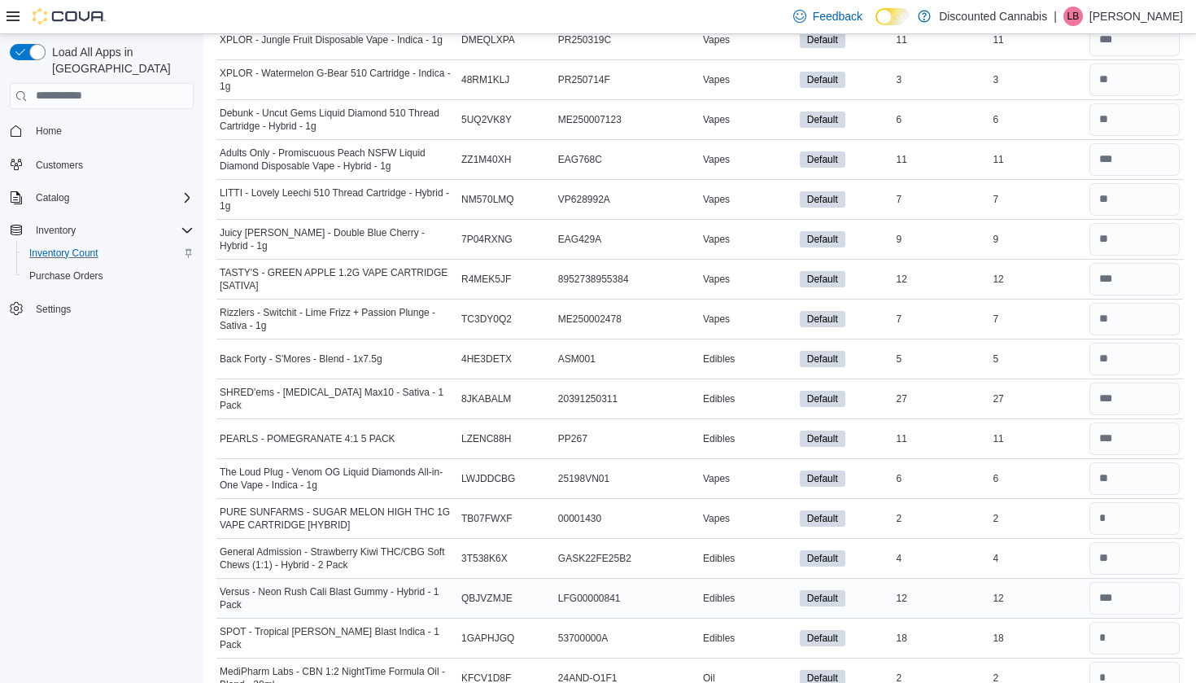
scroll to position [2505, 0]
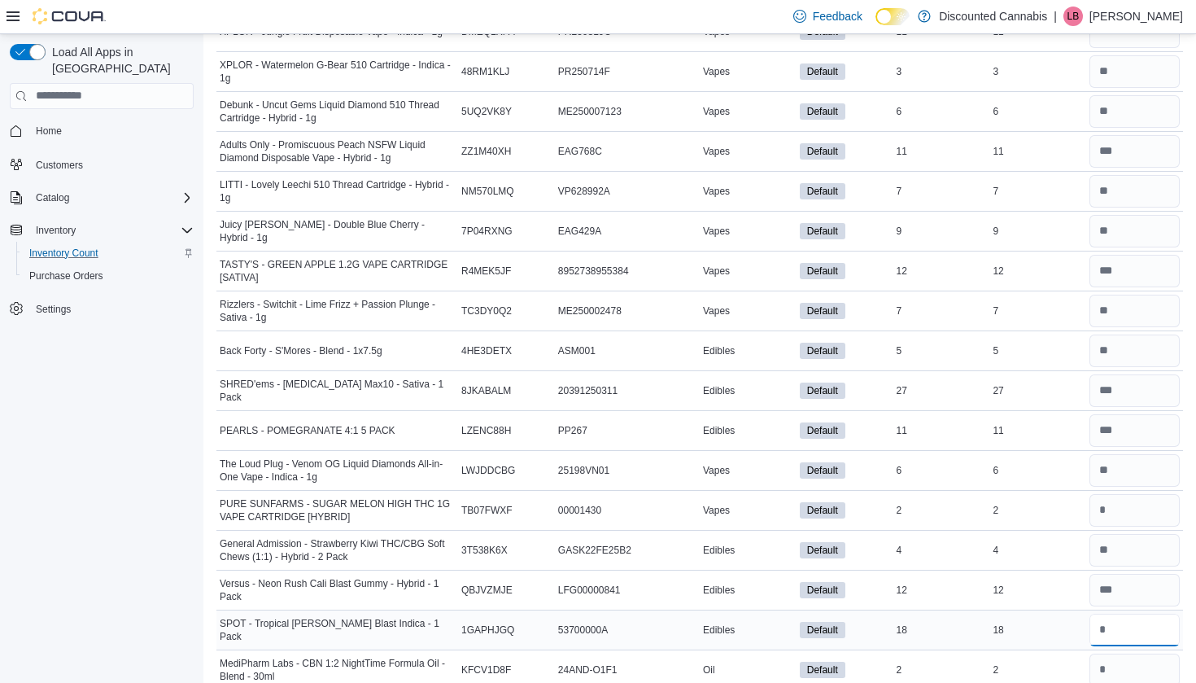
click at [1108, 626] on input "number" at bounding box center [1134, 629] width 90 height 33
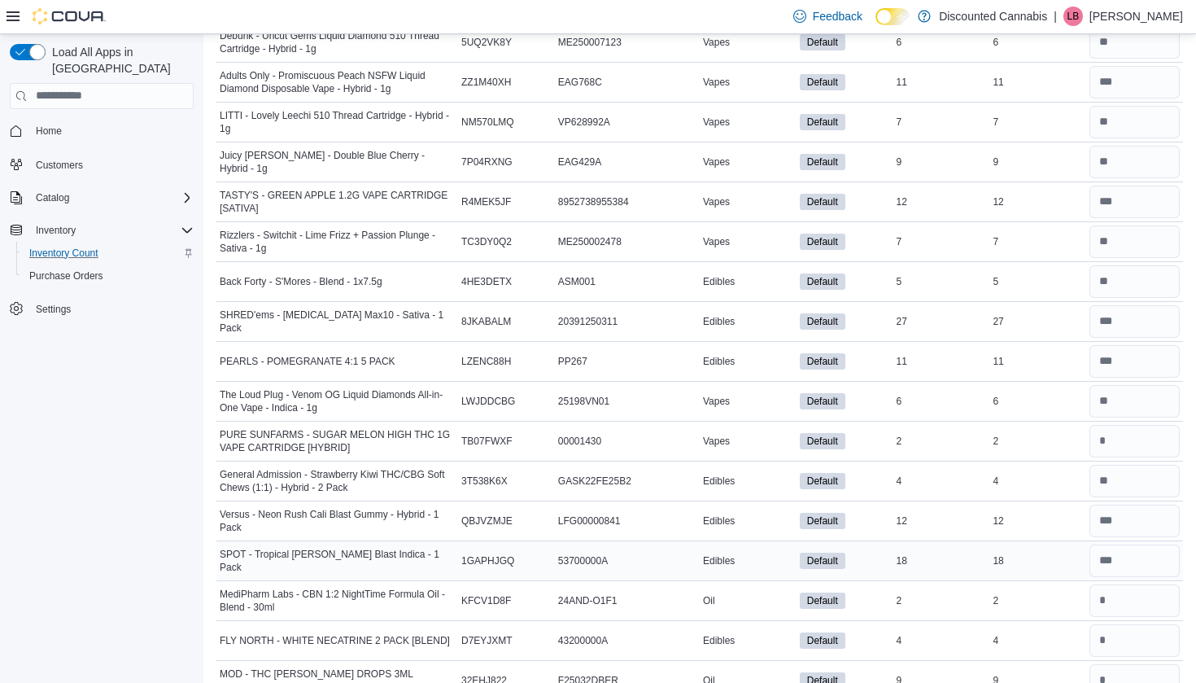
scroll to position [2575, 0]
click at [1114, 616] on div at bounding box center [1134, 599] width 97 height 39
click at [1113, 610] on input "number" at bounding box center [1134, 599] width 90 height 33
click at [1113, 641] on input "number" at bounding box center [1134, 639] width 90 height 33
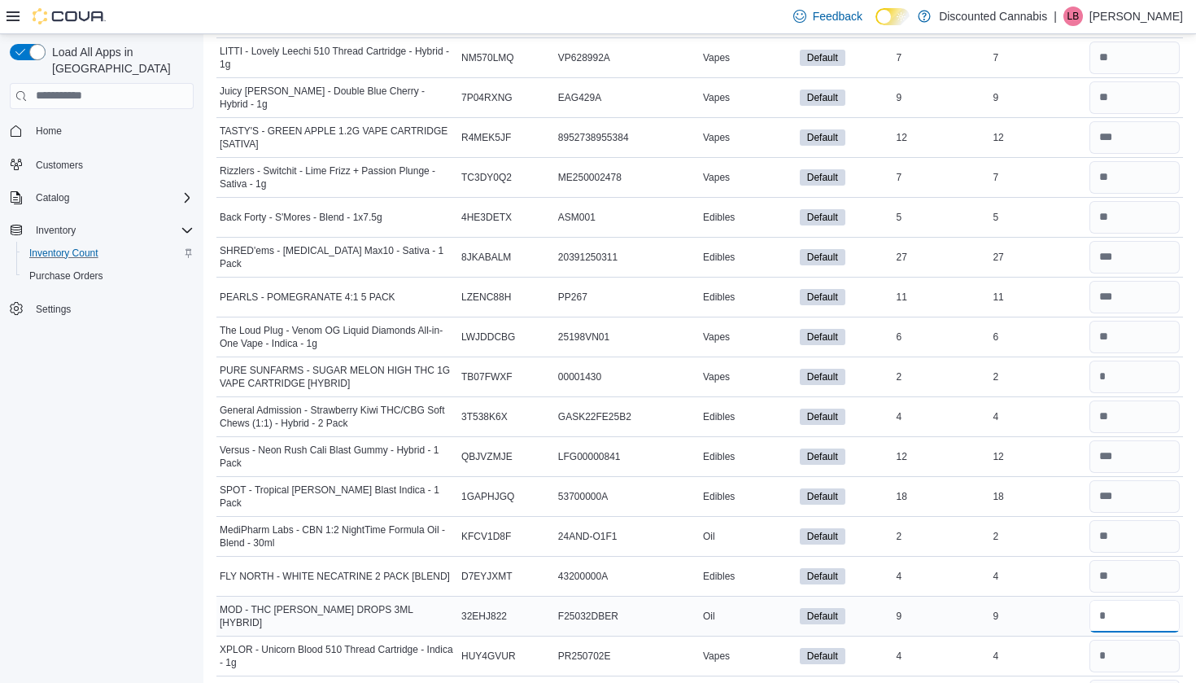
click at [1115, 617] on input "number" at bounding box center [1134, 616] width 90 height 33
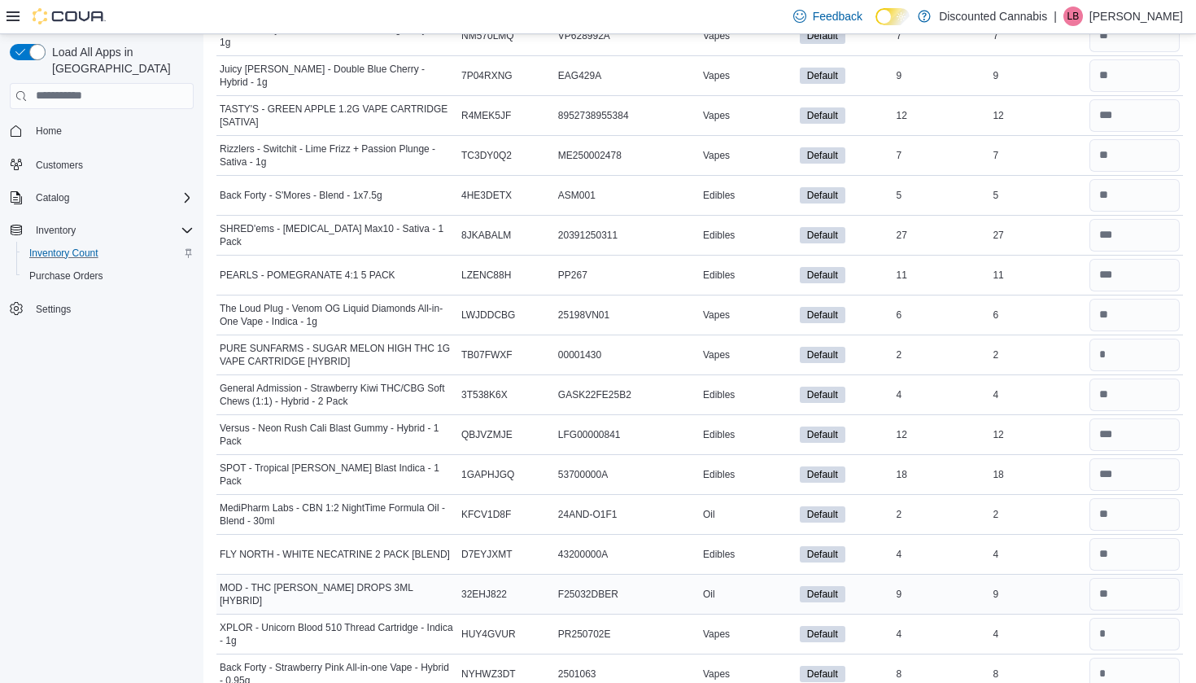
scroll to position [2662, 0]
click at [1114, 641] on input "number" at bounding box center [1134, 632] width 90 height 33
click at [1114, 672] on input "number" at bounding box center [1134, 672] width 90 height 33
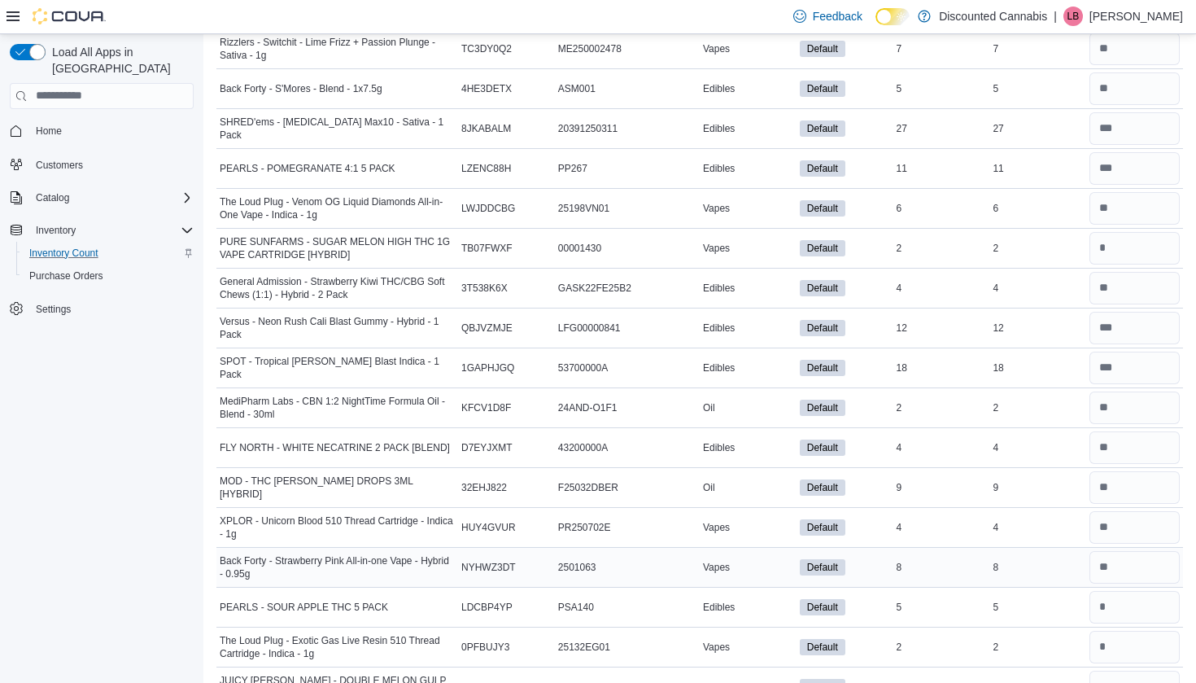
scroll to position [2768, 0]
click at [1104, 609] on input "number" at bounding box center [1134, 605] width 90 height 33
click at [1106, 645] on input "number" at bounding box center [1134, 645] width 90 height 33
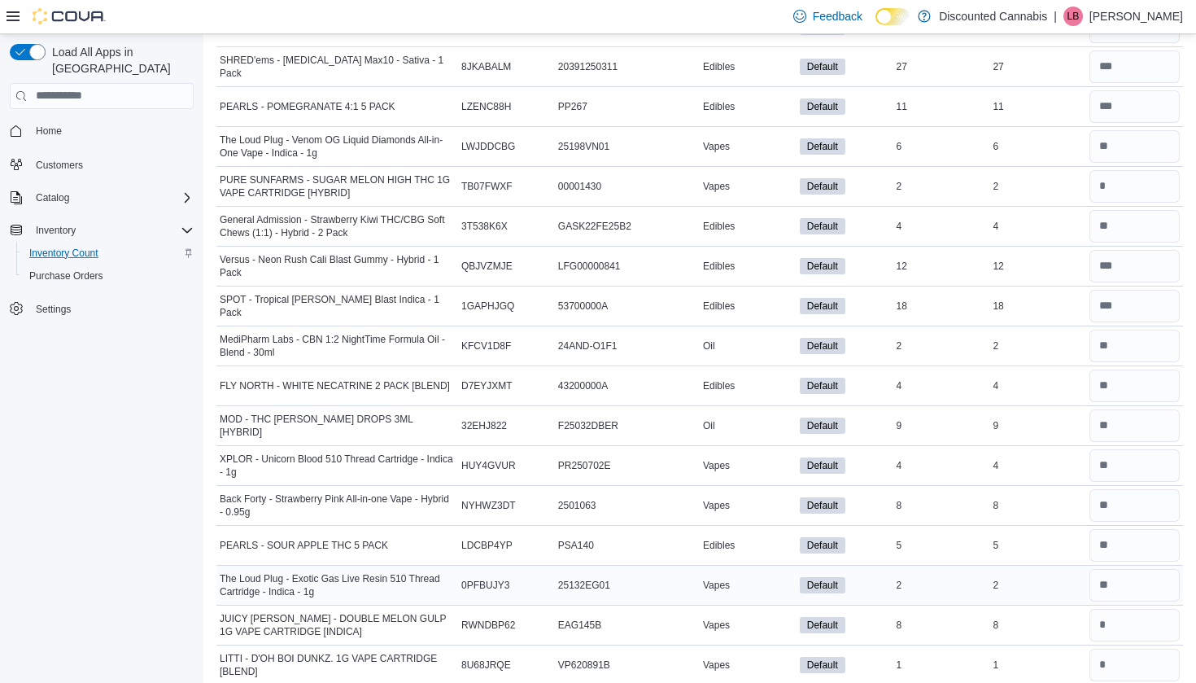
scroll to position [2830, 0]
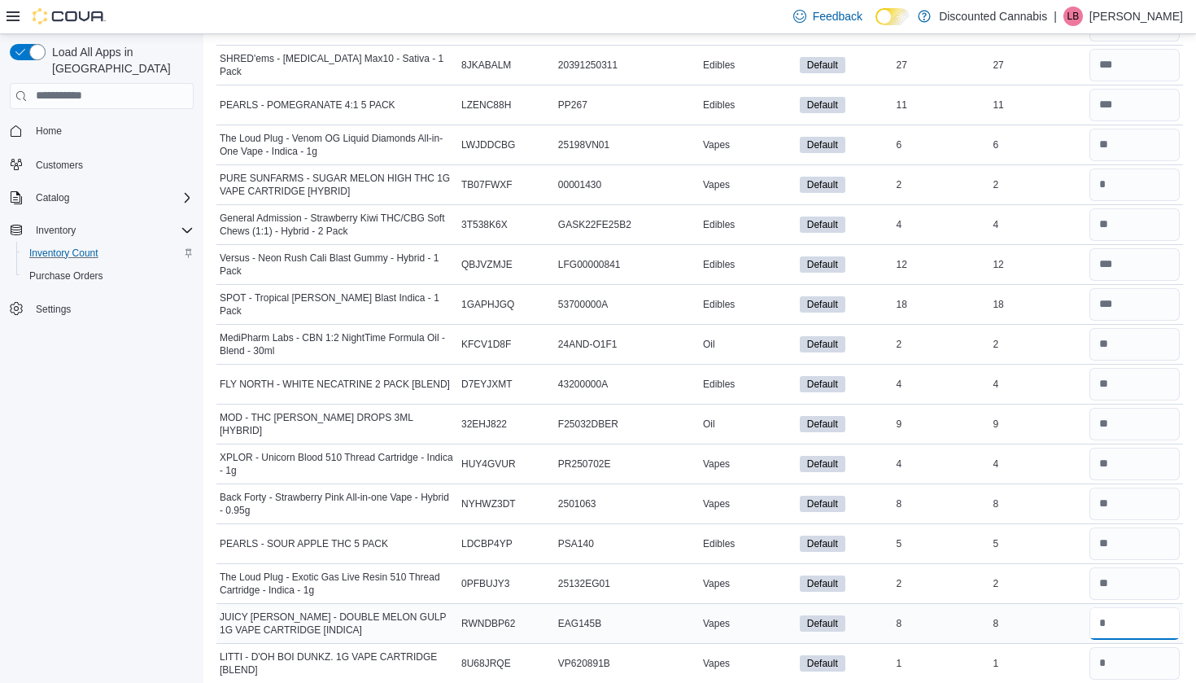
click at [1108, 626] on input "number" at bounding box center [1134, 623] width 90 height 33
click at [1110, 654] on input "number" at bounding box center [1134, 663] width 90 height 33
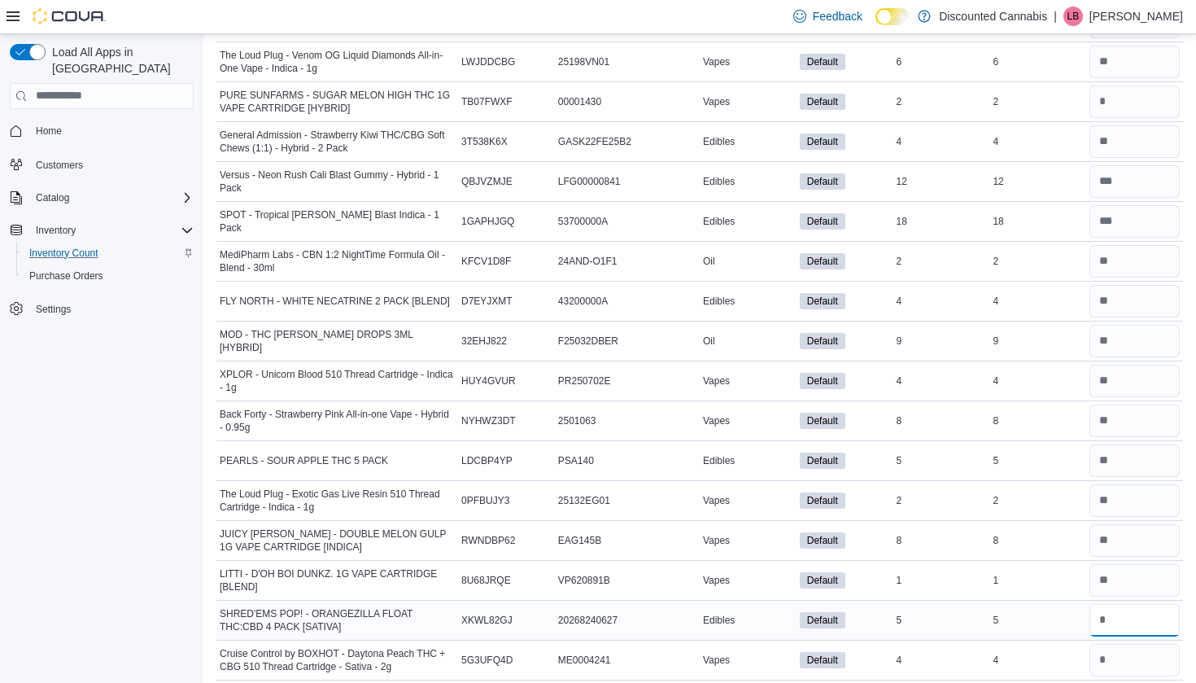
click at [1110, 629] on input "number" at bounding box center [1134, 620] width 90 height 33
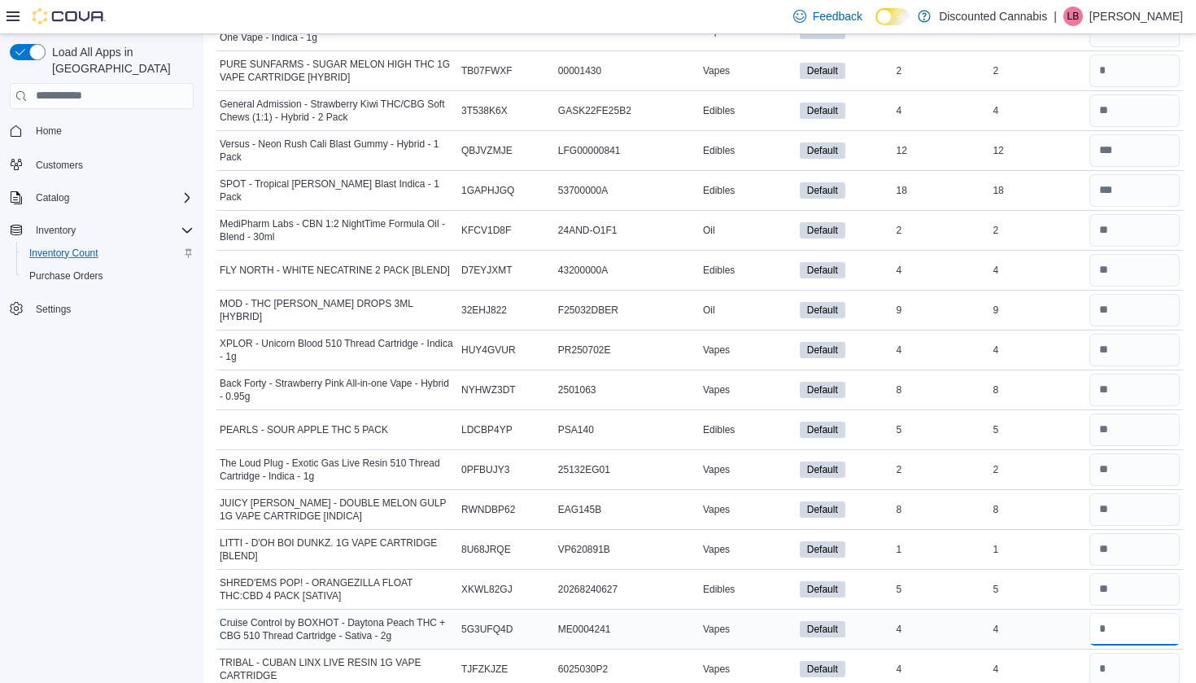
click at [1107, 620] on input "number" at bounding box center [1134, 629] width 90 height 33
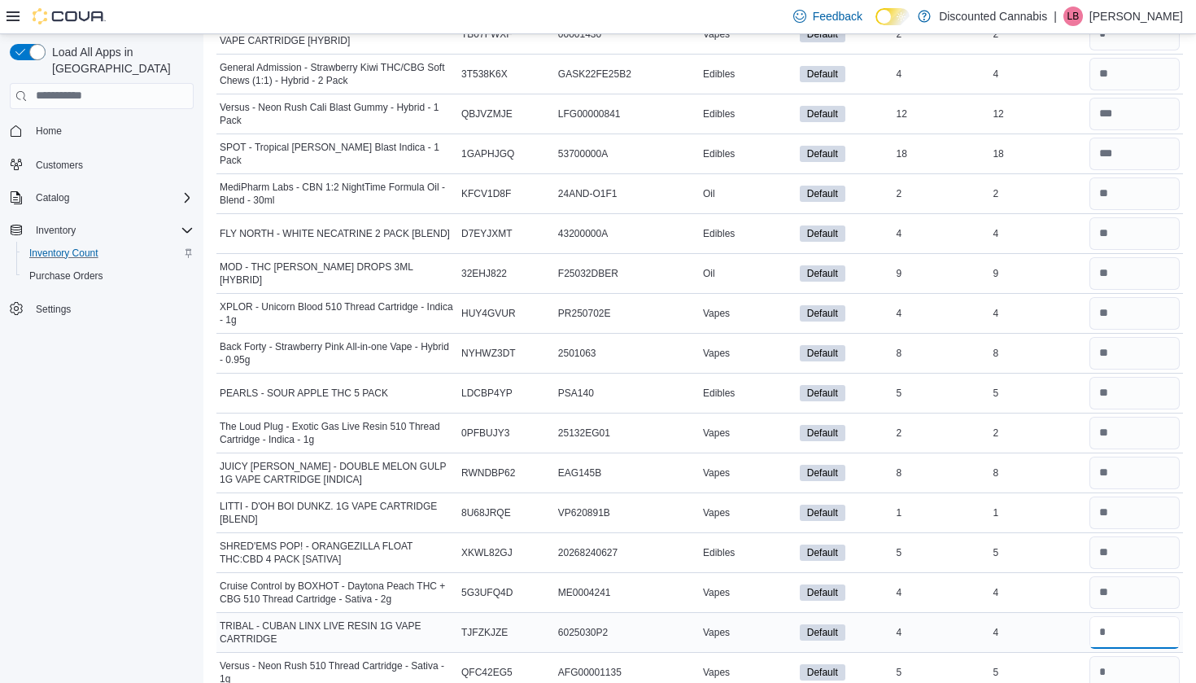
click at [1113, 620] on input "number" at bounding box center [1134, 632] width 90 height 33
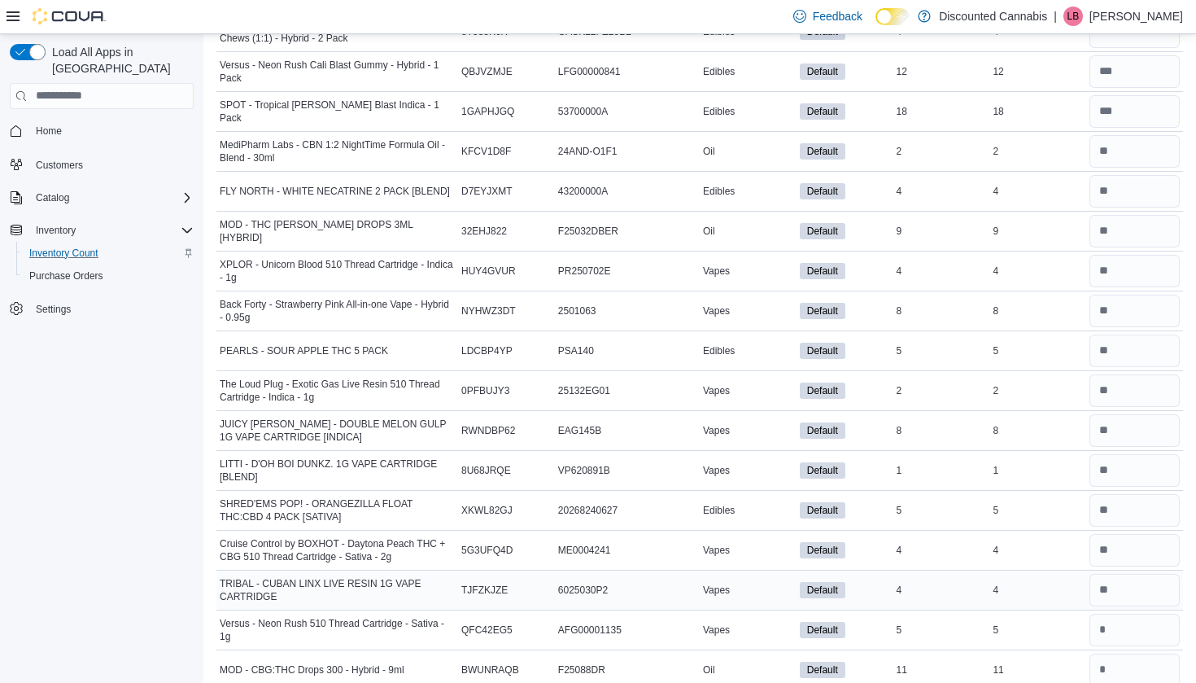
scroll to position [3025, 0]
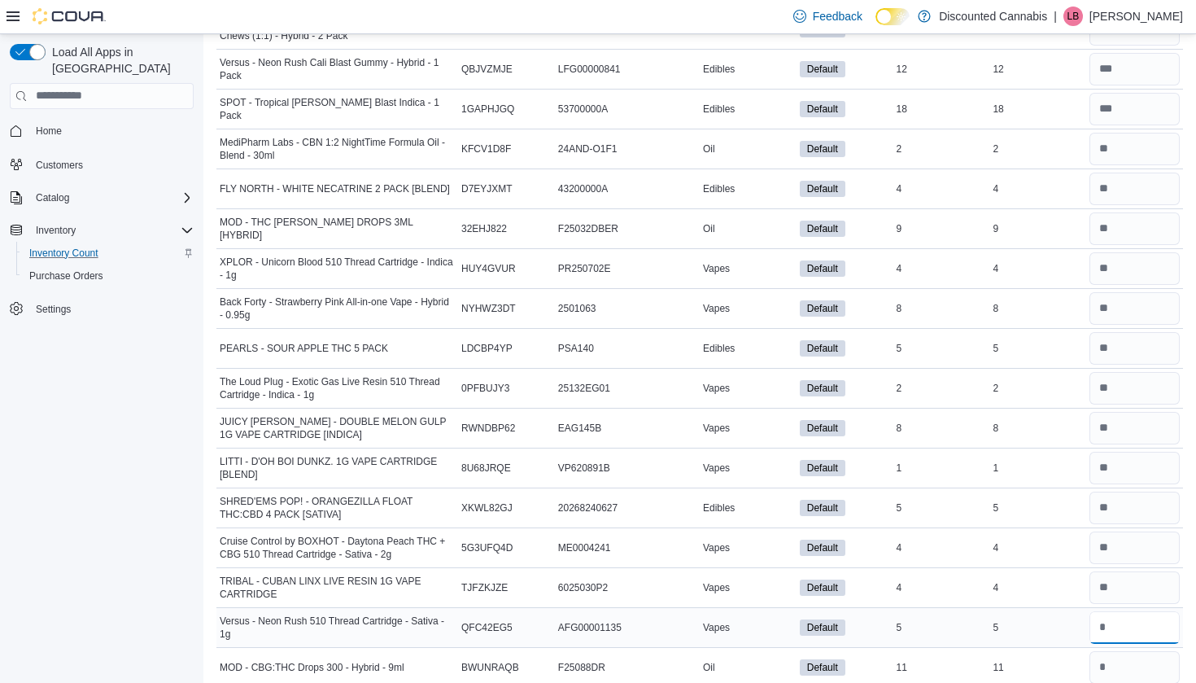
click at [1112, 633] on input "number" at bounding box center [1134, 627] width 90 height 33
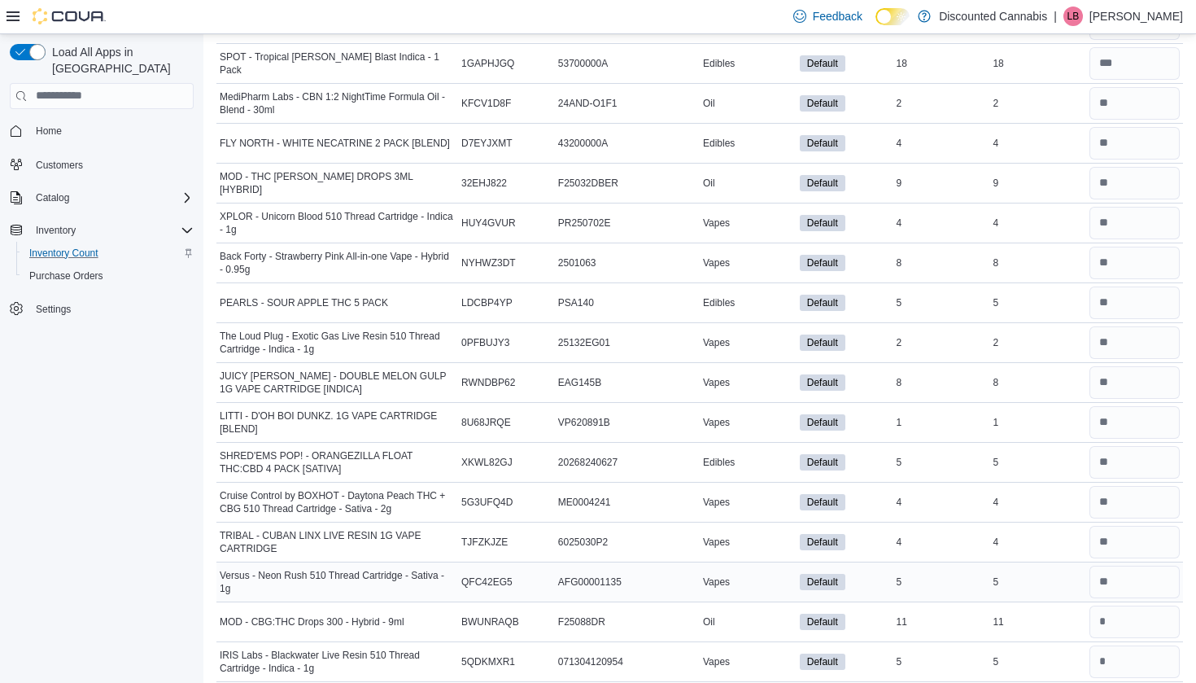
scroll to position [3073, 0]
click at [1110, 628] on input "number" at bounding box center [1134, 620] width 90 height 33
click at [1109, 662] on input "number" at bounding box center [1134, 659] width 90 height 33
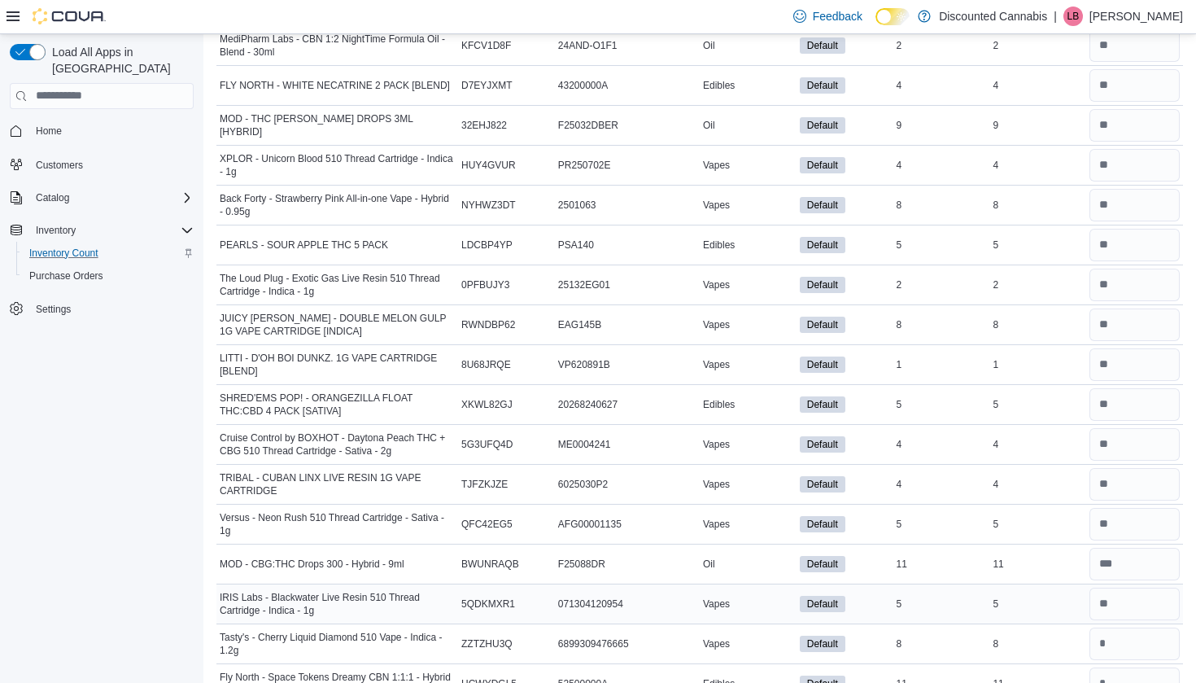
scroll to position [3140, 0]
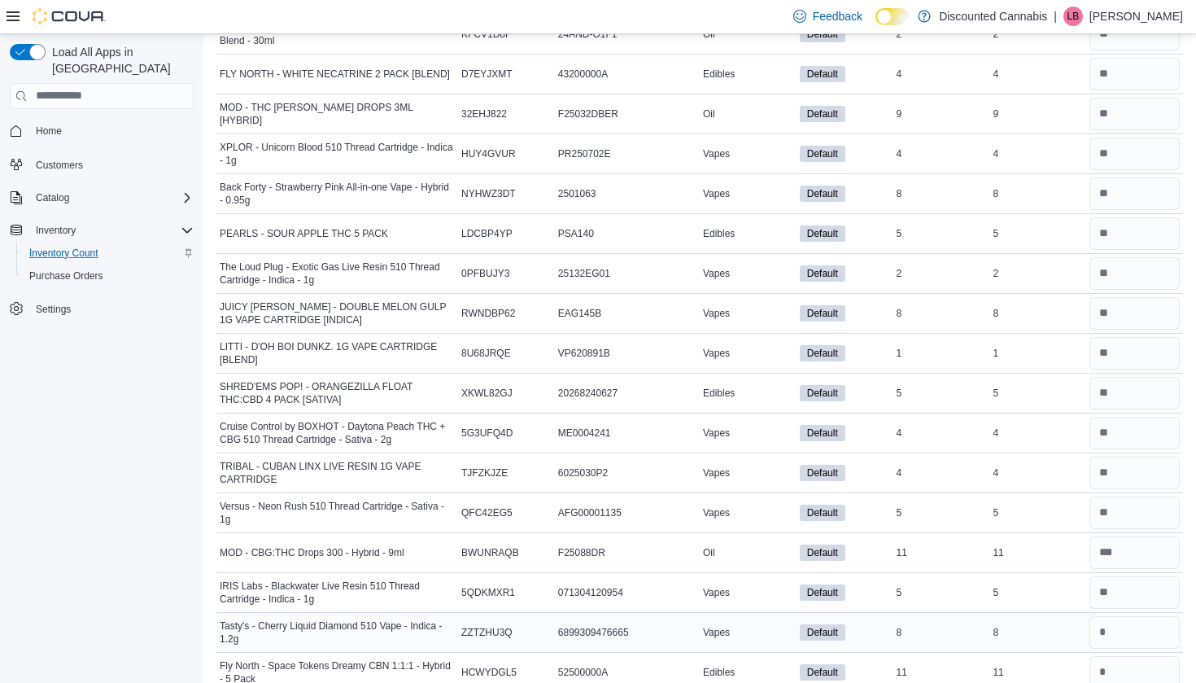
click at [1109, 649] on div at bounding box center [1134, 632] width 97 height 39
click at [1108, 632] on input "number" at bounding box center [1134, 632] width 90 height 33
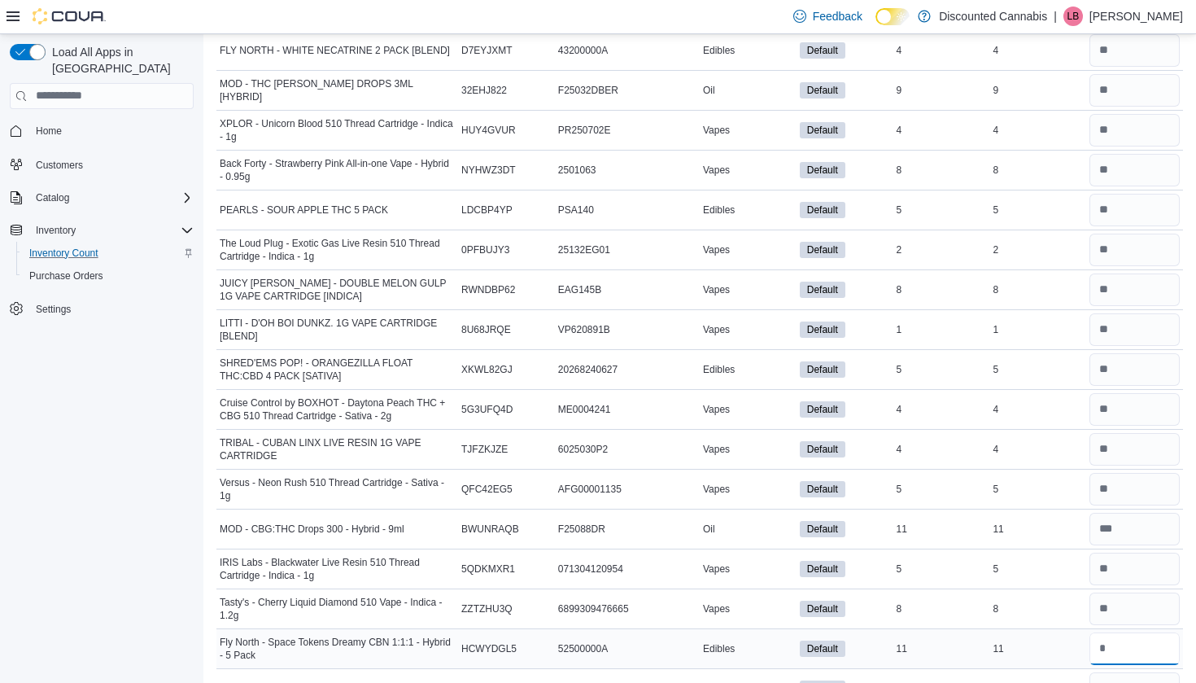
click at [1108, 637] on input "number" at bounding box center [1134, 648] width 90 height 33
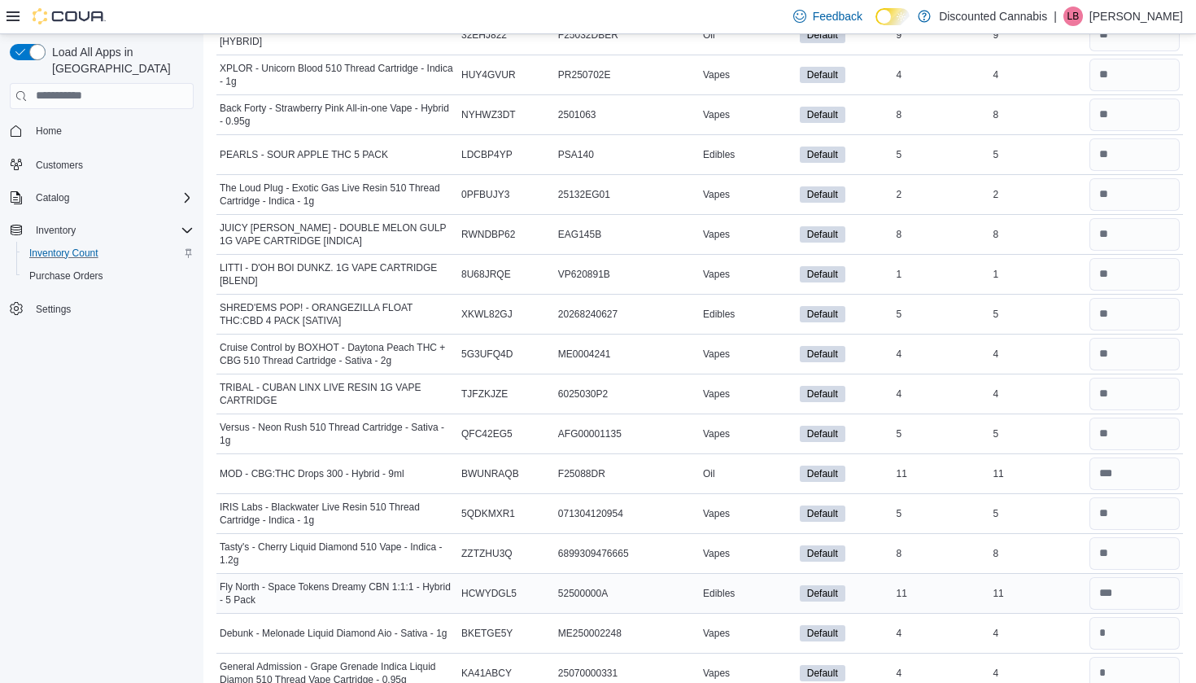
scroll to position [3227, 0]
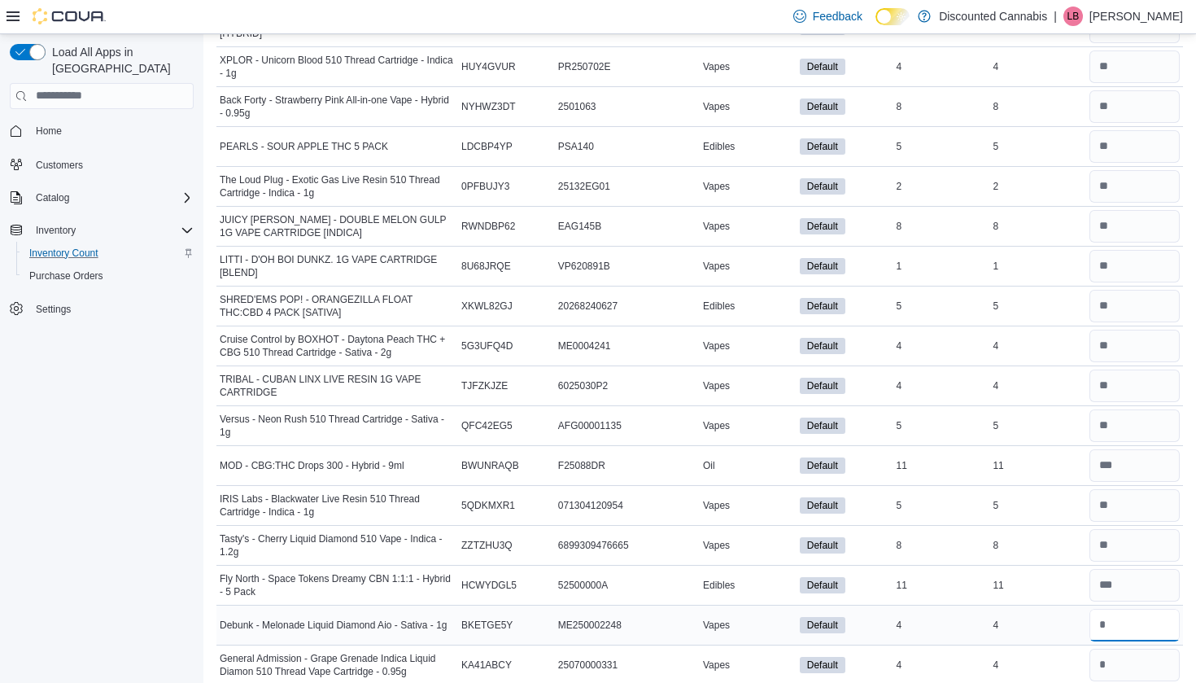
click at [1107, 630] on input "number" at bounding box center [1134, 624] width 90 height 33
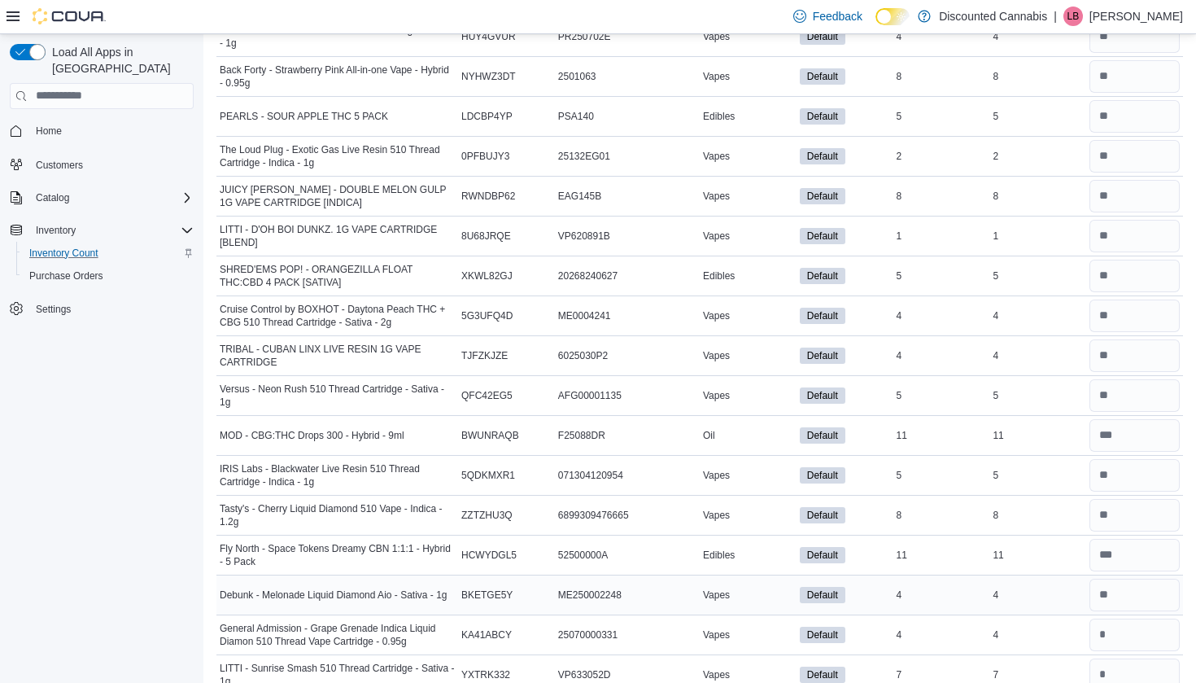
scroll to position [3259, 1]
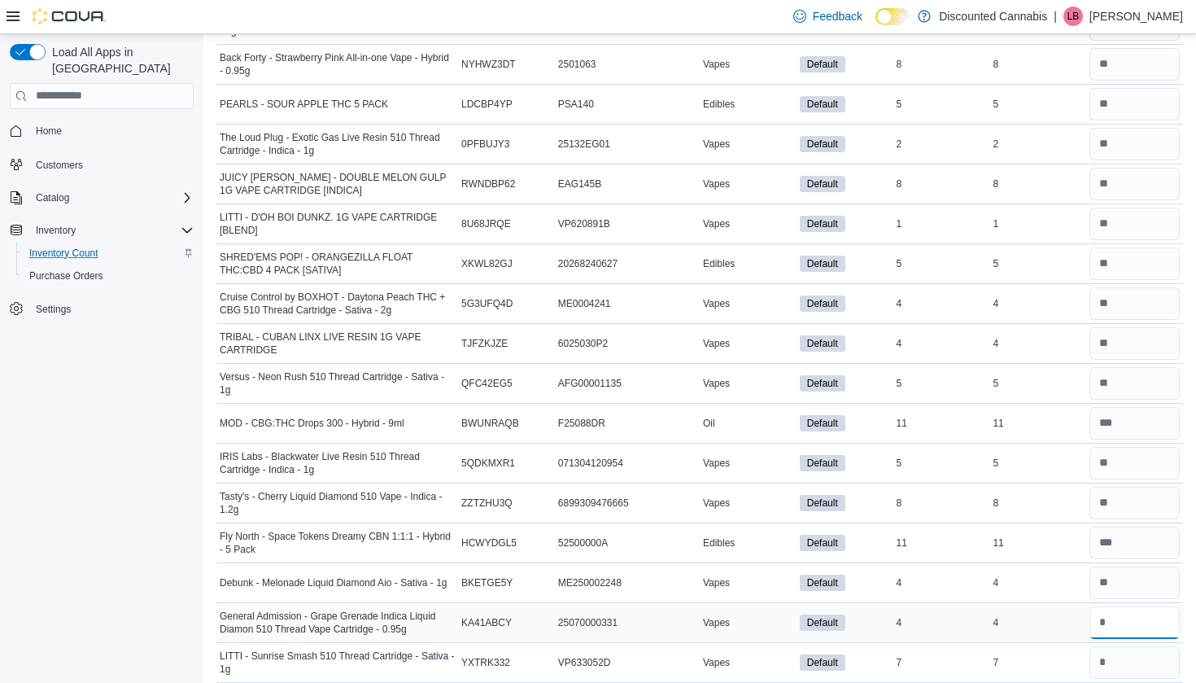
click at [1106, 631] on input "number" at bounding box center [1134, 622] width 90 height 33
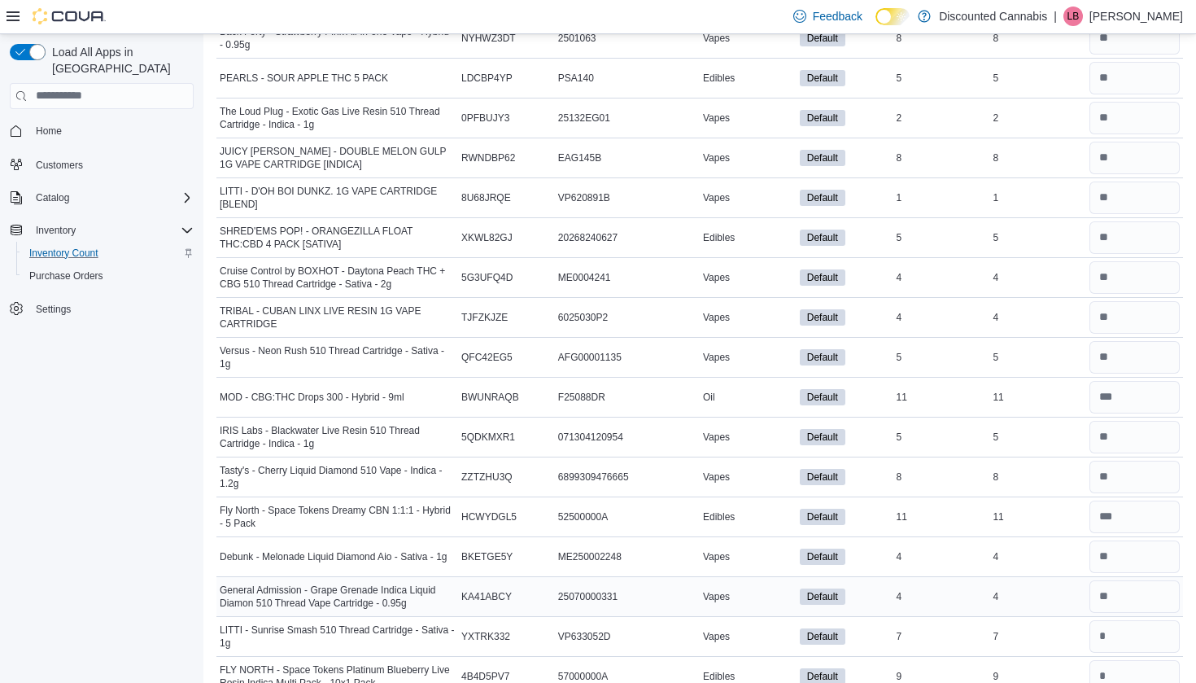
scroll to position [3308, 0]
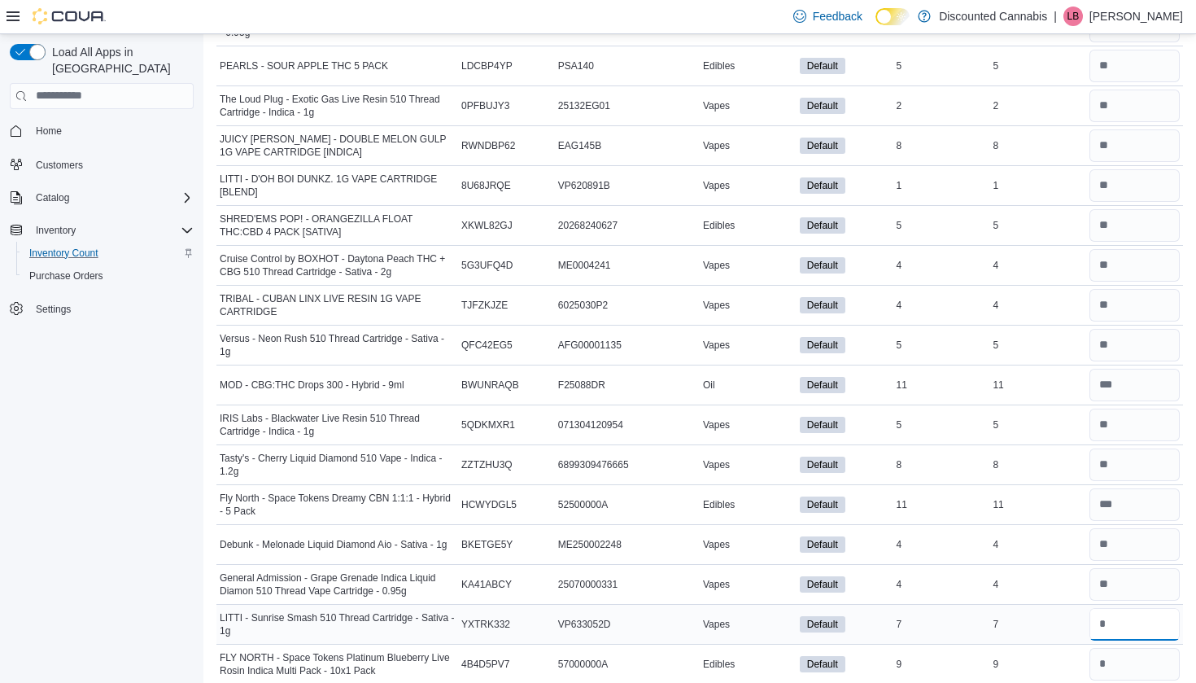
click at [1106, 612] on input "number" at bounding box center [1134, 624] width 90 height 33
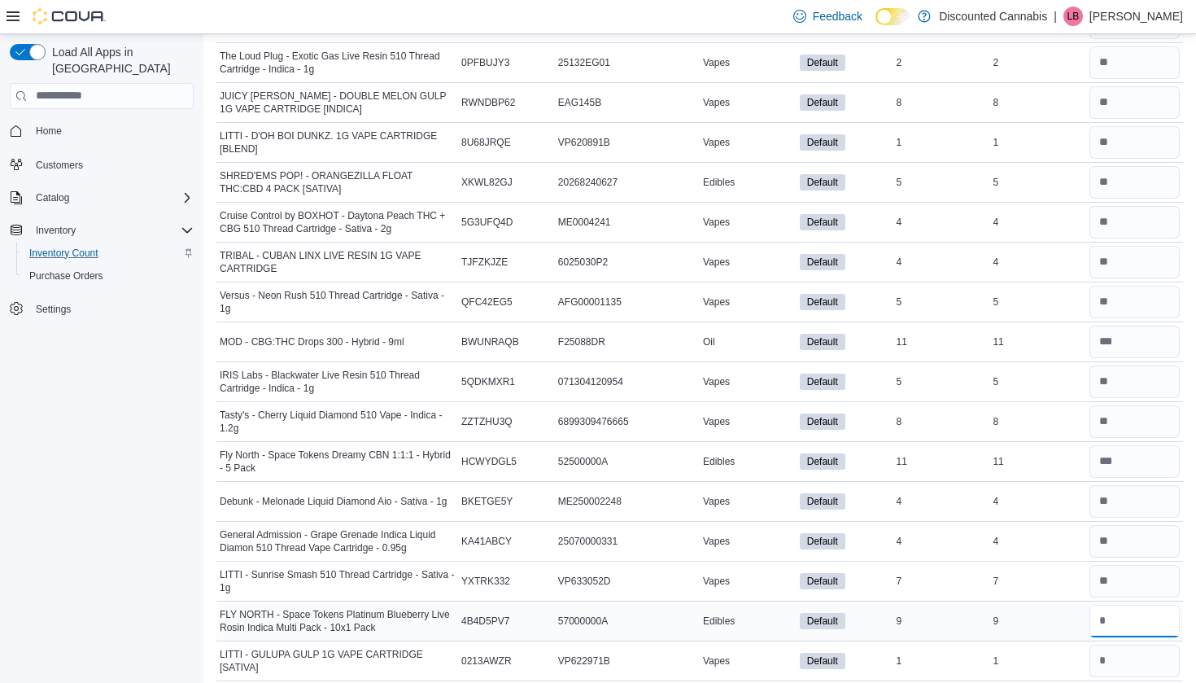
click at [1106, 622] on input "number" at bounding box center [1134, 620] width 90 height 33
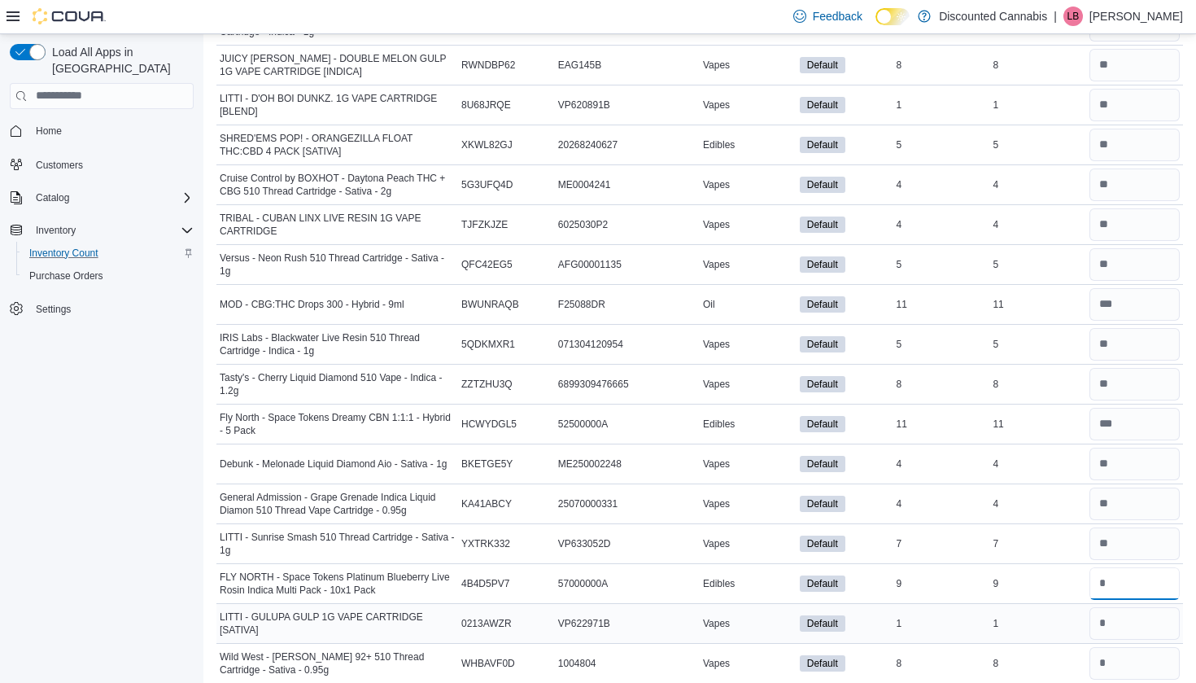
scroll to position [3392, 0]
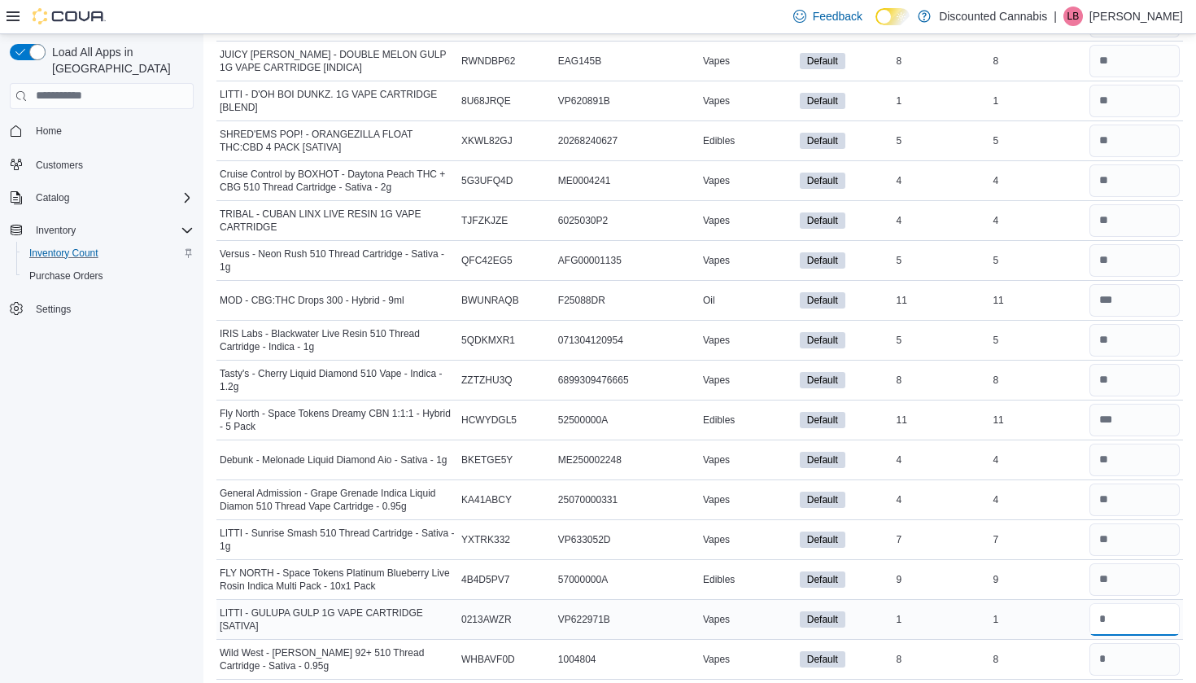
click at [1122, 620] on input "number" at bounding box center [1134, 619] width 90 height 33
click at [1120, 659] on input "number" at bounding box center [1134, 659] width 90 height 33
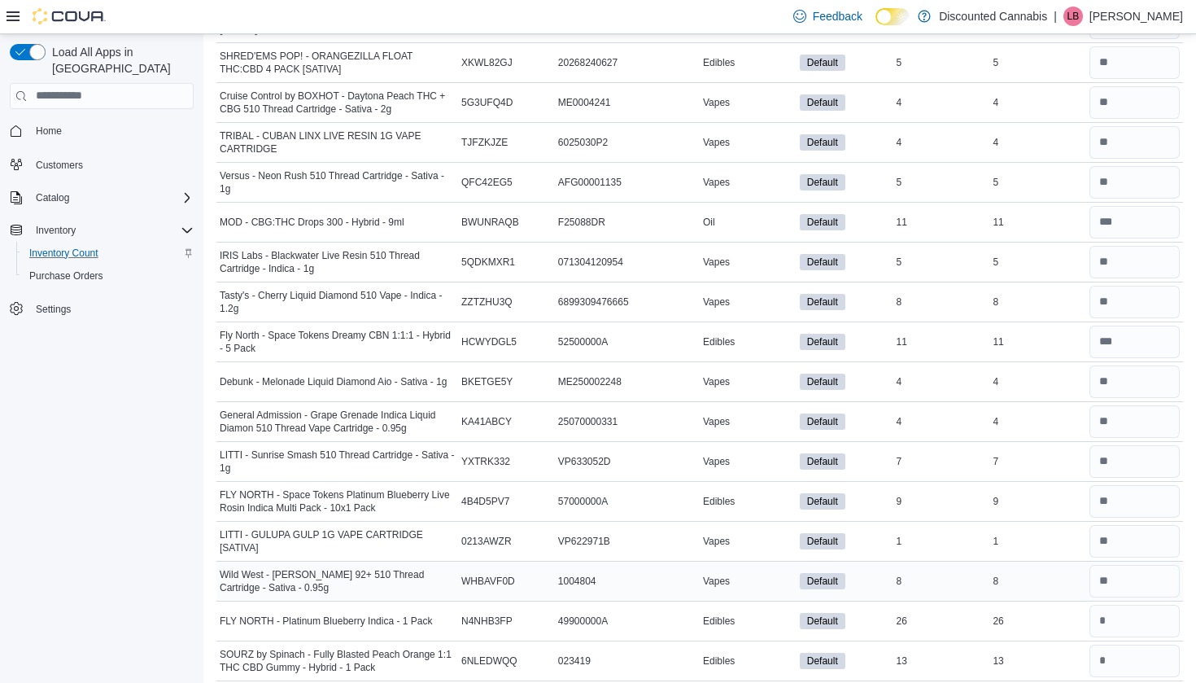
scroll to position [3473, 0]
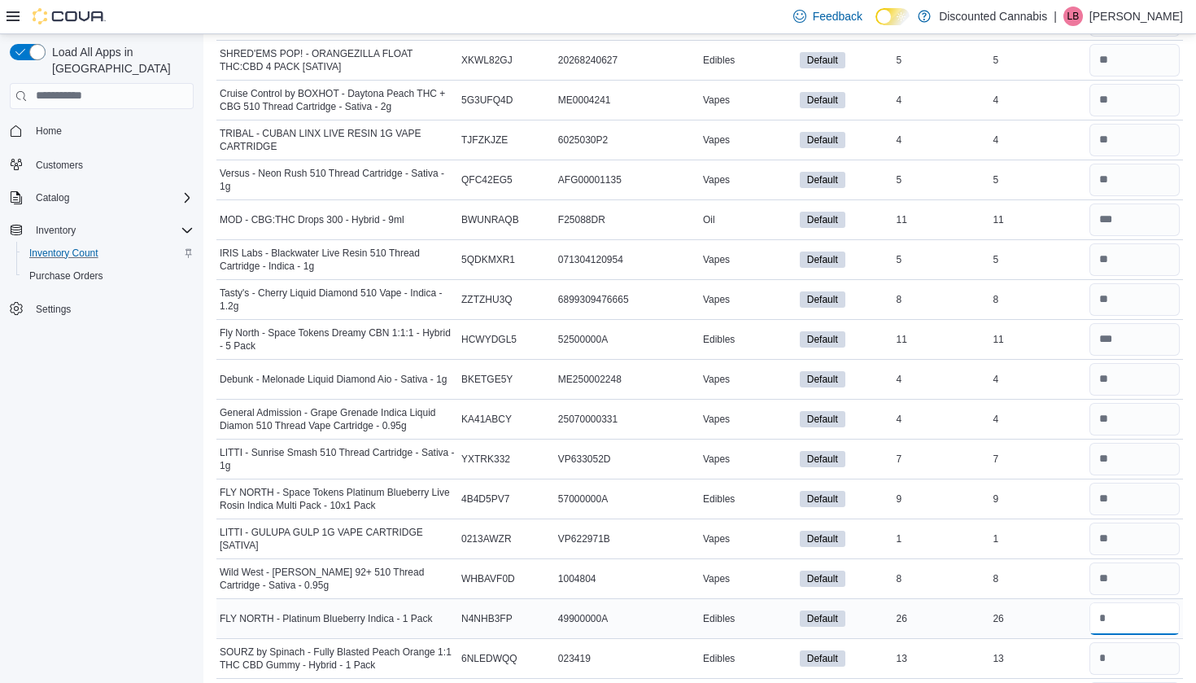
click at [1106, 634] on input "number" at bounding box center [1134, 618] width 90 height 33
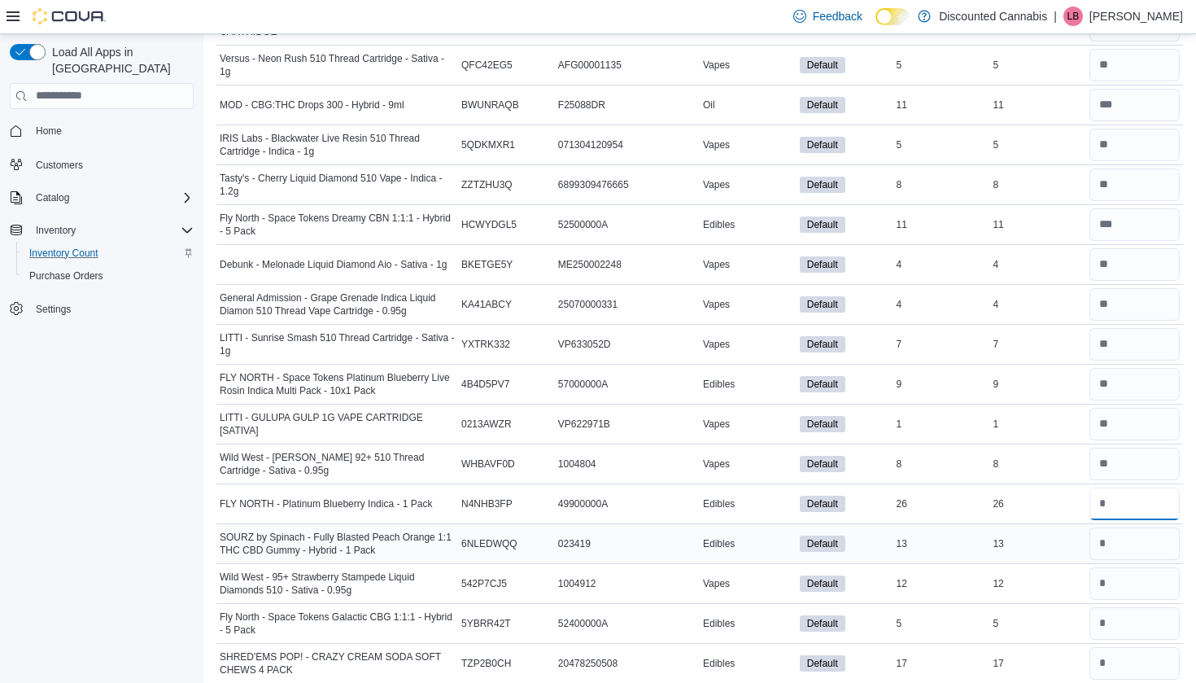
scroll to position [3590, 0]
click at [1099, 537] on input "number" at bounding box center [1134, 541] width 90 height 33
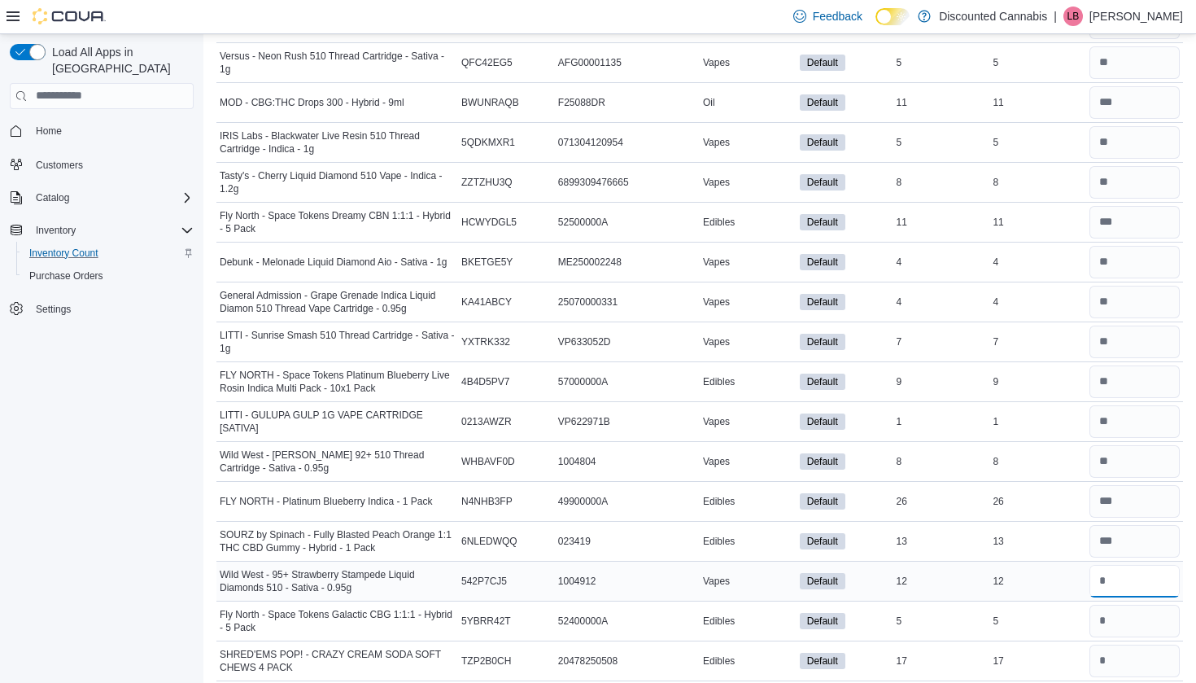
click at [1110, 573] on input "number" at bounding box center [1134, 581] width 90 height 33
click at [1114, 625] on input "number" at bounding box center [1134, 620] width 90 height 33
click at [1112, 639] on div at bounding box center [1134, 620] width 97 height 39
click at [1113, 654] on input "number" at bounding box center [1134, 660] width 90 height 33
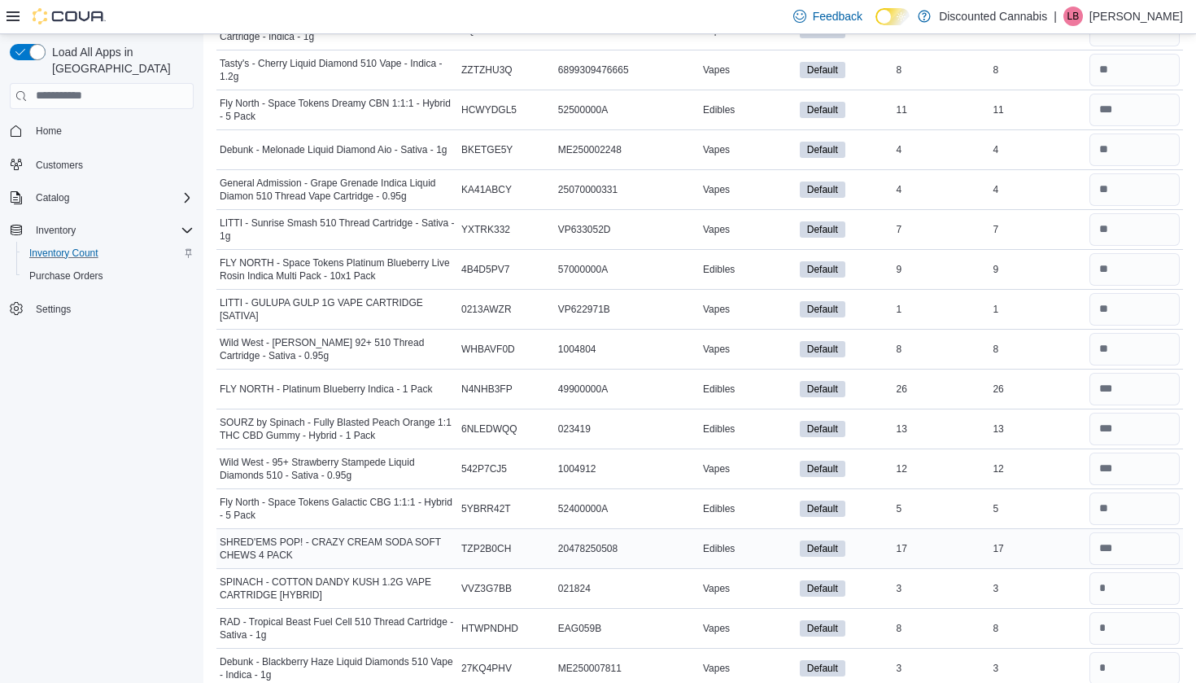
scroll to position [3714, 0]
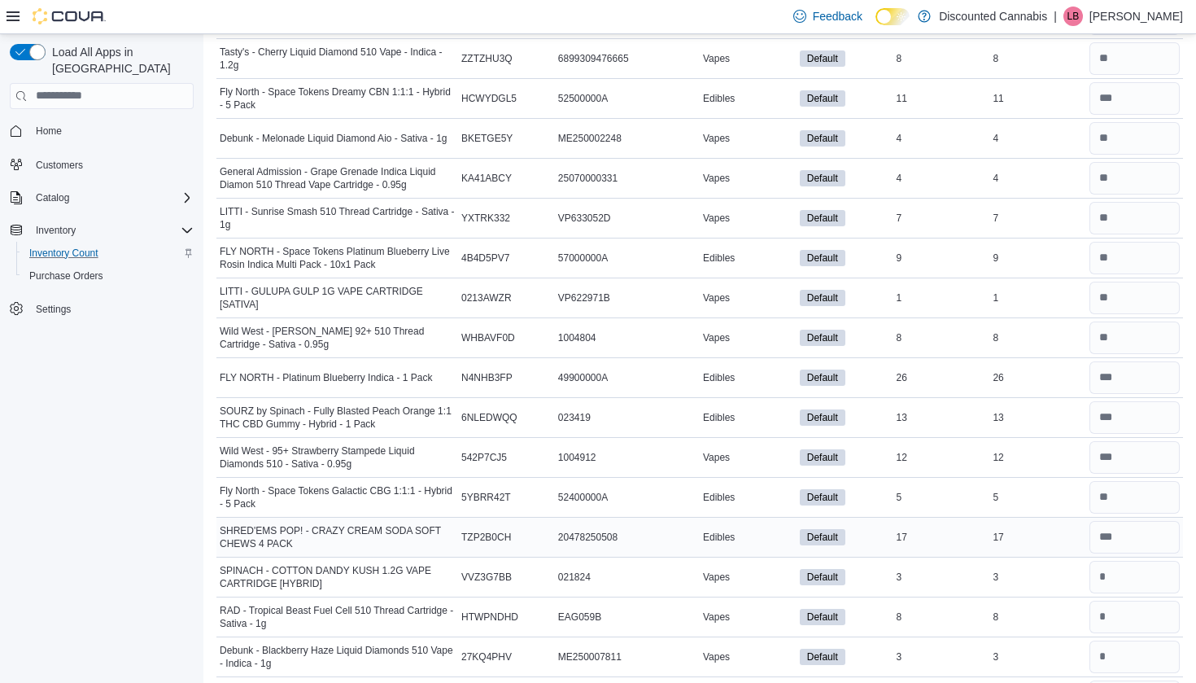
click at [1114, 556] on div at bounding box center [1134, 536] width 97 height 39
click at [1113, 570] on input "number" at bounding box center [1134, 576] width 90 height 33
click at [1106, 615] on input "number" at bounding box center [1134, 616] width 90 height 33
click at [1110, 643] on input "number" at bounding box center [1134, 656] width 90 height 33
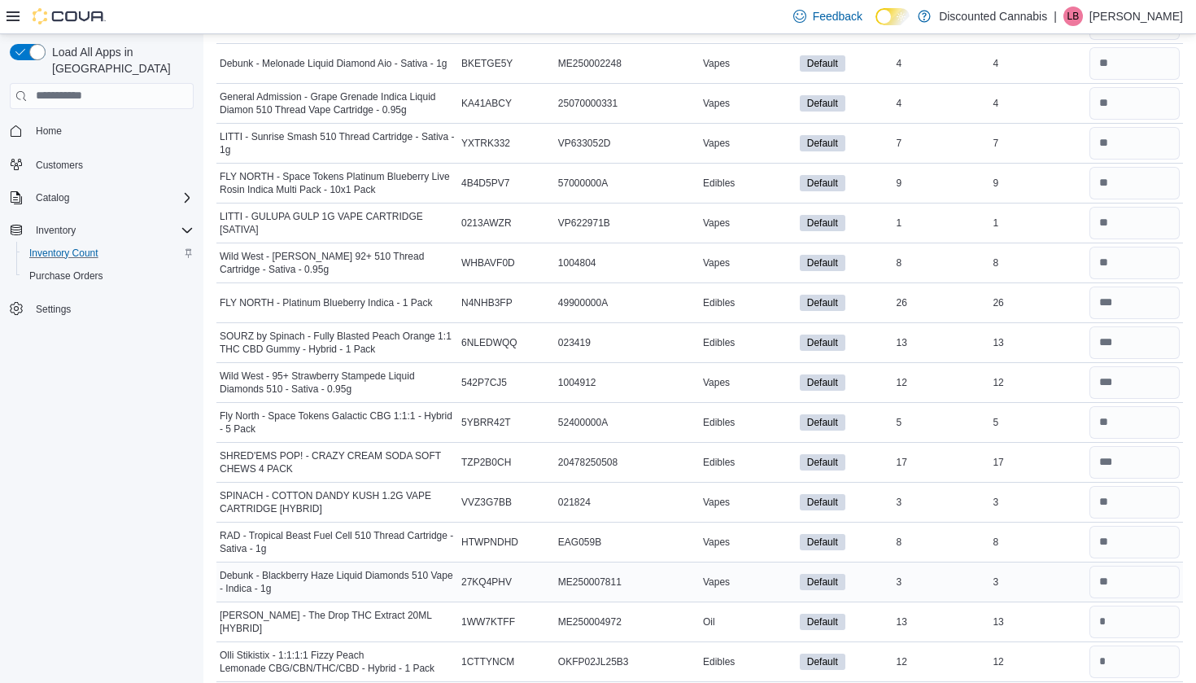
scroll to position [3791, 0]
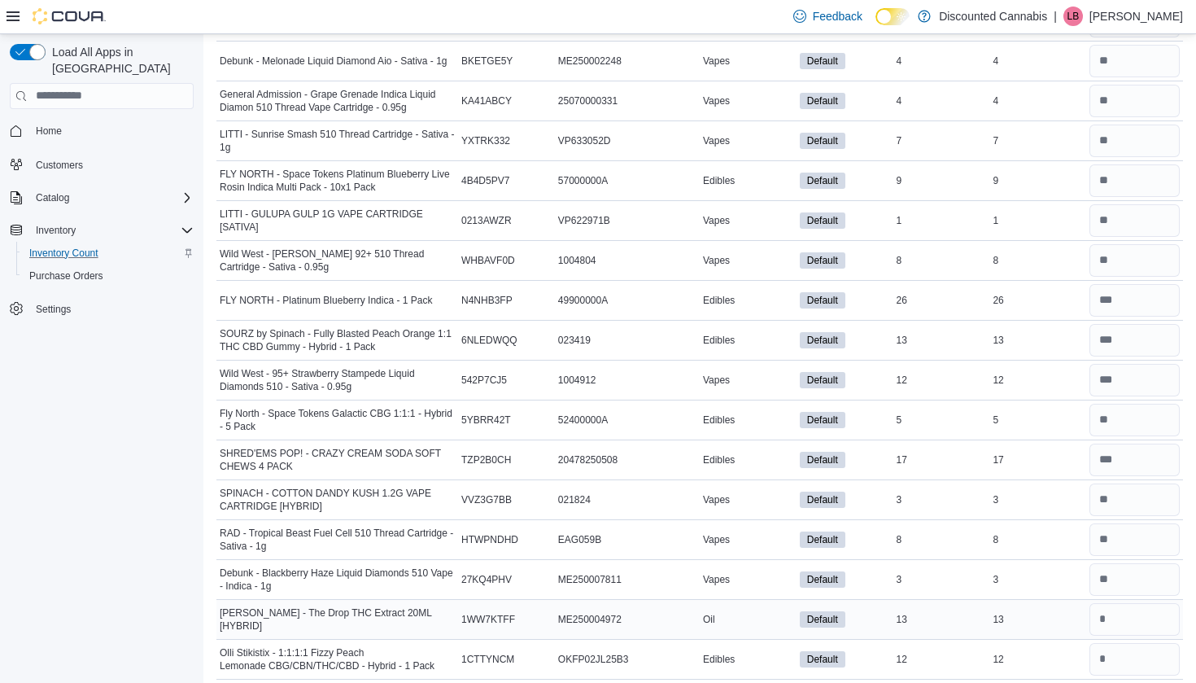
click at [1110, 636] on div at bounding box center [1134, 619] width 97 height 39
click at [1109, 624] on input "number" at bounding box center [1134, 619] width 90 height 33
click at [1109, 647] on input "number" at bounding box center [1134, 659] width 90 height 33
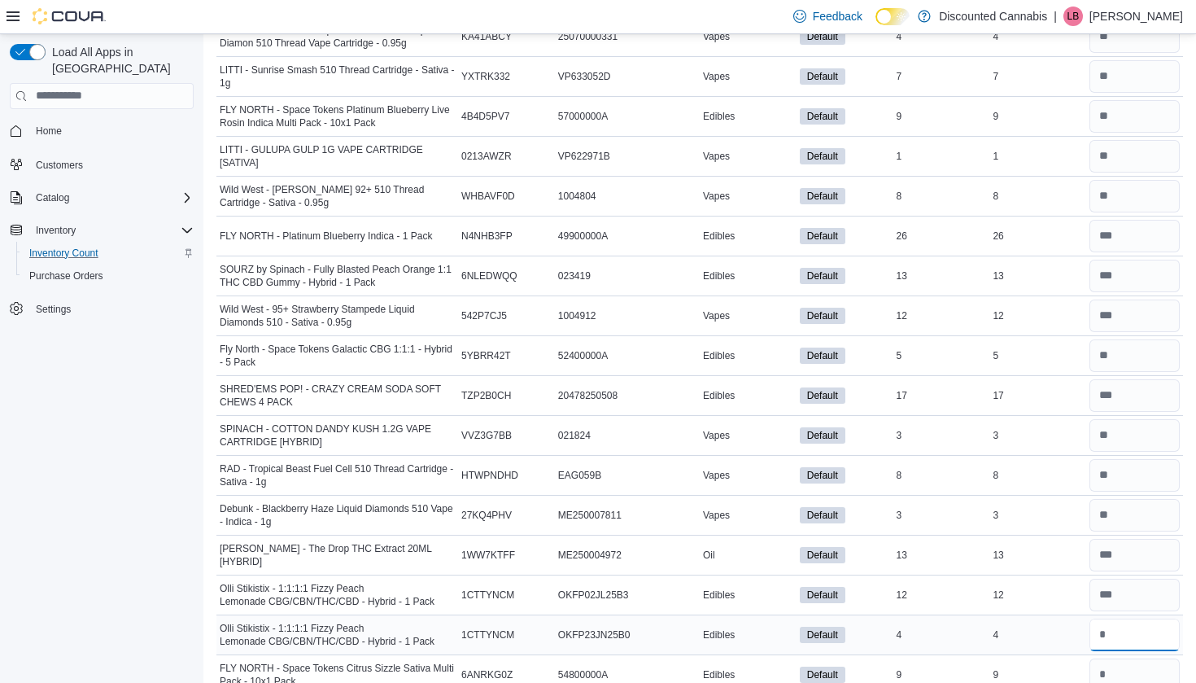
click at [1109, 633] on input "number" at bounding box center [1134, 634] width 90 height 33
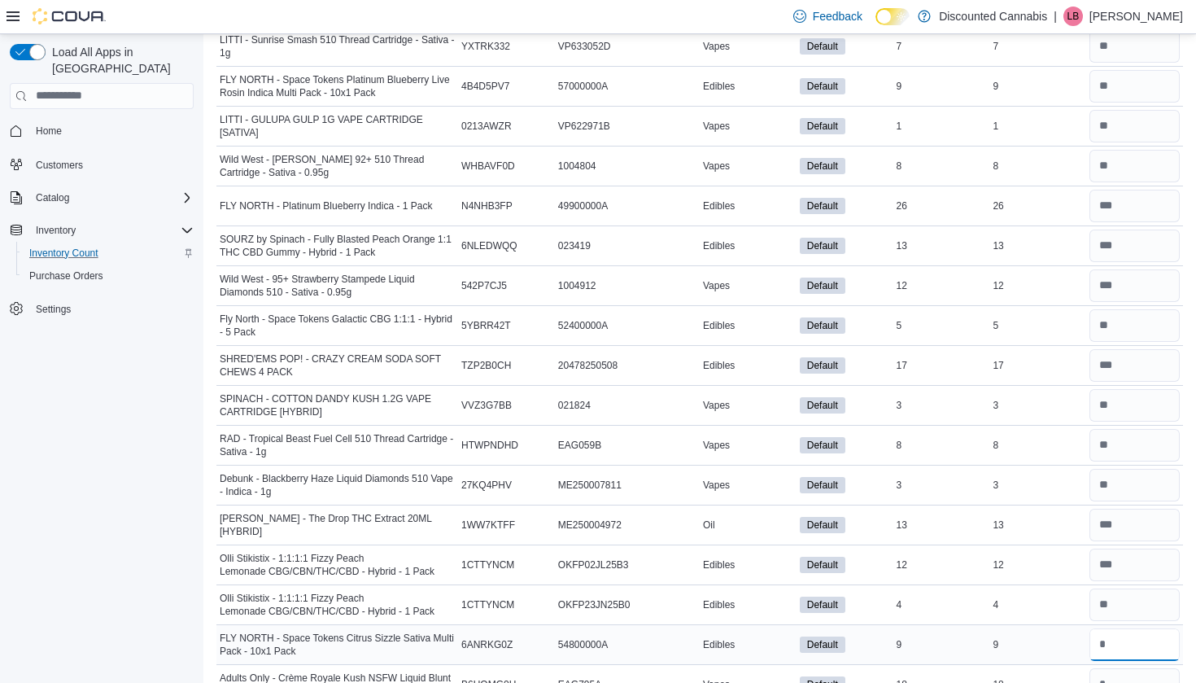
click at [1108, 639] on input "number" at bounding box center [1134, 644] width 90 height 33
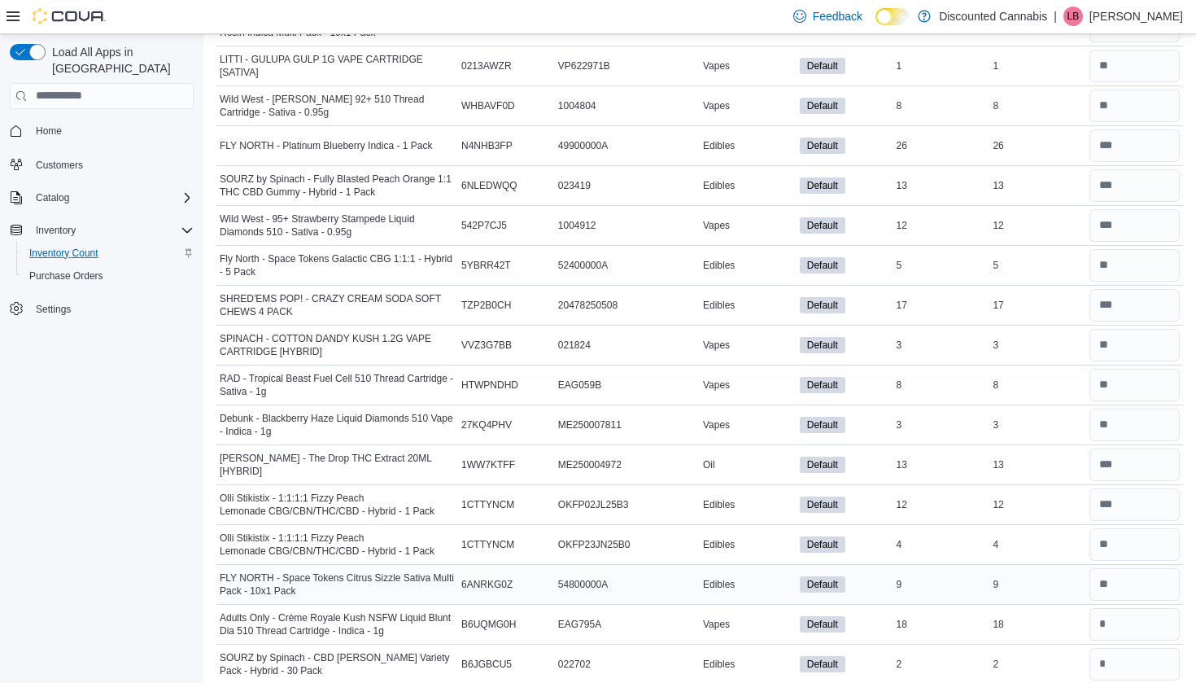
scroll to position [3946, 0]
click at [1108, 627] on input "number" at bounding box center [1134, 623] width 90 height 33
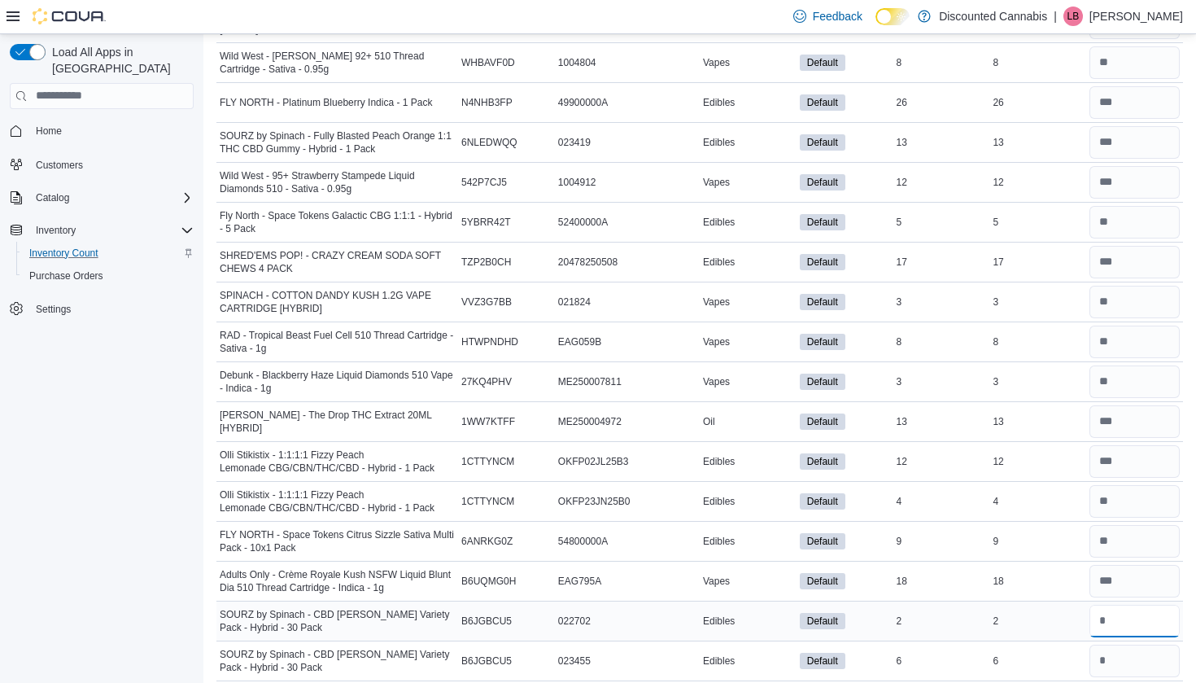
click at [1107, 614] on input "number" at bounding box center [1134, 620] width 90 height 33
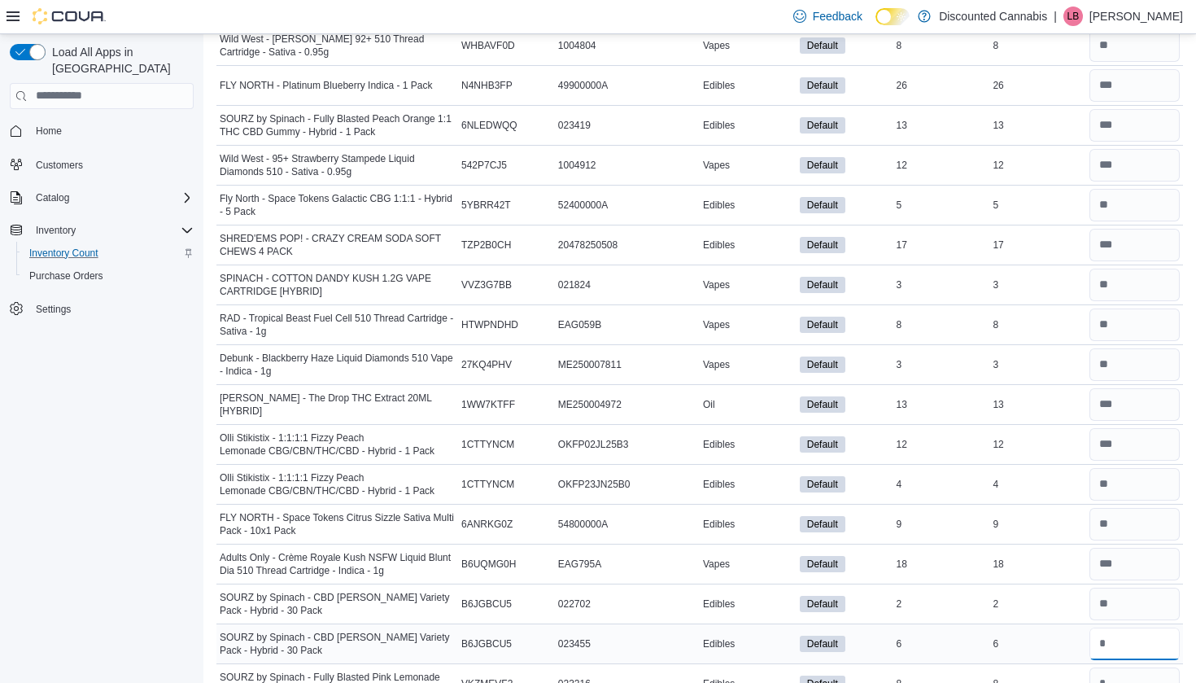
click at [1108, 638] on input "number" at bounding box center [1134, 643] width 90 height 33
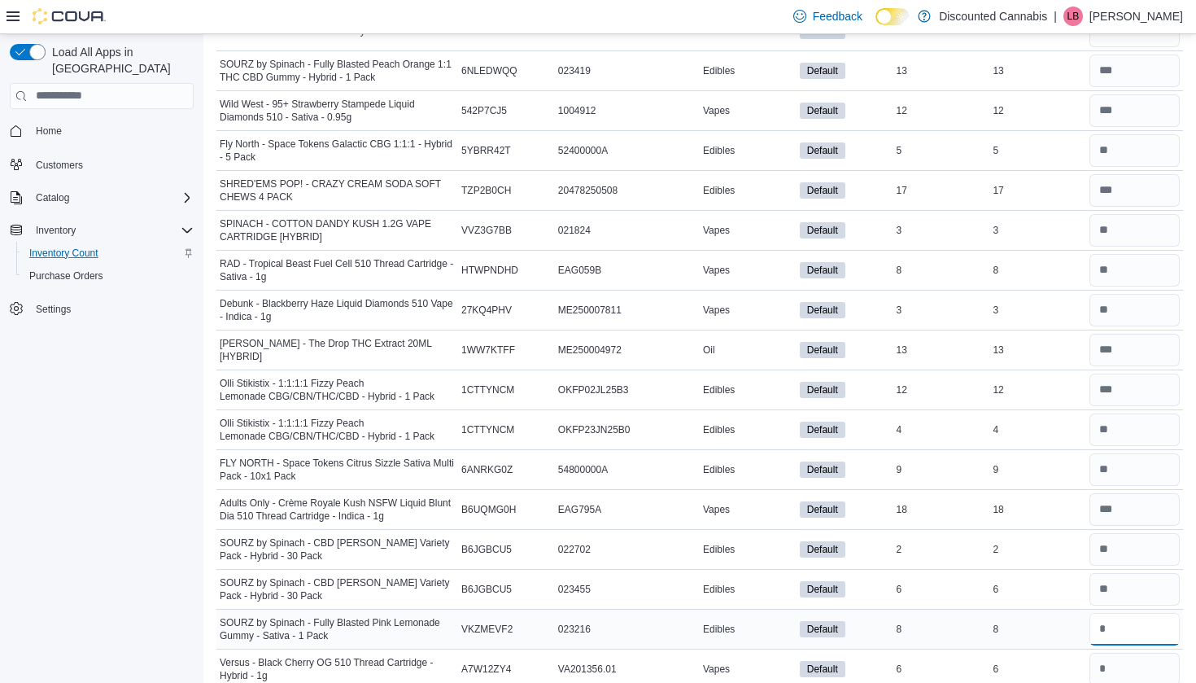
click at [1104, 629] on input "number" at bounding box center [1134, 629] width 90 height 33
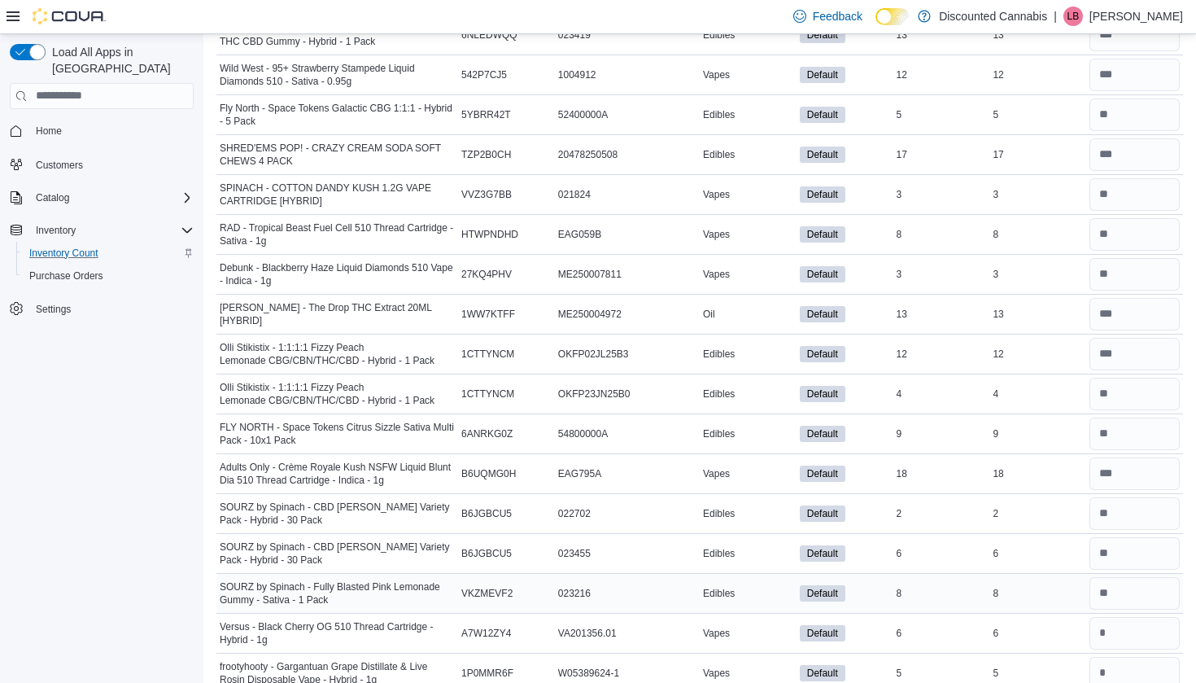
scroll to position [4104, 0]
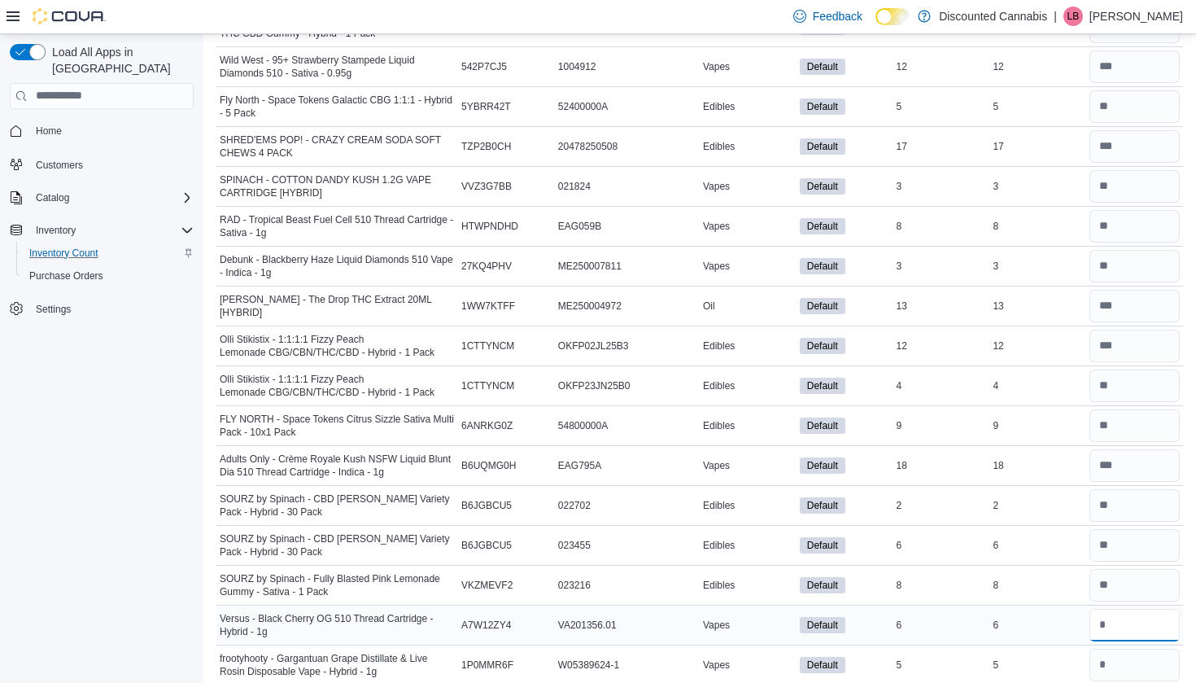
click at [1111, 626] on input "number" at bounding box center [1134, 624] width 90 height 33
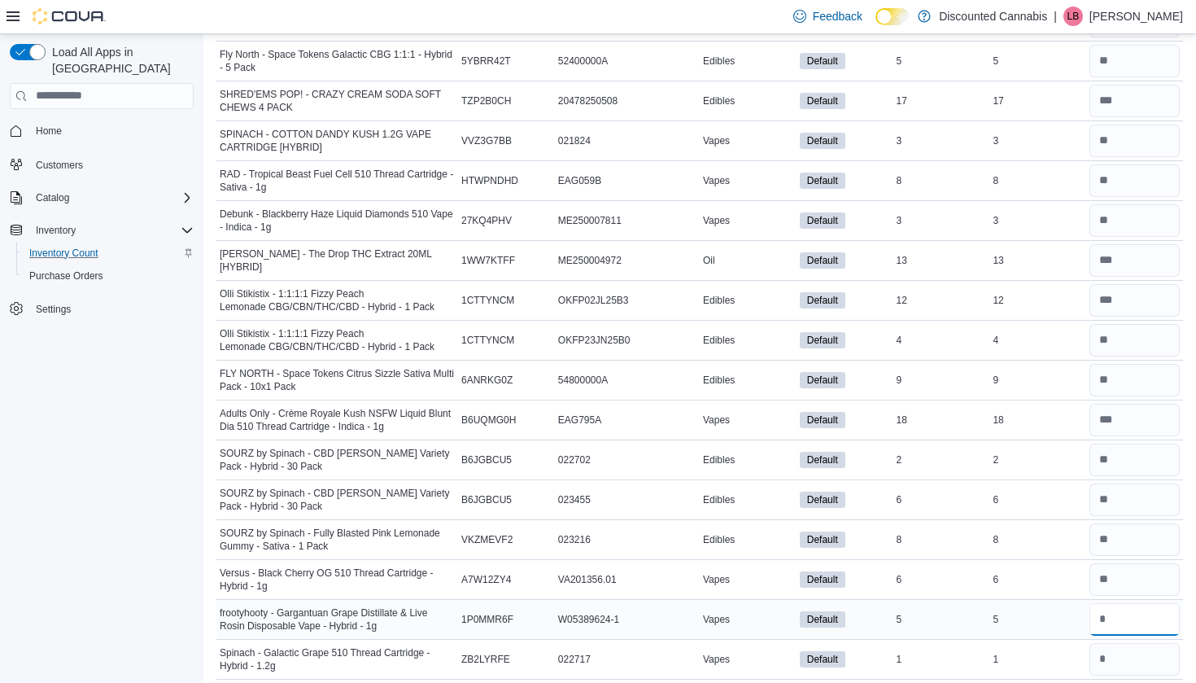
click at [1106, 626] on input "number" at bounding box center [1134, 619] width 90 height 33
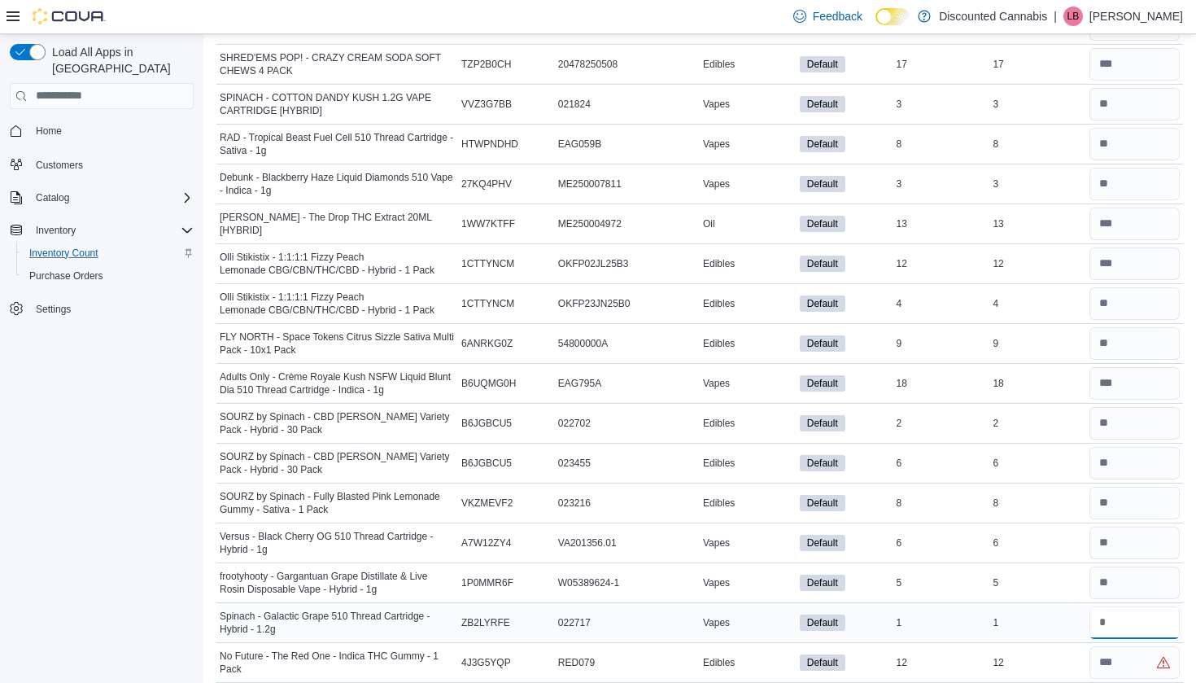
click at [1106, 618] on input "number" at bounding box center [1134, 622] width 90 height 33
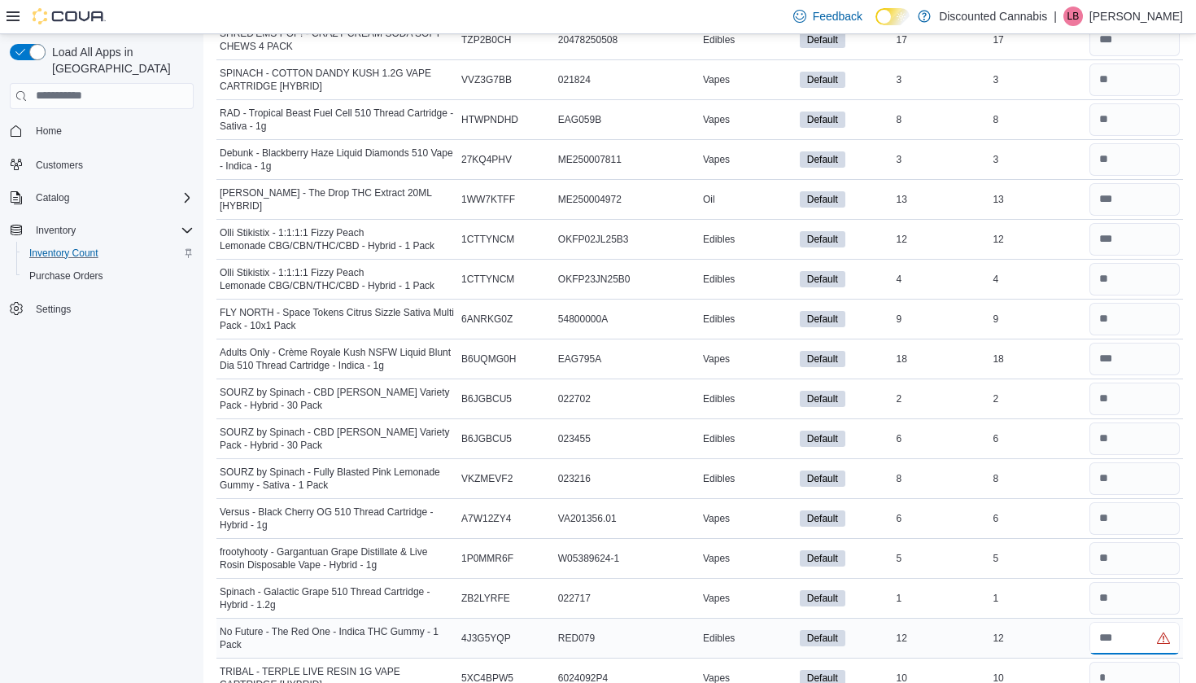
click at [1112, 636] on input "number" at bounding box center [1134, 638] width 90 height 33
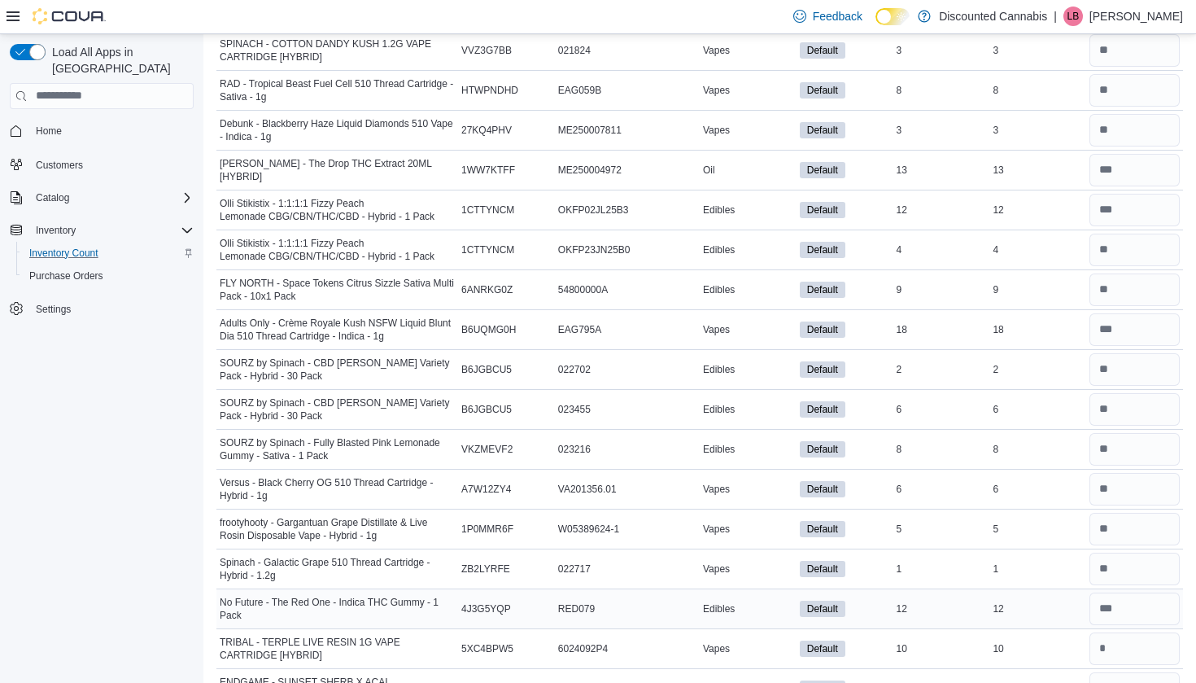
scroll to position [4247, 0]
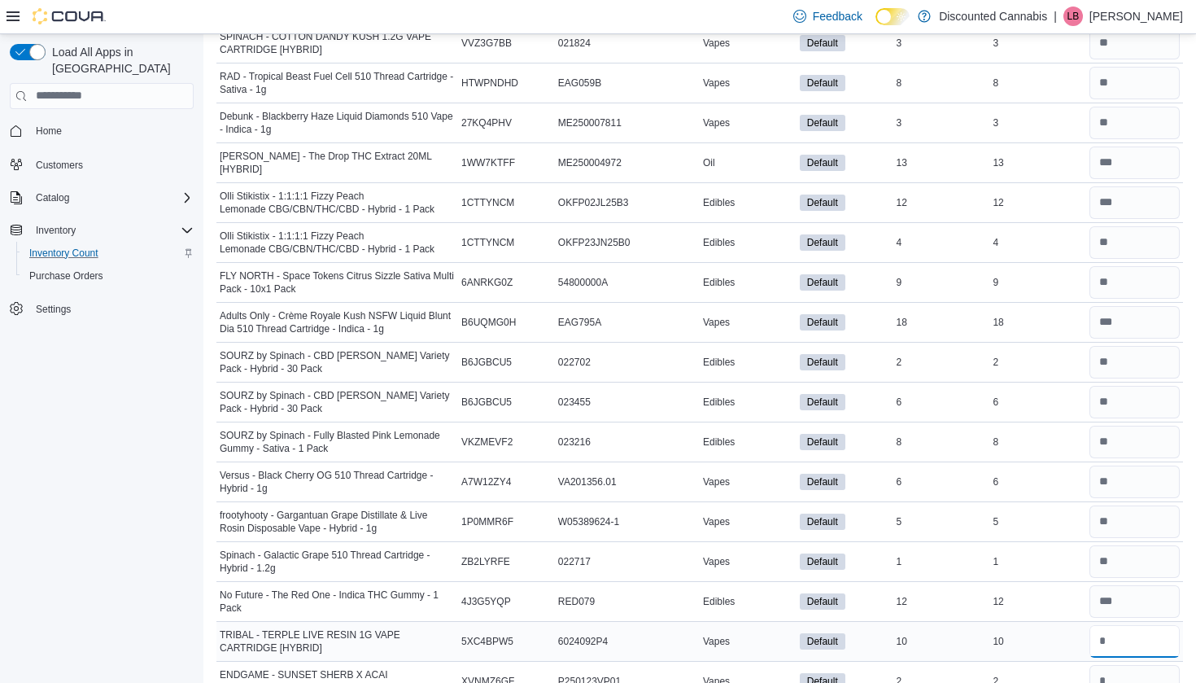
click at [1114, 654] on input "number" at bounding box center [1134, 641] width 90 height 33
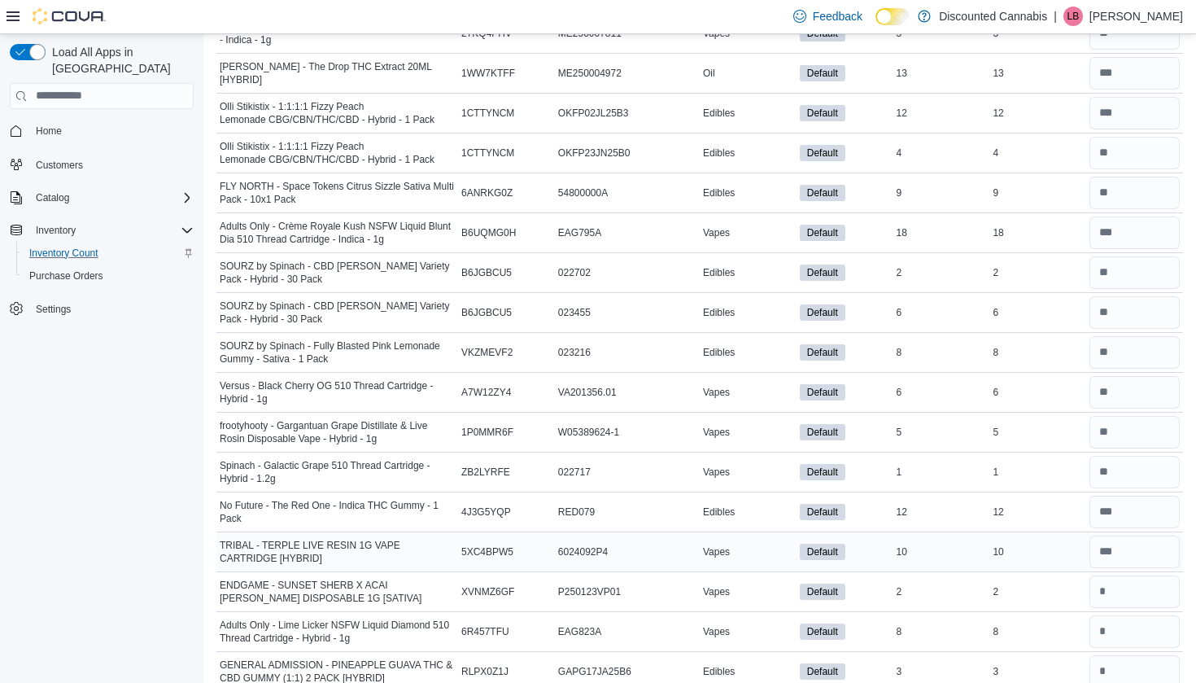
scroll to position [4341, 0]
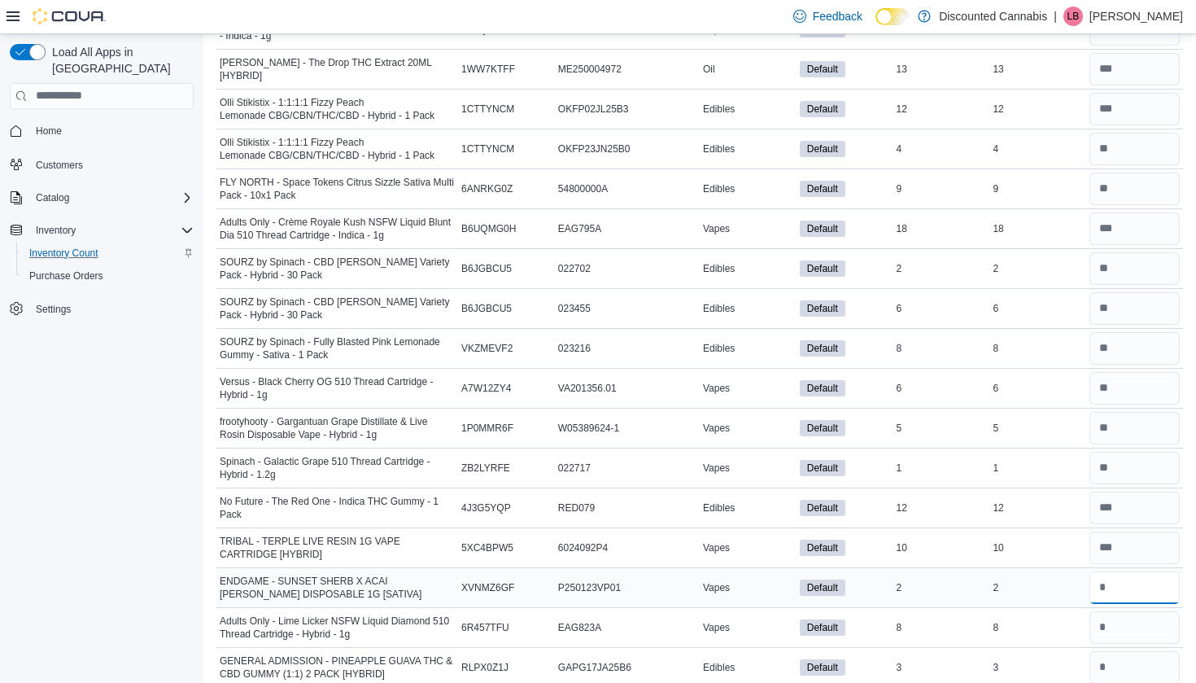
click at [1123, 588] on input "number" at bounding box center [1134, 587] width 90 height 33
click at [1110, 622] on input "number" at bounding box center [1134, 627] width 90 height 33
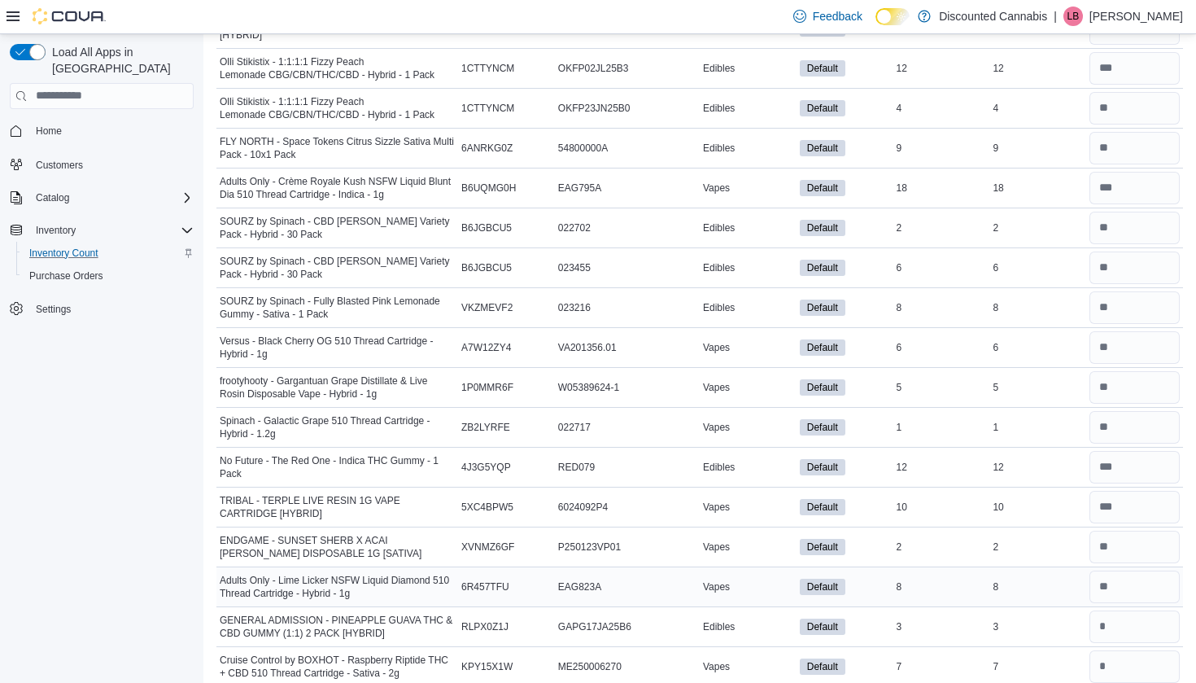
scroll to position [4386, 0]
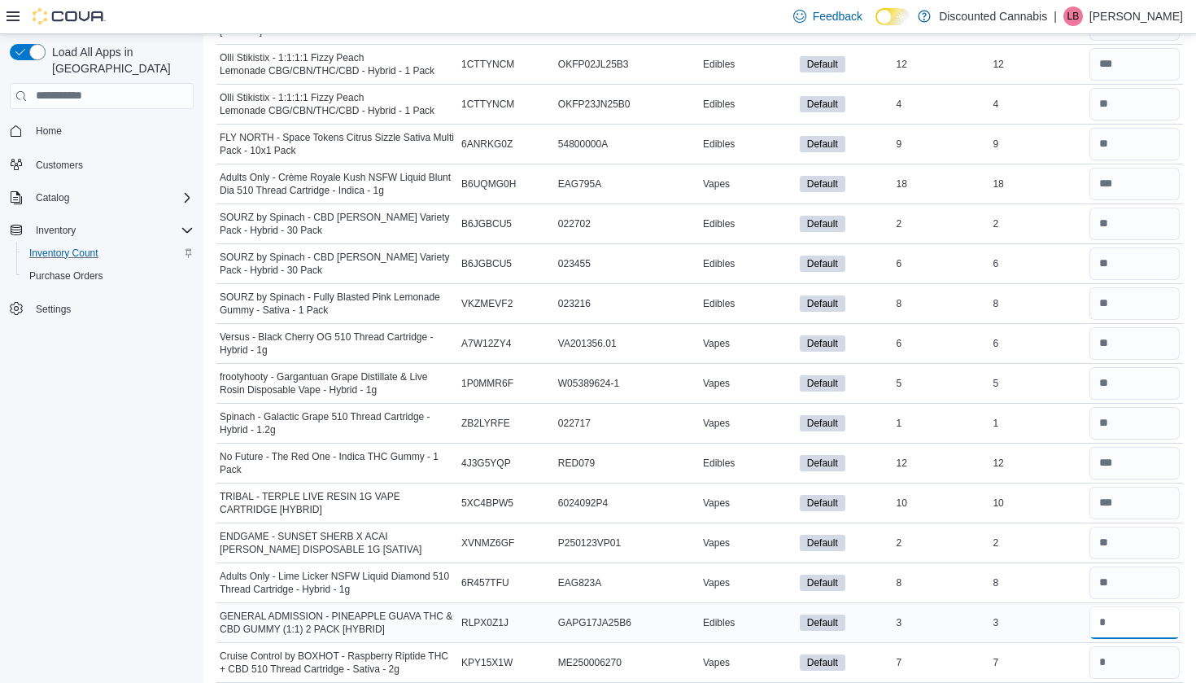
click at [1112, 629] on input "number" at bounding box center [1134, 622] width 90 height 33
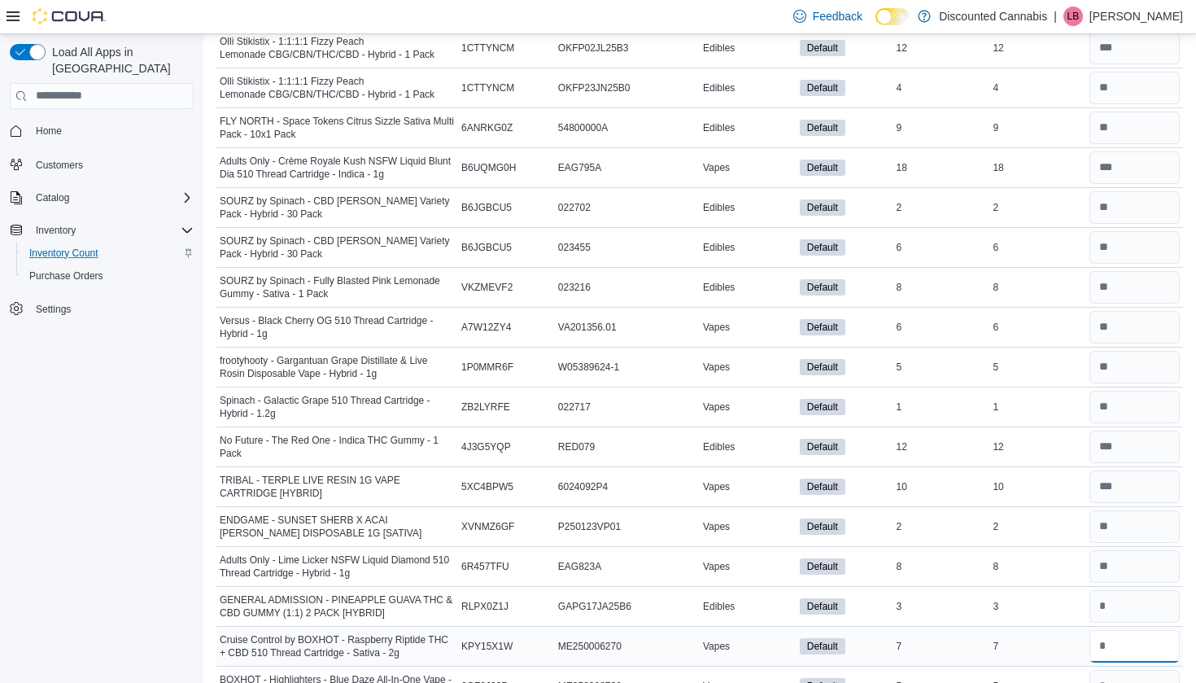
click at [1111, 651] on input "number" at bounding box center [1134, 646] width 90 height 33
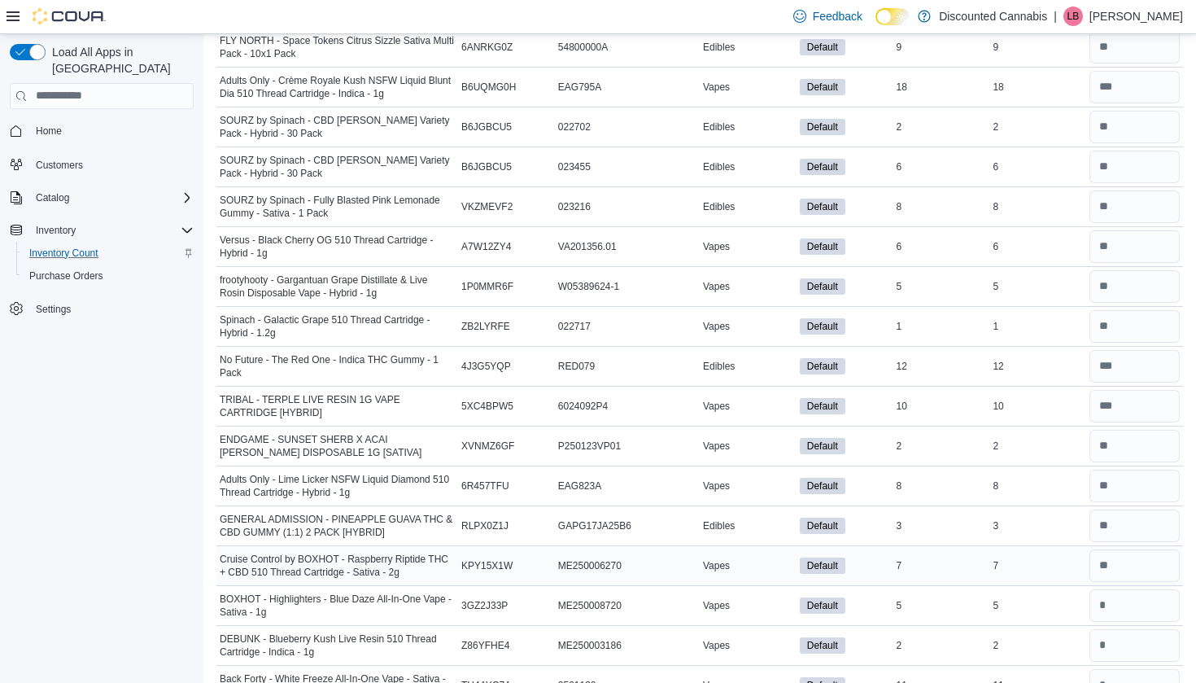
scroll to position [4484, 0]
click at [1110, 619] on input "number" at bounding box center [1134, 603] width 90 height 33
click at [1109, 651] on input "number" at bounding box center [1134, 643] width 90 height 33
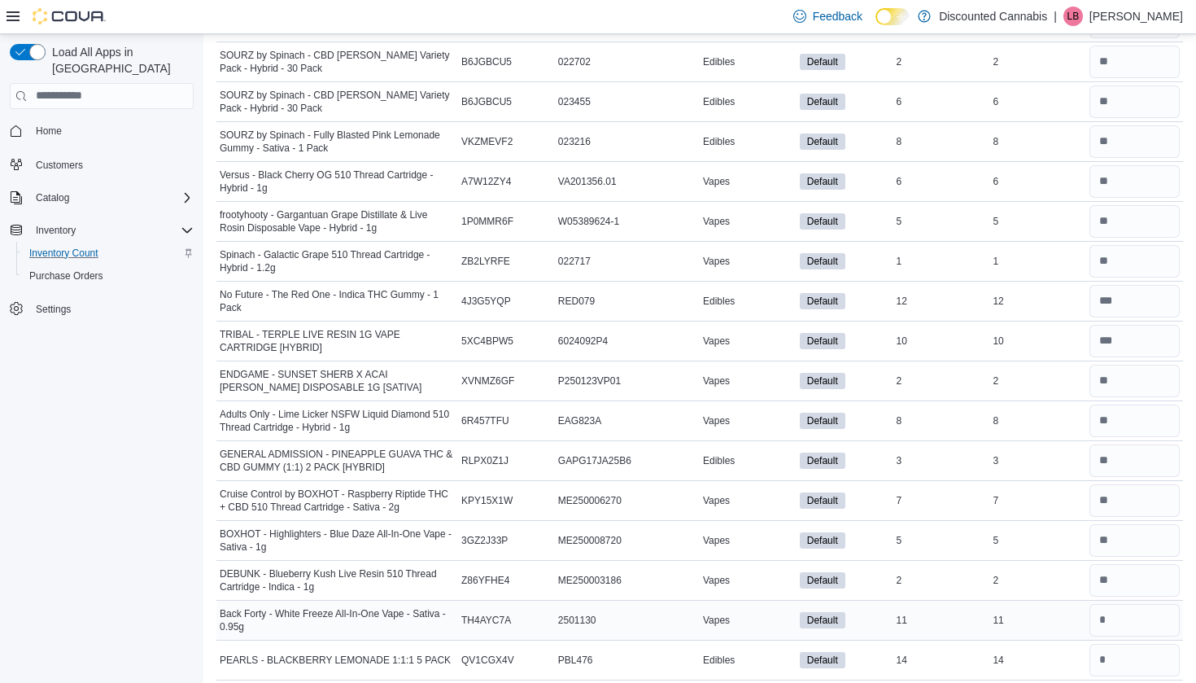
scroll to position [4549, 0]
click at [1114, 635] on div at bounding box center [1134, 618] width 97 height 39
click at [1114, 631] on input "*" at bounding box center [1134, 618] width 90 height 33
click at [1114, 652] on input "number" at bounding box center [1134, 658] width 90 height 33
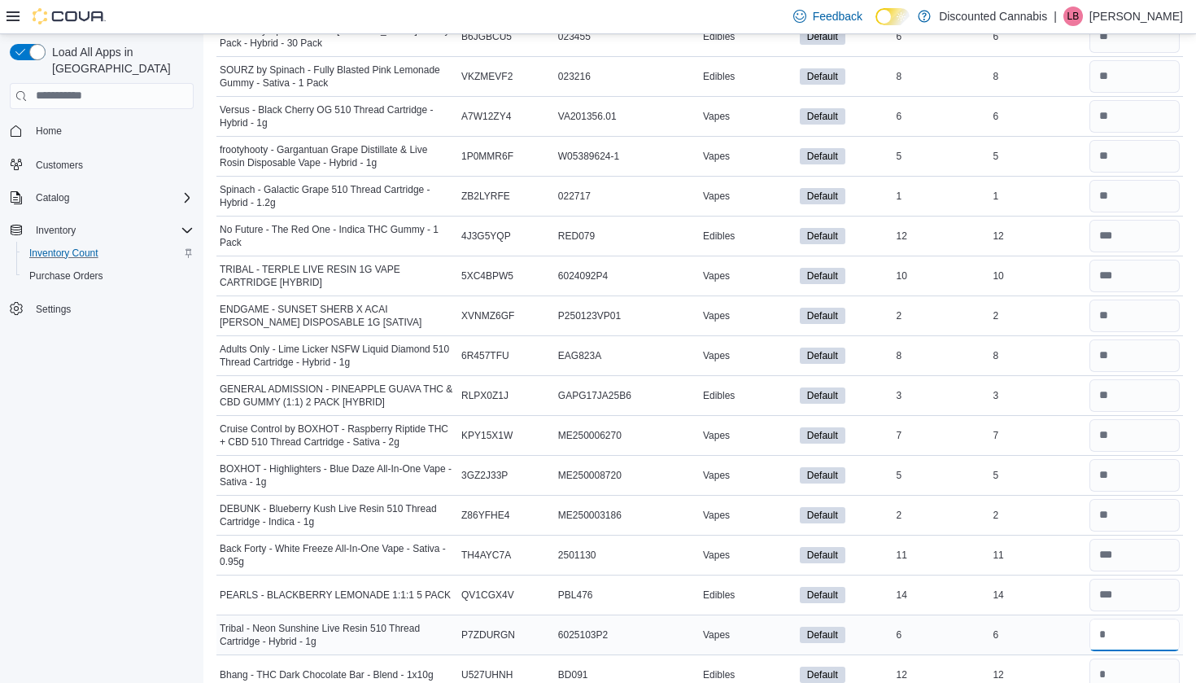
click at [1114, 622] on input "number" at bounding box center [1134, 634] width 90 height 33
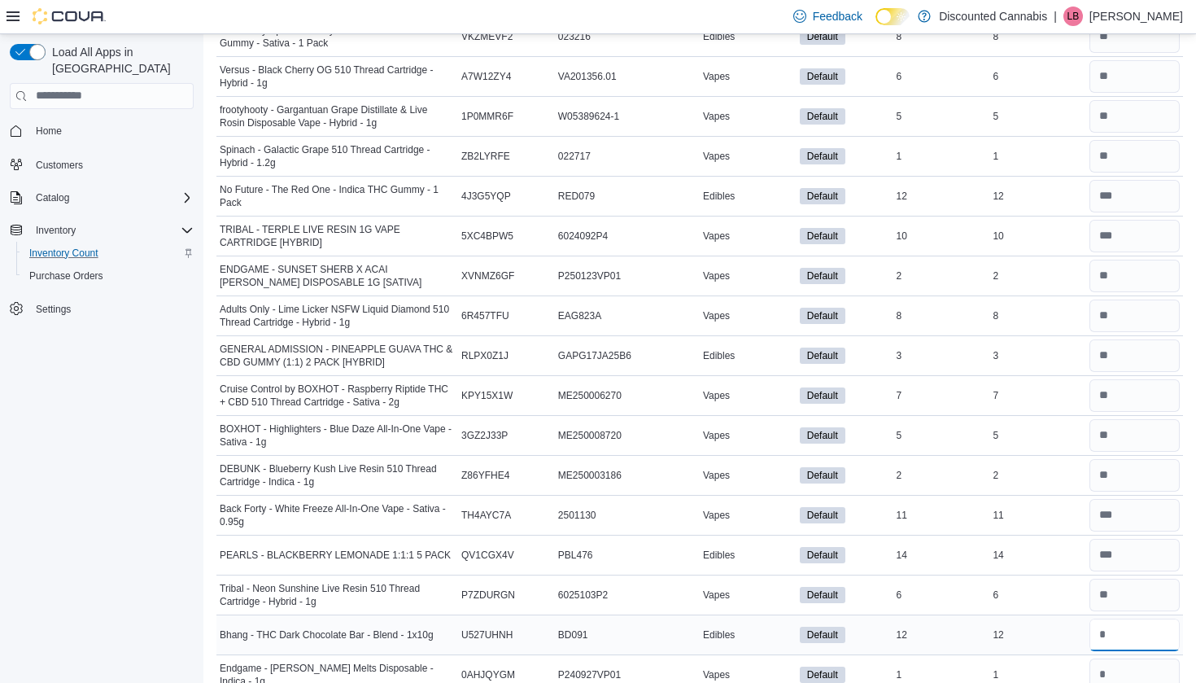
click at [1115, 634] on input "number" at bounding box center [1134, 634] width 90 height 33
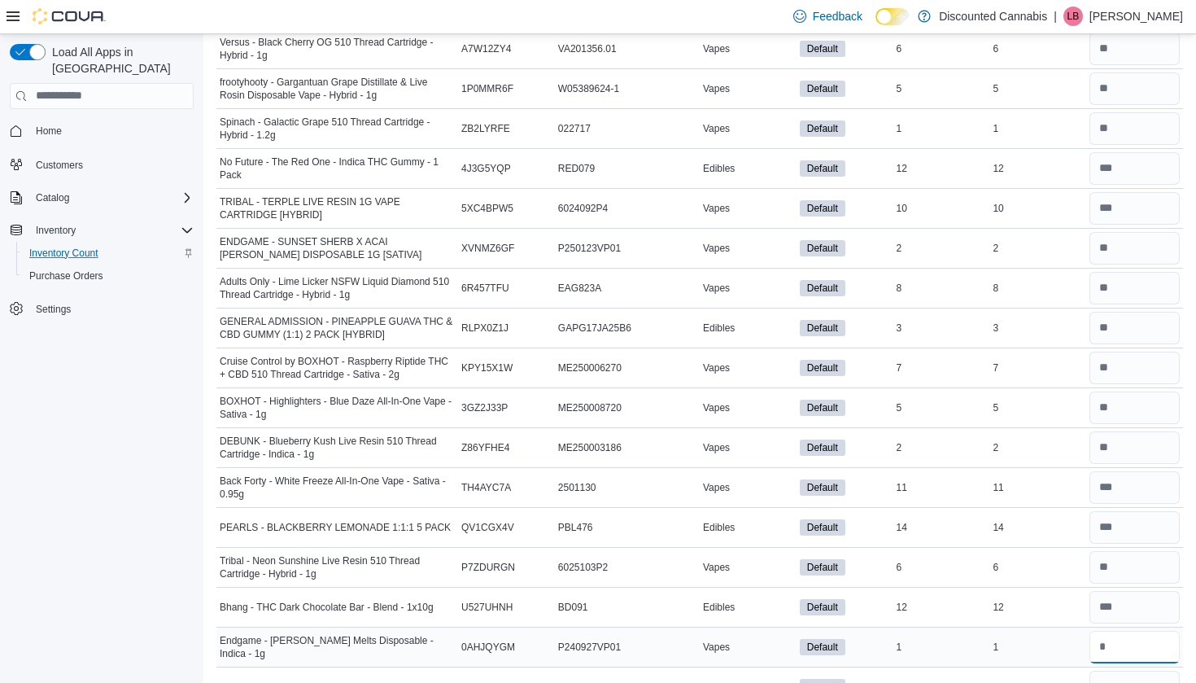
click at [1114, 637] on input "number" at bounding box center [1134, 646] width 90 height 33
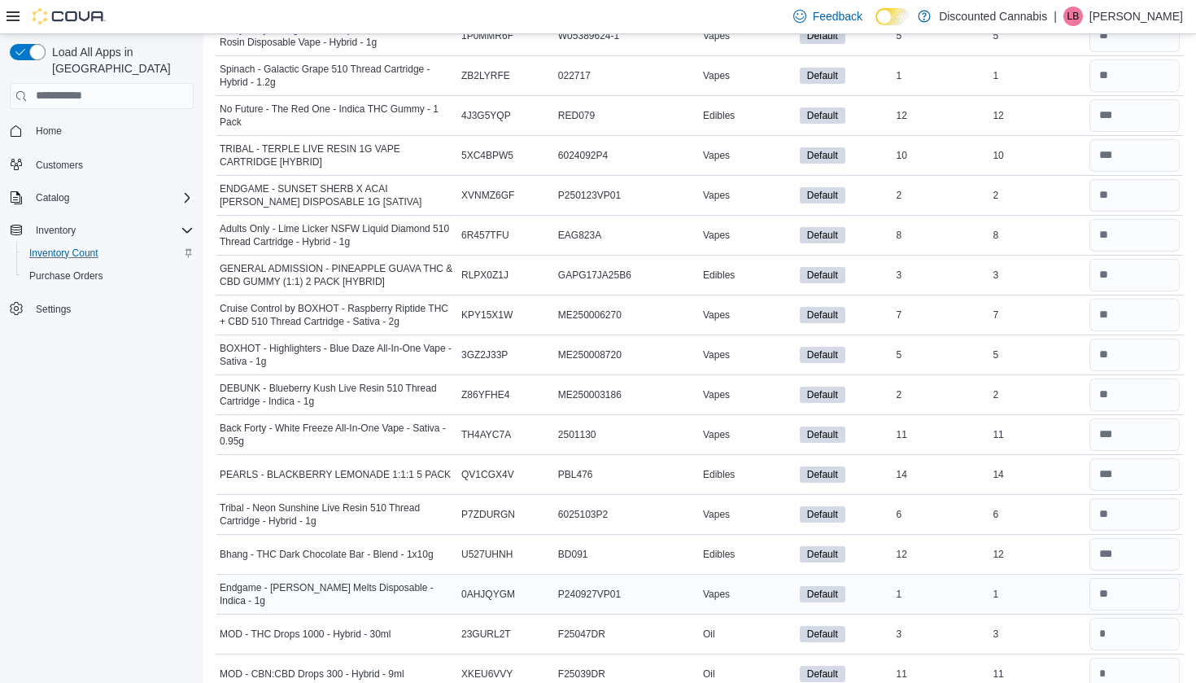
scroll to position [4739, 0]
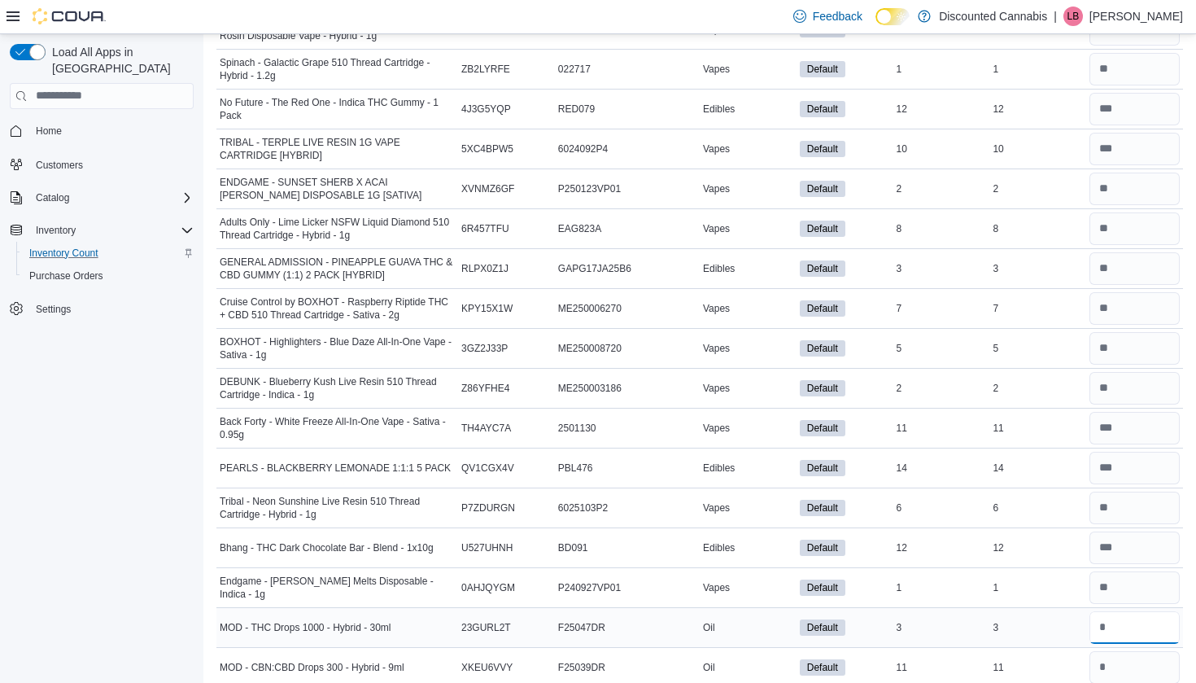
click at [1110, 612] on input "number" at bounding box center [1134, 627] width 90 height 33
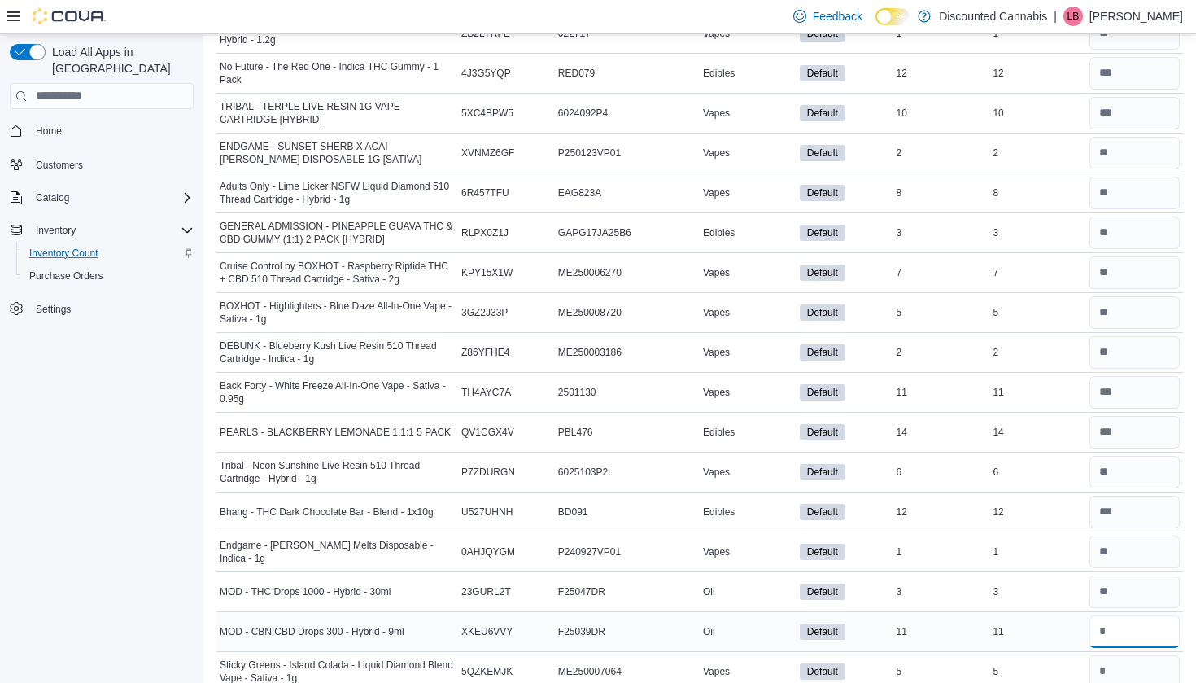
click at [1110, 626] on input "number" at bounding box center [1134, 631] width 90 height 33
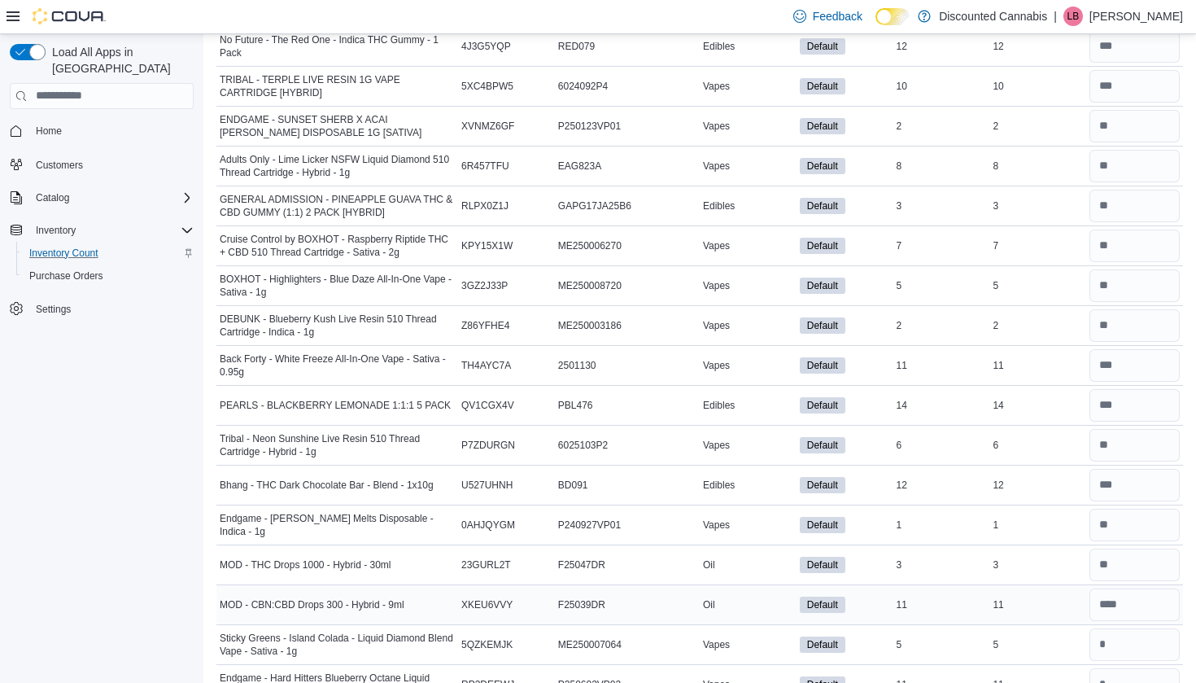
scroll to position [4796, 0]
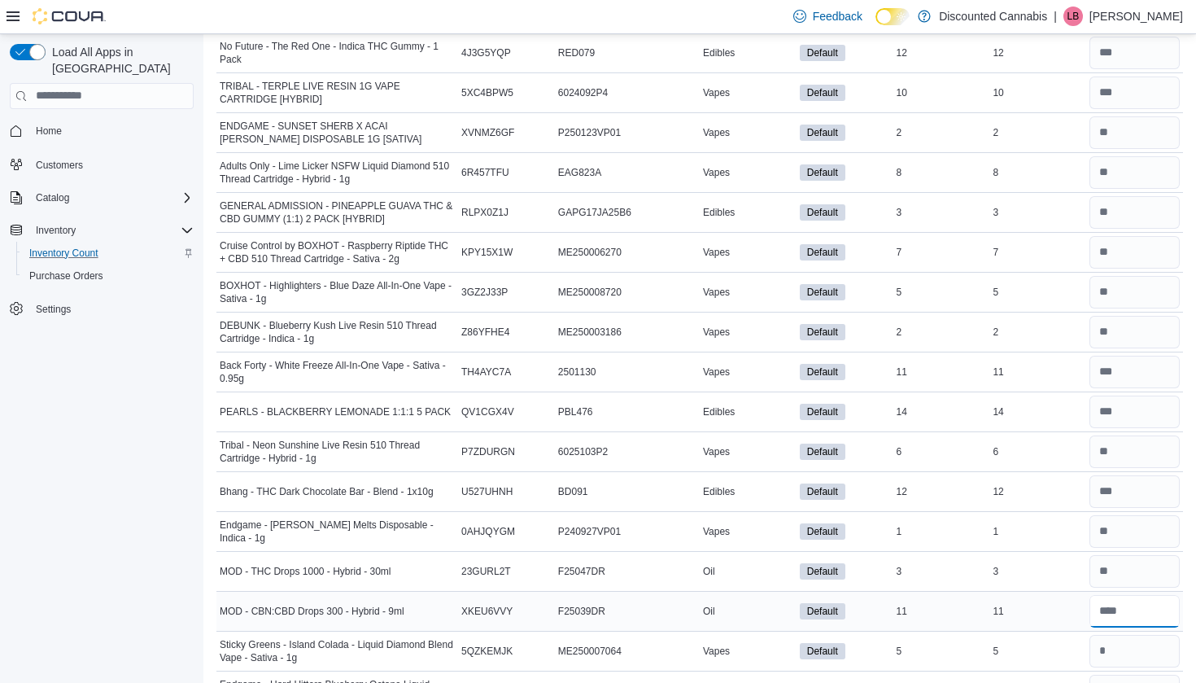
click at [1127, 608] on input "number" at bounding box center [1134, 611] width 90 height 33
click at [1099, 680] on input "number" at bounding box center [1134, 690] width 90 height 33
click at [1100, 652] on input "number" at bounding box center [1134, 651] width 90 height 33
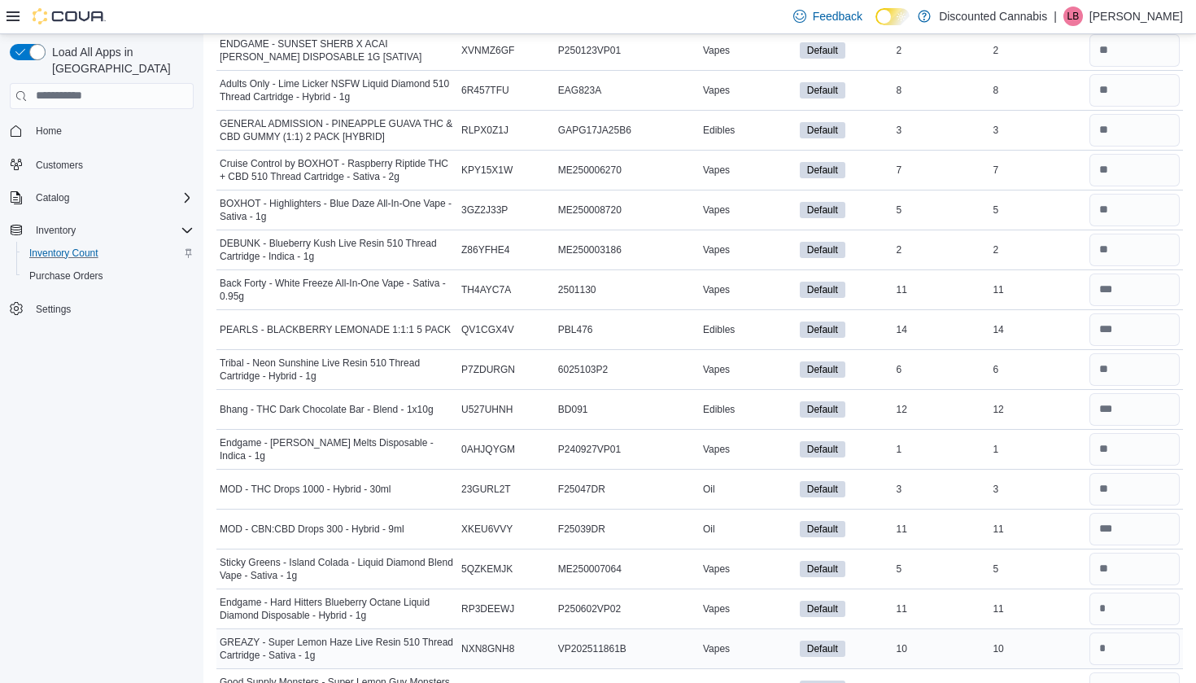
scroll to position [4881, 0]
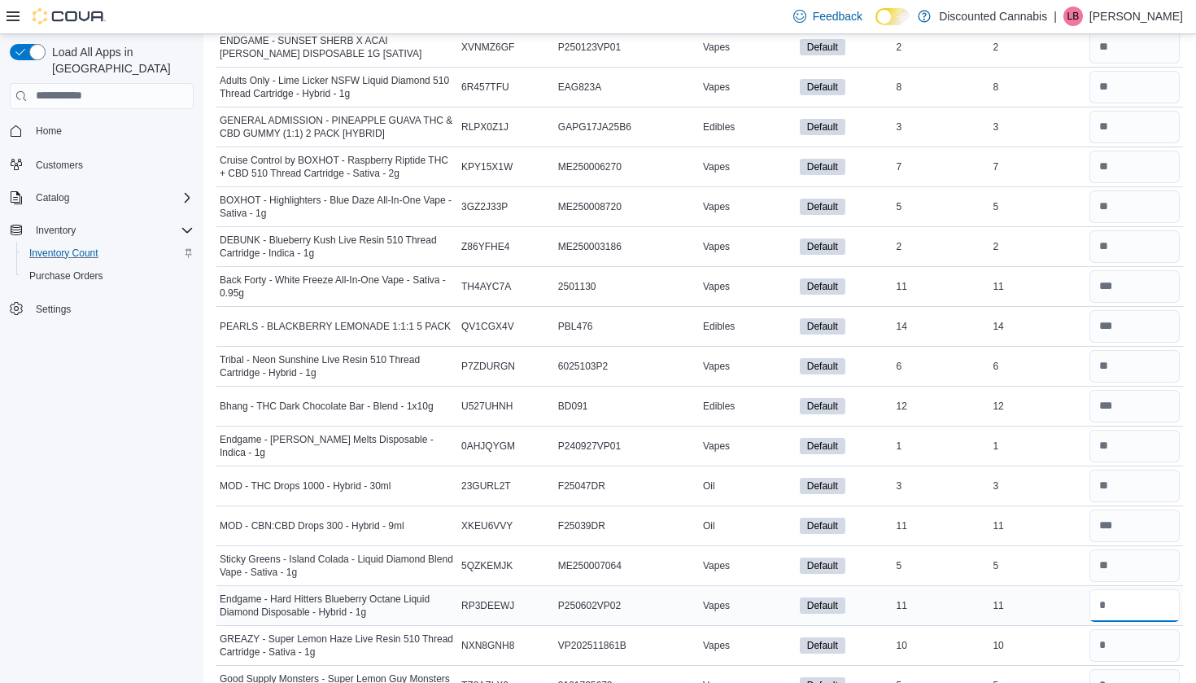
click at [1119, 606] on input "number" at bounding box center [1134, 605] width 90 height 33
click at [1116, 648] on input "number" at bounding box center [1134, 645] width 90 height 33
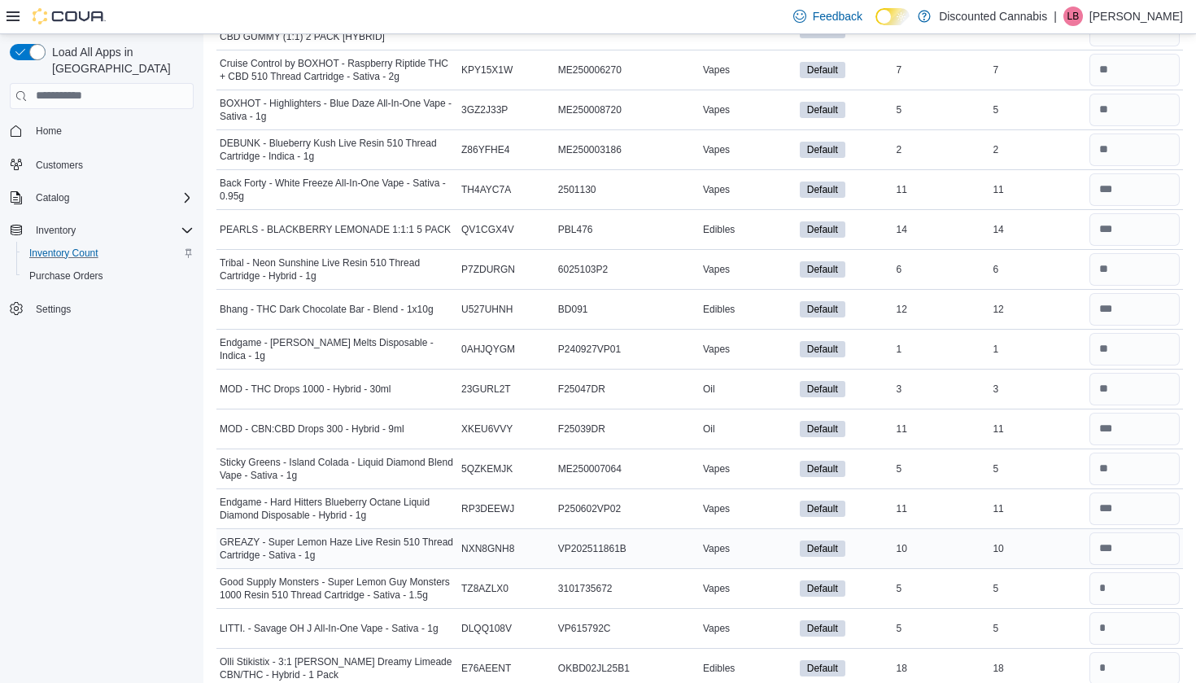
scroll to position [4980, 0]
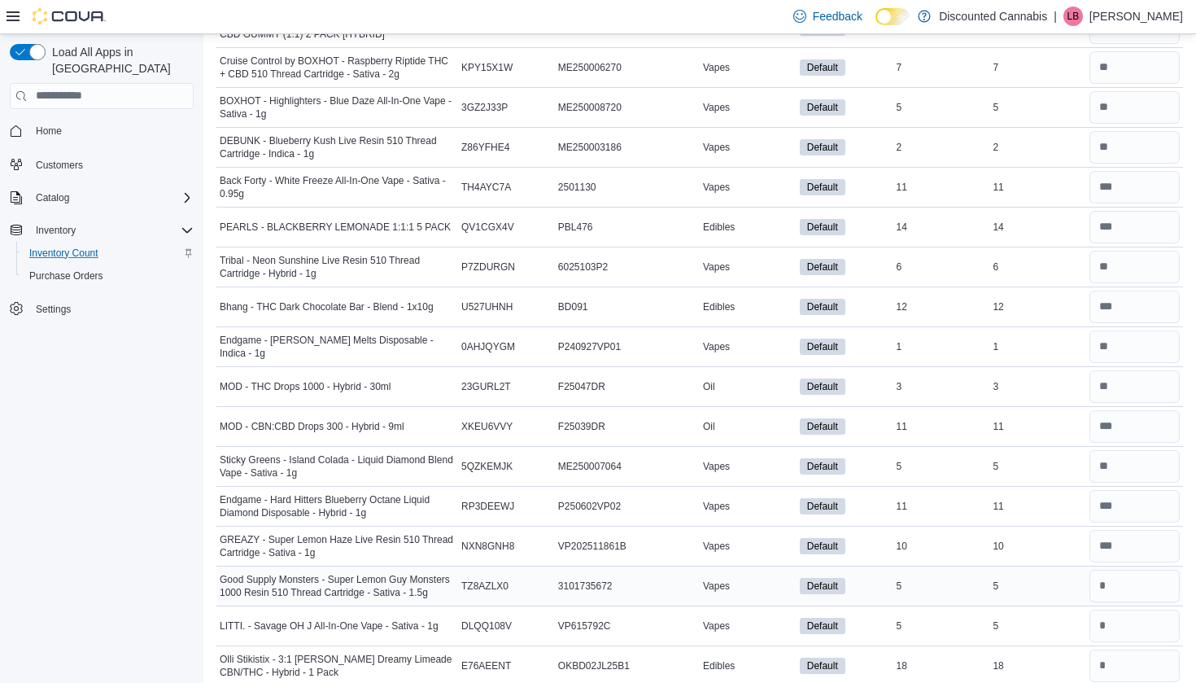
click at [1120, 603] on div at bounding box center [1134, 585] width 97 height 39
click at [1118, 590] on input "number" at bounding box center [1134, 585] width 90 height 33
click at [1117, 608] on div at bounding box center [1134, 625] width 97 height 39
click at [1116, 617] on input "number" at bounding box center [1134, 625] width 90 height 33
click at [1118, 650] on input "number" at bounding box center [1134, 665] width 90 height 33
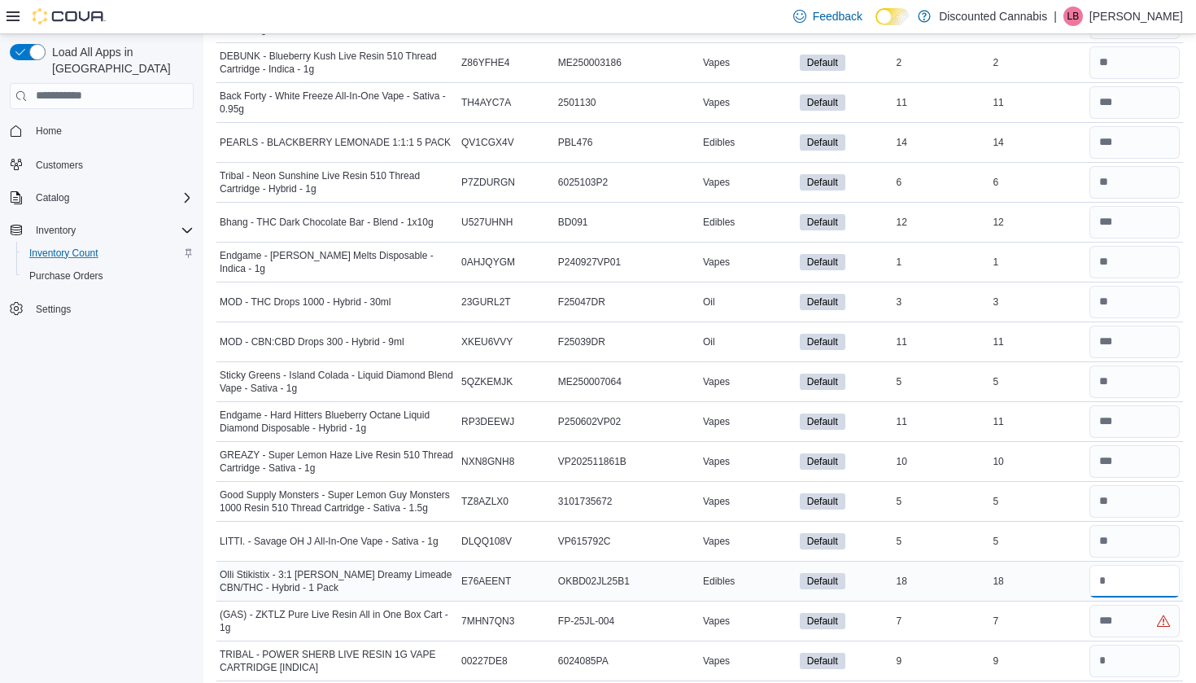
scroll to position [5066, 0]
click at [1118, 626] on input "number" at bounding box center [1134, 620] width 90 height 33
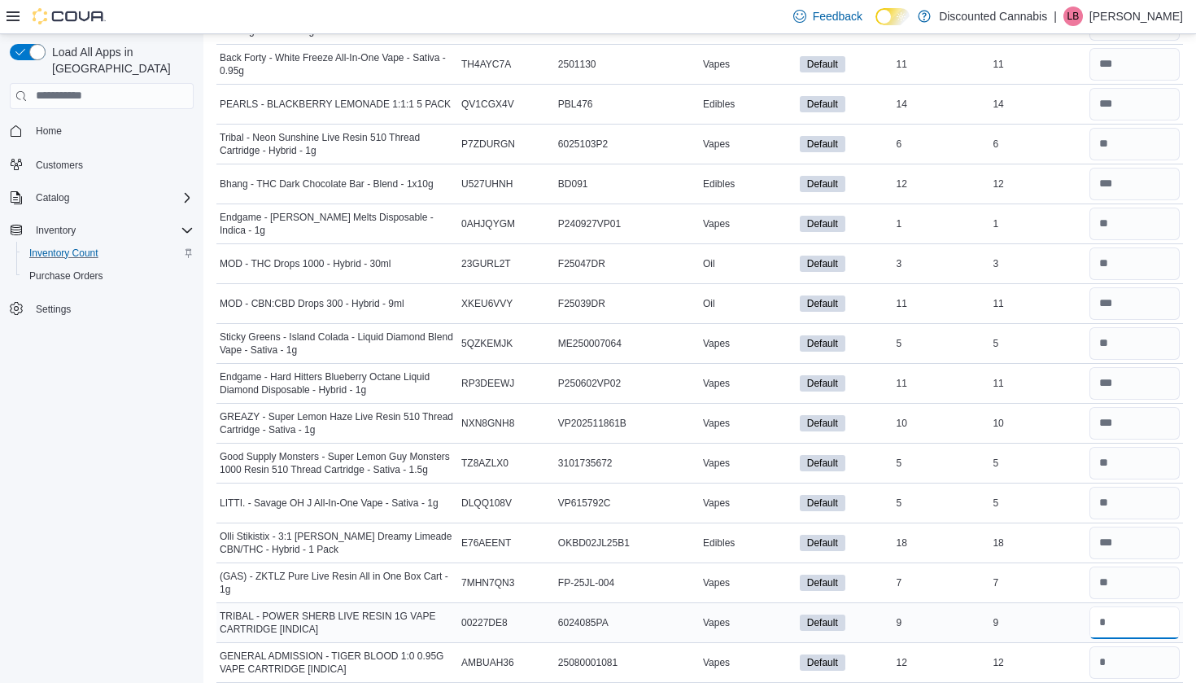
click at [1110, 619] on input "number" at bounding box center [1134, 622] width 90 height 33
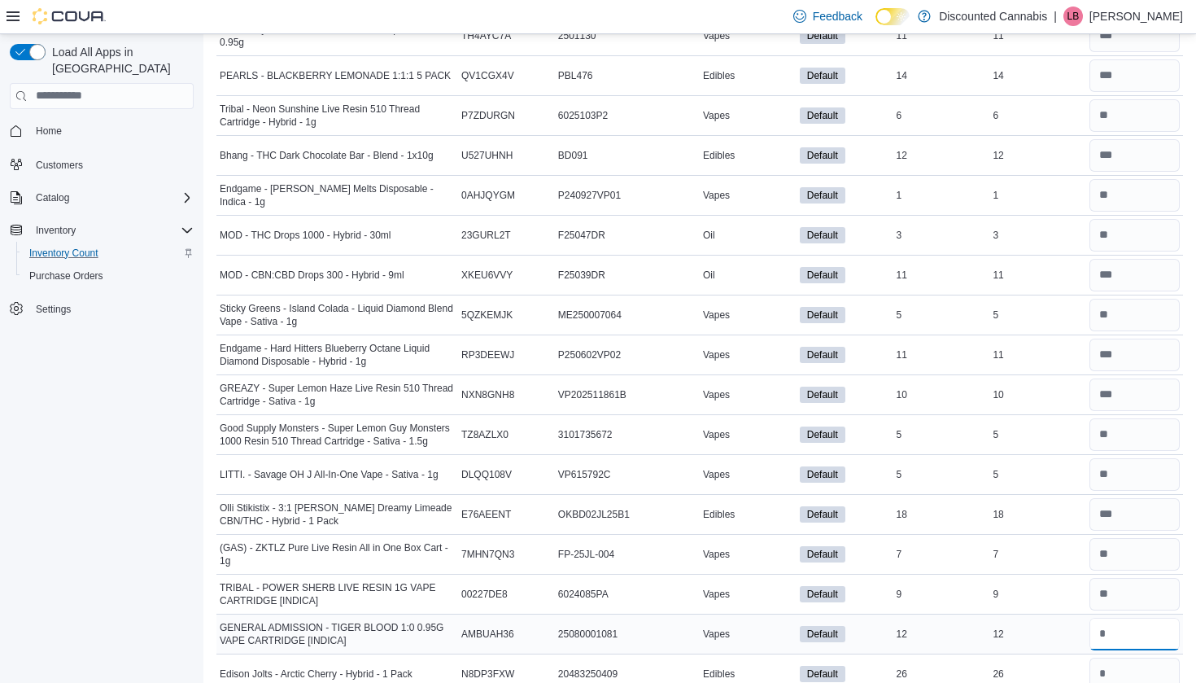
click at [1104, 624] on input "number" at bounding box center [1134, 633] width 90 height 33
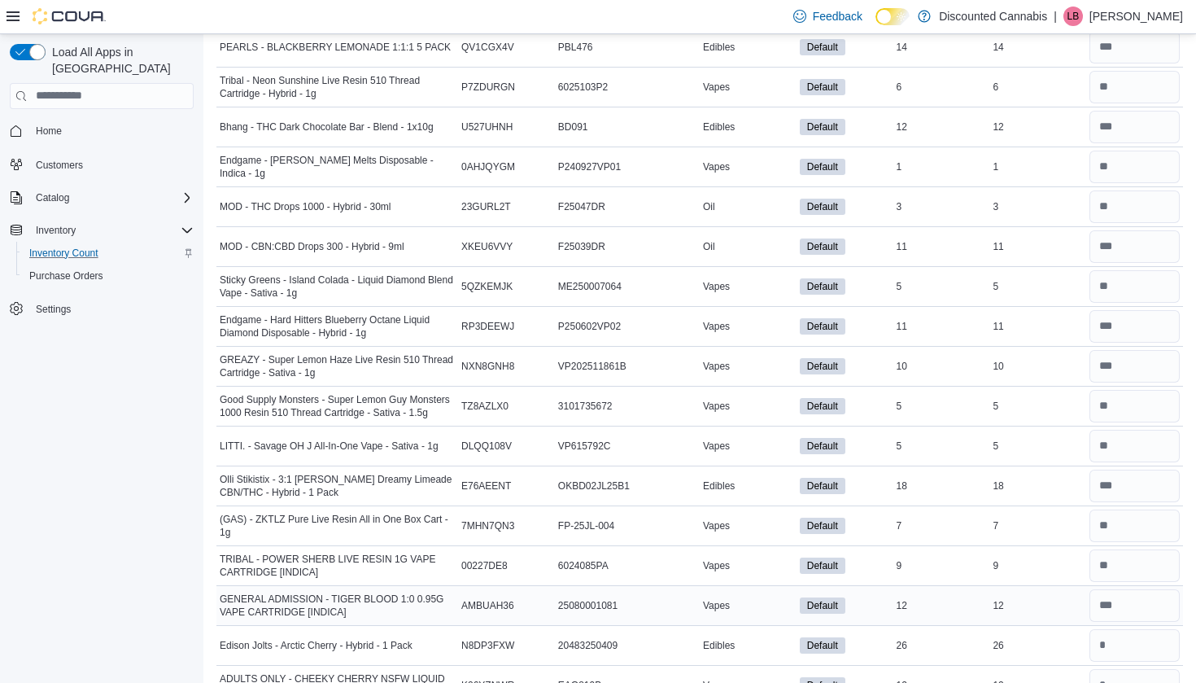
scroll to position [5166, 0]
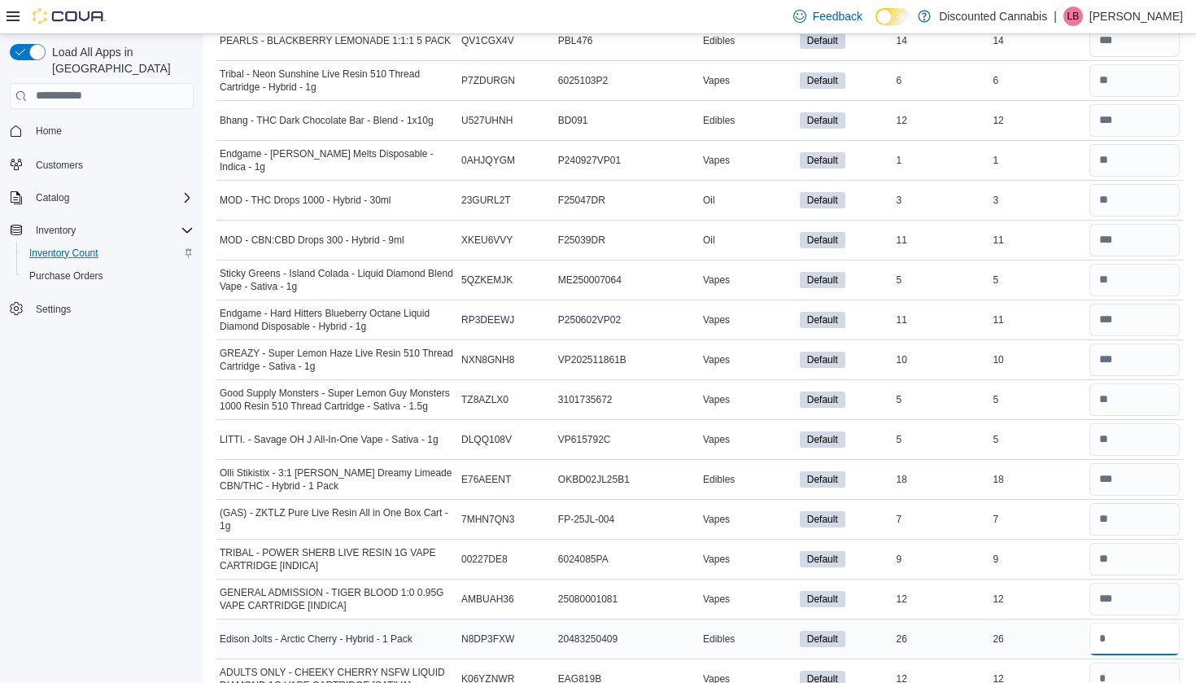
click at [1105, 630] on input "number" at bounding box center [1134, 638] width 90 height 33
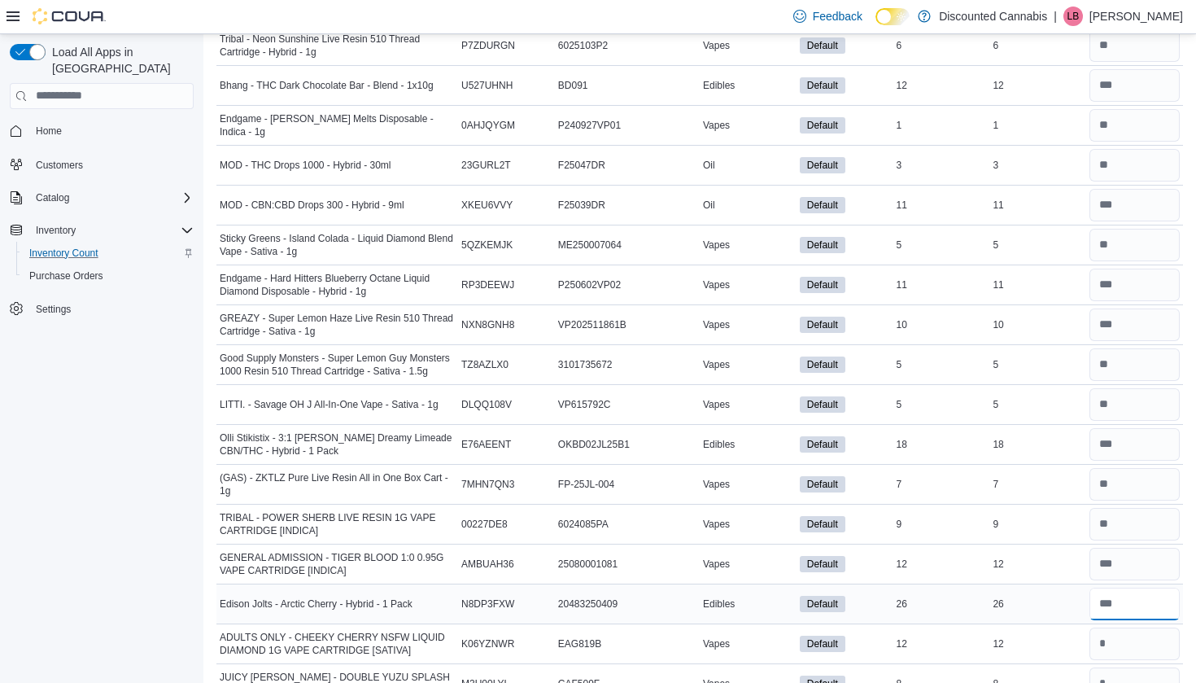
click at [1127, 615] on input "number" at bounding box center [1134, 603] width 90 height 33
click at [1126, 646] on input "number" at bounding box center [1134, 643] width 90 height 33
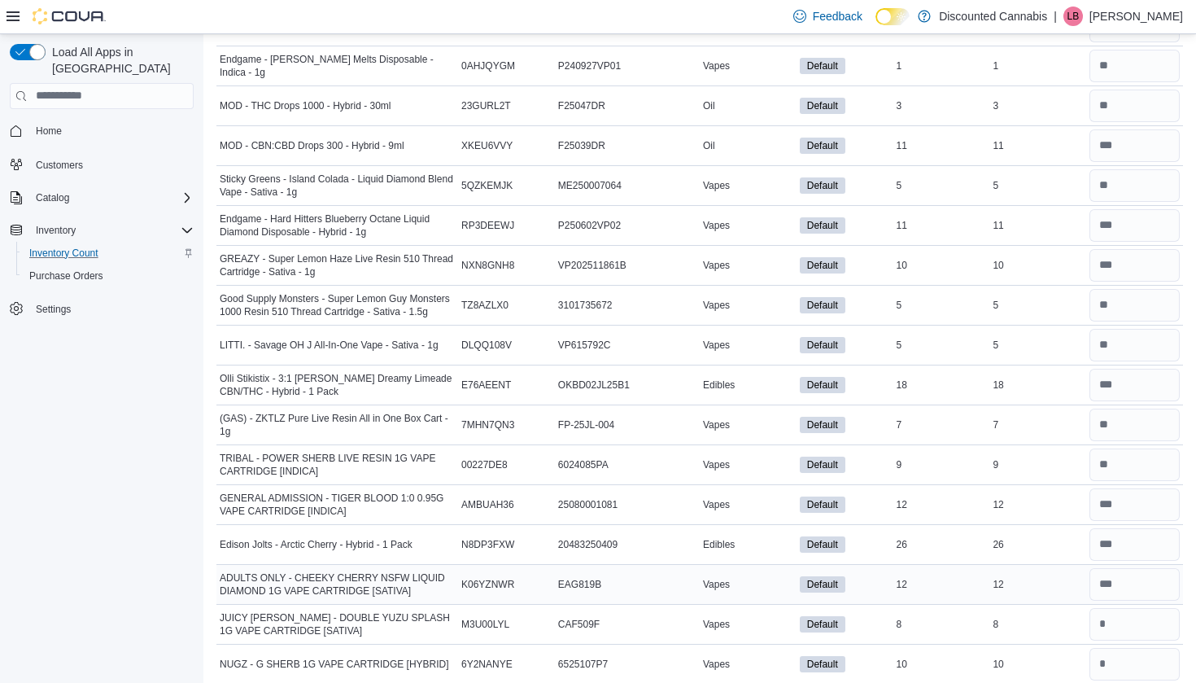
scroll to position [5263, 0]
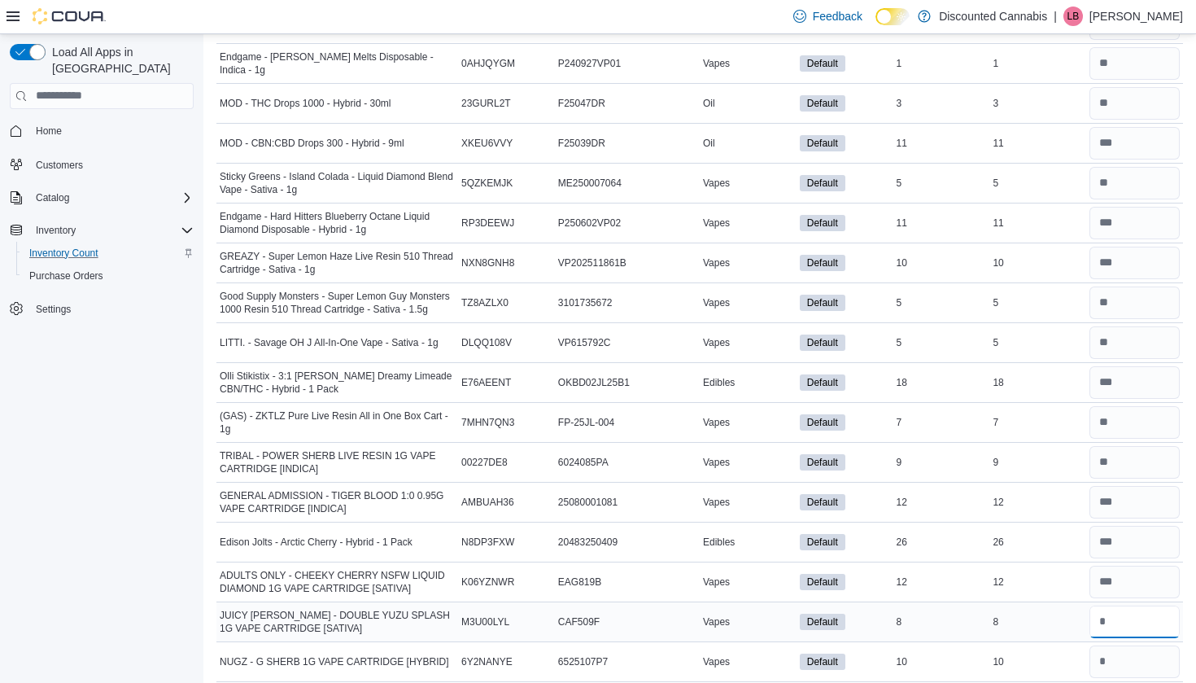
click at [1127, 633] on input "number" at bounding box center [1134, 621] width 90 height 33
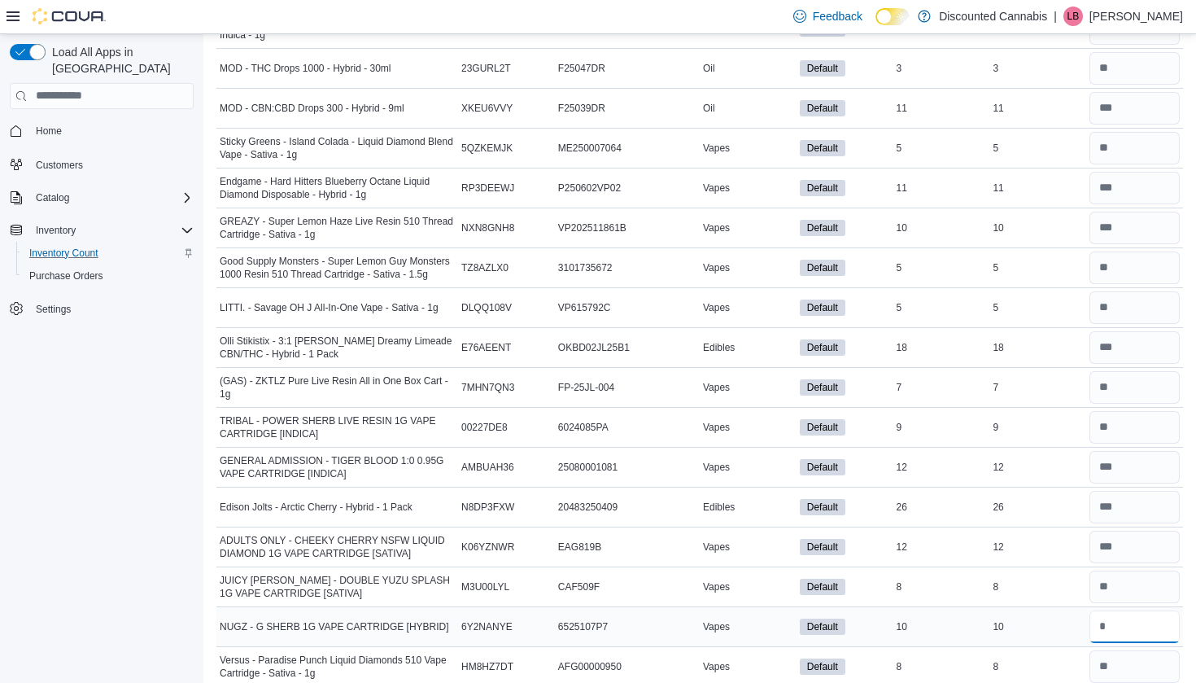
click at [1127, 634] on input "number" at bounding box center [1134, 626] width 90 height 33
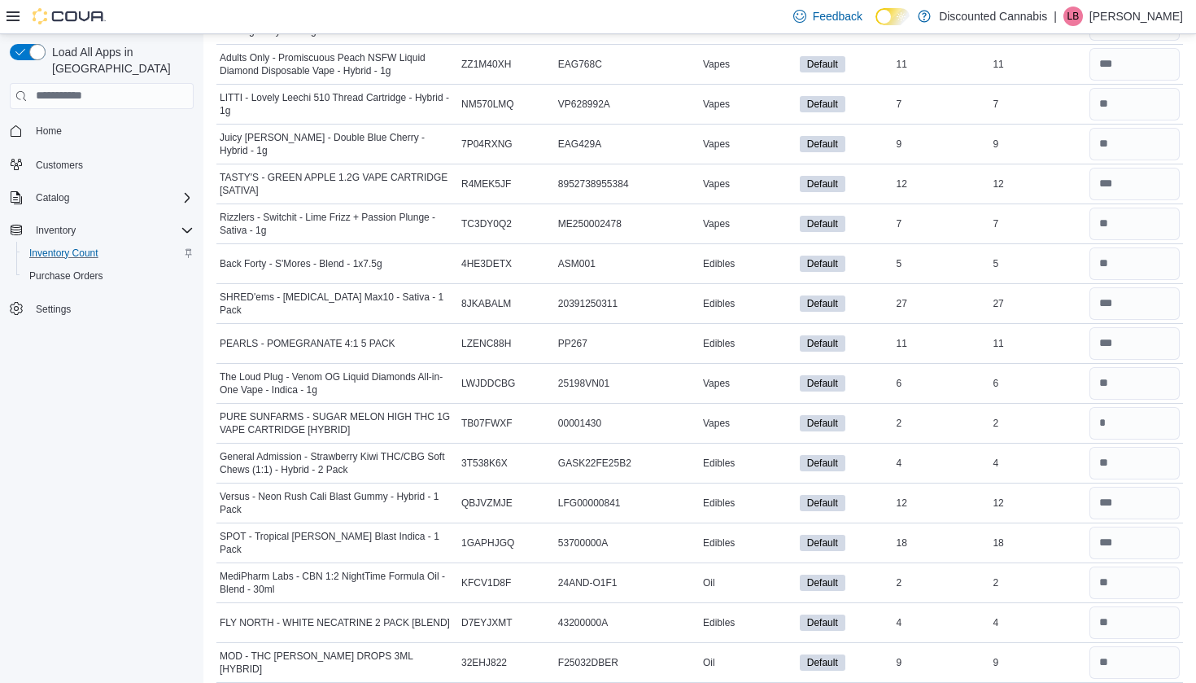
scroll to position [2592, 0]
click at [1140, 421] on input "number" at bounding box center [1134, 423] width 90 height 33
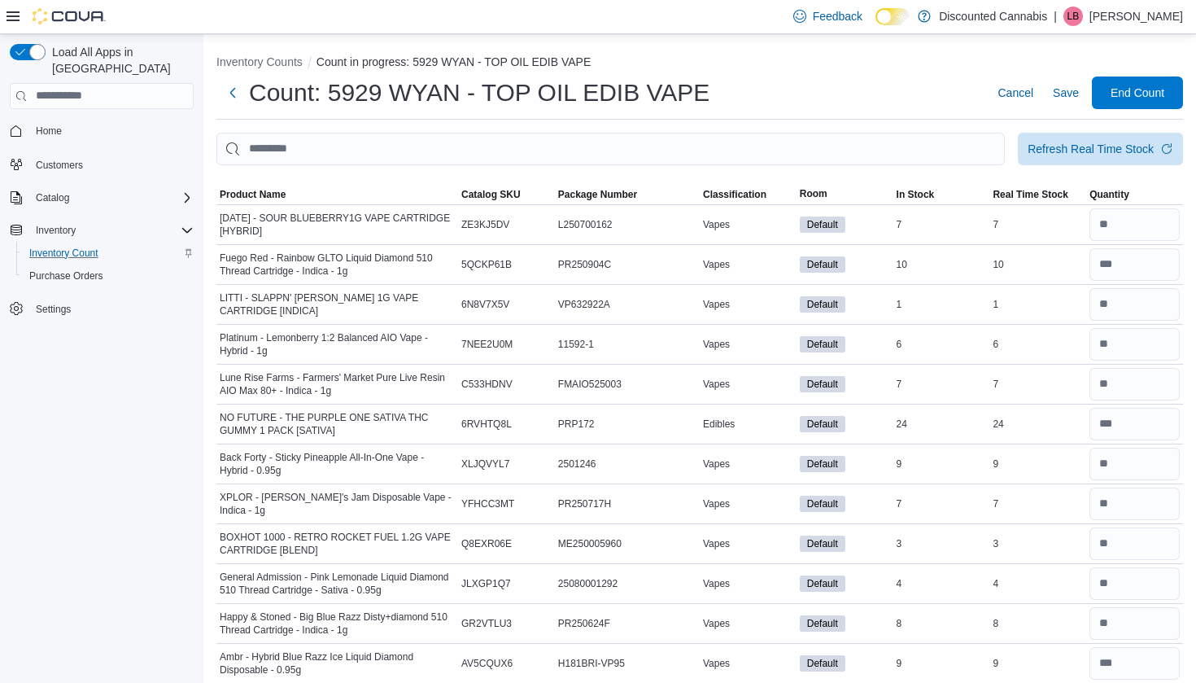
scroll to position [0, 0]
click at [1127, 86] on span "End Count" at bounding box center [1137, 92] width 54 height 16
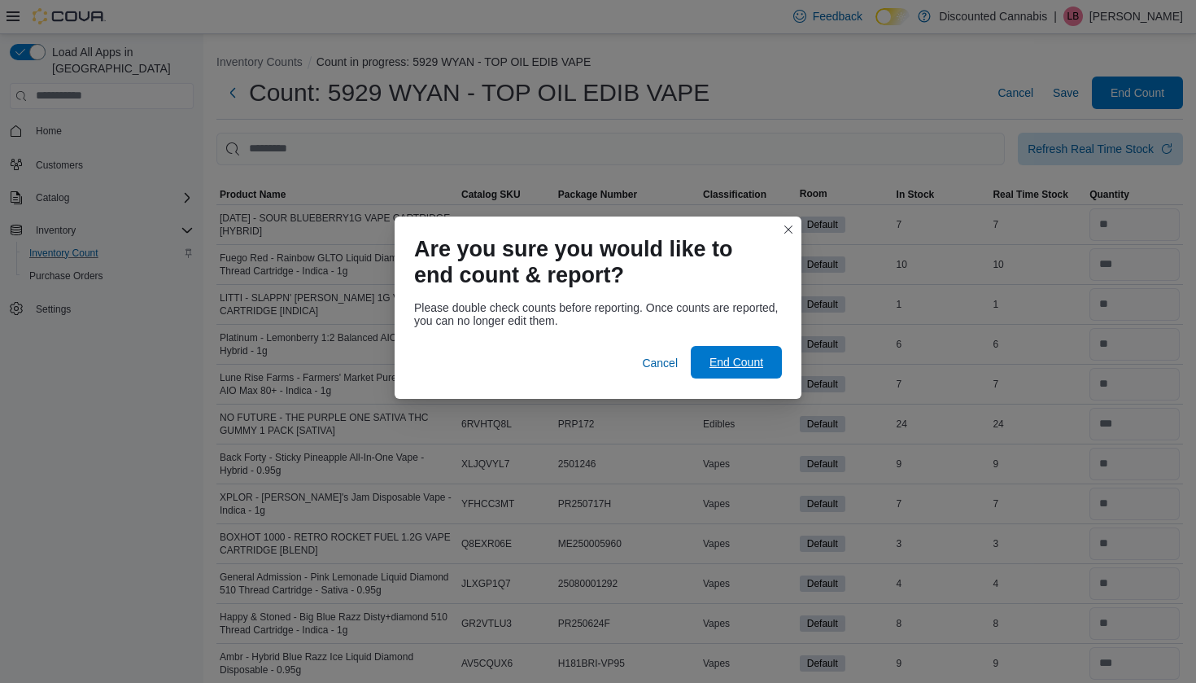
click at [712, 361] on span "End Count" at bounding box center [736, 362] width 54 height 16
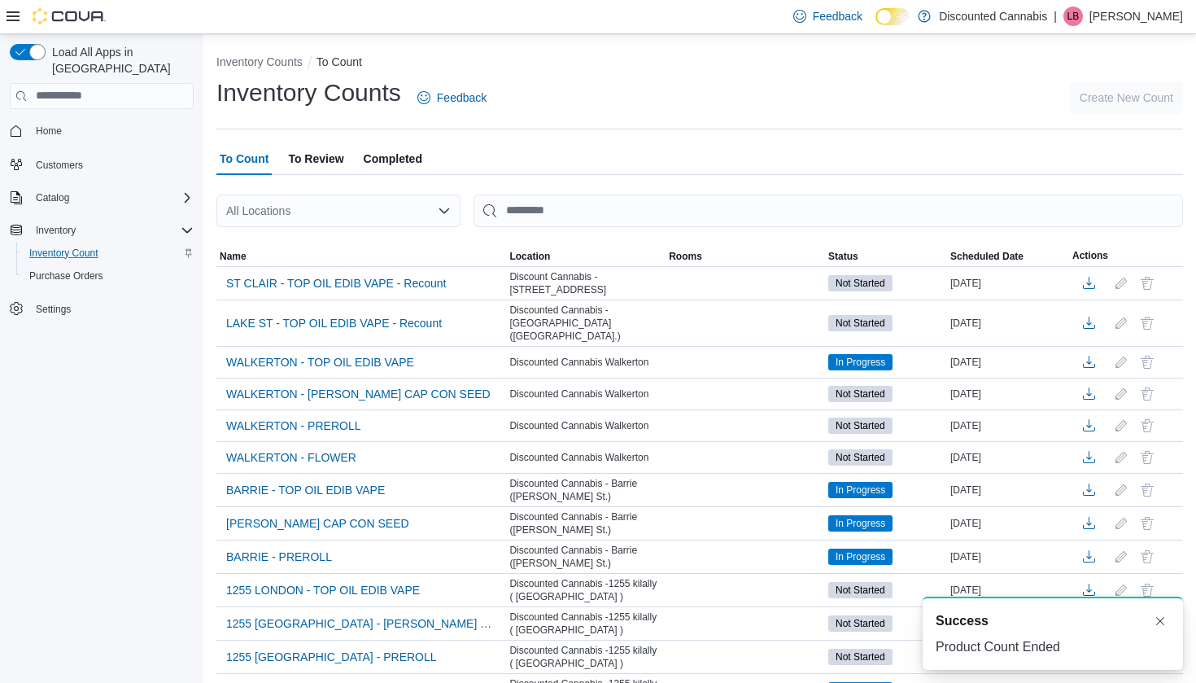
click at [321, 212] on div "All Locations" at bounding box center [338, 210] width 244 height 33
click at [333, 241] on span "Discounted Cannabis - 5939 [GEOGRAPHIC_DATA] ( [GEOGRAPHIC_DATA] )" at bounding box center [471, 237] width 401 height 16
